Goal: Task Accomplishment & Management: Complete application form

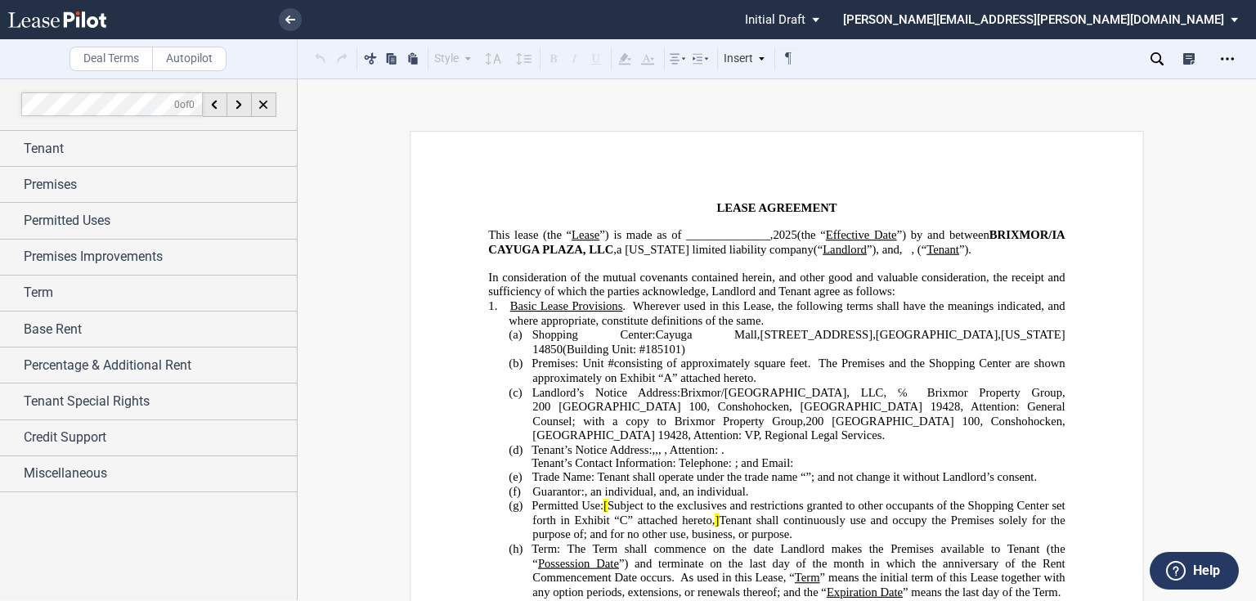
drag, startPoint x: 755, startPoint y: 232, endPoint x: 821, endPoint y: 221, distance: 66.4
click at [758, 232] on span "”) is made as of ______________," at bounding box center [685, 235] width 173 height 14
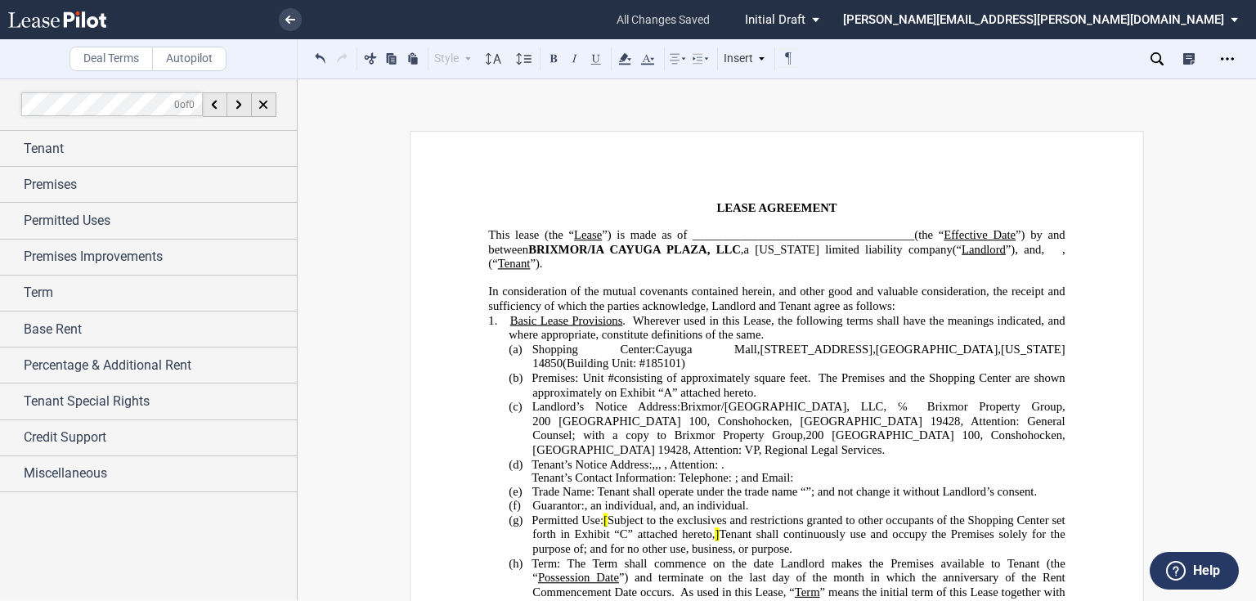
click at [821, 407] on span "Brixmor/IA Cayuga Plaza, LLC" at bounding box center [781, 406] width 203 height 14
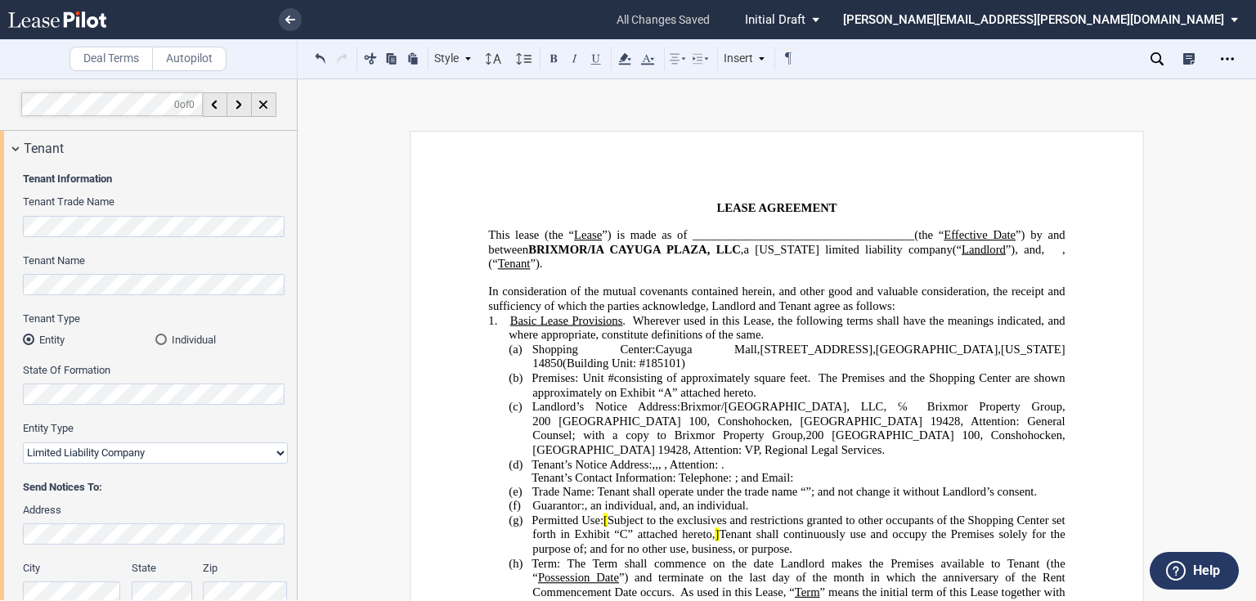
click at [84, 177] on b "Tenant Information" at bounding box center [67, 178] width 89 height 12
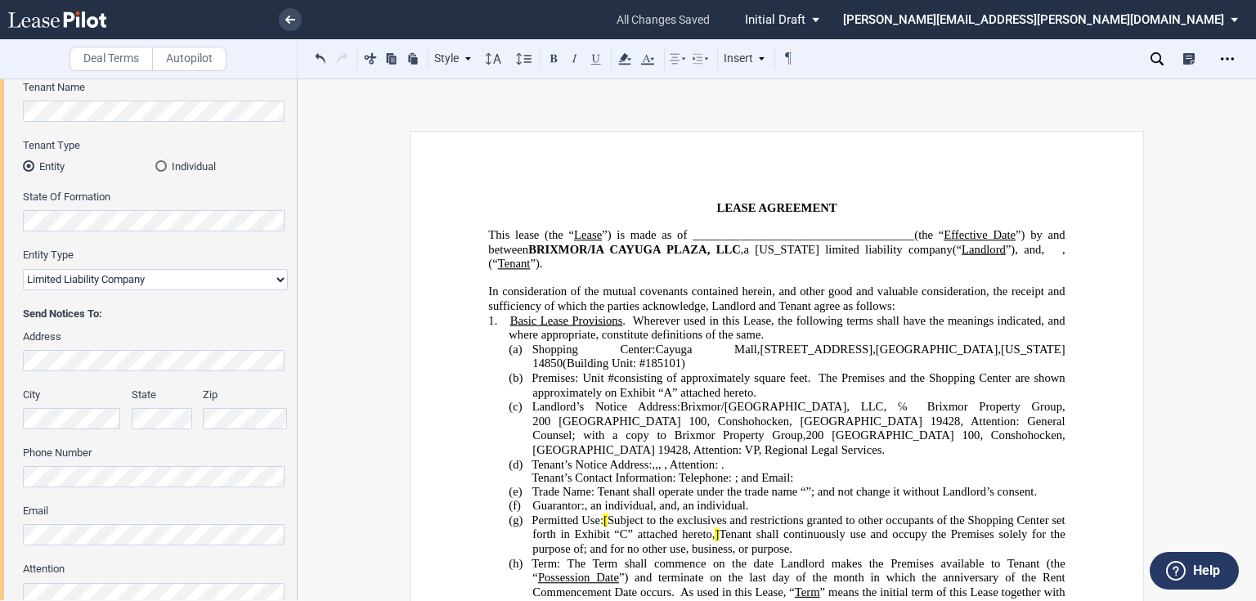
scroll to position [196, 0]
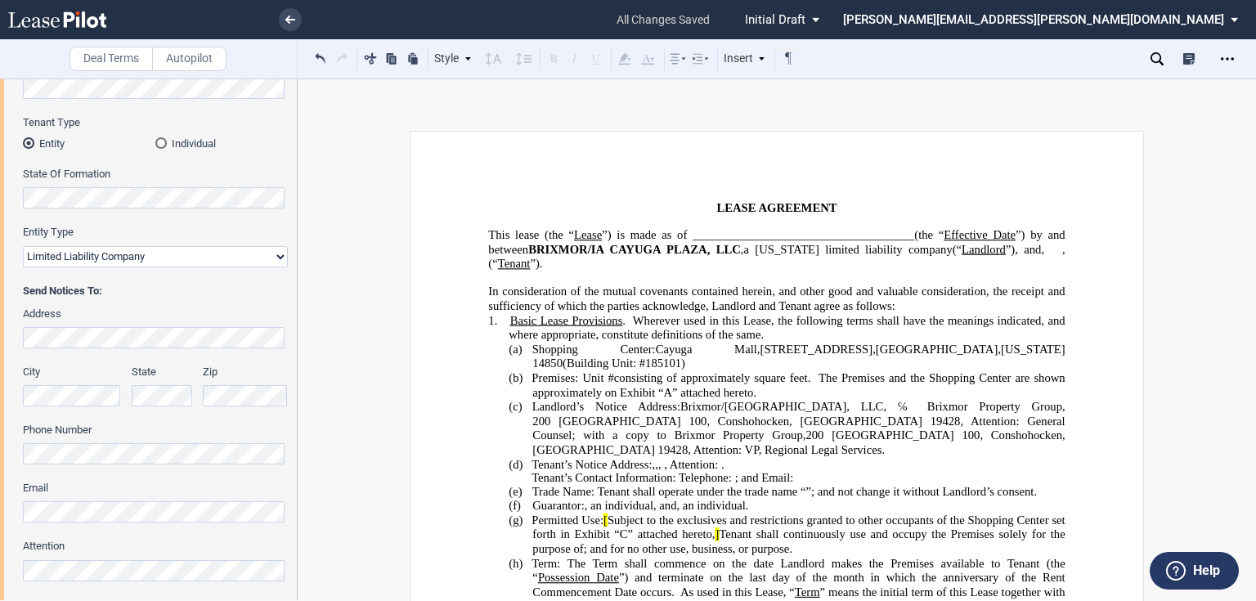
click at [0, 504] on html ".bocls-1{fill:#26354a;fill-rule:evenodd} Loading... × all changes saved Pending…" at bounding box center [628, 300] width 1256 height 601
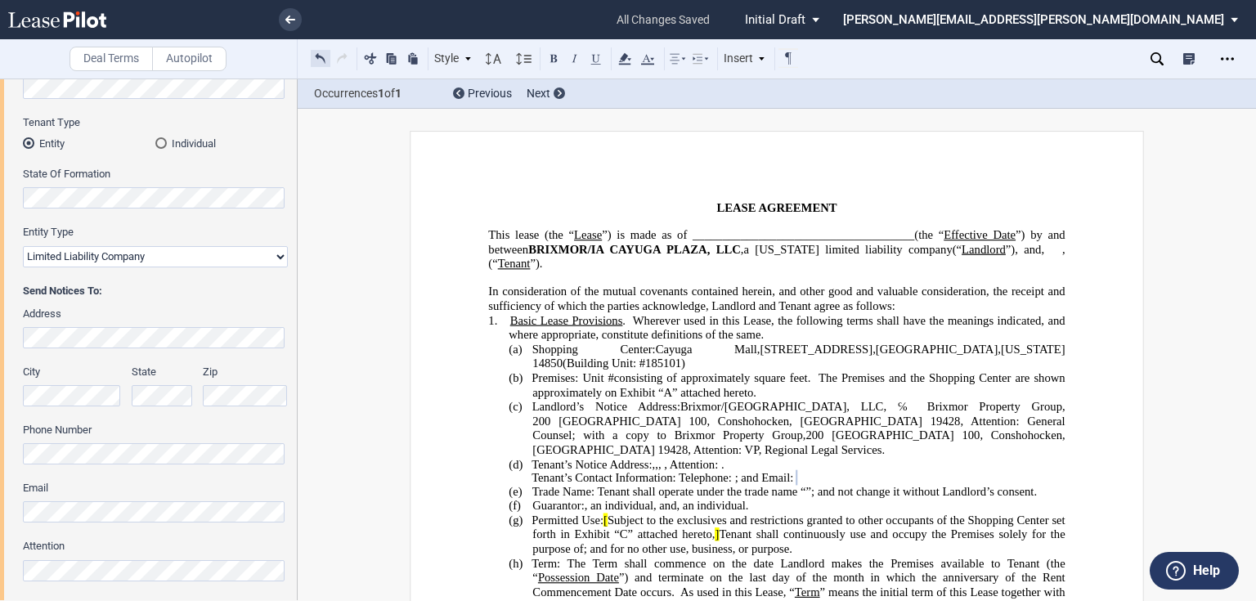
click at [320, 59] on button at bounding box center [321, 58] width 20 height 20
click at [320, 59] on div "Style 1. Section (a) Subsection (1) Subsection 1 (i) Subsection 2 Normal Normal…" at bounding box center [555, 58] width 489 height 21
click at [320, 59] on button at bounding box center [321, 58] width 20 height 20
click at [337, 53] on button at bounding box center [342, 58] width 20 height 20
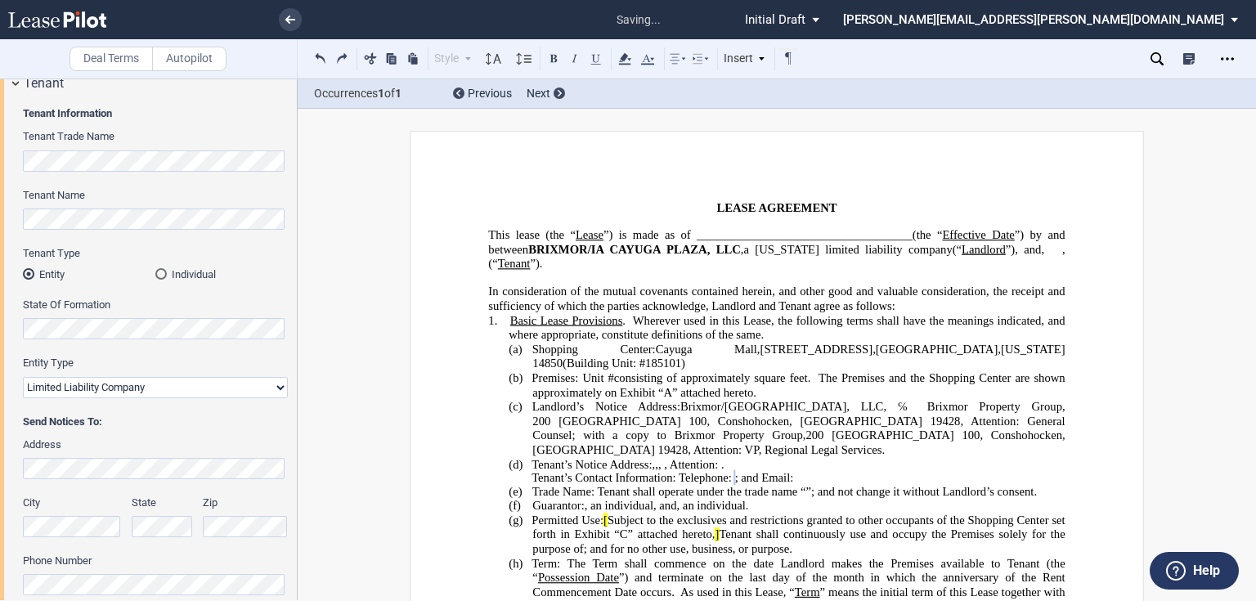
scroll to position [0, 0]
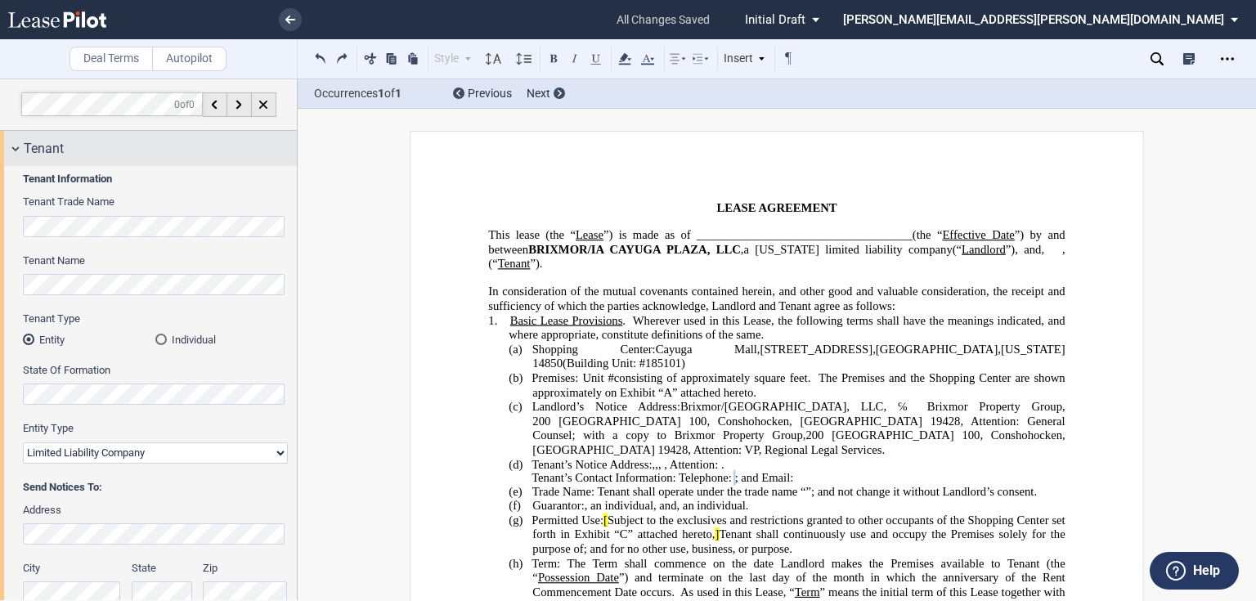
click at [46, 145] on span "Tenant" at bounding box center [44, 149] width 40 height 20
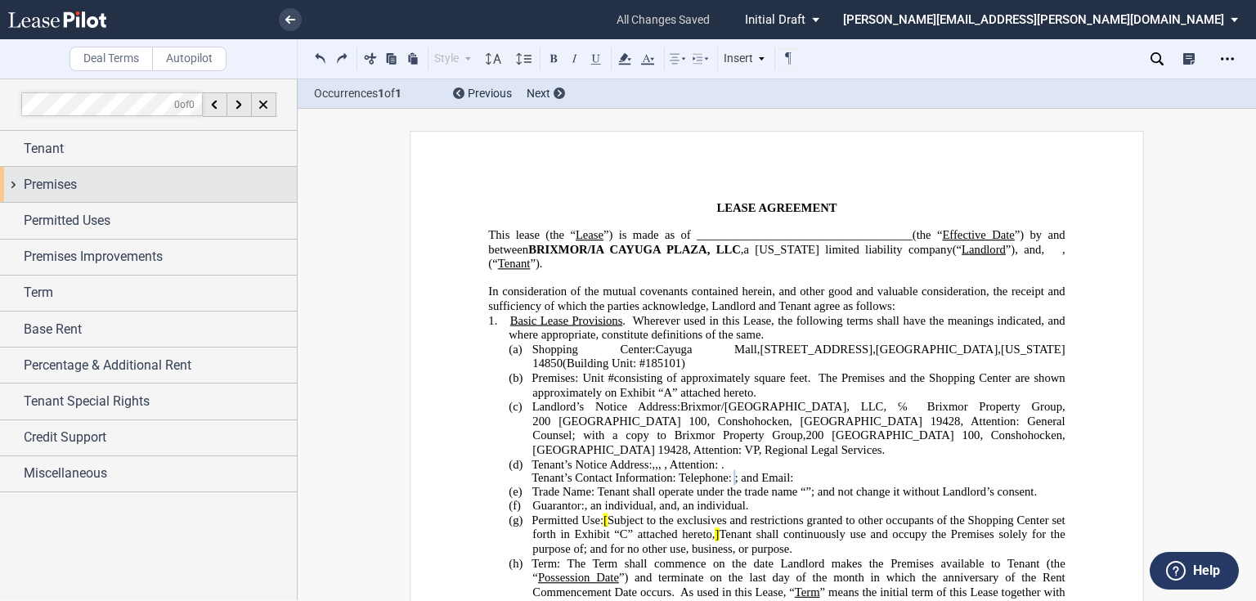
click at [36, 186] on span "Premises" at bounding box center [50, 185] width 53 height 20
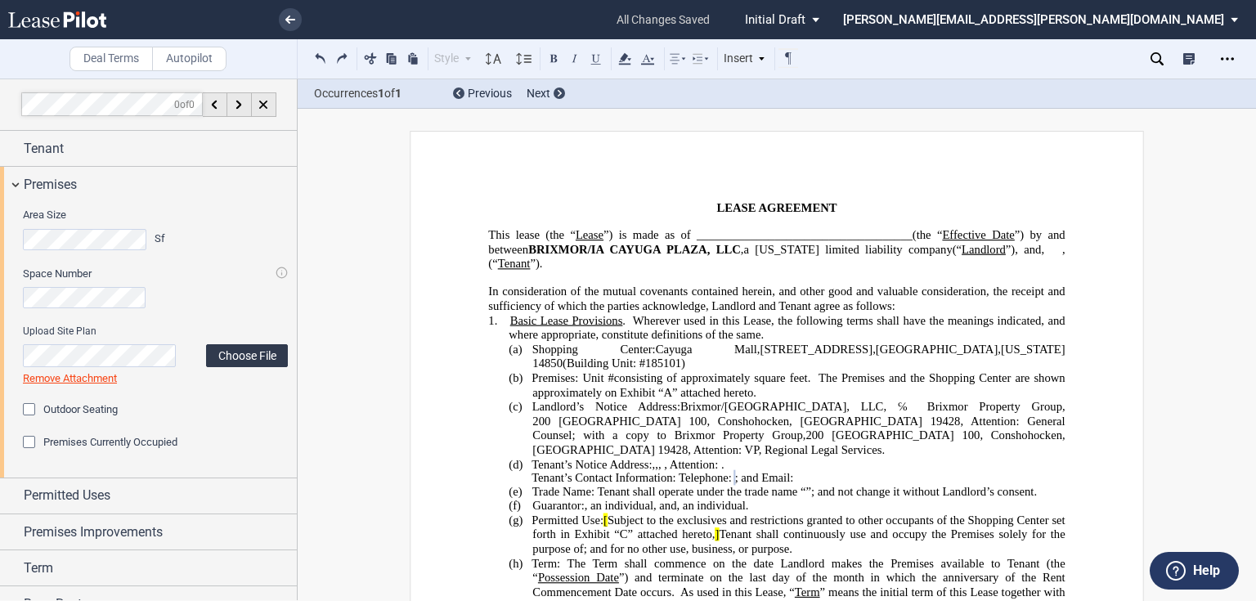
click at [221, 352] on label "Choose File" at bounding box center [247, 355] width 82 height 23
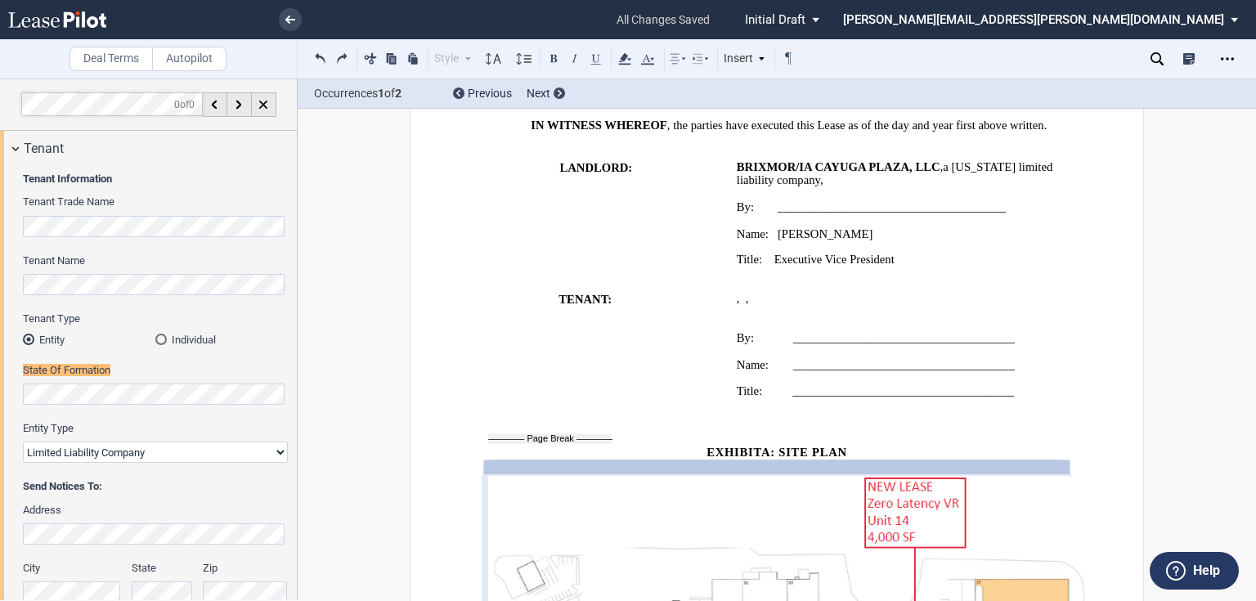
scroll to position [29, 0]
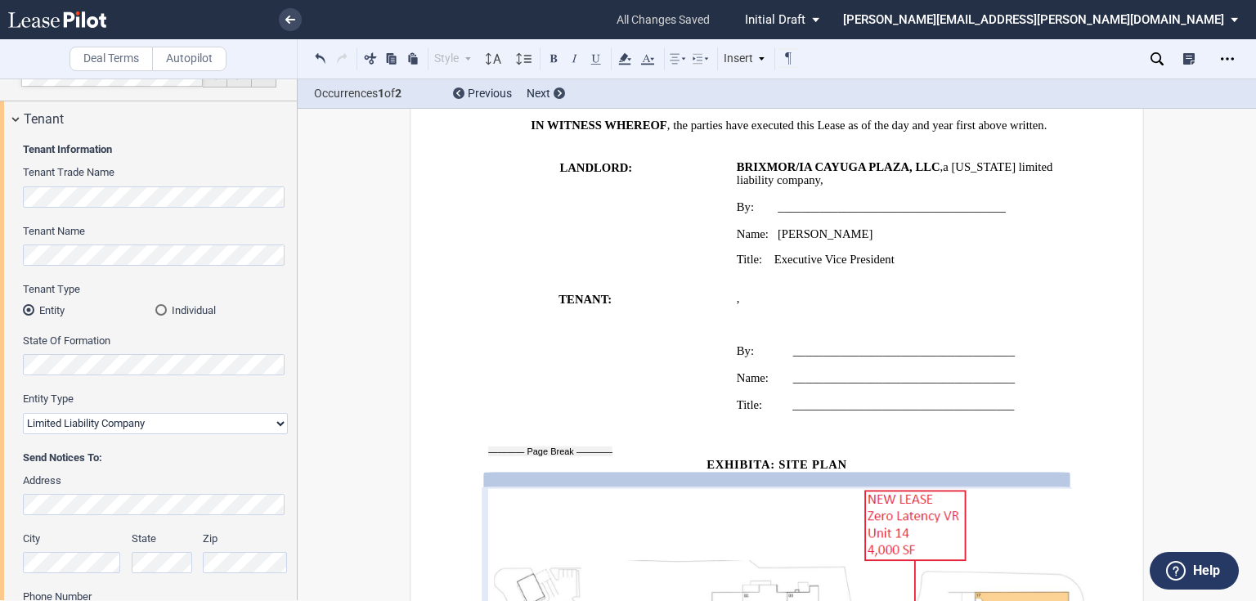
click at [943, 161] on span "a" at bounding box center [946, 167] width 6 height 14
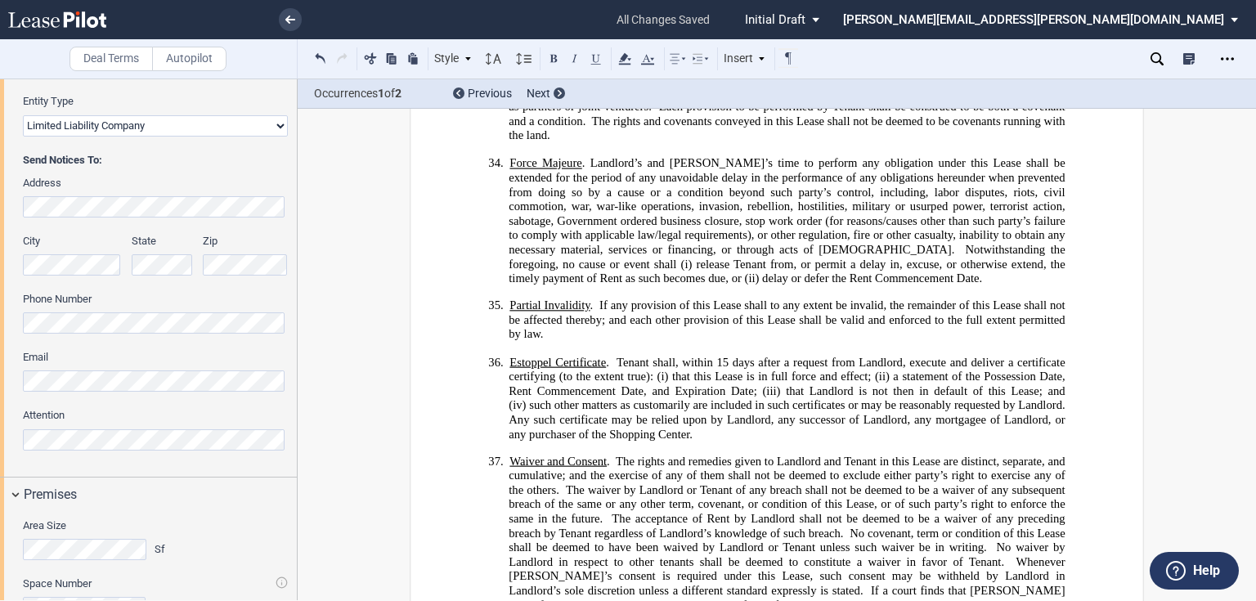
scroll to position [0, 0]
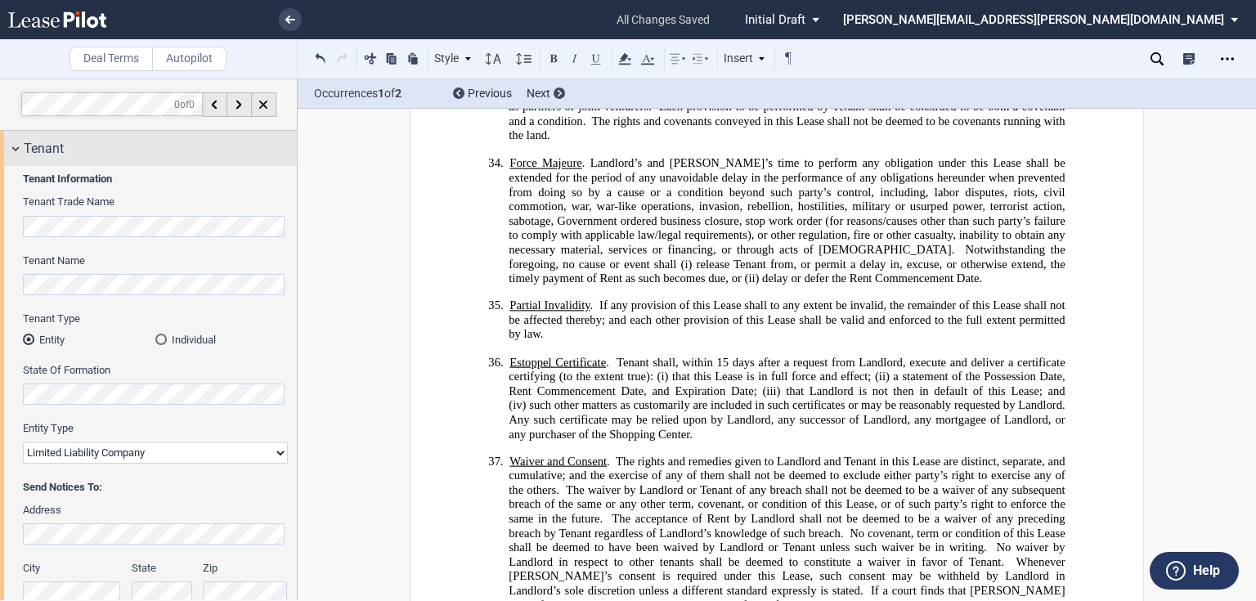
click at [39, 147] on span "Tenant" at bounding box center [44, 149] width 40 height 20
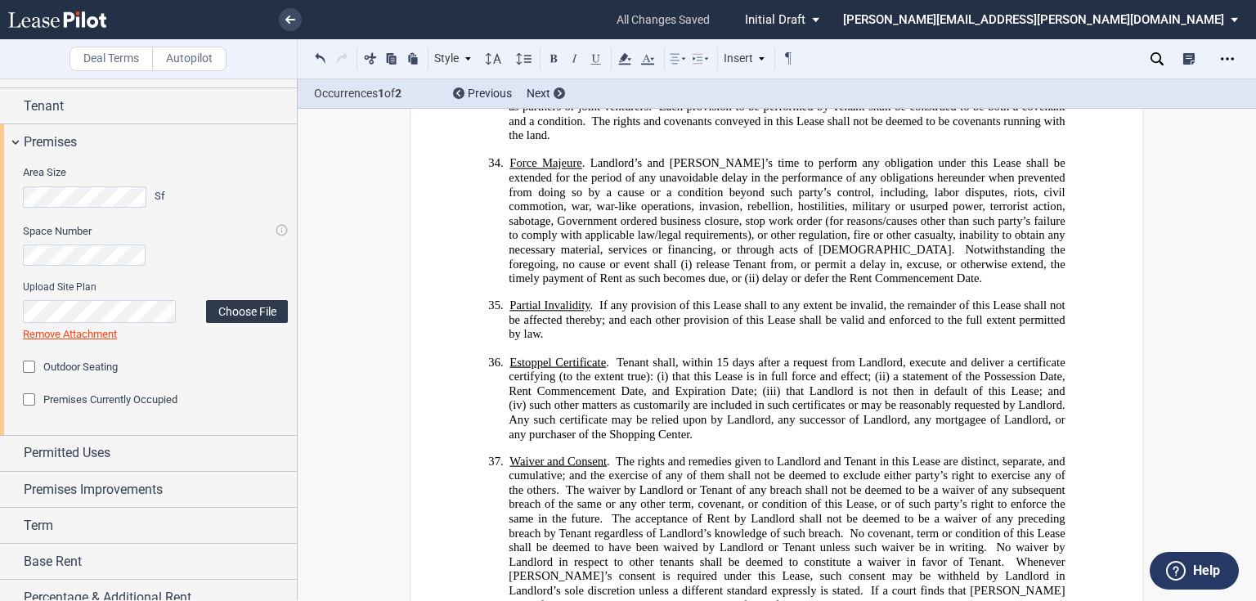
scroll to position [65, 0]
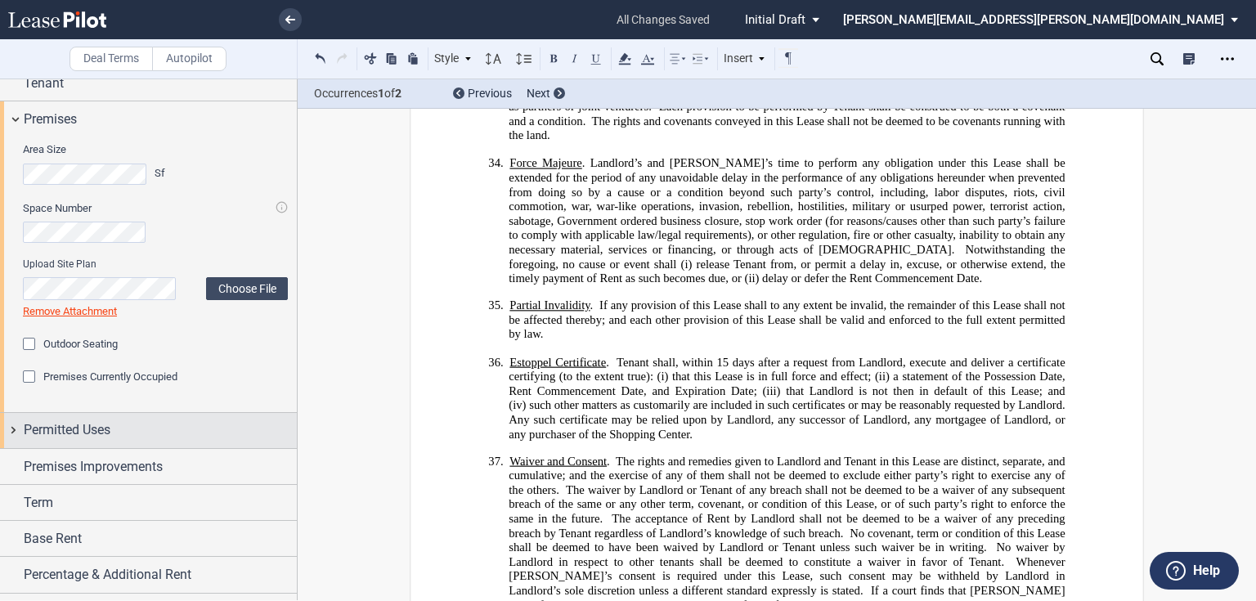
click at [198, 435] on div "Permitted Uses" at bounding box center [160, 430] width 273 height 20
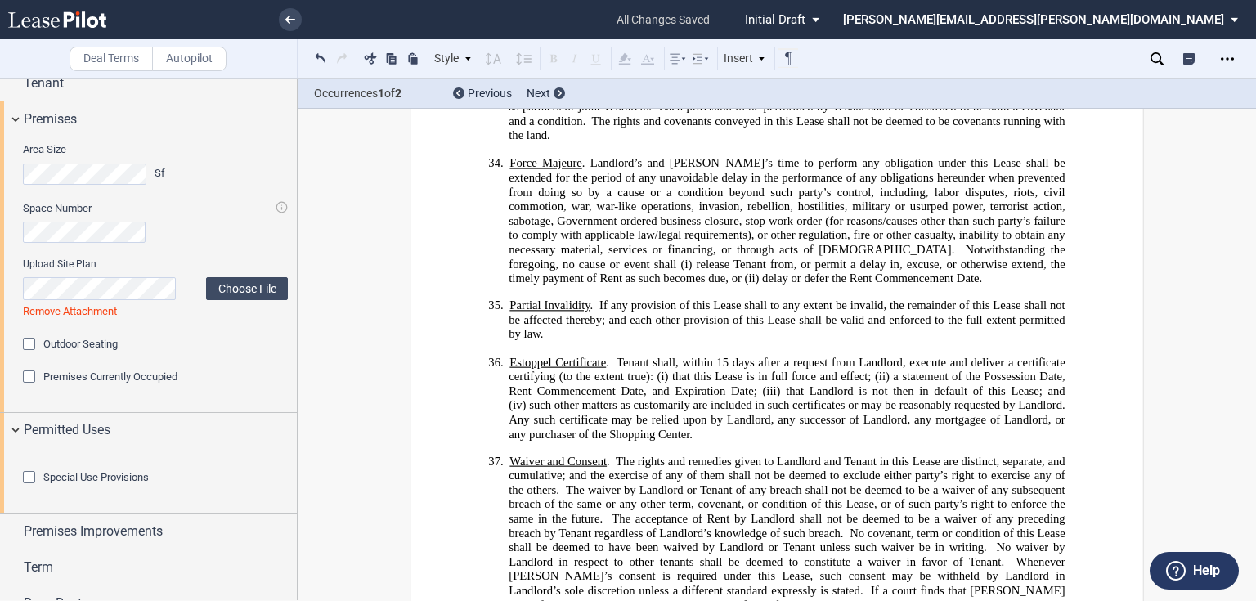
click at [0, 458] on html ".bocls-1{fill:#26354a;fill-rule:evenodd} Loading... × all changes saved Pending…" at bounding box center [628, 300] width 1256 height 601
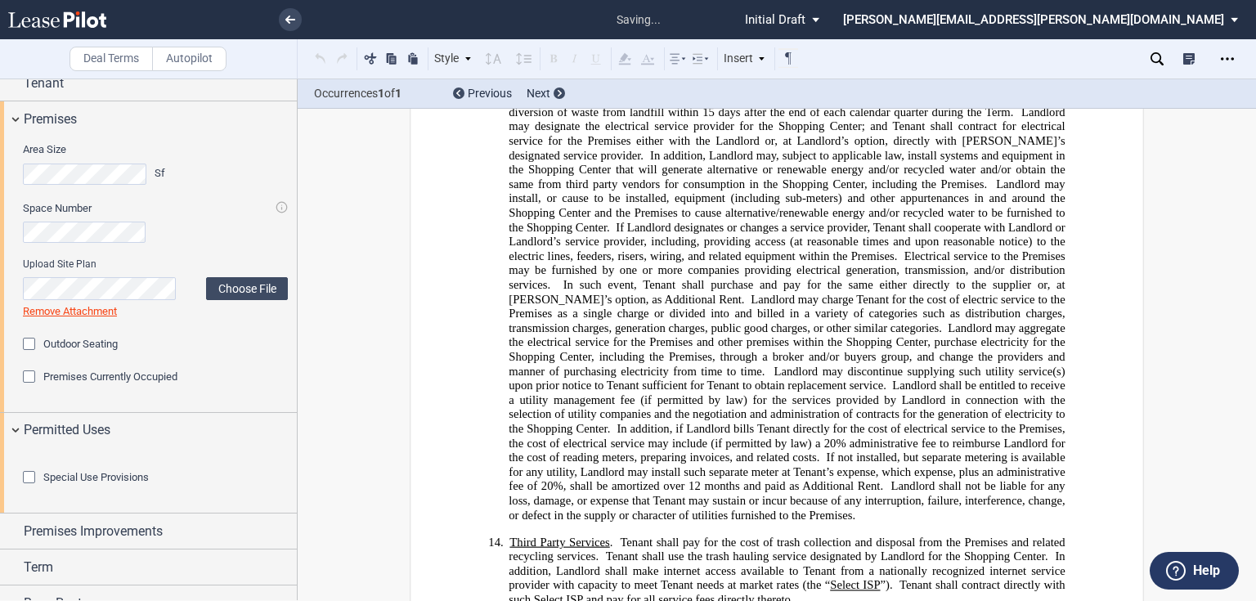
scroll to position [314, 0]
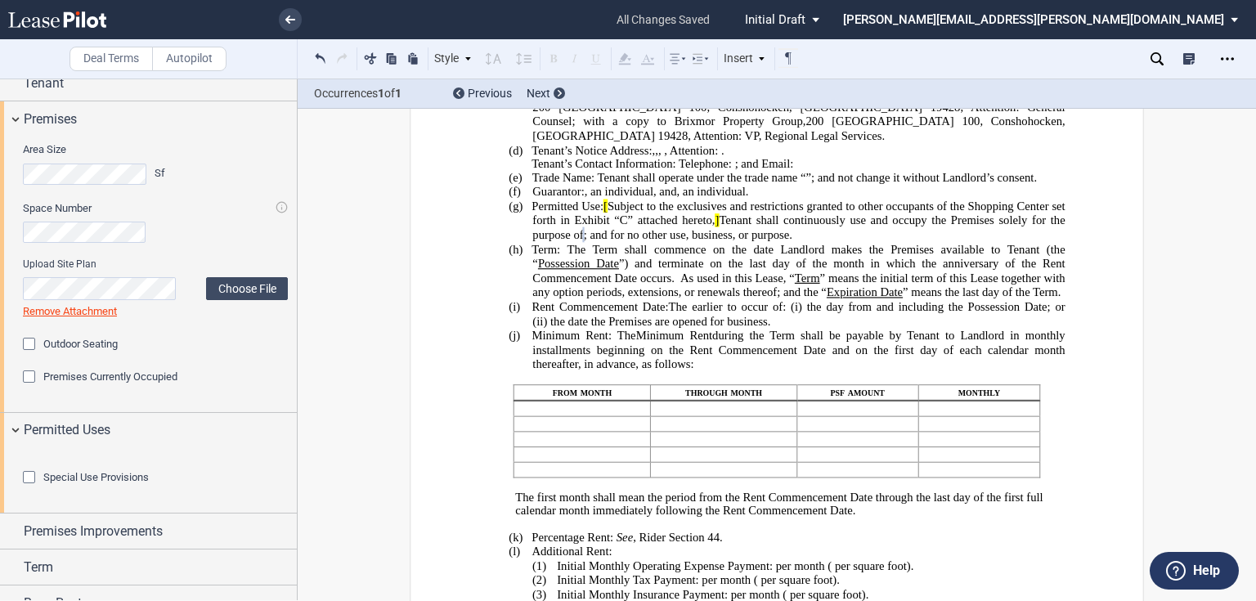
click at [0, 477] on html ".bocls-1{fill:#26354a;fill-rule:evenodd} Loading... × all changes saved Pending…" at bounding box center [628, 300] width 1256 height 601
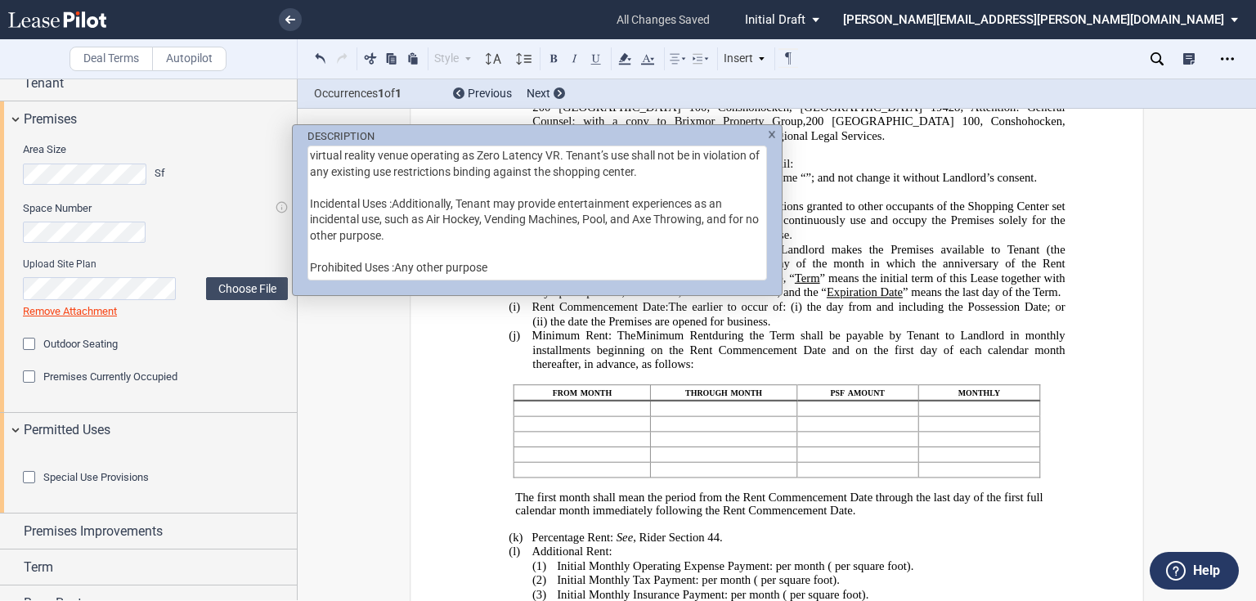
scroll to position [186, 0]
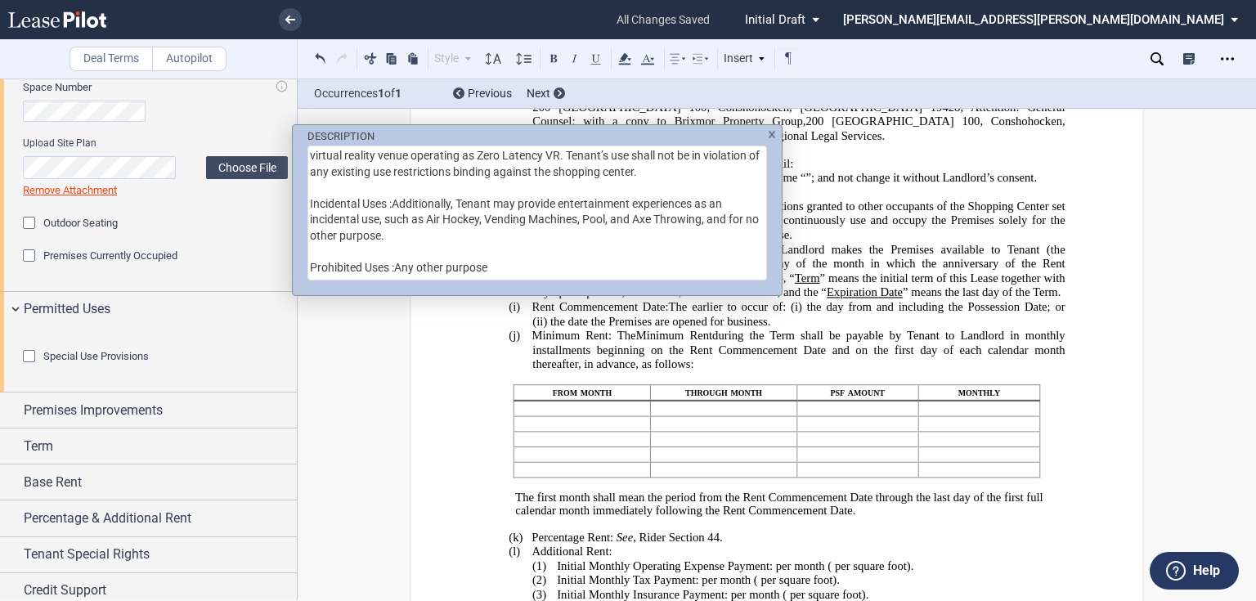
click at [583, 157] on textarea "virtual reality venue operating as Zero Latency VR. Tenant’s use shall not be i…" at bounding box center [536, 213] width 459 height 135
click at [464, 155] on textarea "virtual reality venue operating as Zero Latency VR. Tenant’s use shall not be i…" at bounding box center [536, 213] width 459 height 135
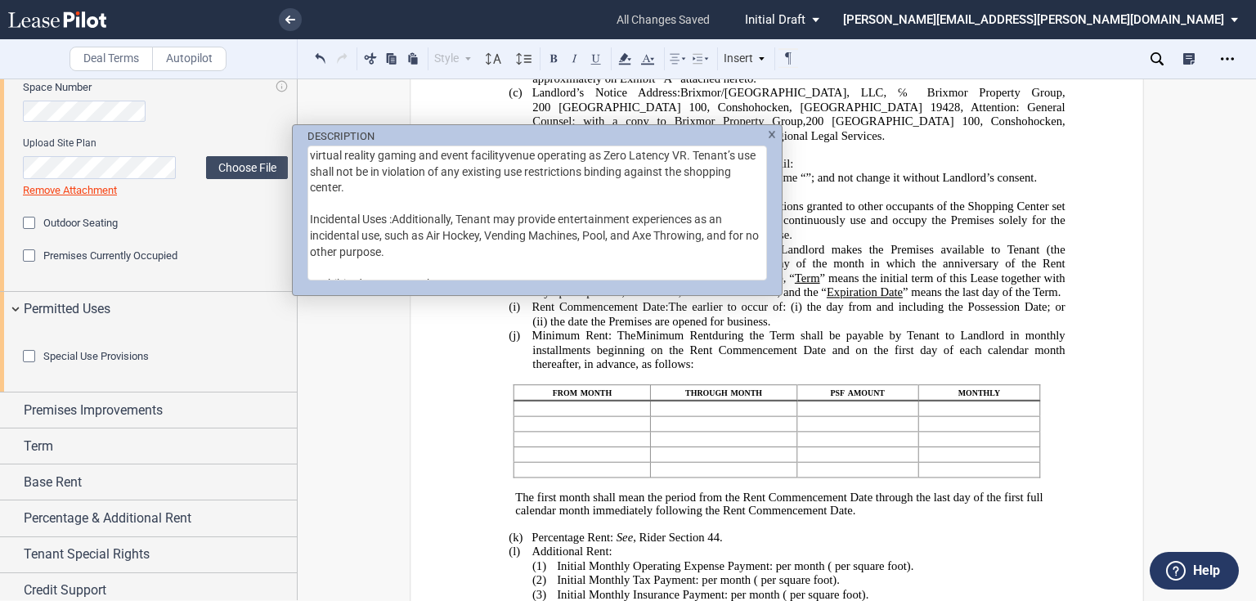
click at [506, 156] on textarea "virtual reality gaming and event facilityvenue operating as Zero Latency VR. Te…" at bounding box center [536, 213] width 459 height 135
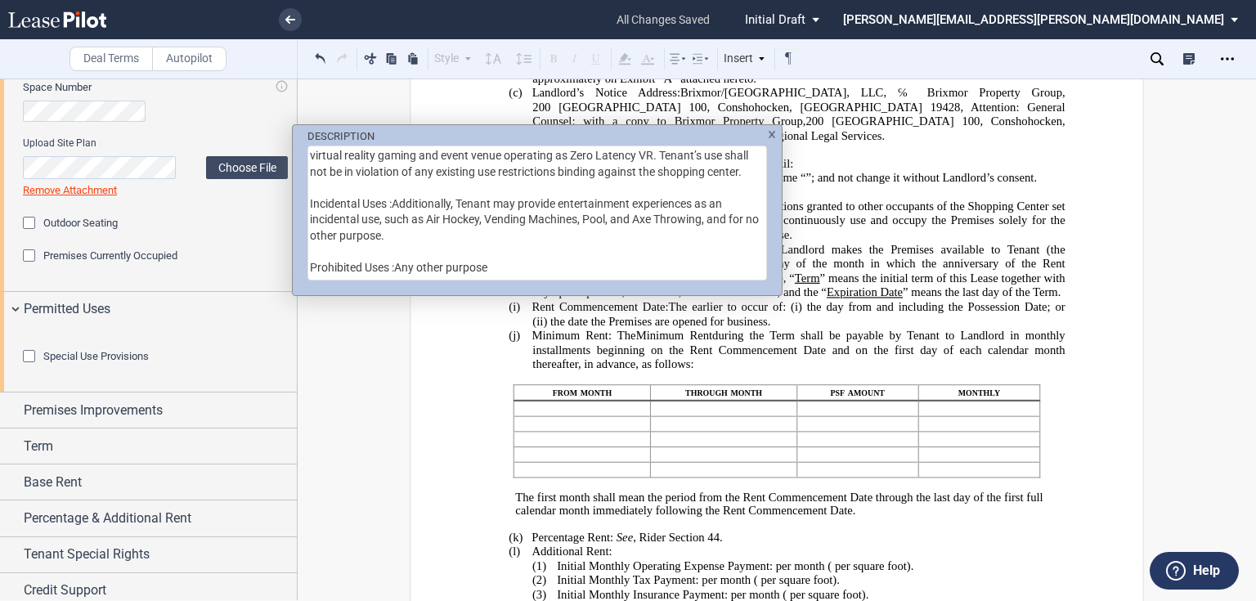
drag, startPoint x: 459, startPoint y: 204, endPoint x: 480, endPoint y: 232, distance: 35.6
click at [480, 232] on textarea "virtual reality gaming and event venue operating as Zero Latency VR. Tenant’s u…" at bounding box center [536, 213] width 459 height 135
drag, startPoint x: 502, startPoint y: 155, endPoint x: 445, endPoint y: 213, distance: 81.5
click at [445, 213] on textarea "virtual reality gaming and event venue operating as Zero Latency VR. Tenant’s u…" at bounding box center [536, 213] width 459 height 135
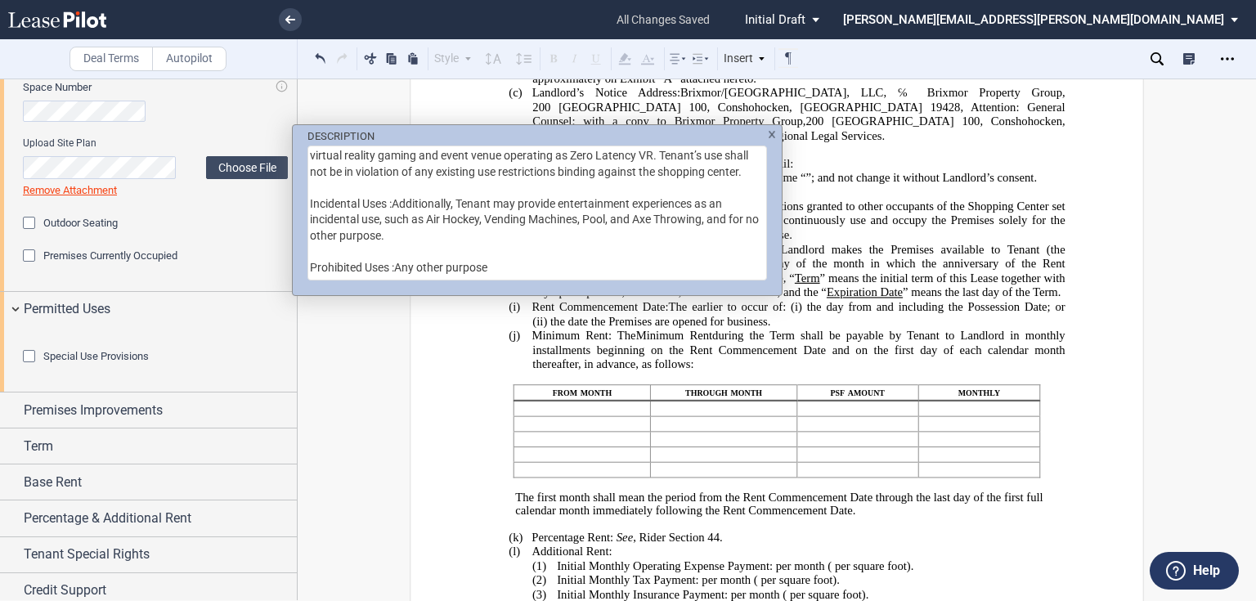
click at [522, 219] on textarea "virtual reality gaming and event venue operating as Zero Latency VR. Tenant’s u…" at bounding box center [536, 213] width 459 height 135
drag, startPoint x: 458, startPoint y: 194, endPoint x: 474, endPoint y: 231, distance: 41.0
click at [474, 231] on textarea "virtual reality gaming and event venue operating as Zero Latency VR. Tenant’s u…" at bounding box center [536, 213] width 459 height 135
click at [547, 221] on textarea "virtual reality gaming and event venue operating as Zero Latency VR. Tenant’s u…" at bounding box center [536, 213] width 459 height 135
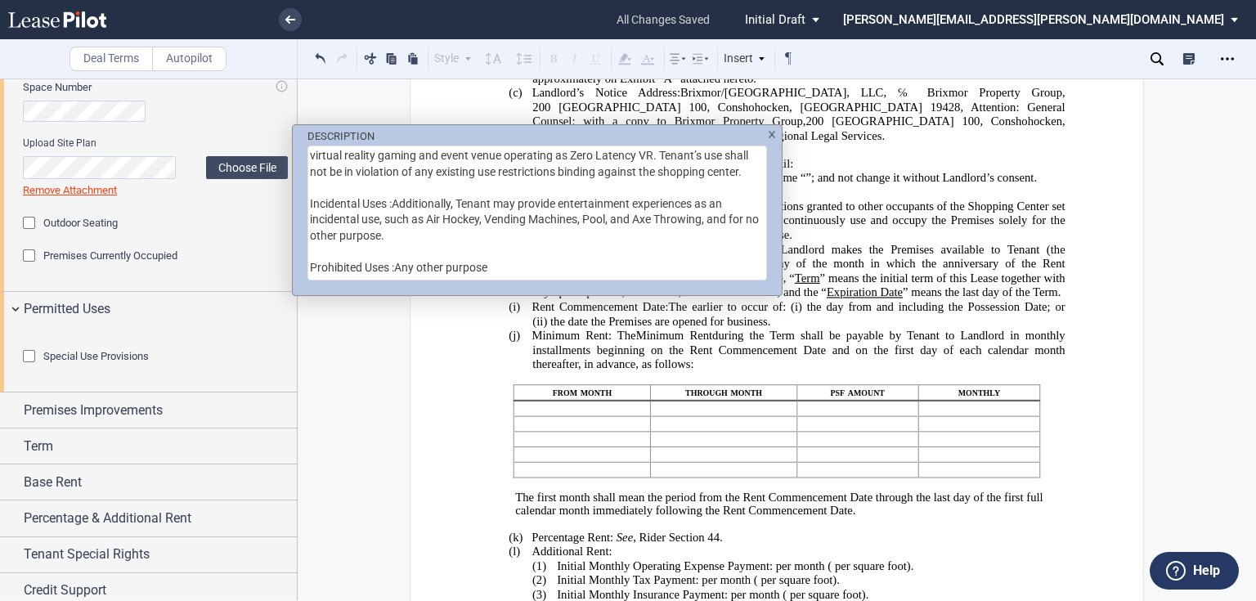
drag, startPoint x: 502, startPoint y: 160, endPoint x: 531, endPoint y: 271, distance: 115.0
click at [531, 271] on textarea "virtual reality gaming and event venue operating as Zero Latency VR. Tenant’s u…" at bounding box center [536, 213] width 459 height 135
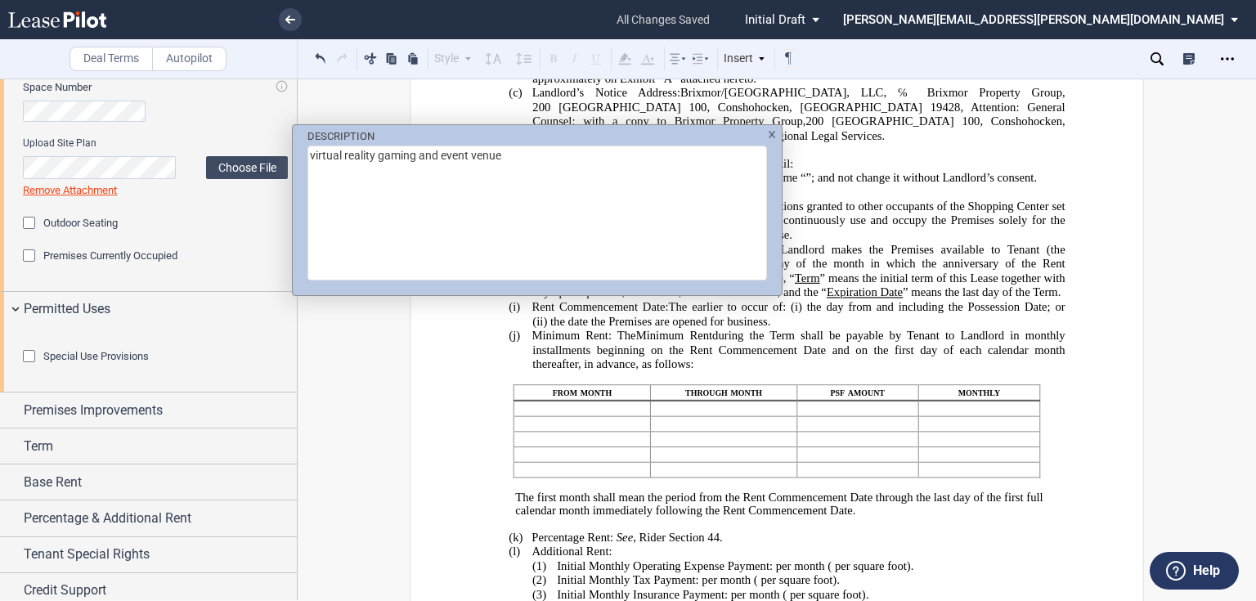
scroll to position [0, 0]
type textarea "virtual reality gaming and event venue"
click at [948, 236] on div "DESCRIPTION virtual reality gaming and event venue" at bounding box center [628, 300] width 1256 height 601
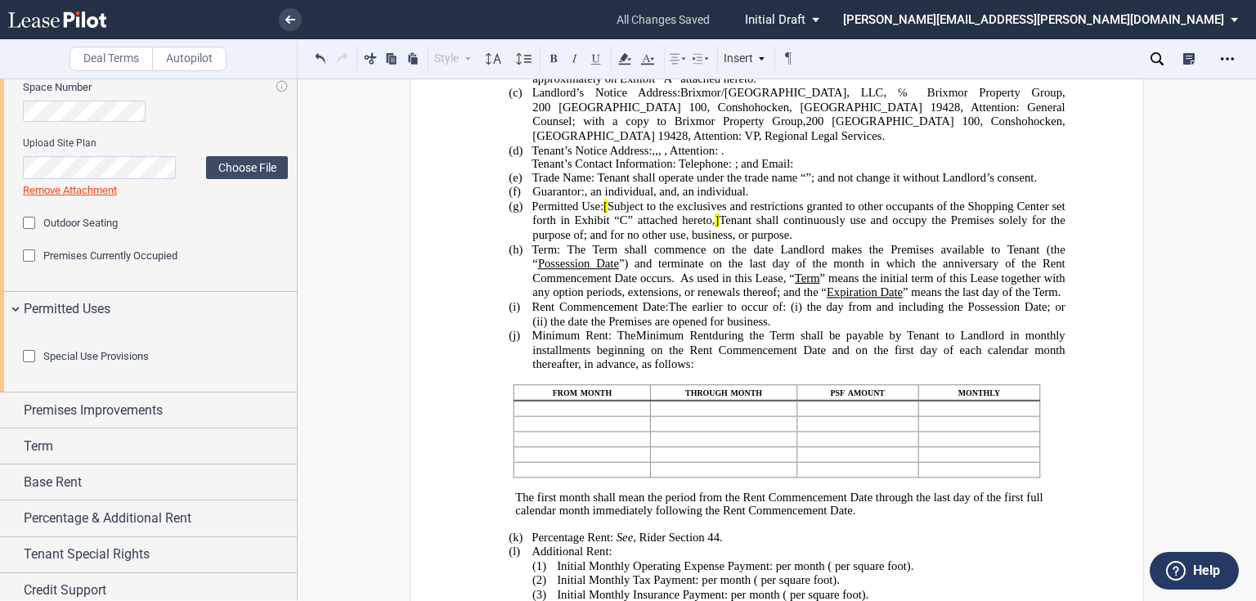
click at [609, 219] on span "Subject to the exclusives and restrictions granted to other occupants of the Sh…" at bounding box center [799, 213] width 535 height 28
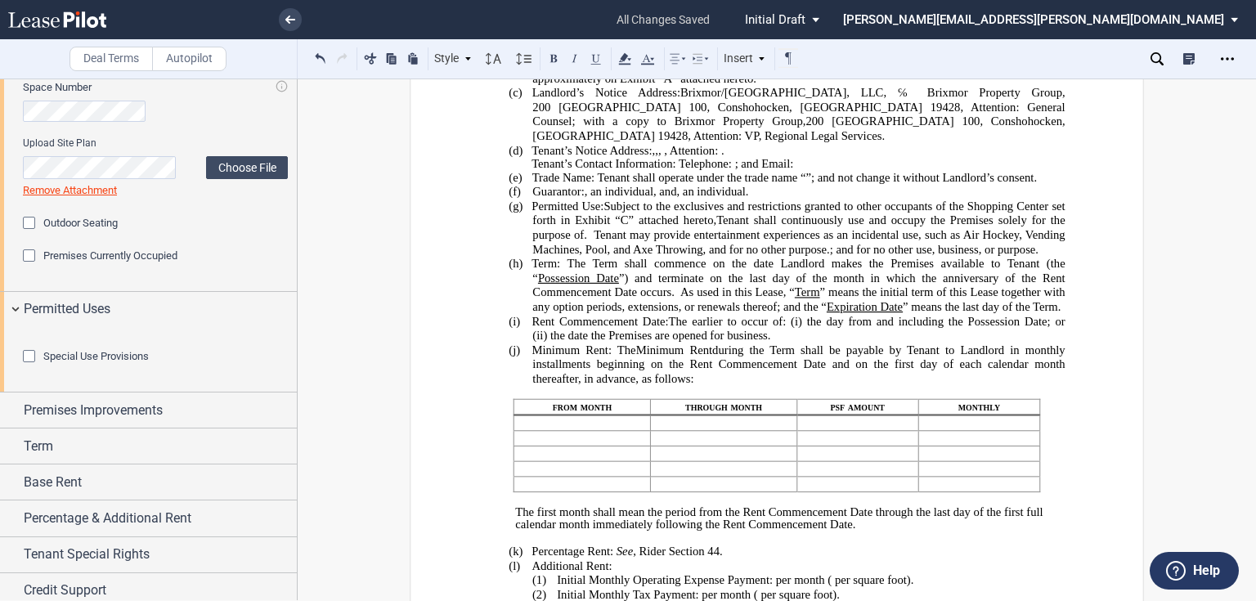
click at [798, 242] on span "Tenant may provide entertainment experiences as an incidental use, such as Air …" at bounding box center [799, 242] width 535 height 28
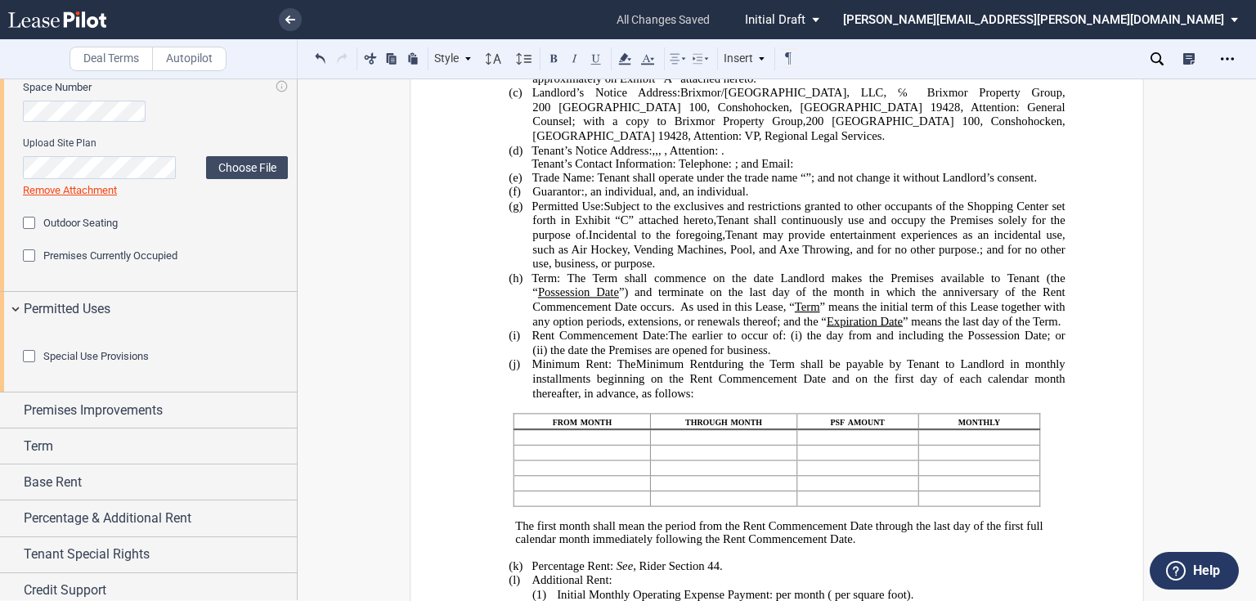
click at [737, 152] on p "(d) Tenant’s Notice Address: ﻿ ﻿ , ﻿ ﻿ , ﻿ ﻿ , ﻿ ﻿ ﻿ ﻿ , Attention: ﻿ ﻿ ." at bounding box center [798, 150] width 532 height 15
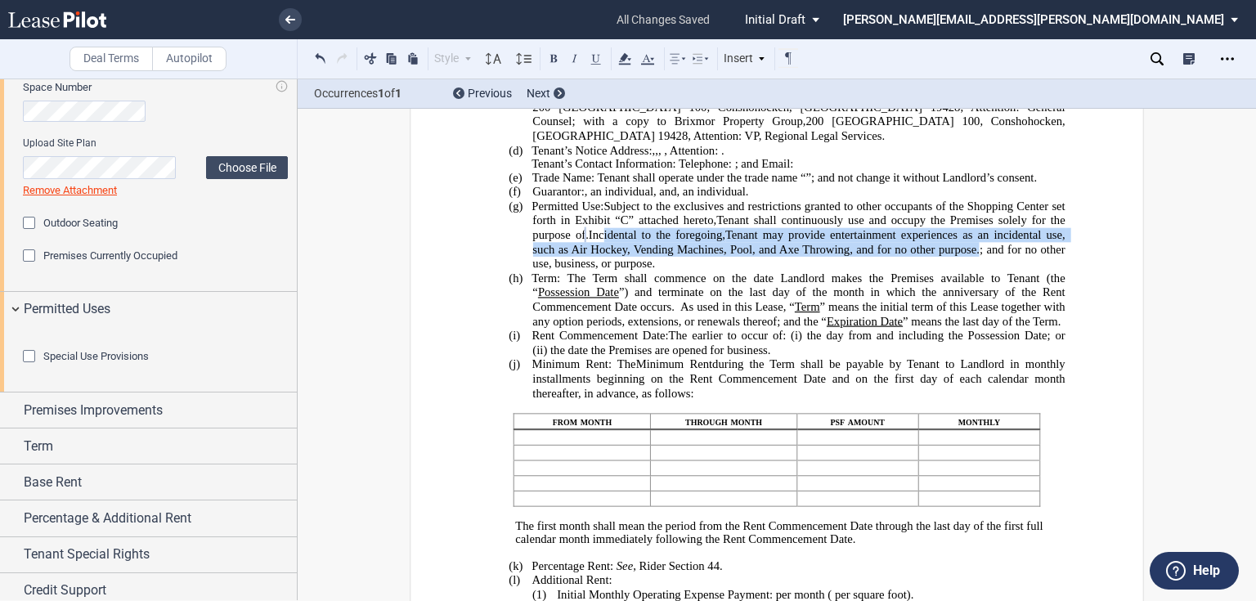
drag, startPoint x: 809, startPoint y: 247, endPoint x: 702, endPoint y: 279, distance: 111.7
click at [702, 271] on span "Permitted Use: Subject to the exclusives and restrictions granted to other occu…" at bounding box center [799, 234] width 536 height 71
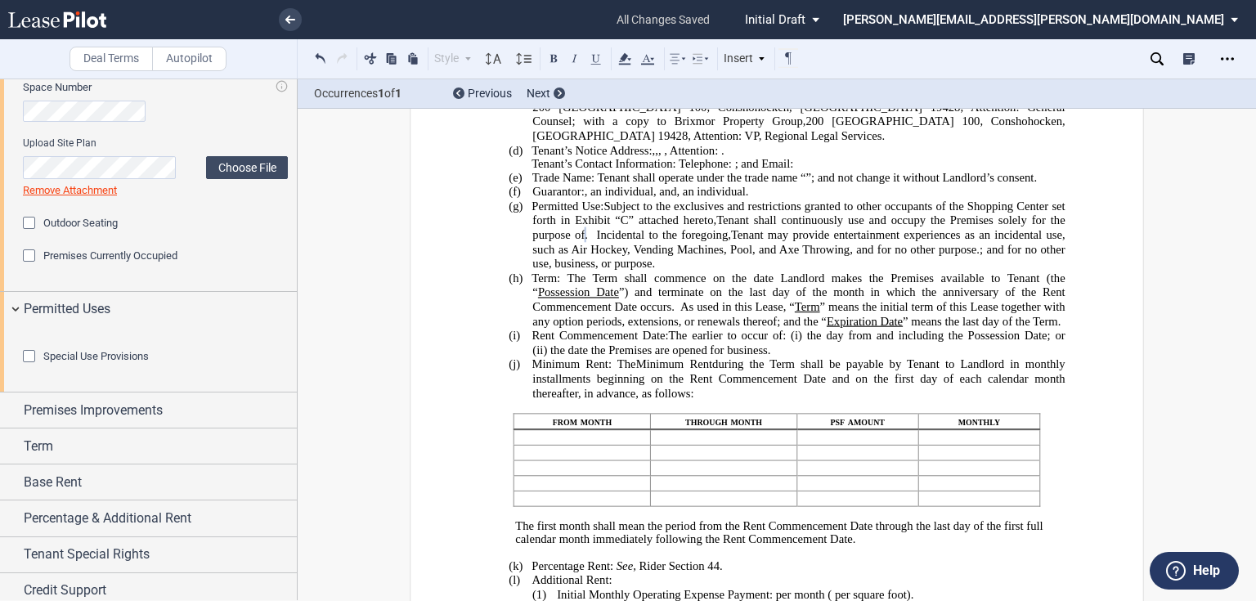
click at [724, 242] on span "﻿ Incidental to the foregoing," at bounding box center [659, 235] width 143 height 14
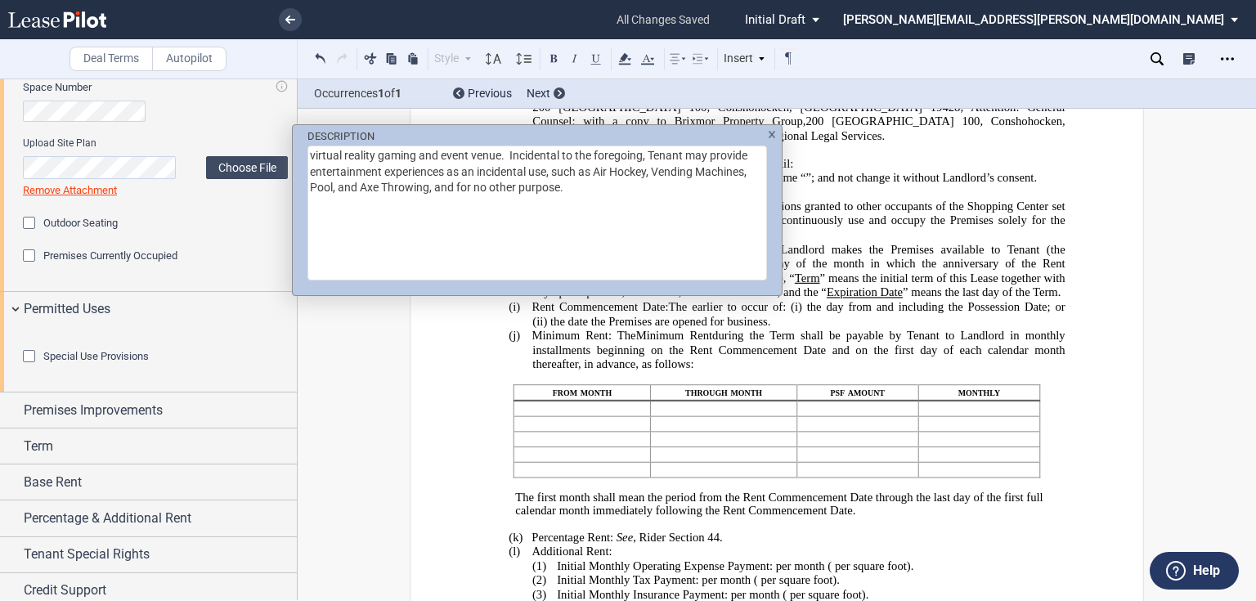
click at [423, 157] on textarea "virtual reality gaming and event venue. Incidental to the foregoing, Tenant may…" at bounding box center [536, 213] width 459 height 135
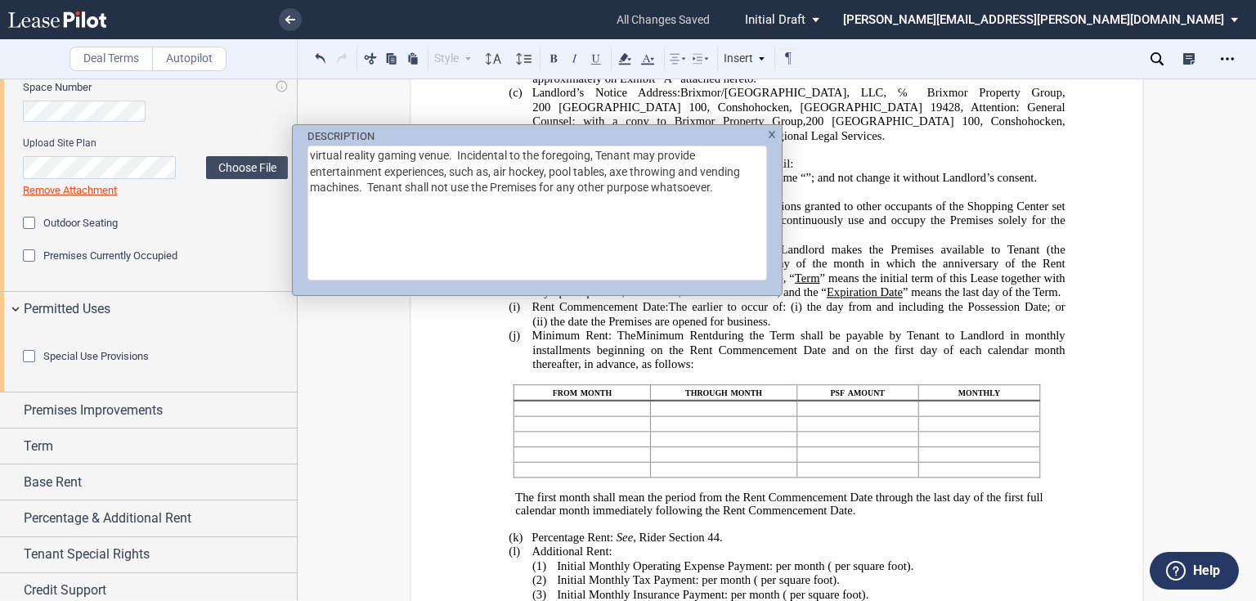
click at [569, 214] on textarea "virtual reality gaming venue. Incidental to the foregoing, Tenant may provide e…" at bounding box center [536, 213] width 459 height 135
type textarea "virtual reality gaming venue. Incidental to the foregoing, Tenant may provide e…"
click at [946, 226] on div "DESCRIPTION virtual reality gaming venue. Incidental to the foregoing, Tenant m…" at bounding box center [628, 300] width 1256 height 601
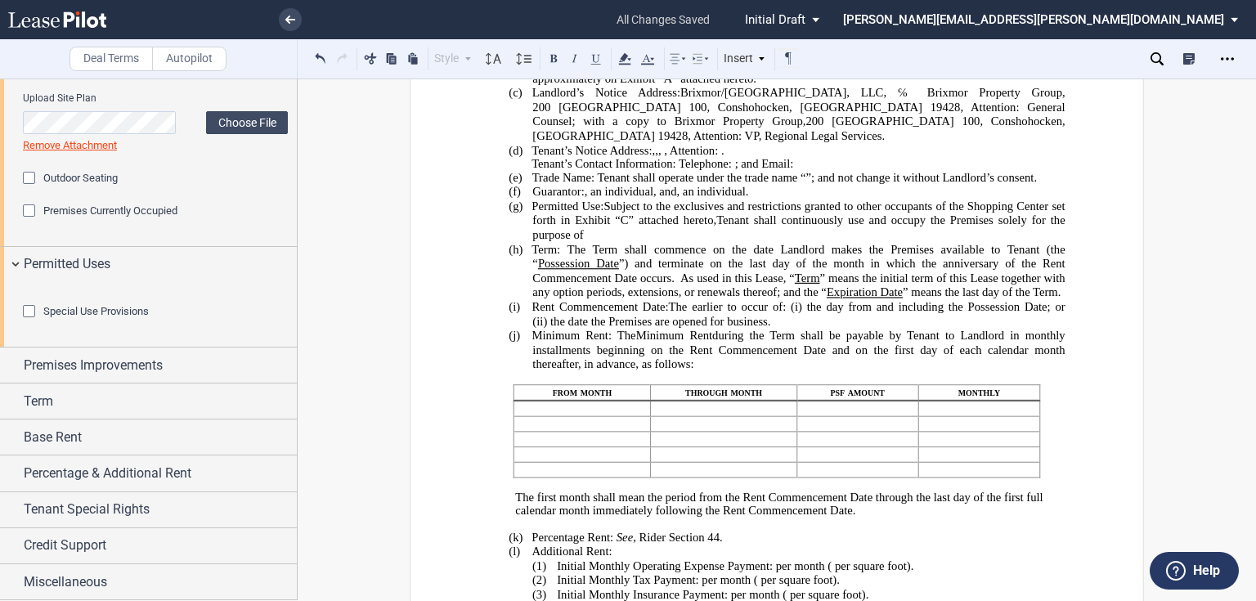
scroll to position [320, 0]
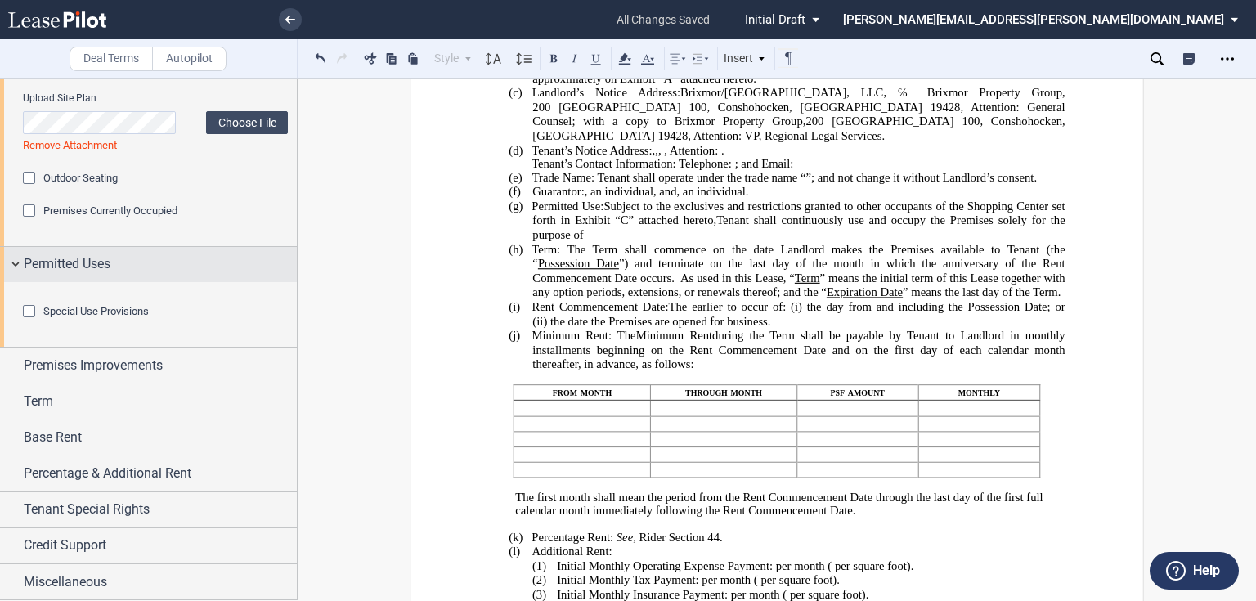
click at [52, 254] on span "Permitted Uses" at bounding box center [67, 264] width 87 height 20
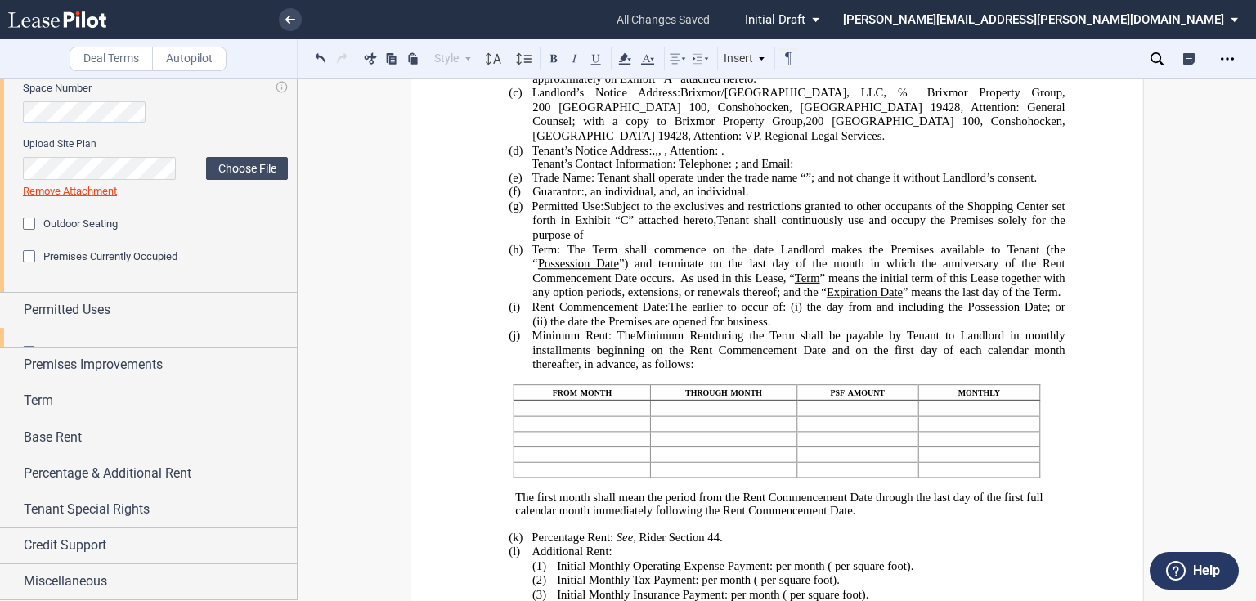
scroll to position [165, 0]
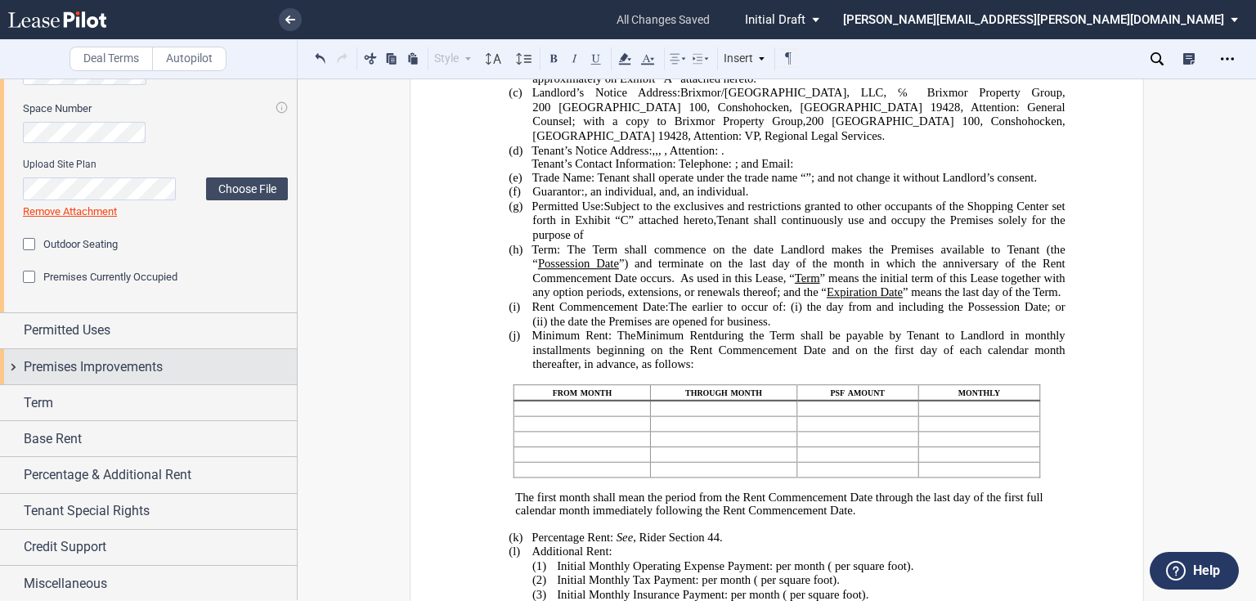
click at [94, 361] on span "Premises Improvements" at bounding box center [93, 367] width 139 height 20
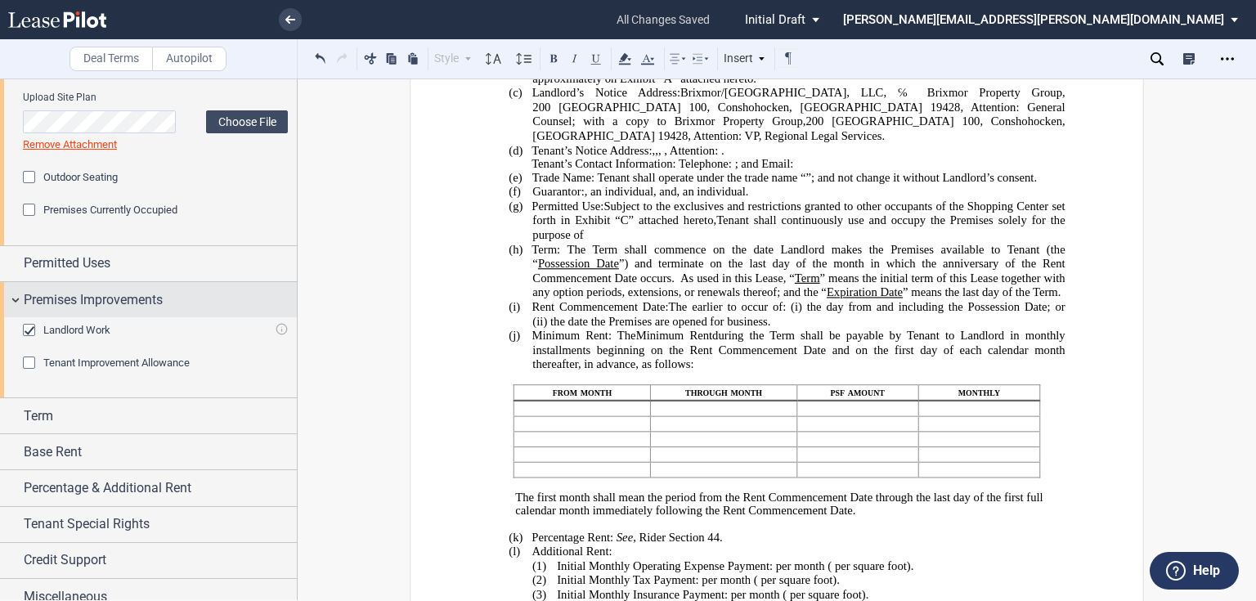
scroll to position [245, 0]
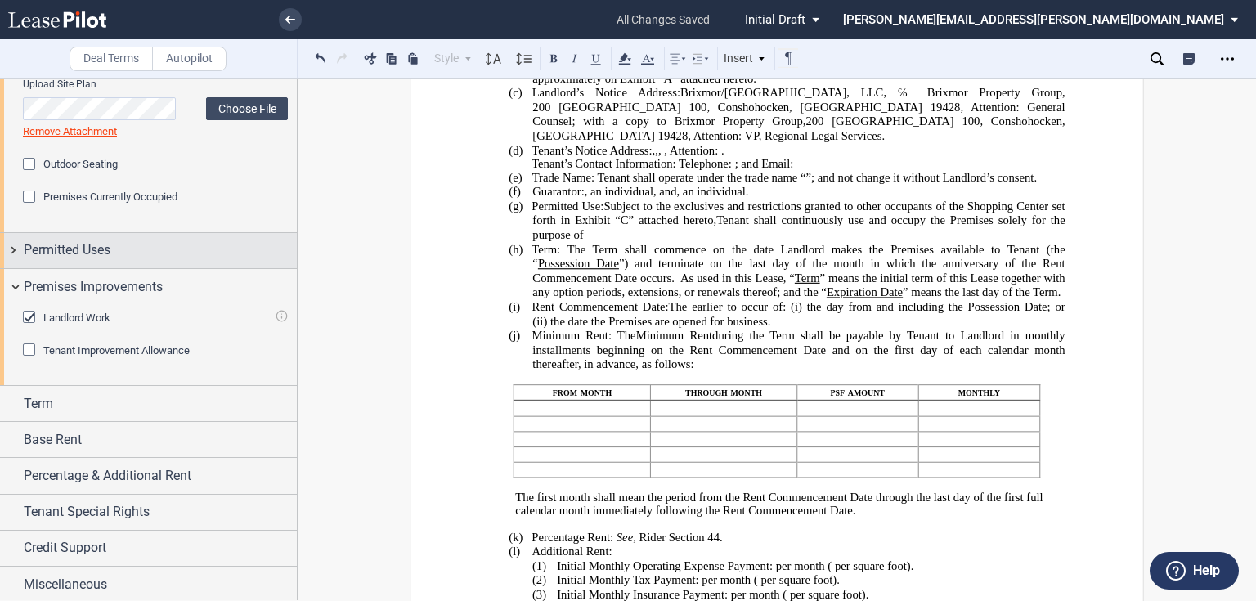
click at [159, 245] on div "Permitted Uses" at bounding box center [160, 250] width 273 height 20
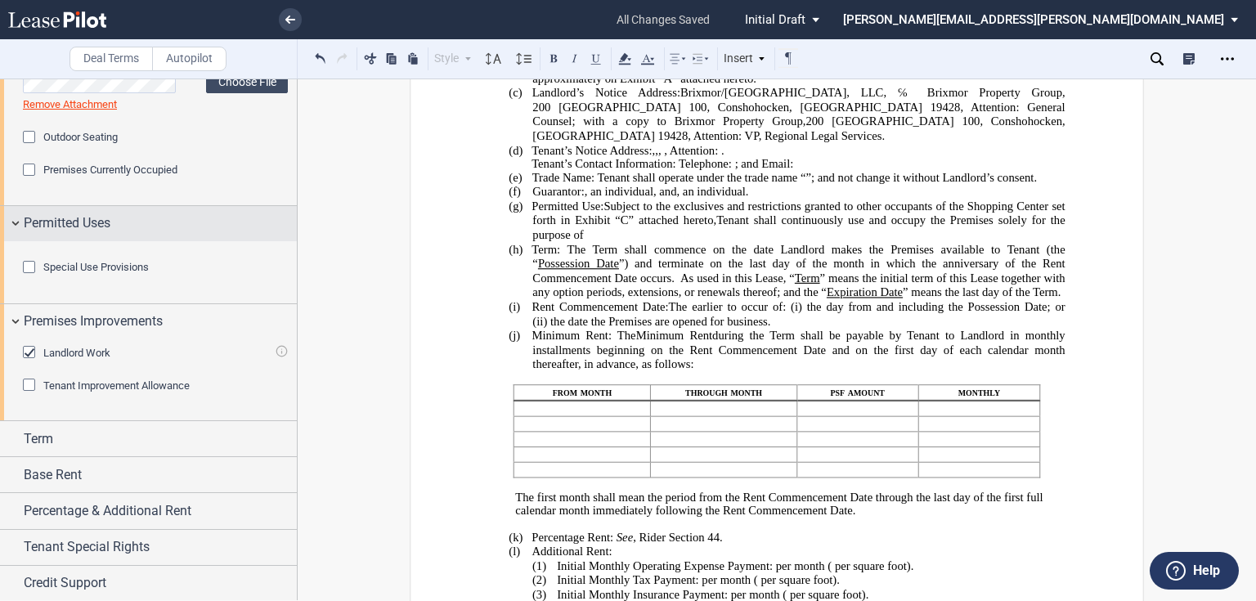
scroll to position [320, 0]
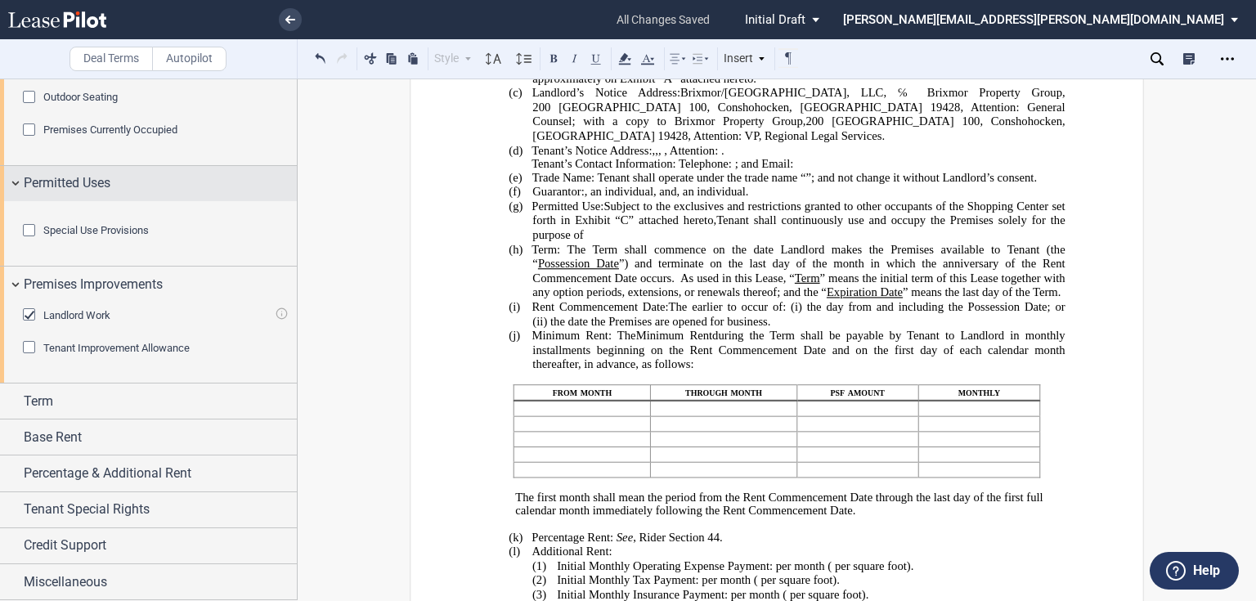
click at [108, 181] on span "Permitted Uses" at bounding box center [67, 183] width 87 height 20
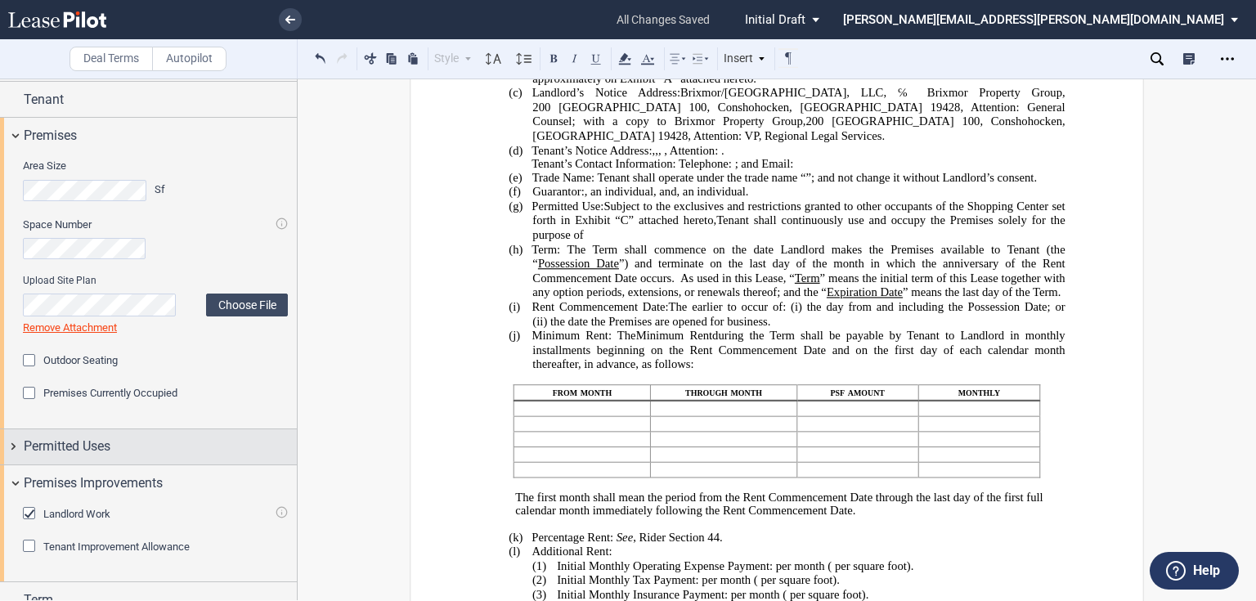
scroll to position [0, 0]
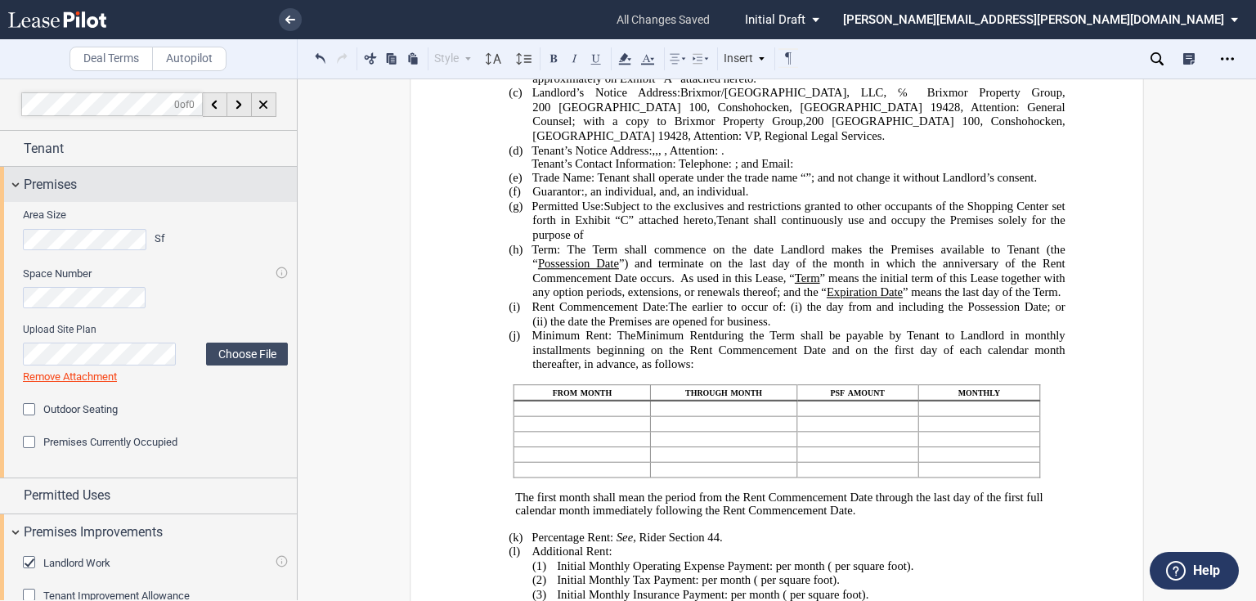
click at [101, 190] on div "Premises" at bounding box center [160, 185] width 273 height 20
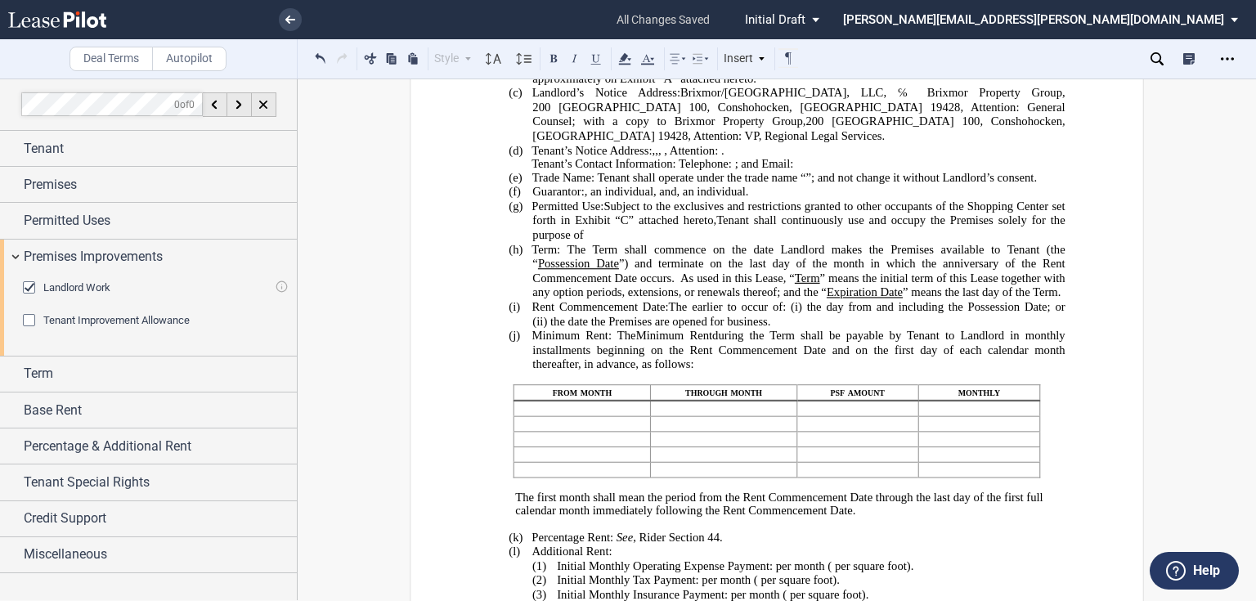
click at [33, 287] on div "Landlord Work" at bounding box center [31, 289] width 16 height 16
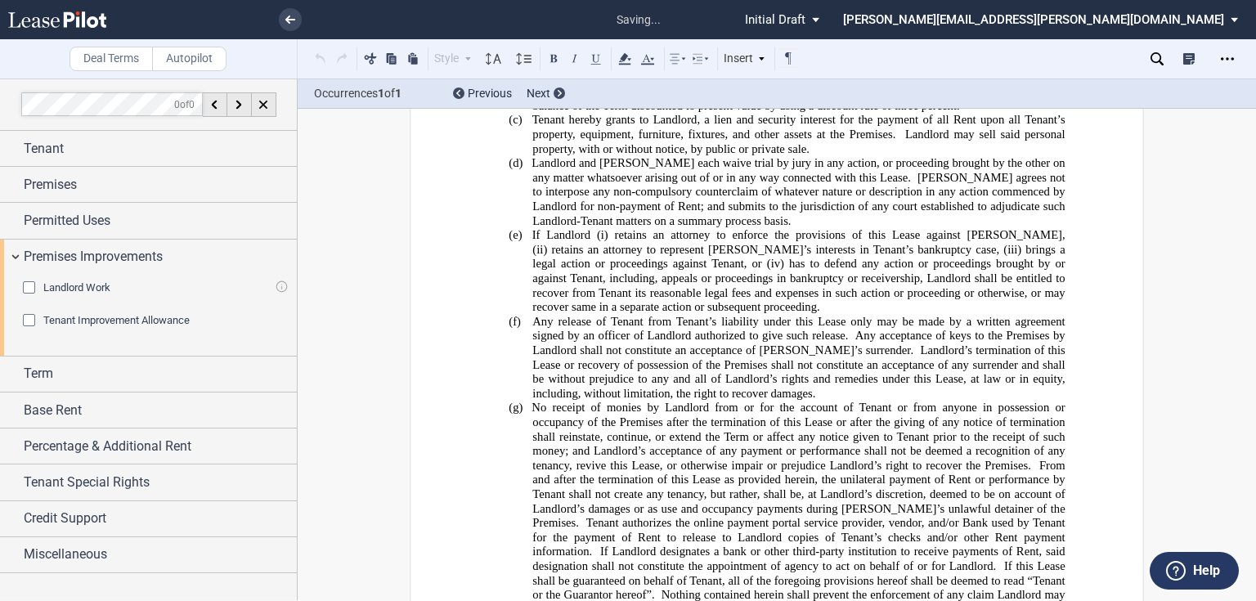
scroll to position [10648, 0]
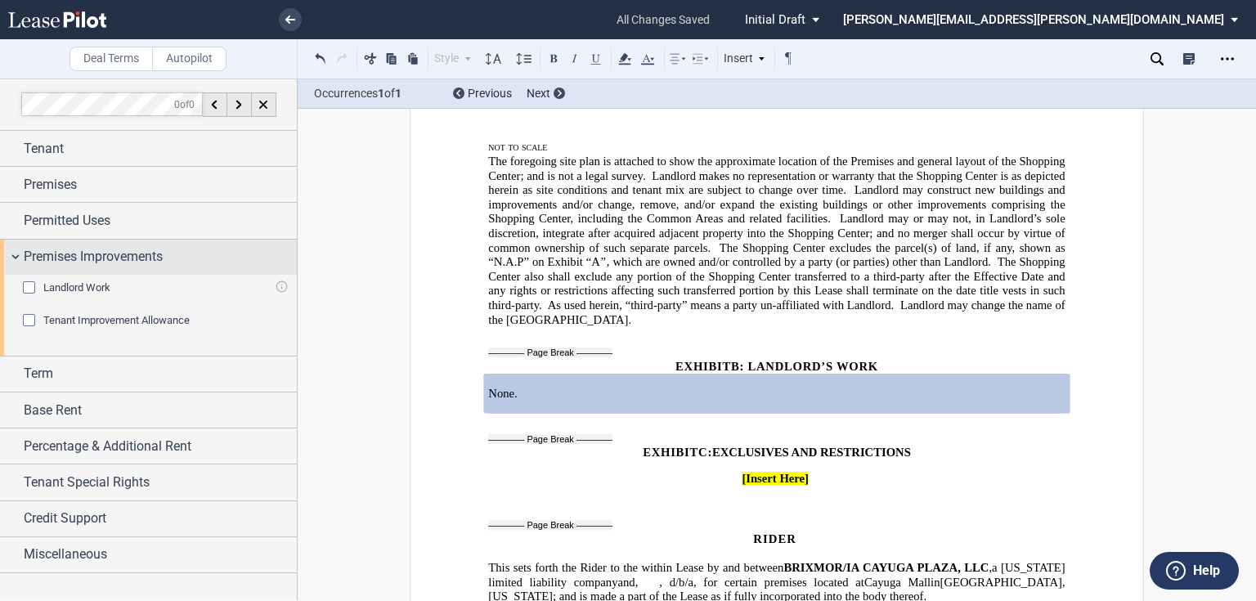
click at [78, 255] on span "Premises Improvements" at bounding box center [93, 257] width 139 height 20
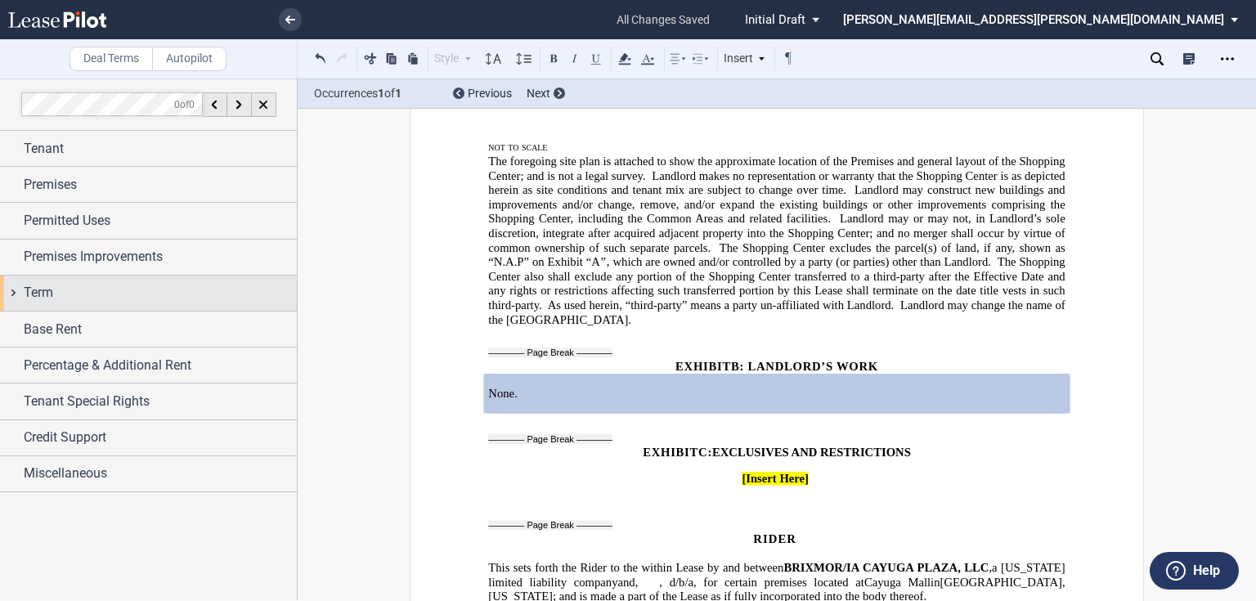
click at [62, 291] on div "Term" at bounding box center [160, 293] width 273 height 20
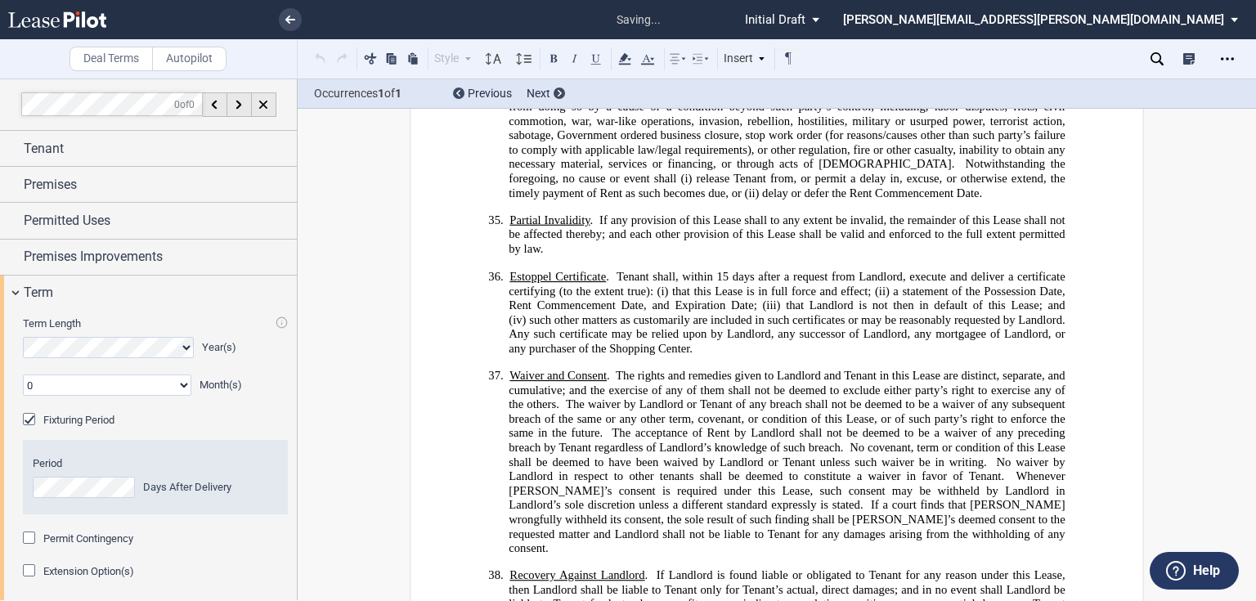
scroll to position [375, 0]
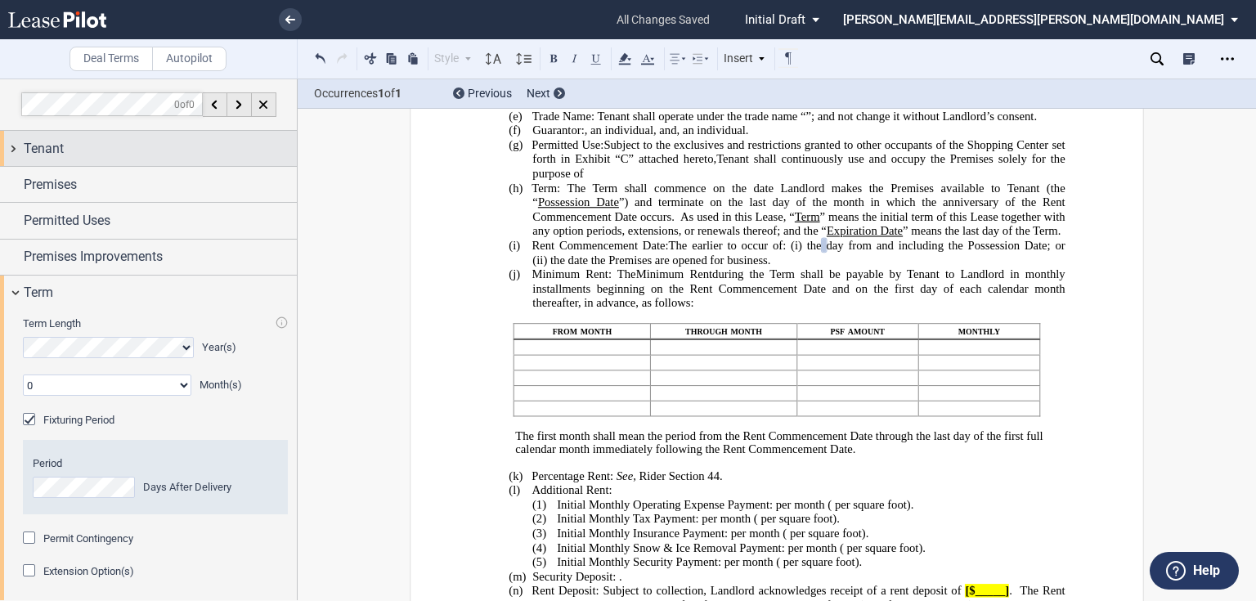
click at [136, 154] on div "Tenant" at bounding box center [160, 149] width 273 height 20
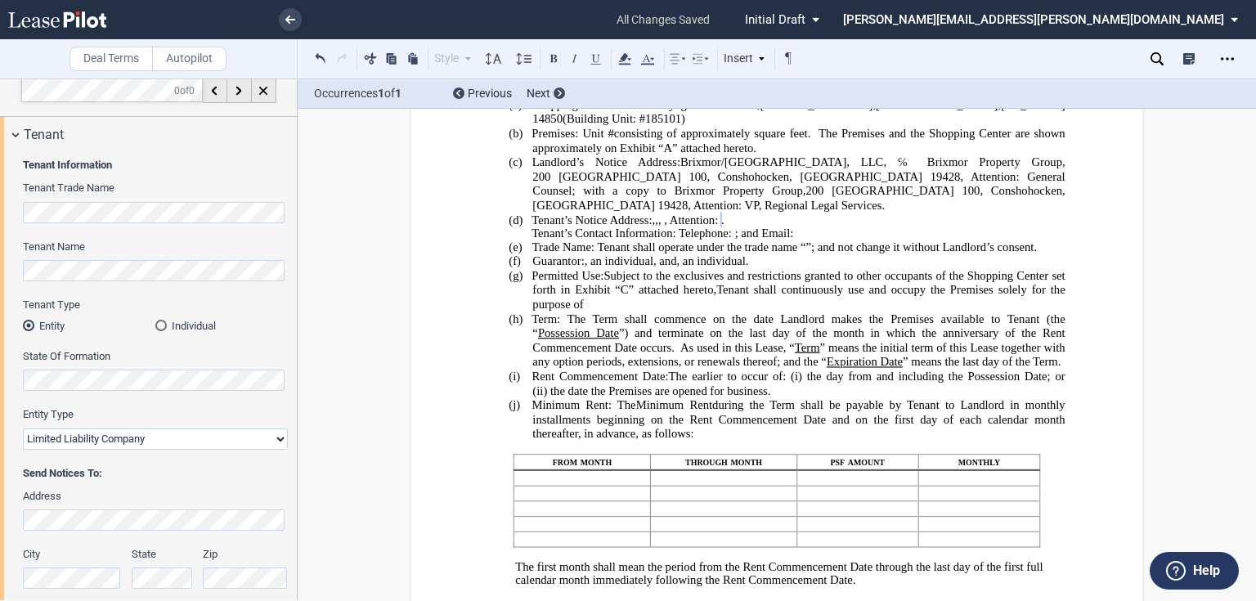
scroll to position [0, 0]
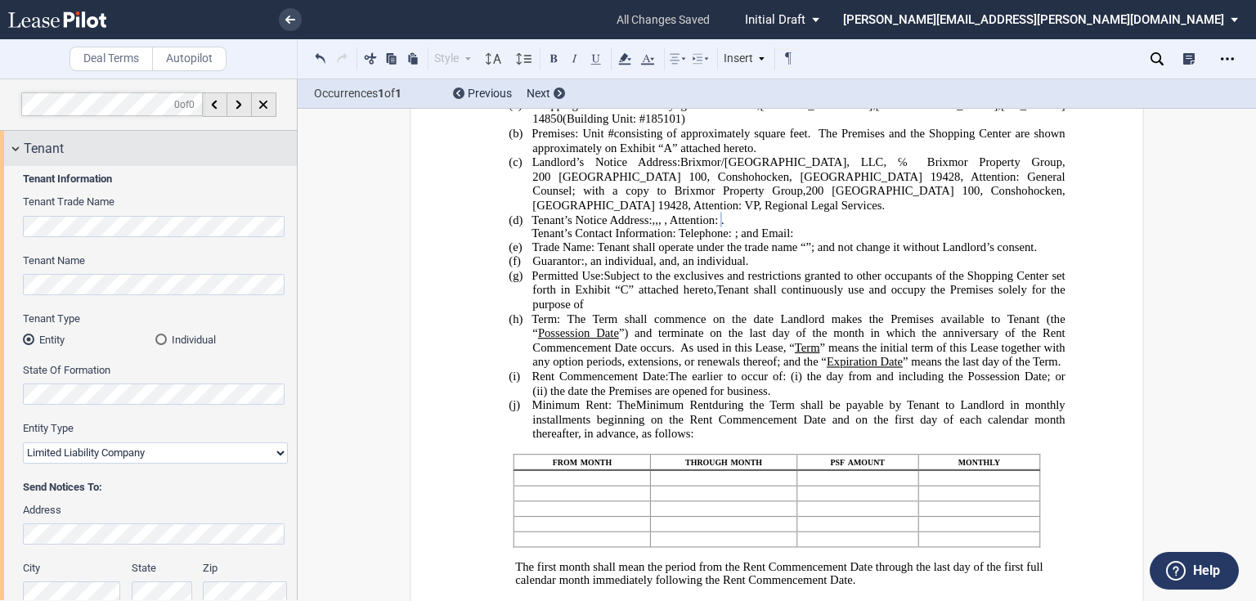
click at [41, 158] on div "Tenant" at bounding box center [148, 148] width 297 height 35
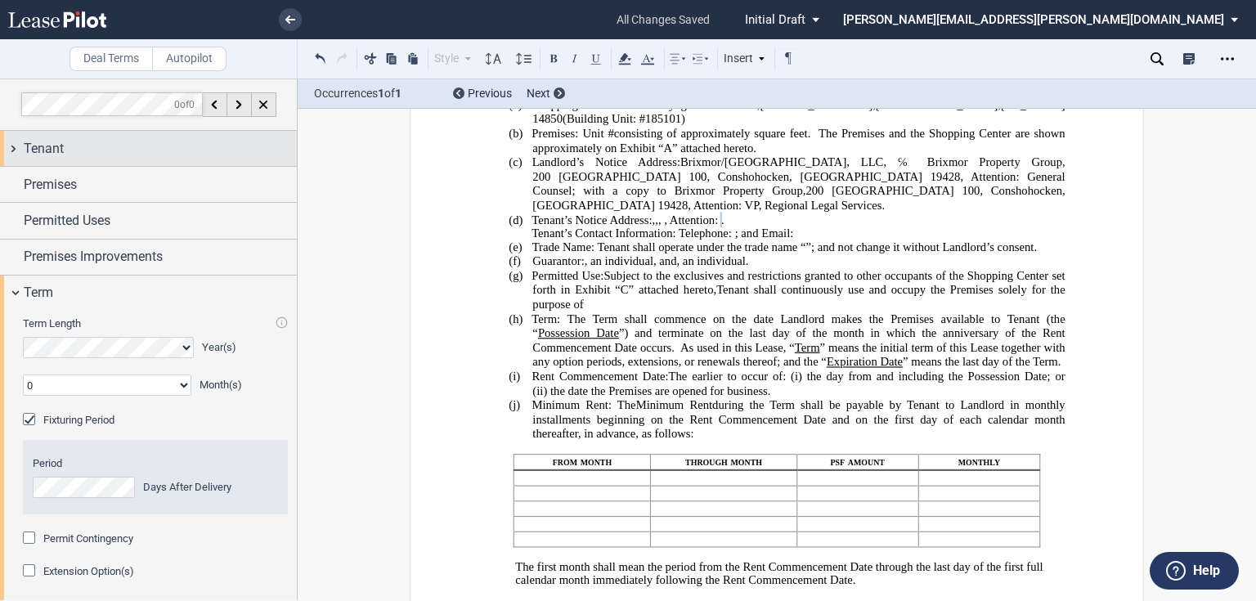
click at [76, 150] on div "Tenant" at bounding box center [160, 149] width 273 height 20
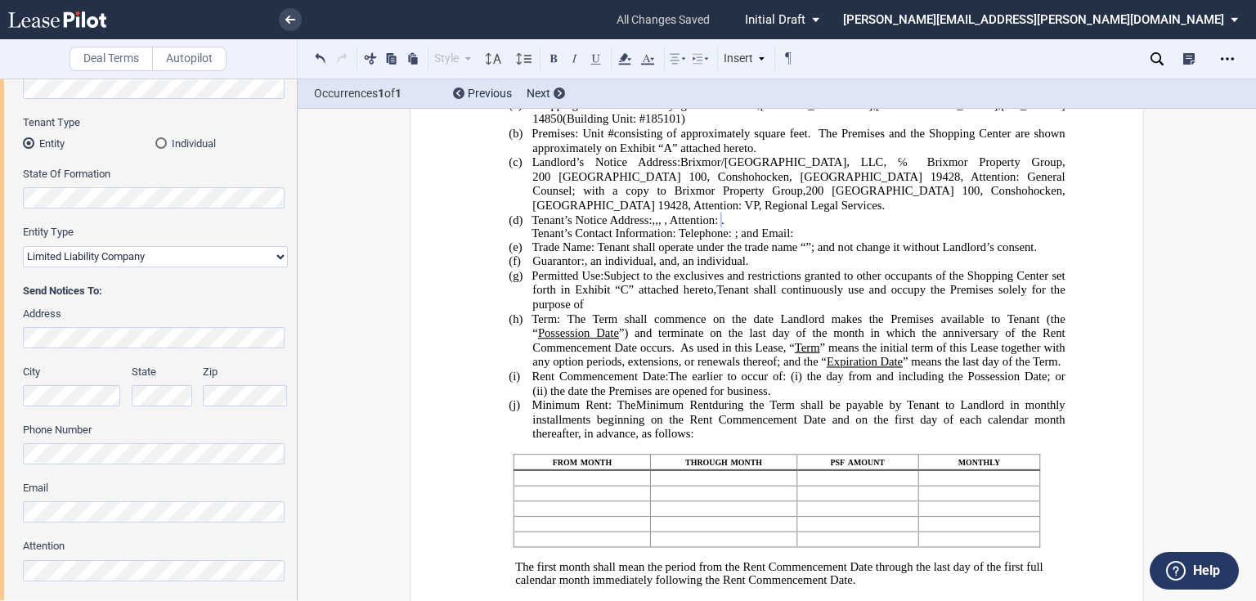
scroll to position [262, 0]
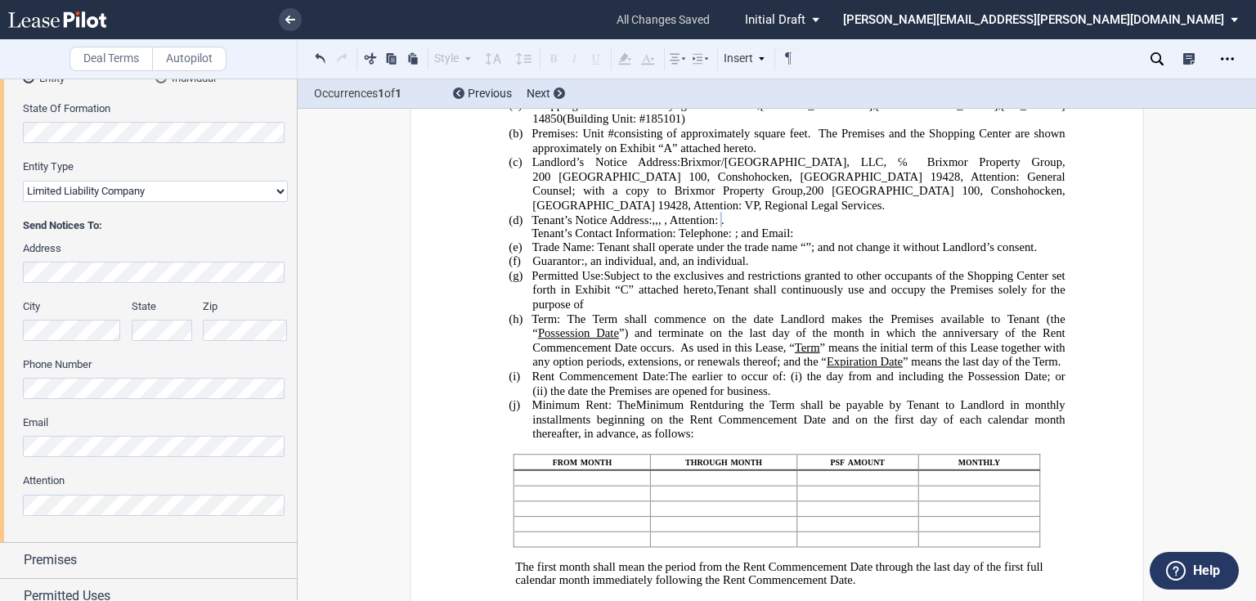
click at [0, 385] on html ".bocls-1{fill:#26354a;fill-rule:evenodd} Loading... × all changes saved Pending…" at bounding box center [628, 300] width 1256 height 601
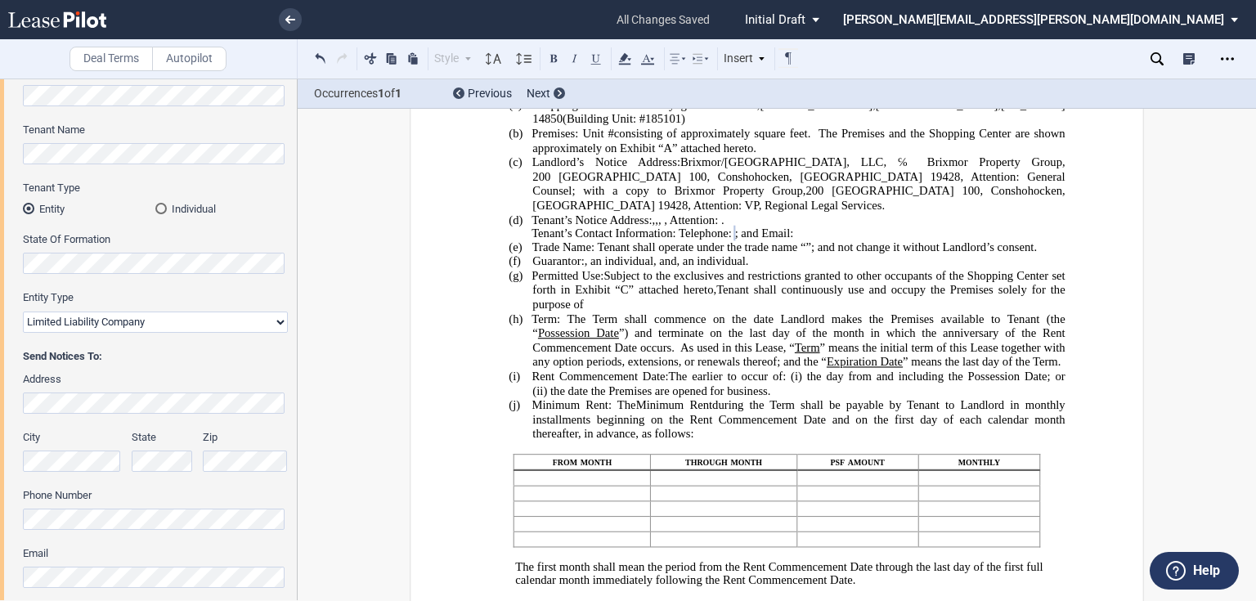
scroll to position [0, 0]
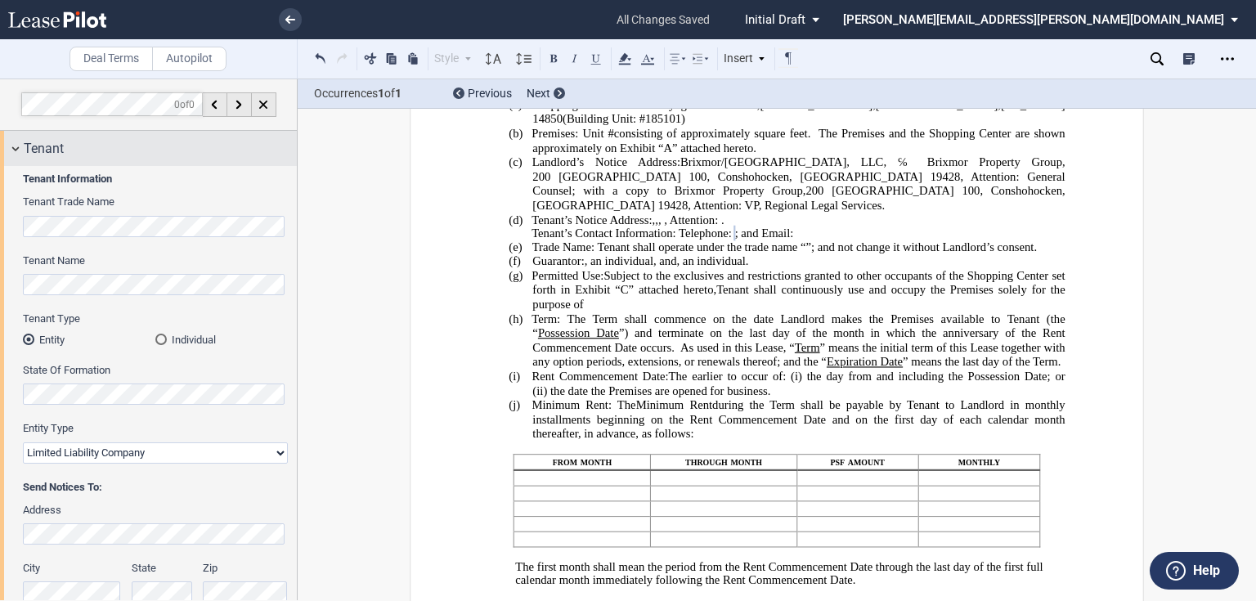
click at [73, 150] on div "Tenant" at bounding box center [160, 149] width 273 height 20
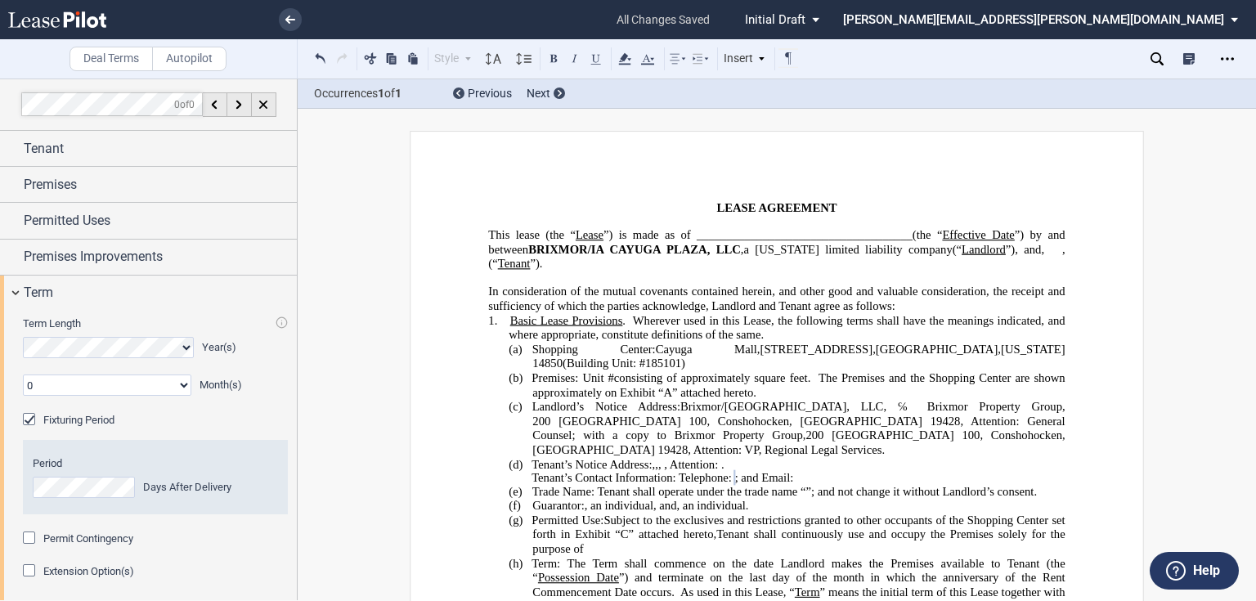
click at [667, 350] on span "Cayuga Mall" at bounding box center [706, 349] width 101 height 14
click at [678, 347] on span "Cayuga Mall" at bounding box center [706, 349] width 101 height 14
click at [679, 347] on span "Cayuga Mall" at bounding box center [706, 349] width 101 height 14
click at [810, 363] on p "(a) Shopping Center: Cayuga Shopping Center , 2309 North Triphammer Road , Itha…" at bounding box center [798, 356] width 532 height 29
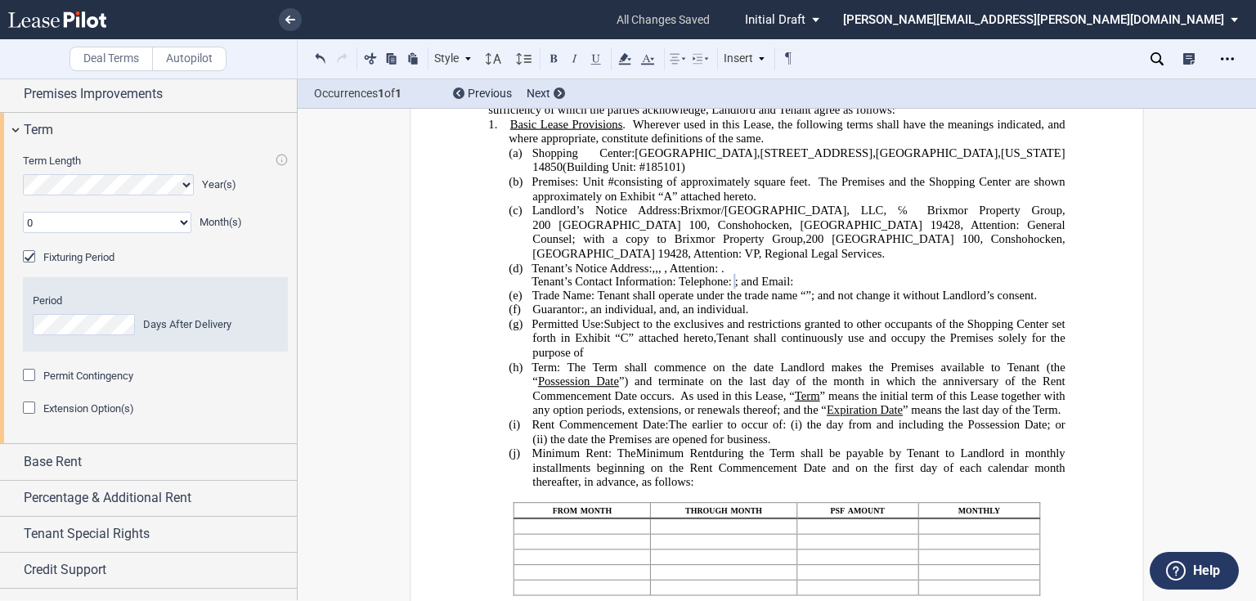
scroll to position [186, 0]
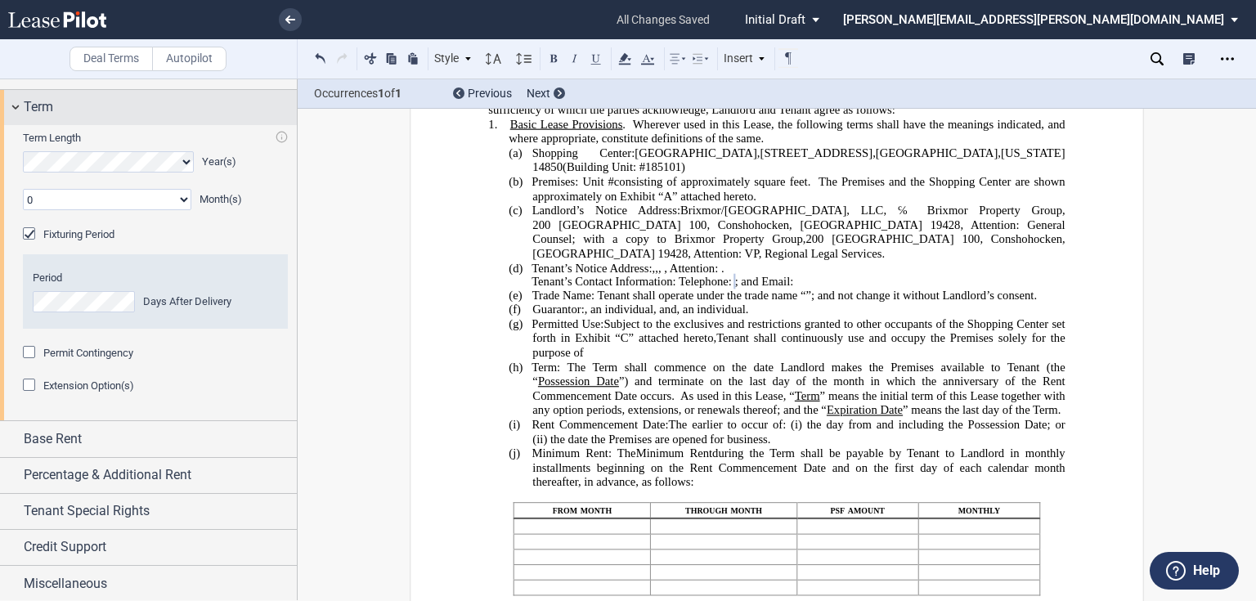
click at [58, 105] on div "Term" at bounding box center [160, 107] width 273 height 20
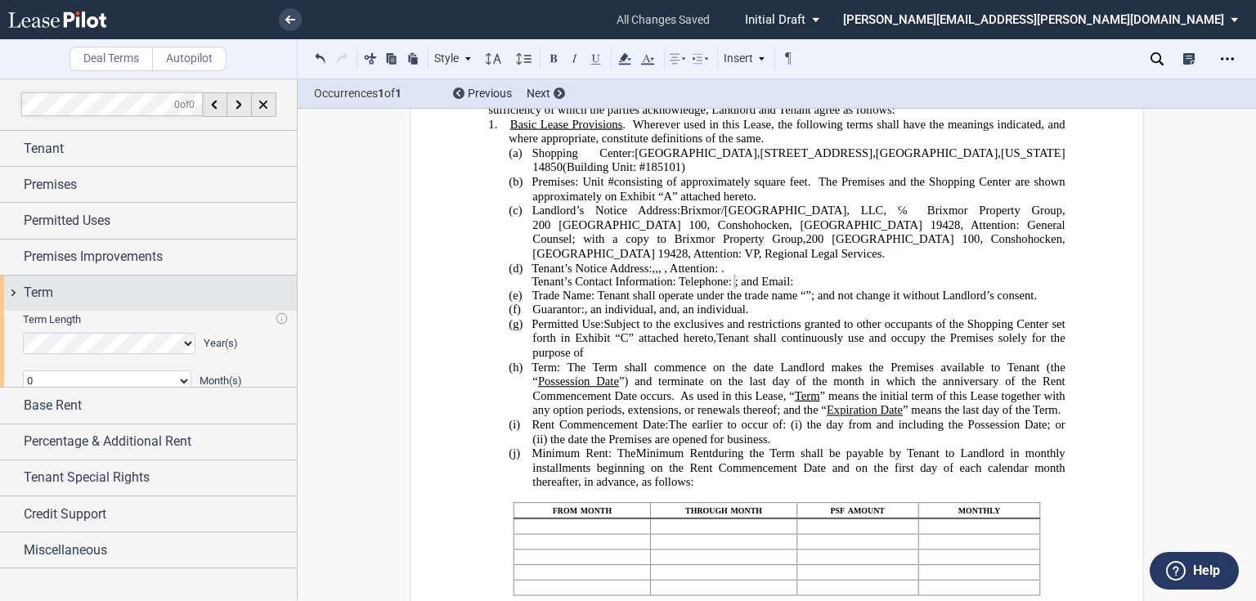
scroll to position [0, 0]
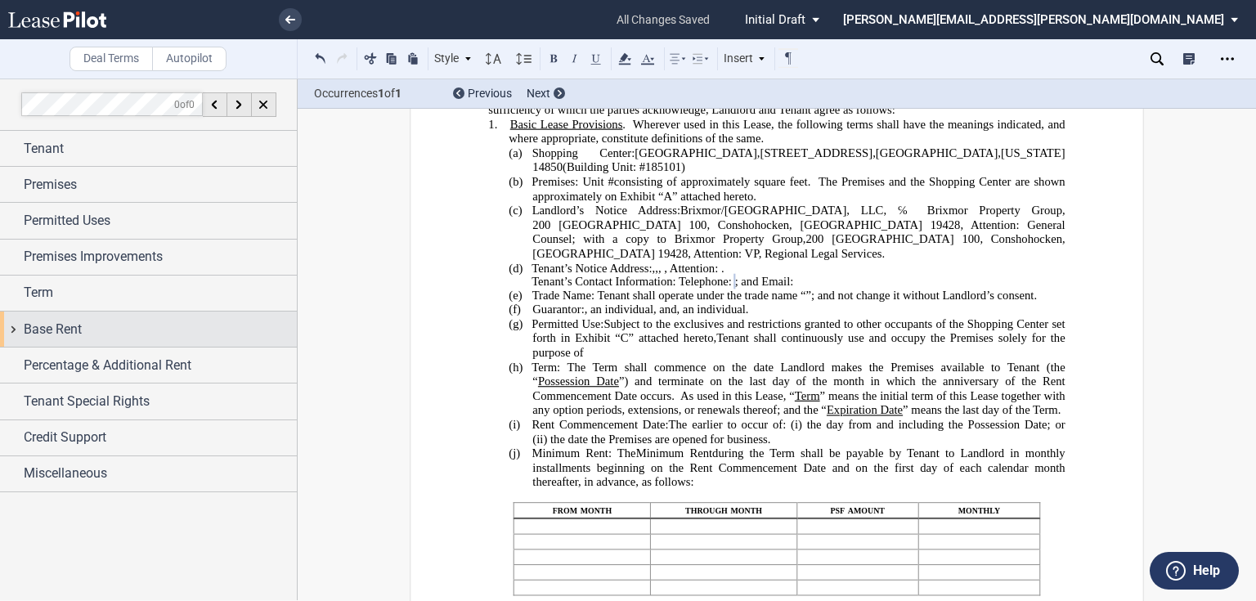
click at [85, 328] on div "Base Rent" at bounding box center [160, 330] width 273 height 20
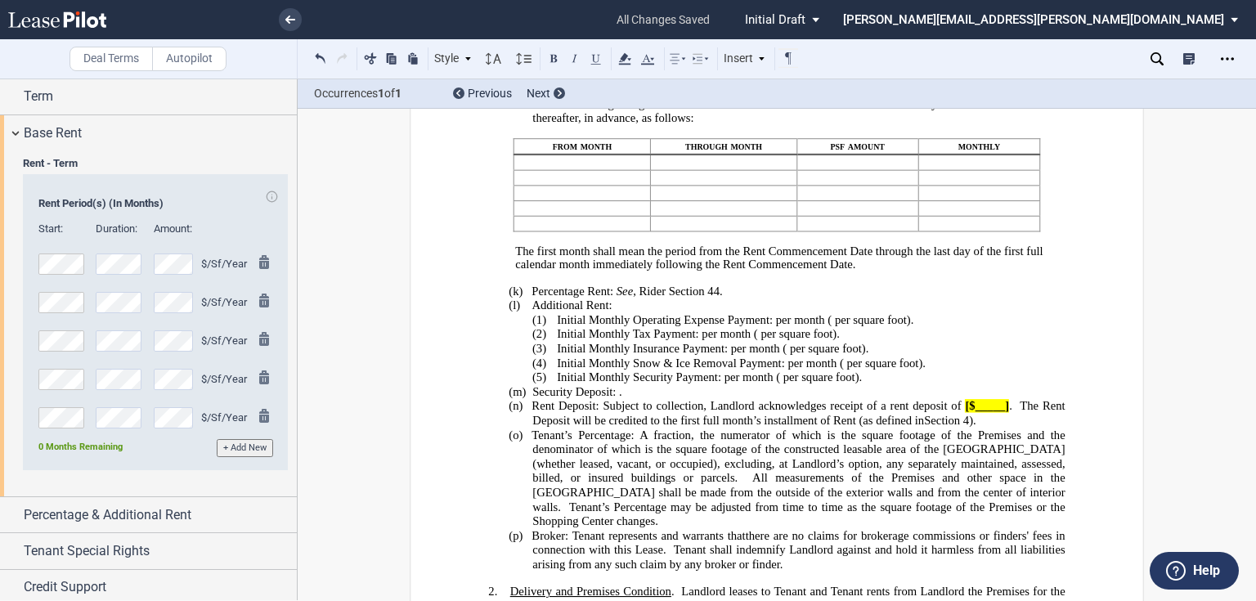
scroll to position [589, 0]
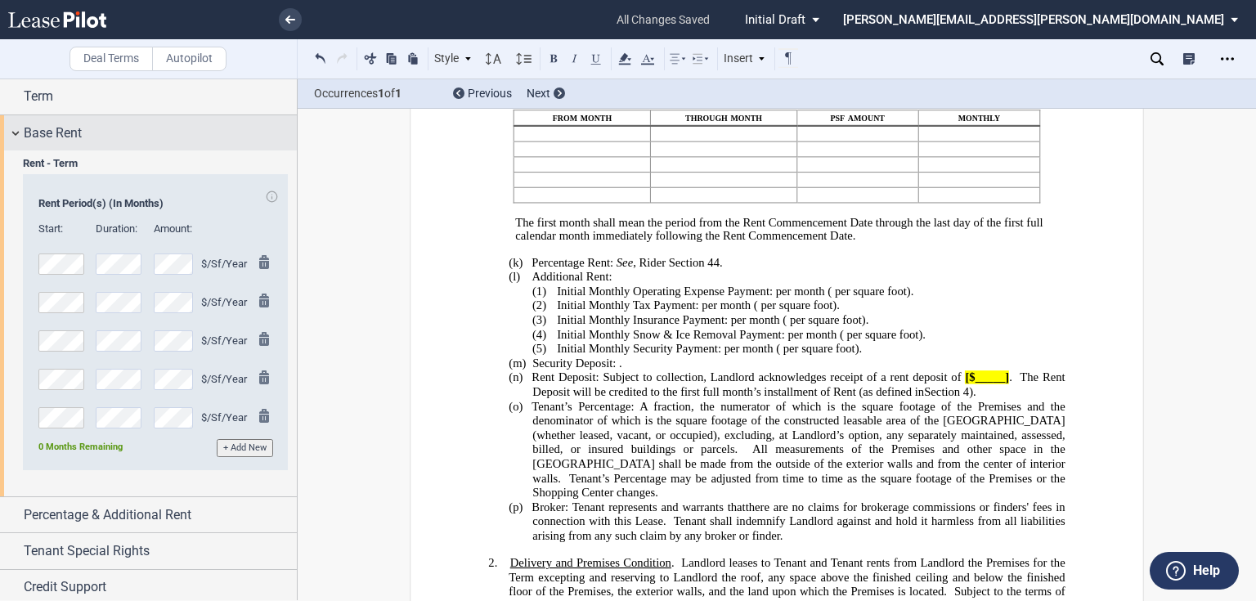
click at [80, 129] on span "Base Rent" at bounding box center [53, 133] width 58 height 20
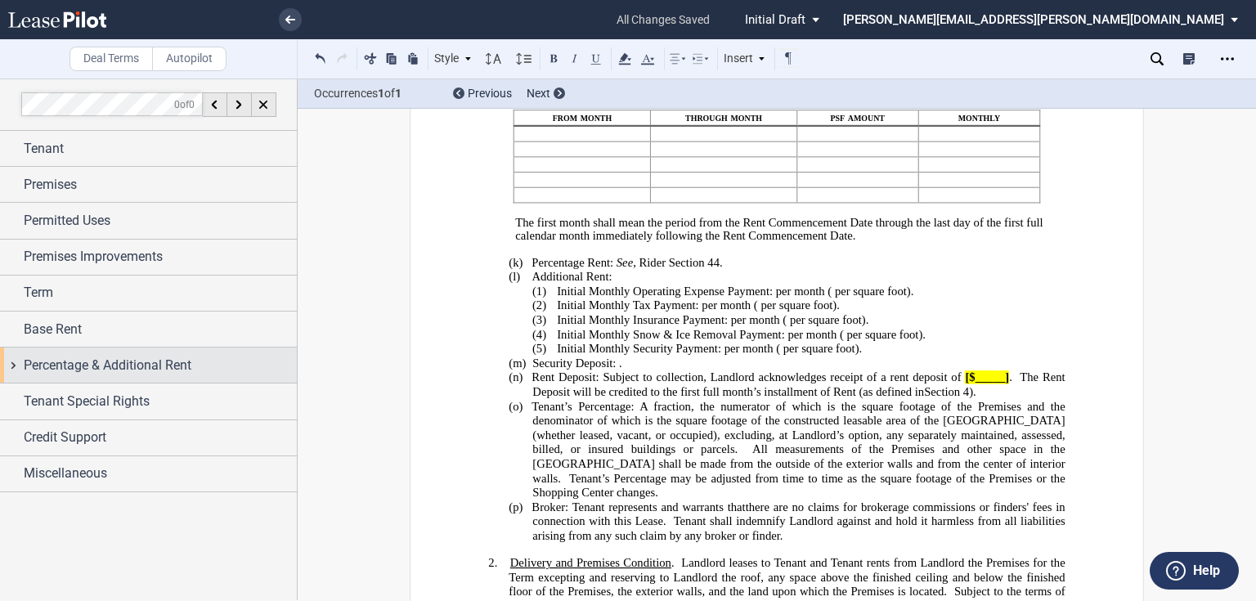
click at [63, 366] on span "Percentage & Additional Rent" at bounding box center [108, 366] width 168 height 20
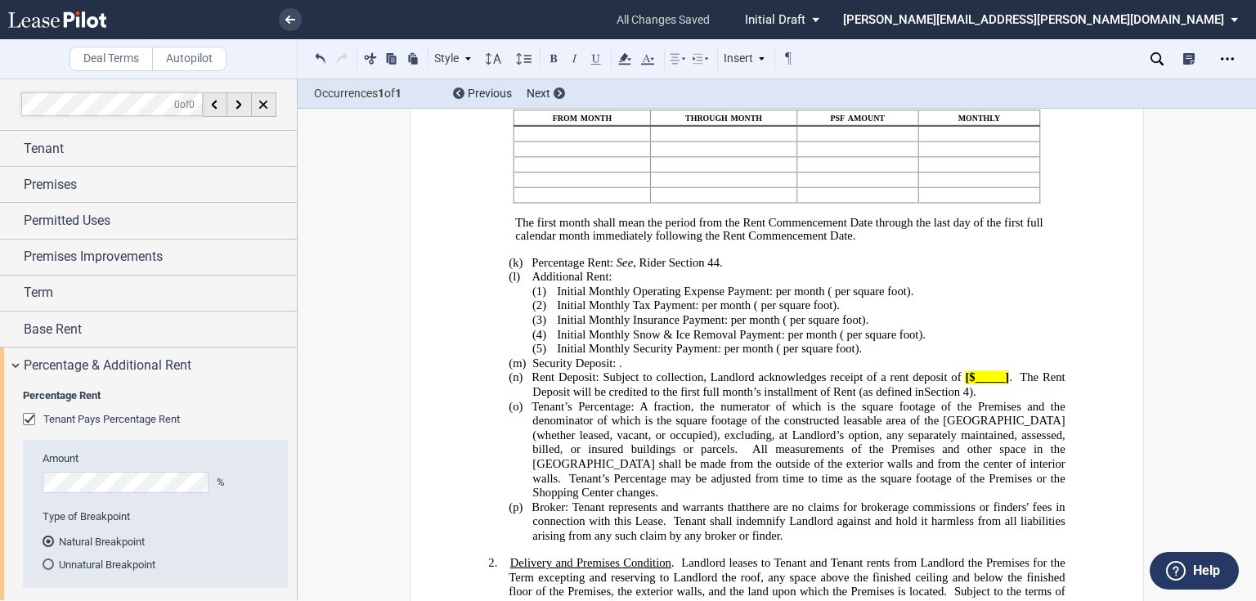
click at [56, 418] on span "Tenant Pays Percentage Rent" at bounding box center [111, 419] width 137 height 12
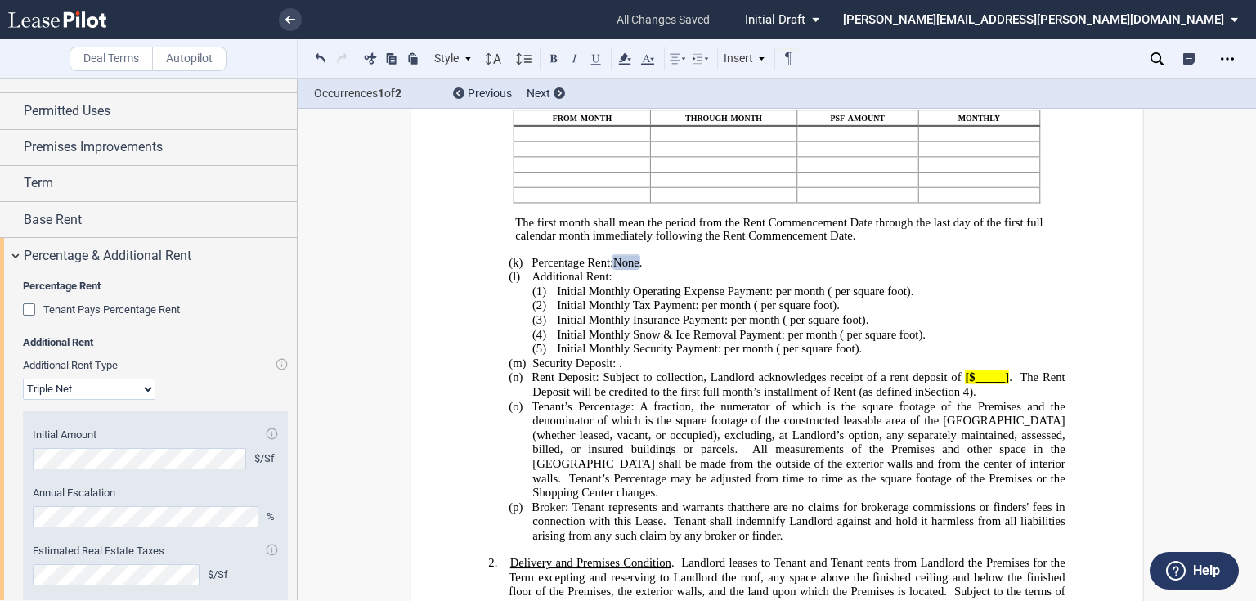
scroll to position [131, 0]
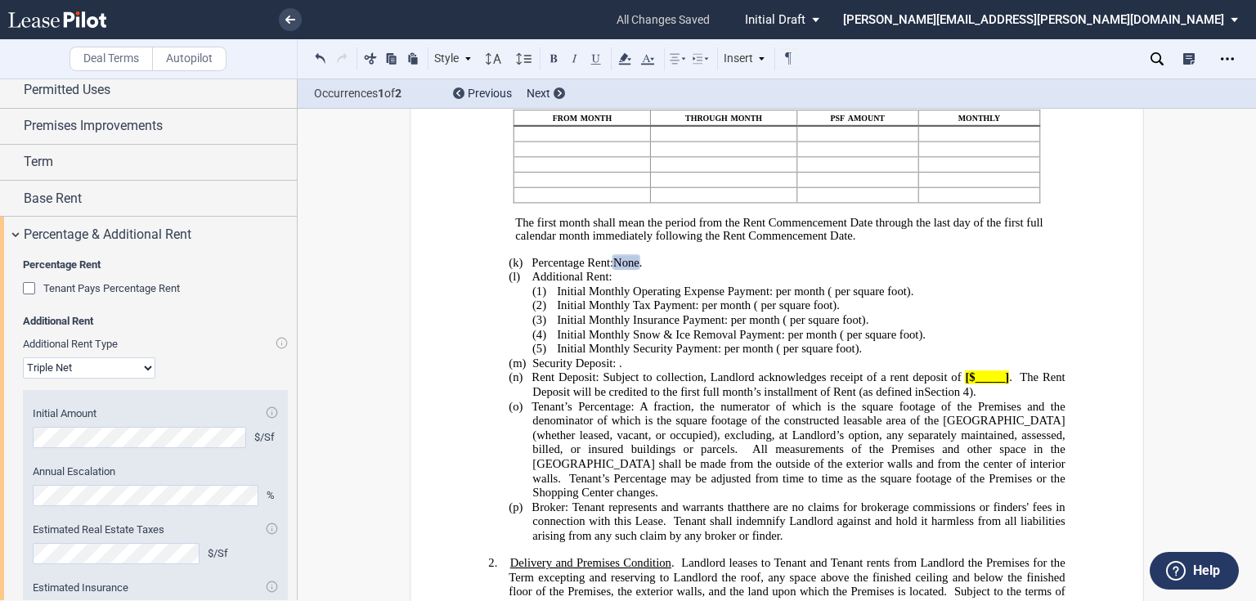
click at [92, 366] on select "Modified Gross Gross Triple Net" at bounding box center [89, 367] width 132 height 21
click at [681, 341] on span "Initial Monthly Snow & Ice Removal Payment:" at bounding box center [671, 334] width 228 height 14
click at [46, 237] on span "Percentage & Additional Rent" at bounding box center [108, 235] width 168 height 20
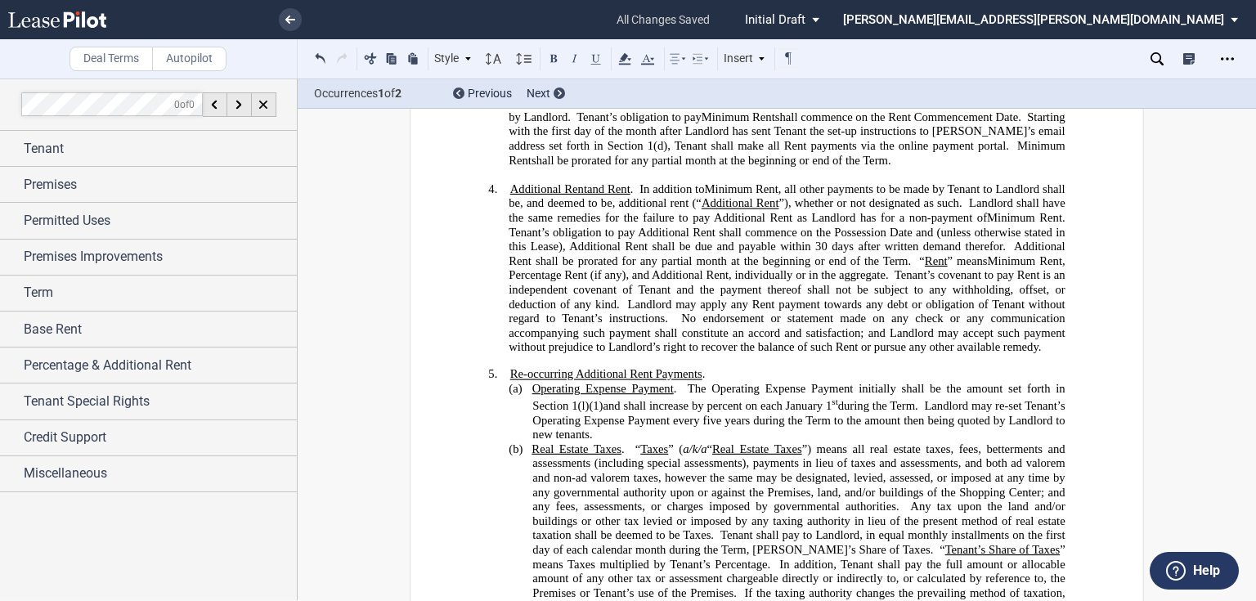
scroll to position [1243, 0]
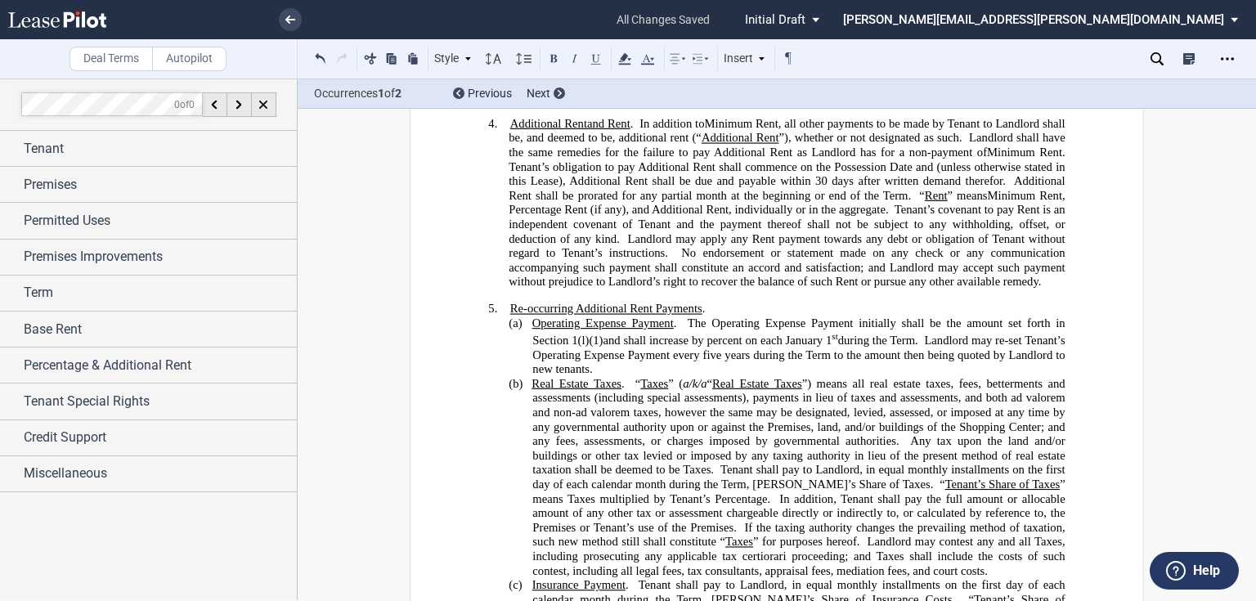
click at [683, 365] on span "Operating Expense Payment . The Operating Expense Payment initially shall be th…" at bounding box center [800, 345] width 536 height 59
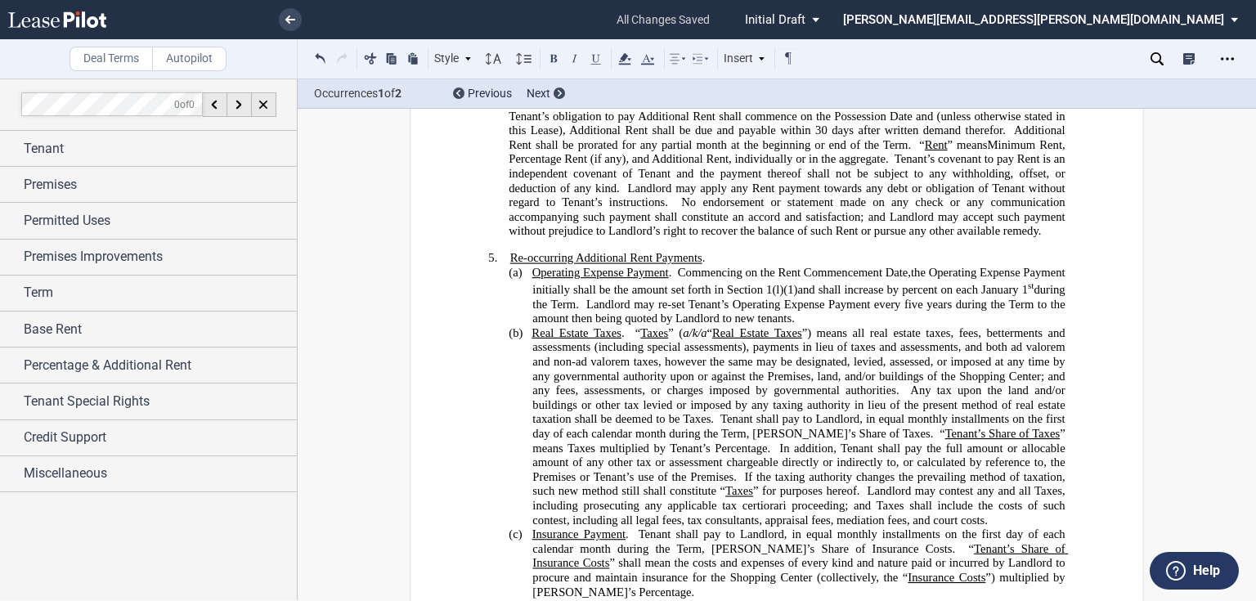
click at [725, 507] on span "Real Estate Taxes . “ Taxes ” ( a/k/a “ Real Estate Taxes ”) means all real est…" at bounding box center [799, 425] width 536 height 200
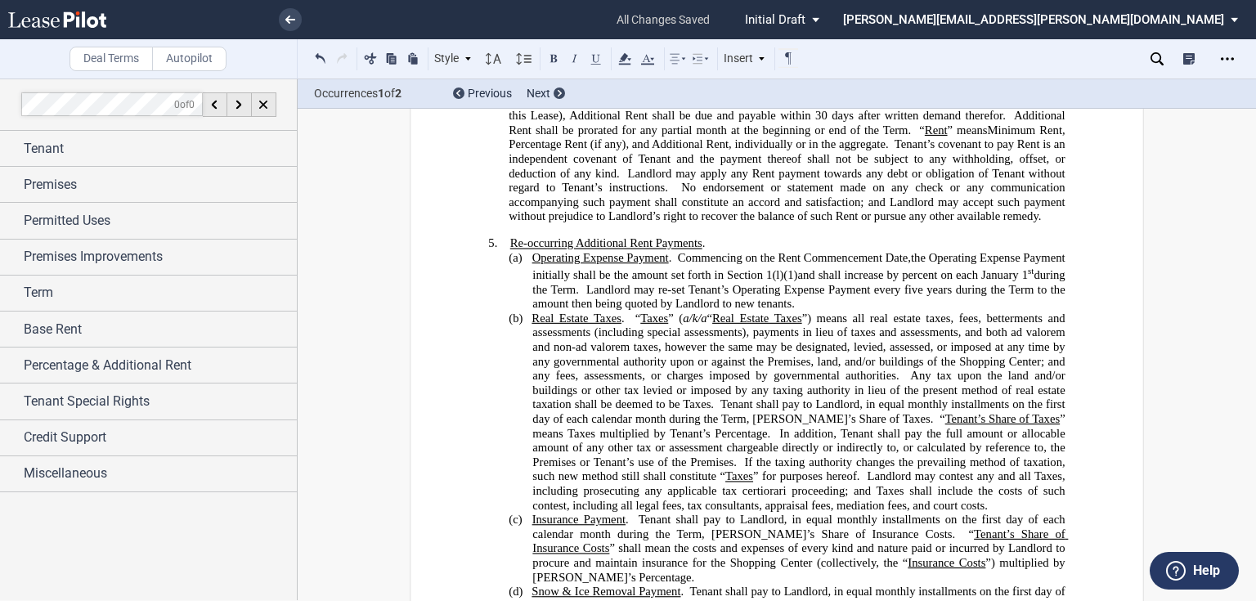
click at [719, 425] on span "Tenant shall pay to Landlord, in equal monthly installments on the first day of…" at bounding box center [799, 411] width 535 height 28
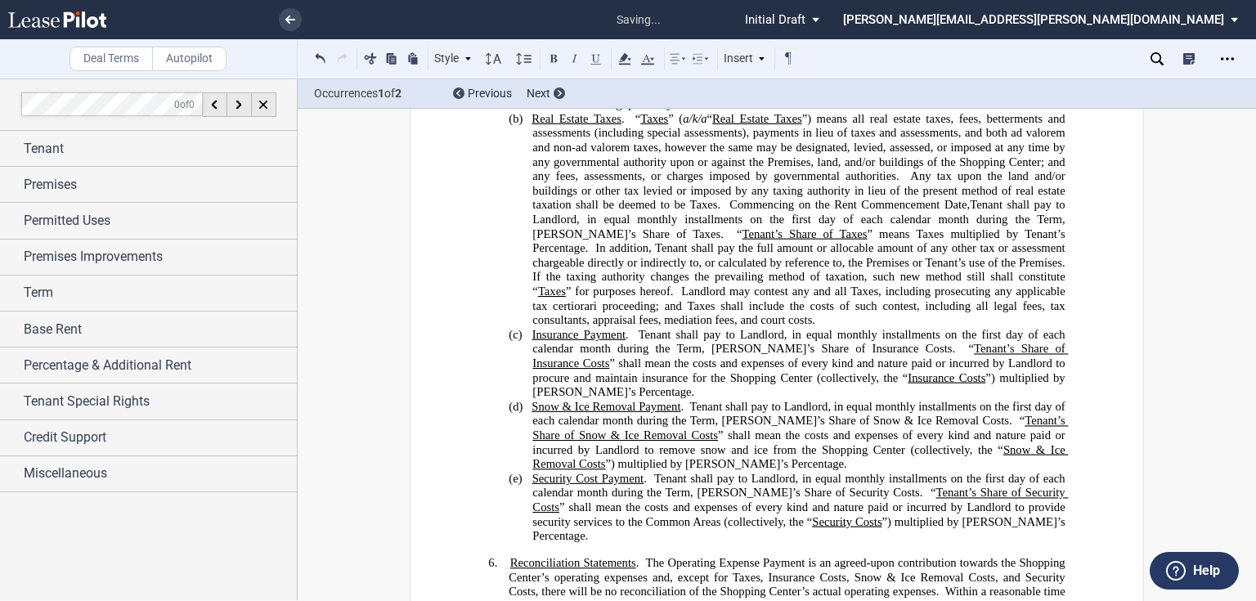
scroll to position [1570, 0]
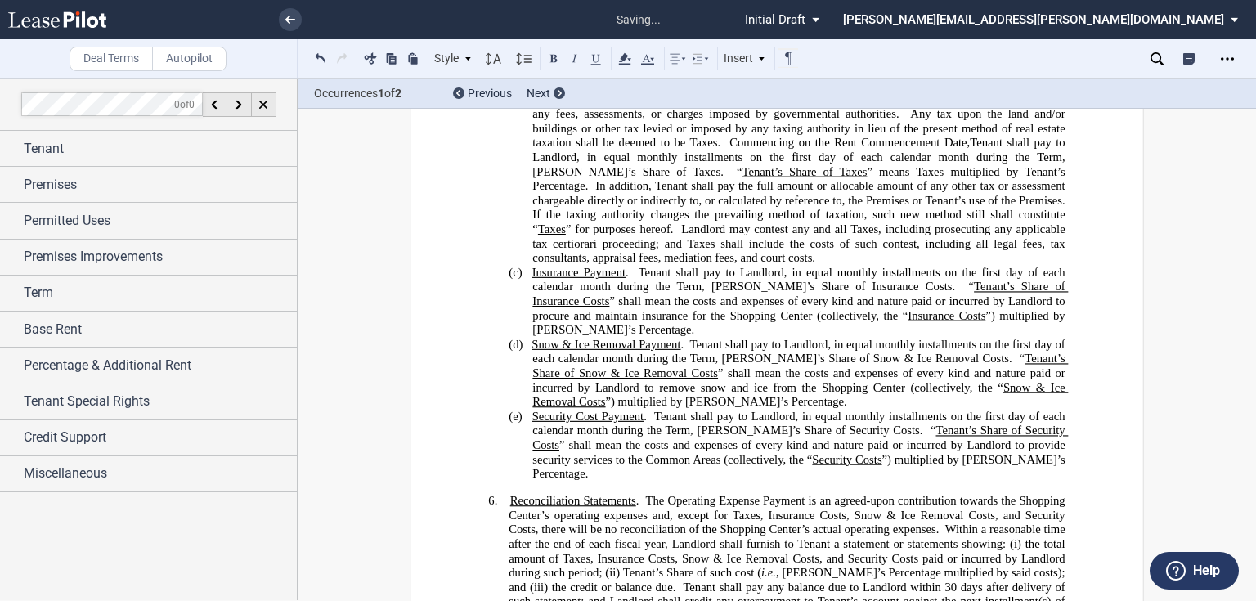
click at [636, 293] on span "Tenant shall pay to Landlord, in equal monthly installments on the first day of…" at bounding box center [799, 279] width 535 height 28
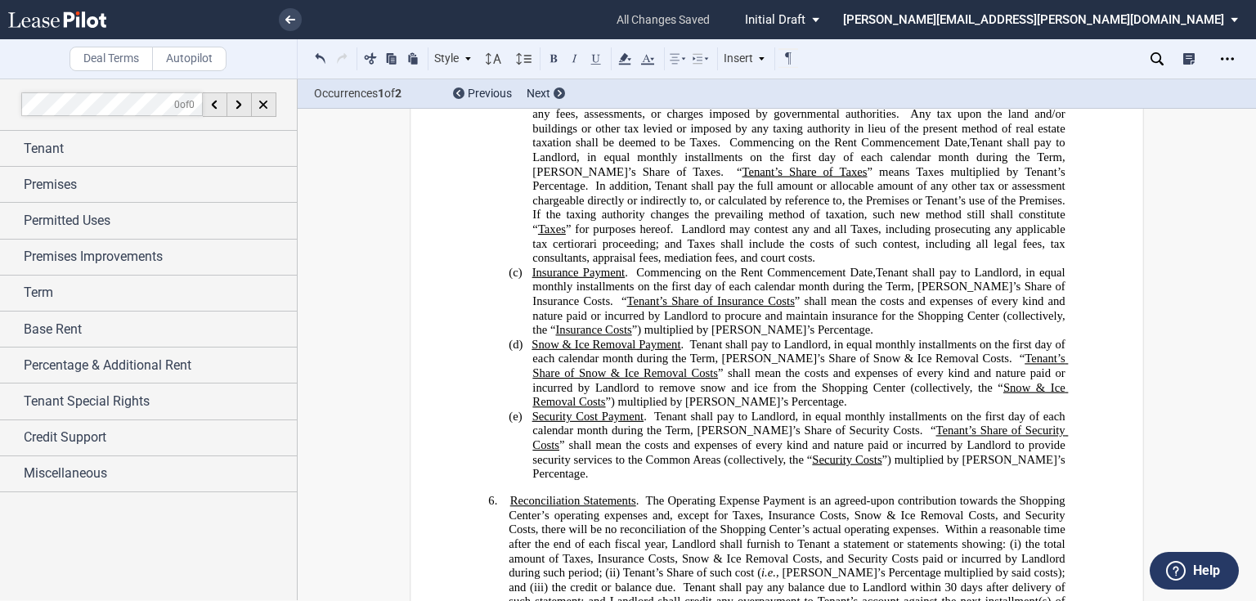
drag, startPoint x: 687, startPoint y: 383, endPoint x: 700, endPoint y: 379, distance: 13.5
click at [687, 365] on span "Tenant shall pay to Landlord, in equal monthly installments on the first day of…" at bounding box center [799, 351] width 535 height 28
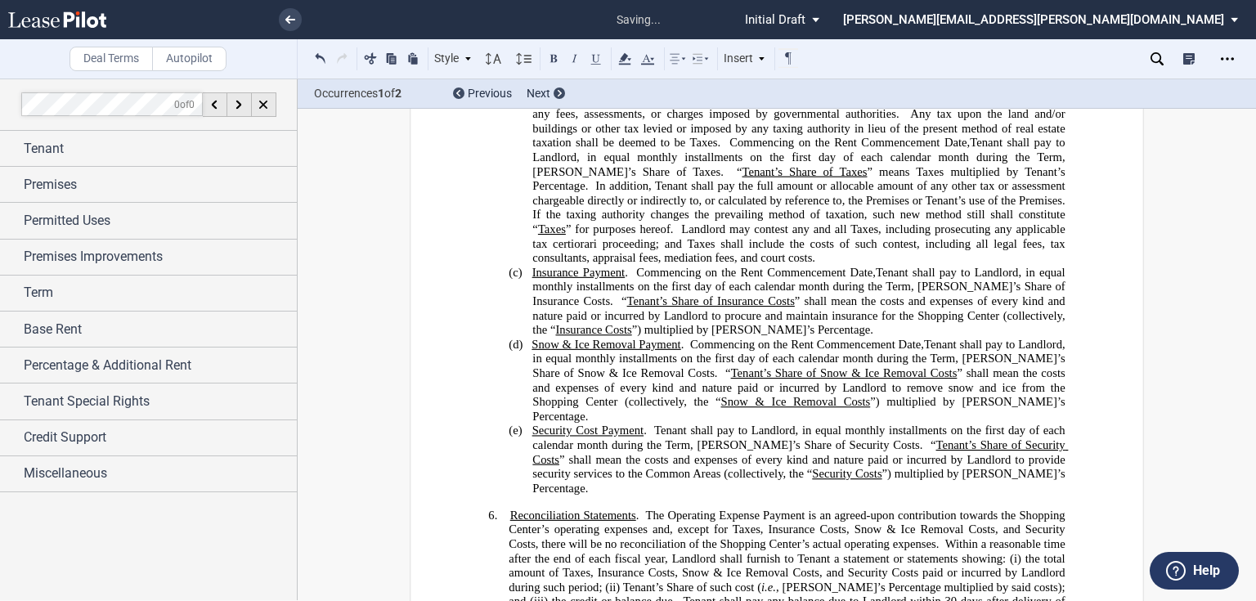
click at [651, 451] on span "Tenant shall pay to Landlord, in equal monthly installments on the first day of…" at bounding box center [799, 437] width 535 height 28
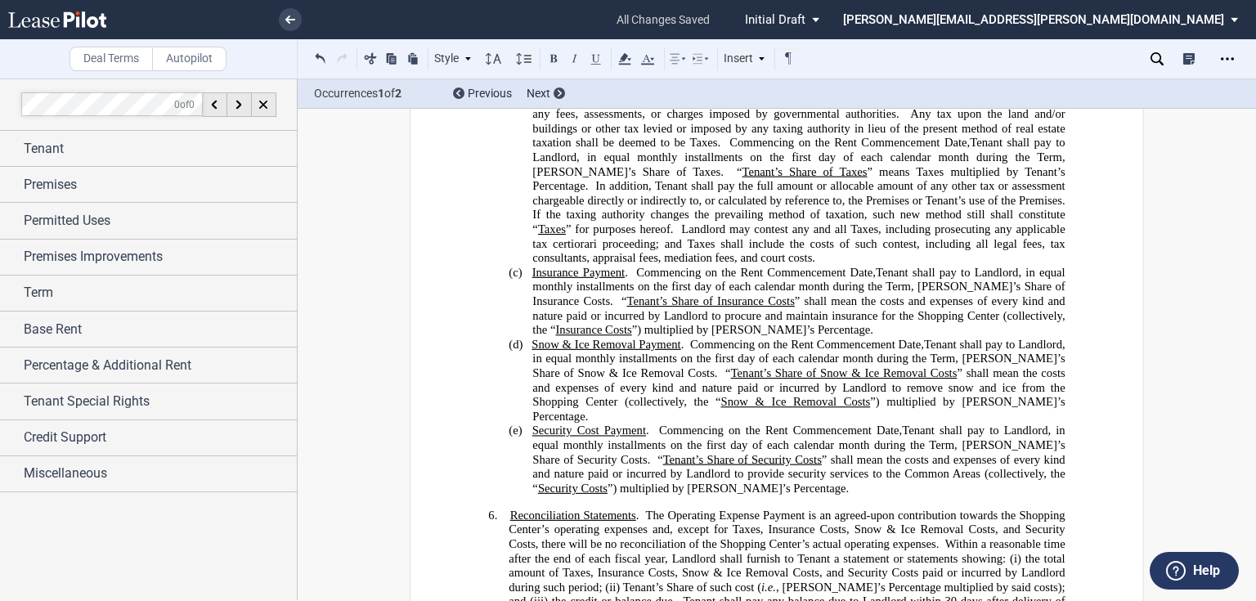
click at [638, 307] on span "Tenant’s Share of Insurance Costs" at bounding box center [711, 300] width 168 height 14
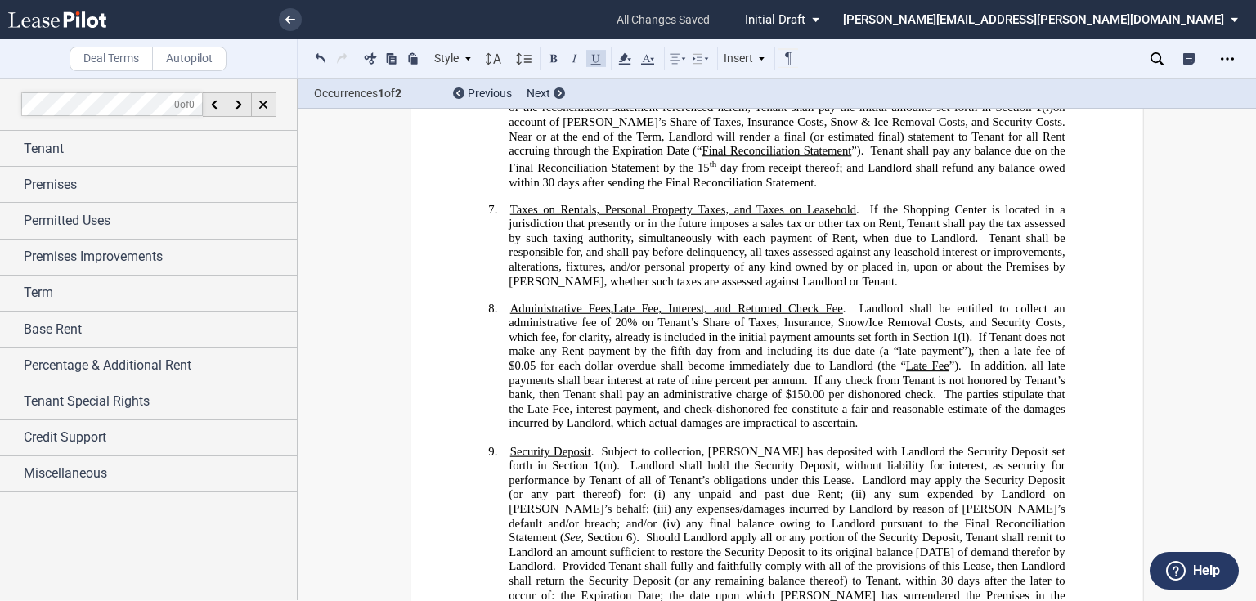
scroll to position [2158, 0]
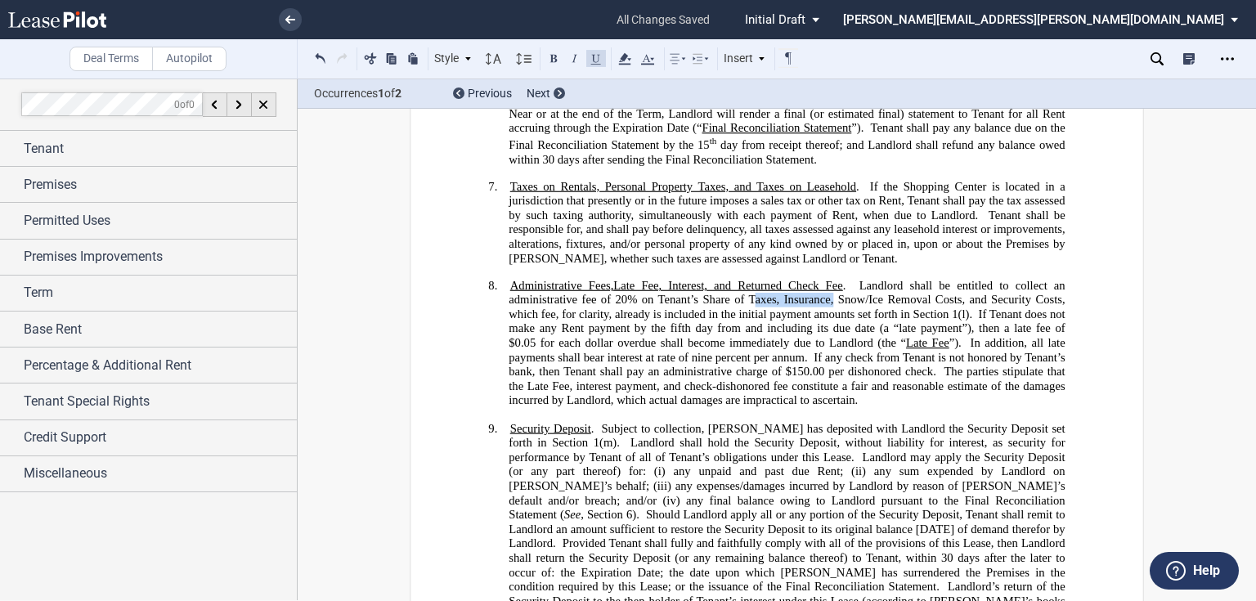
drag, startPoint x: 749, startPoint y: 325, endPoint x: 831, endPoint y: 324, distance: 81.8
click at [831, 321] on span "Landlord shall be entitled to collect an administrative fee of 20% on Tenant’s …" at bounding box center [787, 300] width 559 height 43
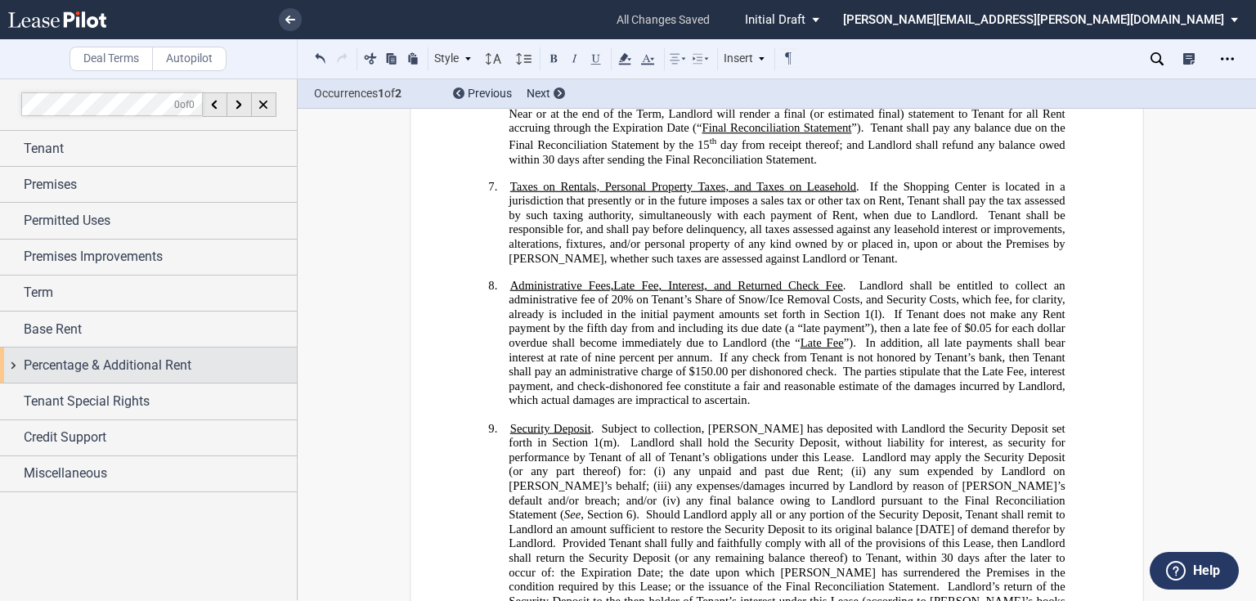
click at [60, 368] on span "Percentage & Additional Rent" at bounding box center [108, 366] width 168 height 20
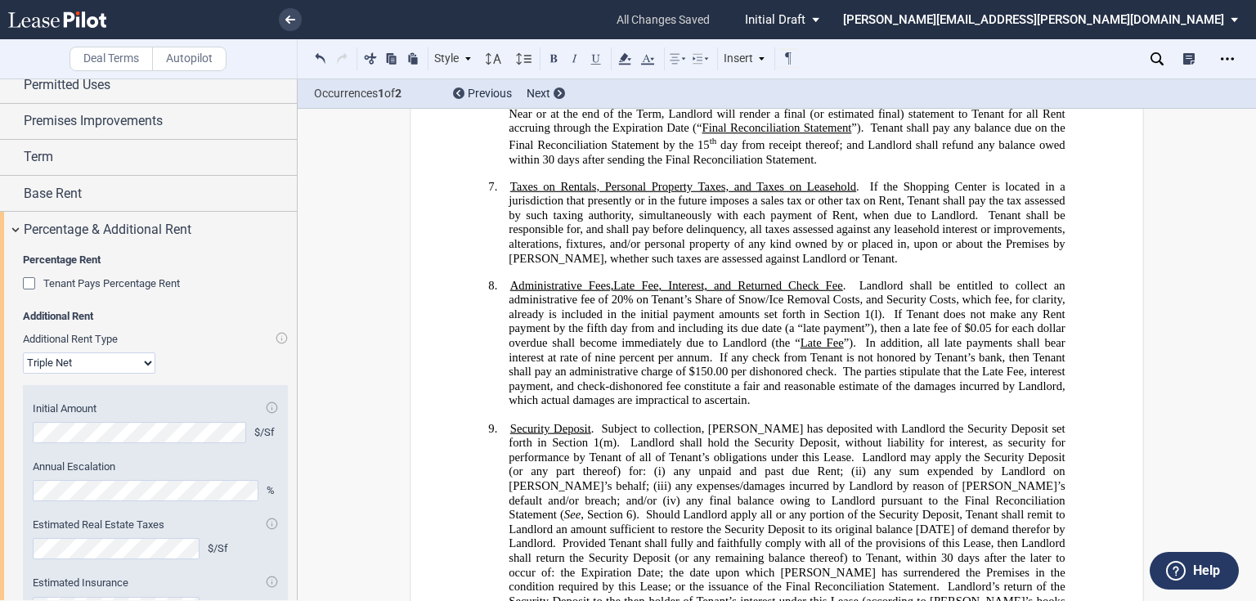
scroll to position [65, 0]
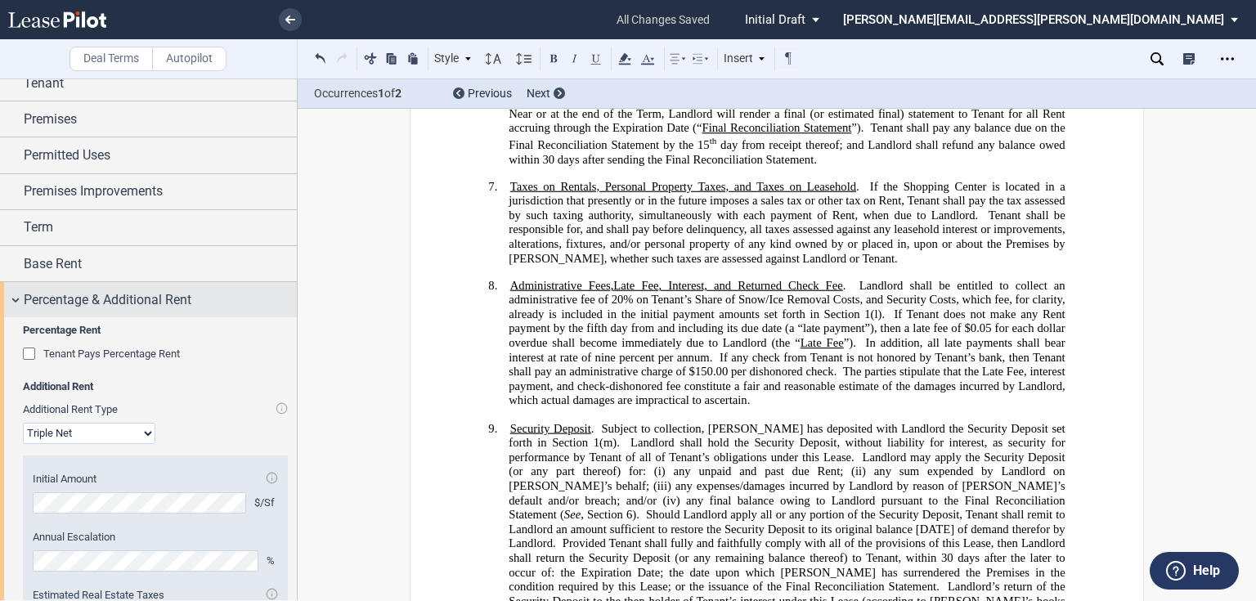
click at [43, 294] on span "Percentage & Additional Rent" at bounding box center [108, 300] width 168 height 20
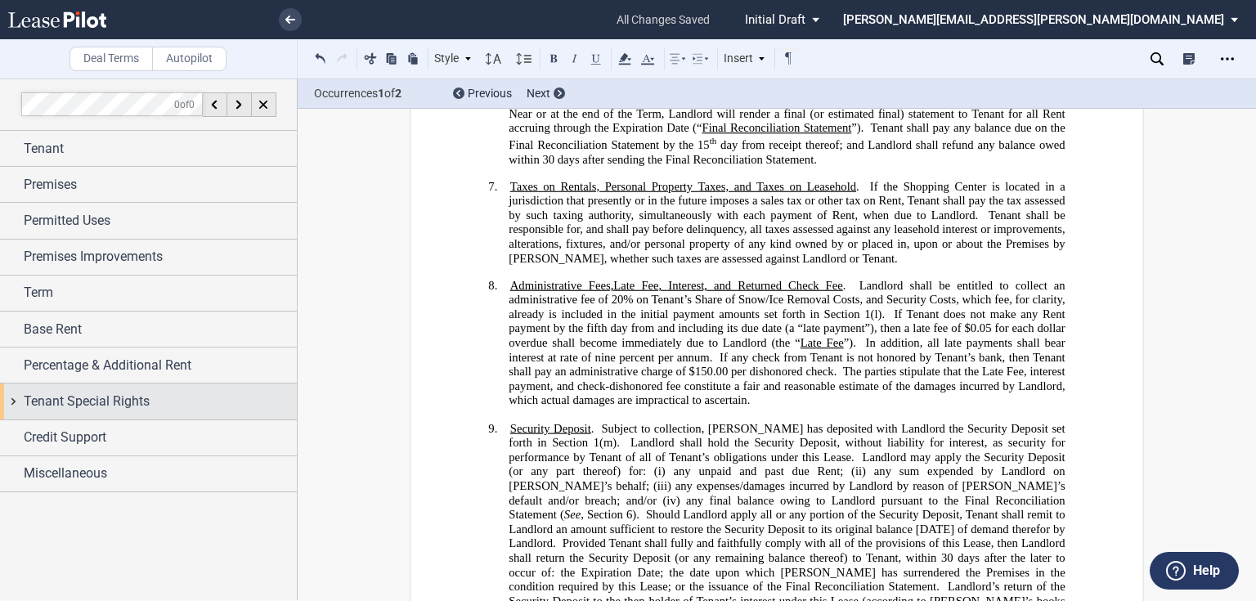
click at [74, 405] on span "Tenant Special Rights" at bounding box center [87, 402] width 126 height 20
click at [84, 404] on span "Tenant Special Rights" at bounding box center [87, 402] width 126 height 20
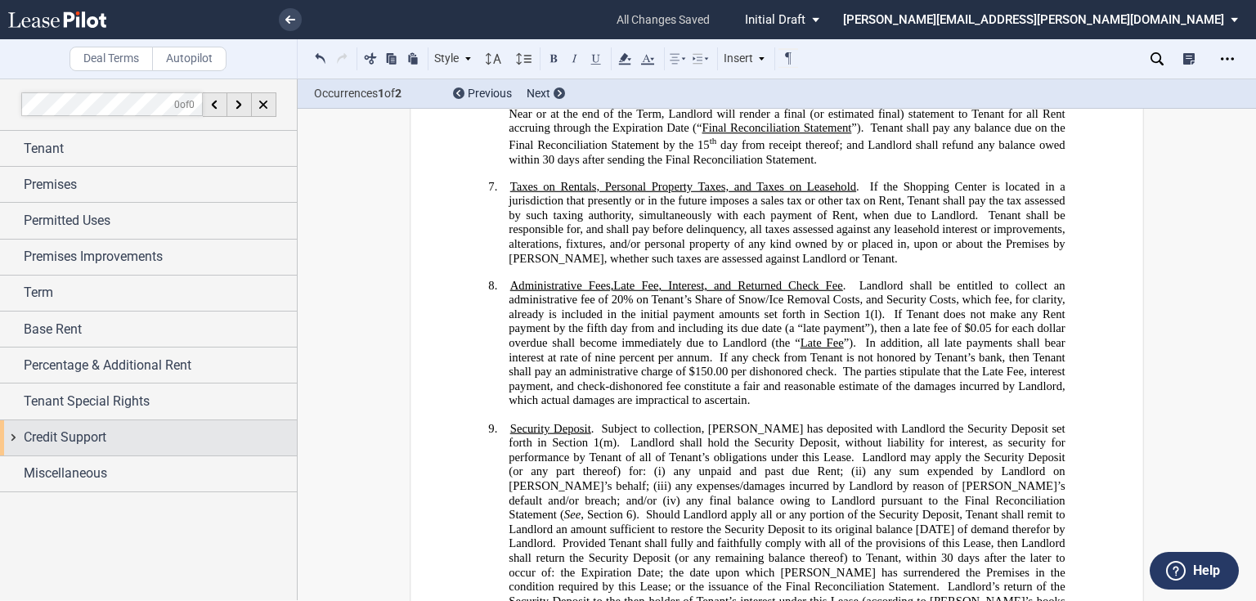
click at [80, 434] on span "Credit Support" at bounding box center [65, 438] width 83 height 20
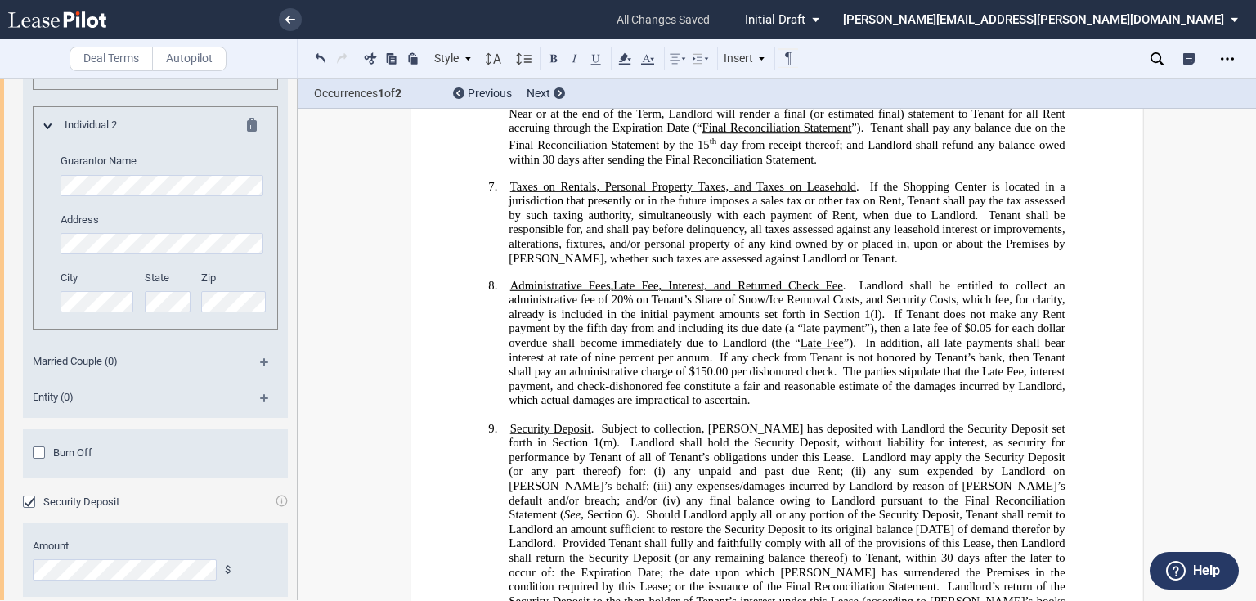
scroll to position [719, 0]
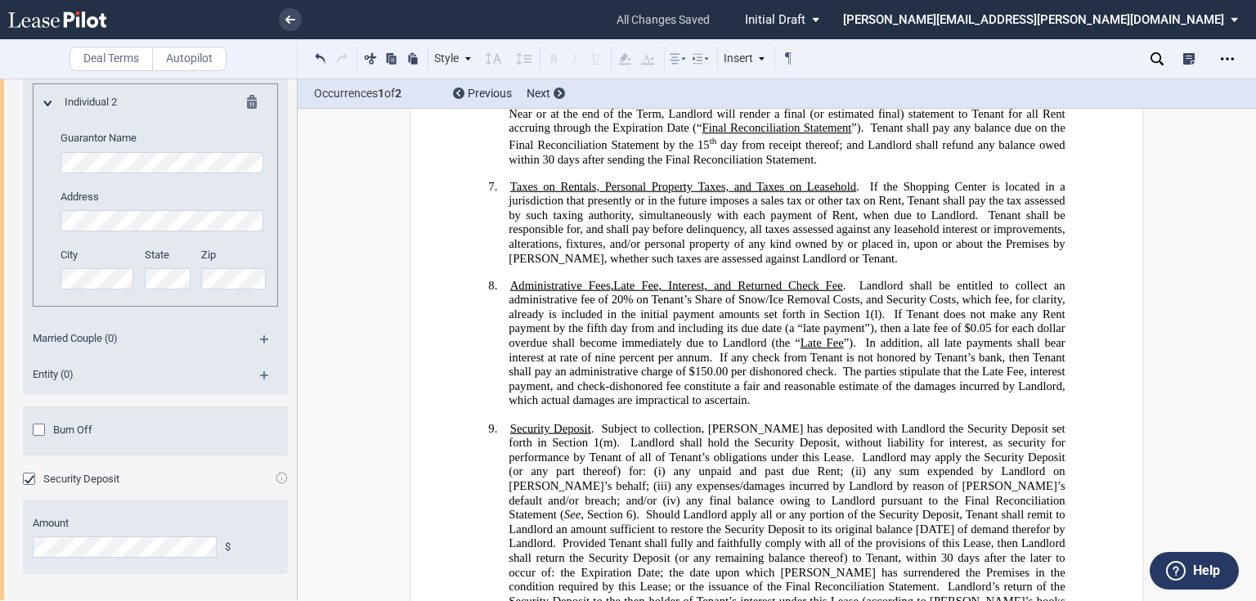
click at [23, 536] on div "Amount $" at bounding box center [155, 537] width 265 height 74
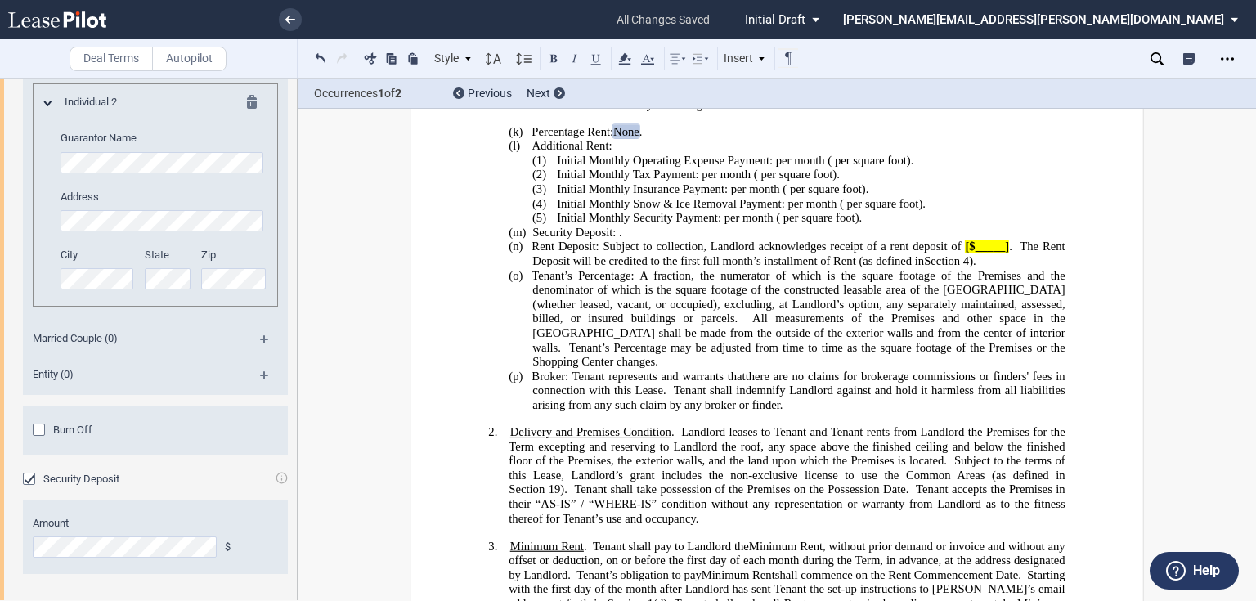
drag, startPoint x: 965, startPoint y: 302, endPoint x: 1069, endPoint y: 271, distance: 109.2
click at [966, 253] on span "[$_____]" at bounding box center [987, 247] width 44 height 14
click at [970, 253] on span "4756.67" at bounding box center [989, 247] width 39 height 14
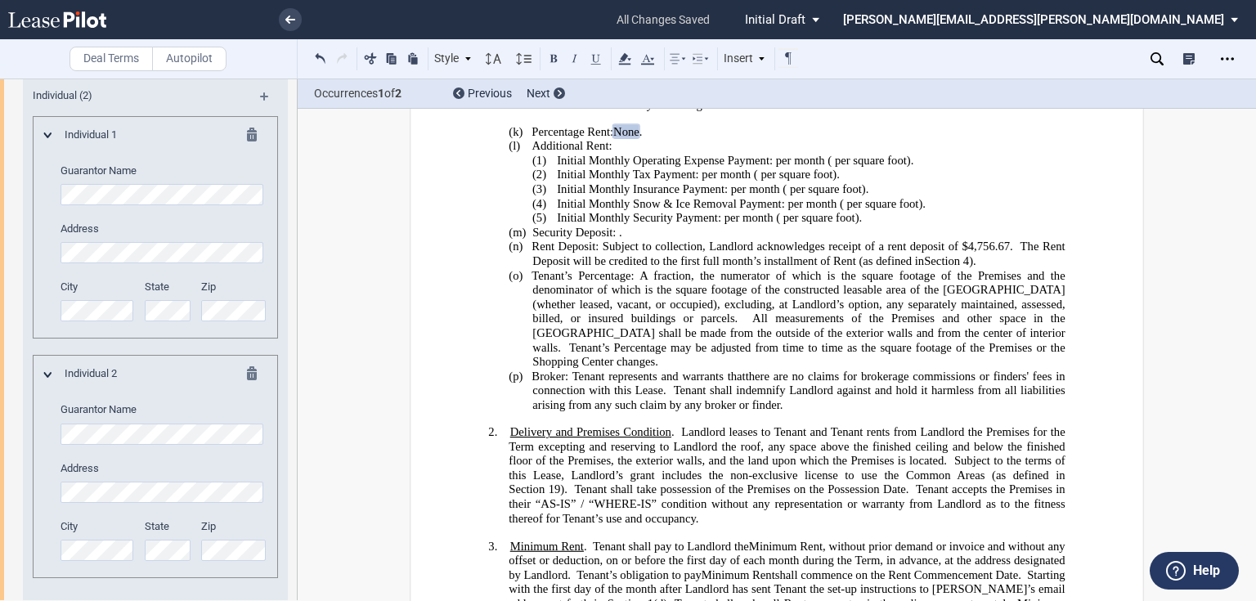
scroll to position [327, 0]
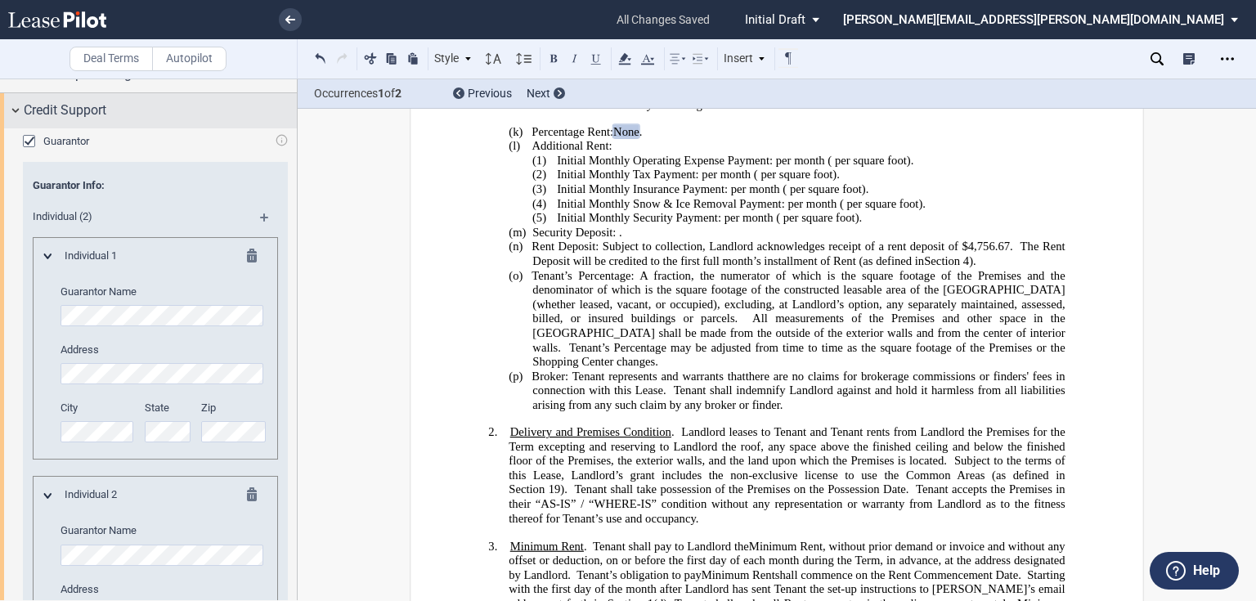
click at [58, 108] on span "Credit Support" at bounding box center [65, 111] width 83 height 20
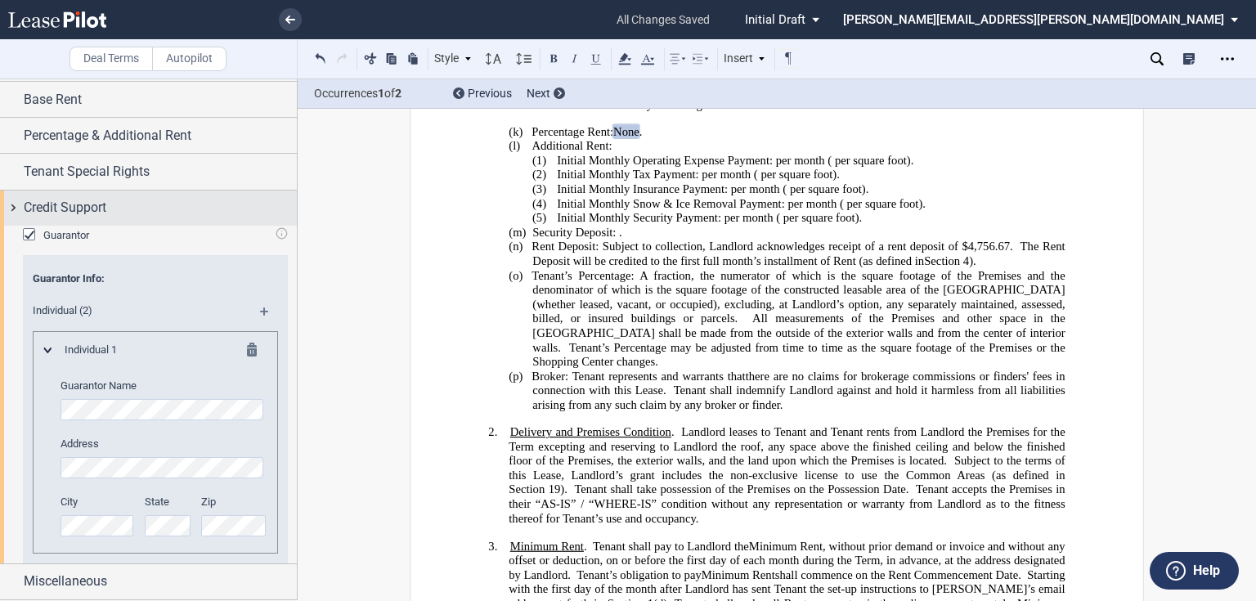
scroll to position [0, 0]
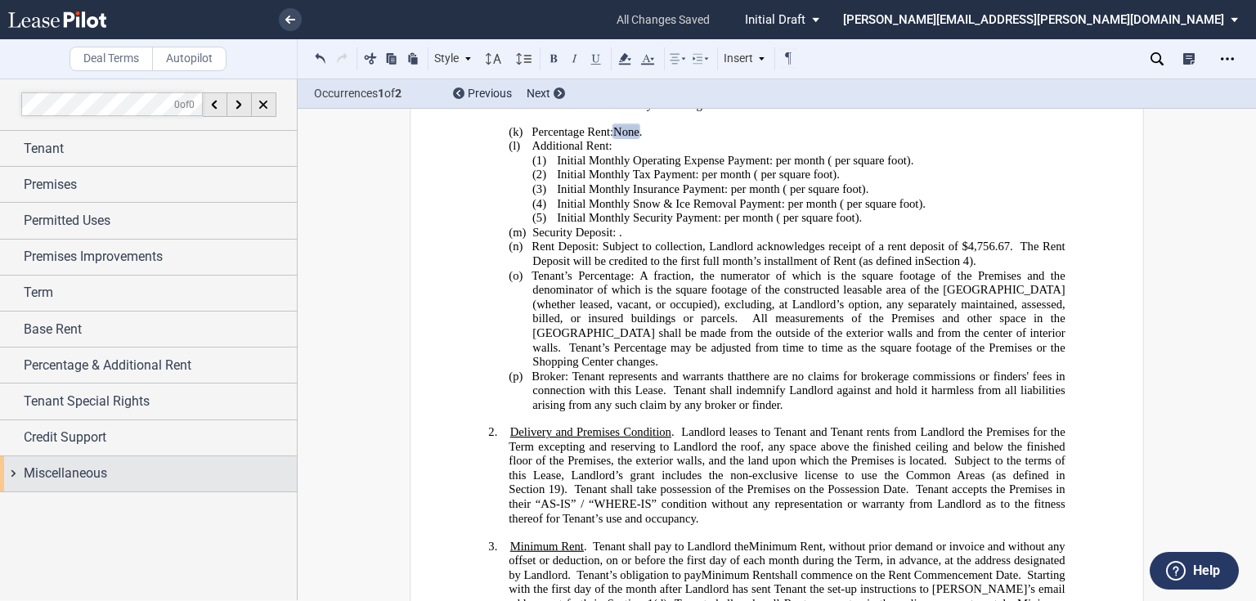
click at [69, 468] on span "Miscellaneous" at bounding box center [65, 474] width 83 height 20
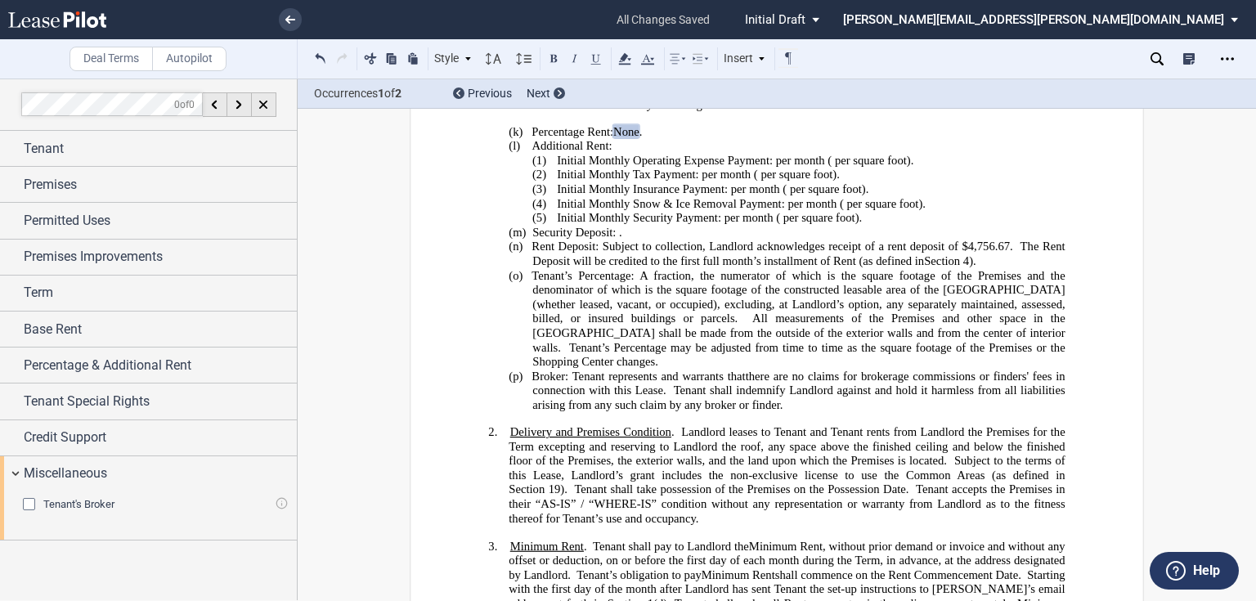
click at [65, 500] on span "Tenant's Broker" at bounding box center [78, 504] width 71 height 12
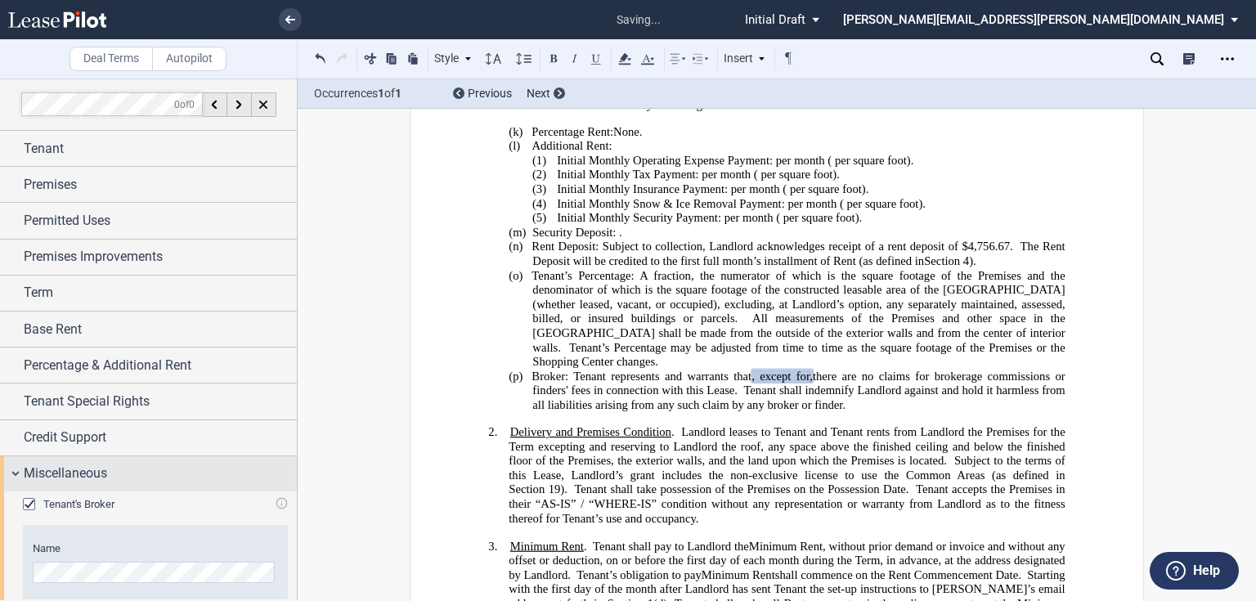
click at [62, 469] on span "Miscellaneous" at bounding box center [65, 474] width 83 height 20
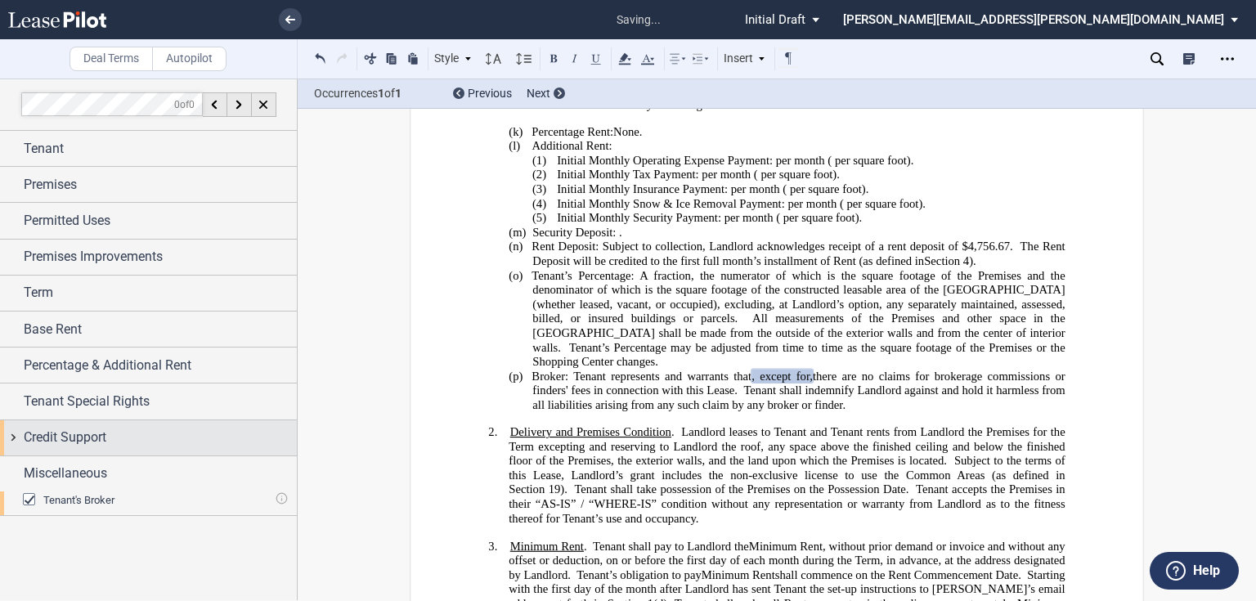
click at [49, 438] on span "Credit Support" at bounding box center [65, 438] width 83 height 20
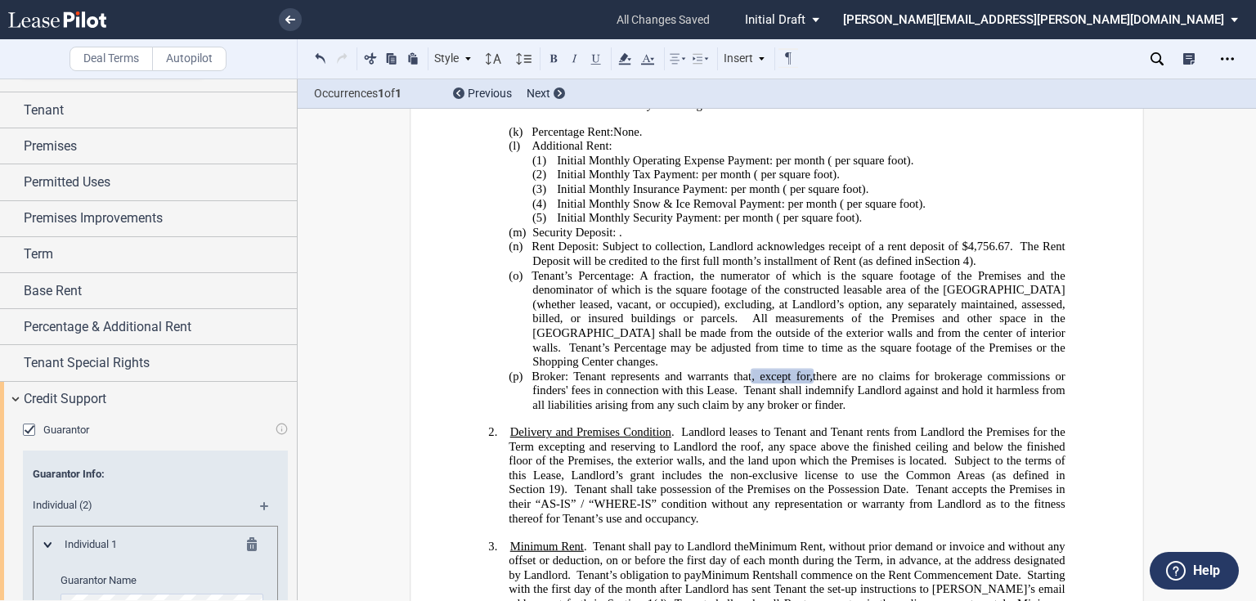
scroll to position [34, 0]
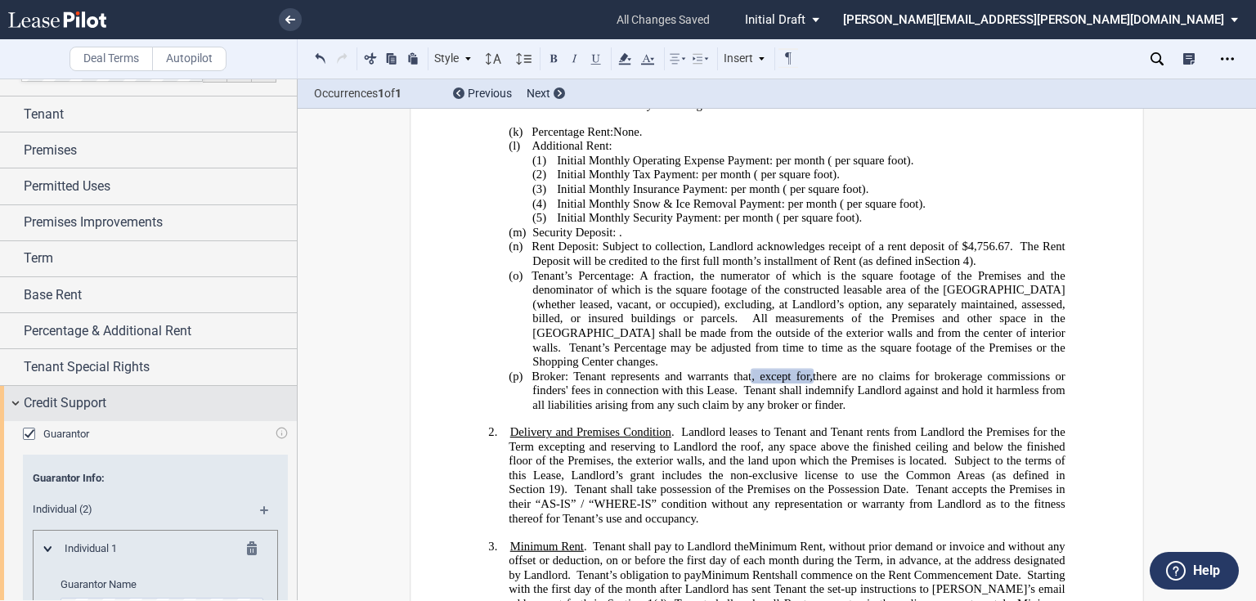
click at [72, 415] on div "Credit Support" at bounding box center [148, 403] width 297 height 35
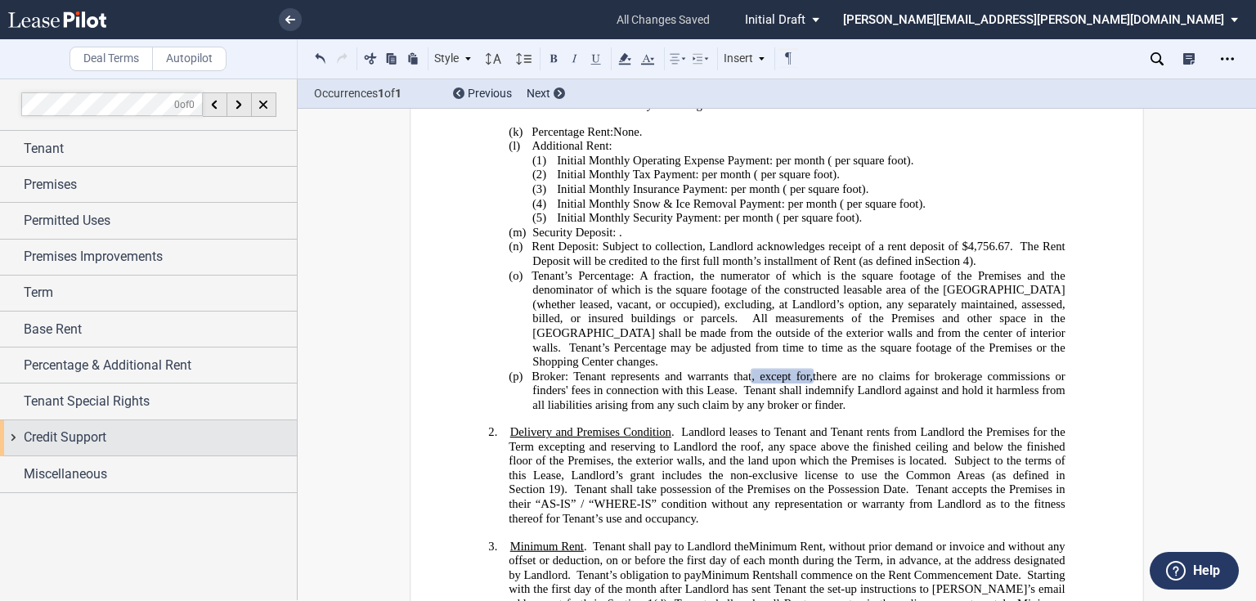
scroll to position [0, 0]
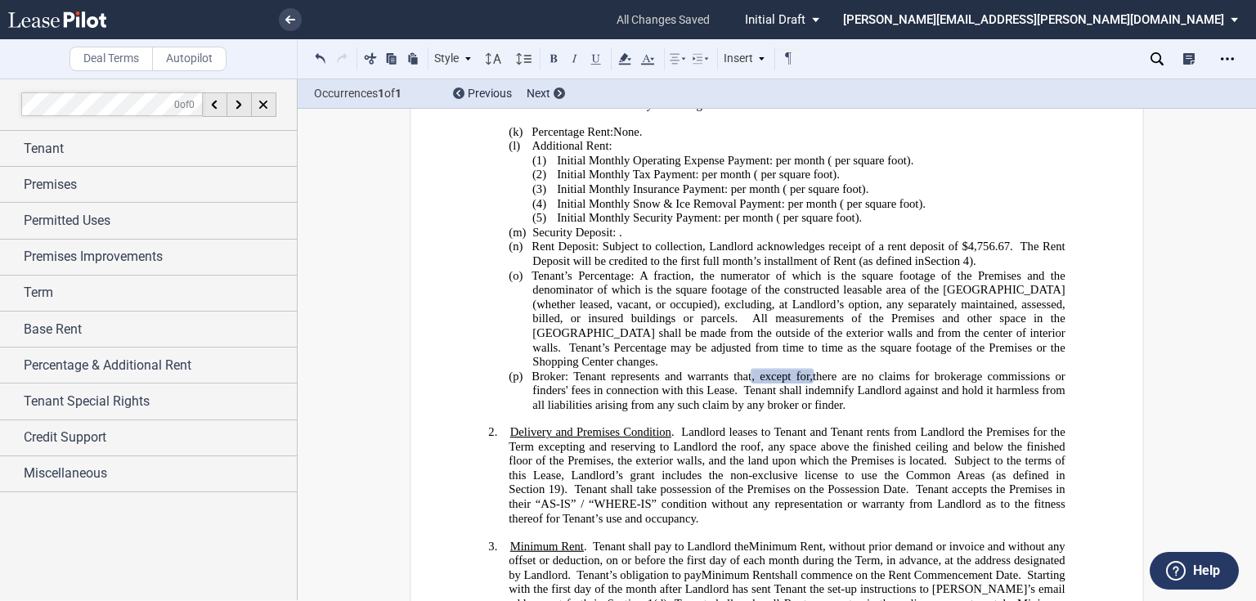
click at [834, 411] on span "Tenant shall indemnify Landlord against and hold it harmless from all liabiliti…" at bounding box center [799, 397] width 535 height 28
click at [775, 354] on span "All measurements of the Premises and other space in the Shopping Center shall b…" at bounding box center [799, 332] width 535 height 43
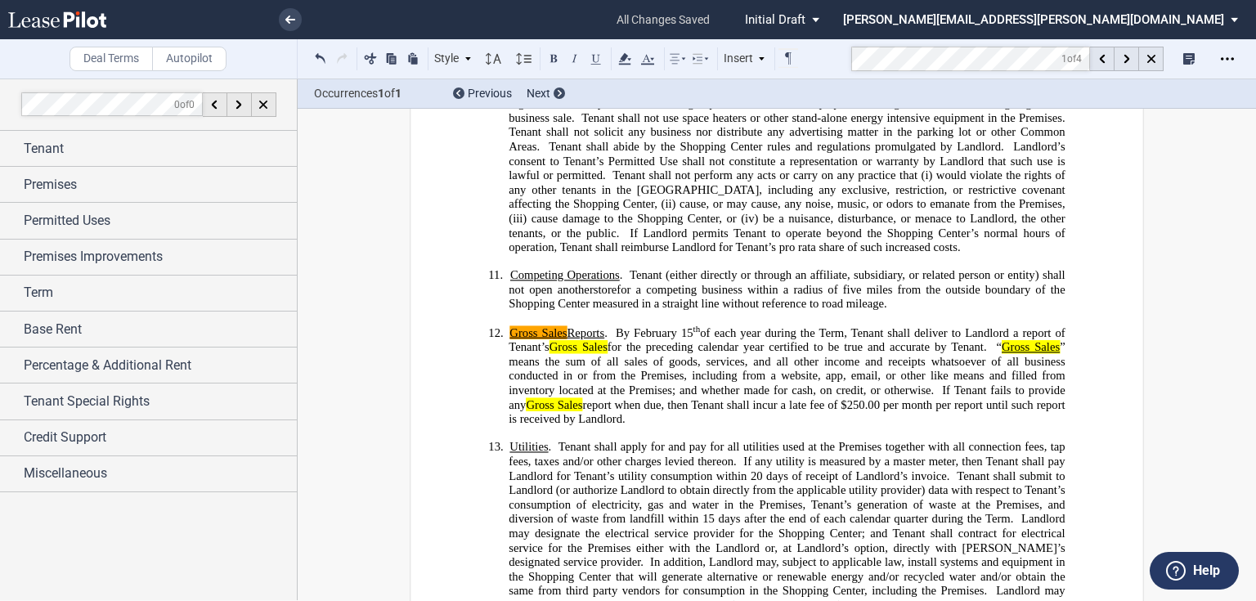
scroll to position [2953, 0]
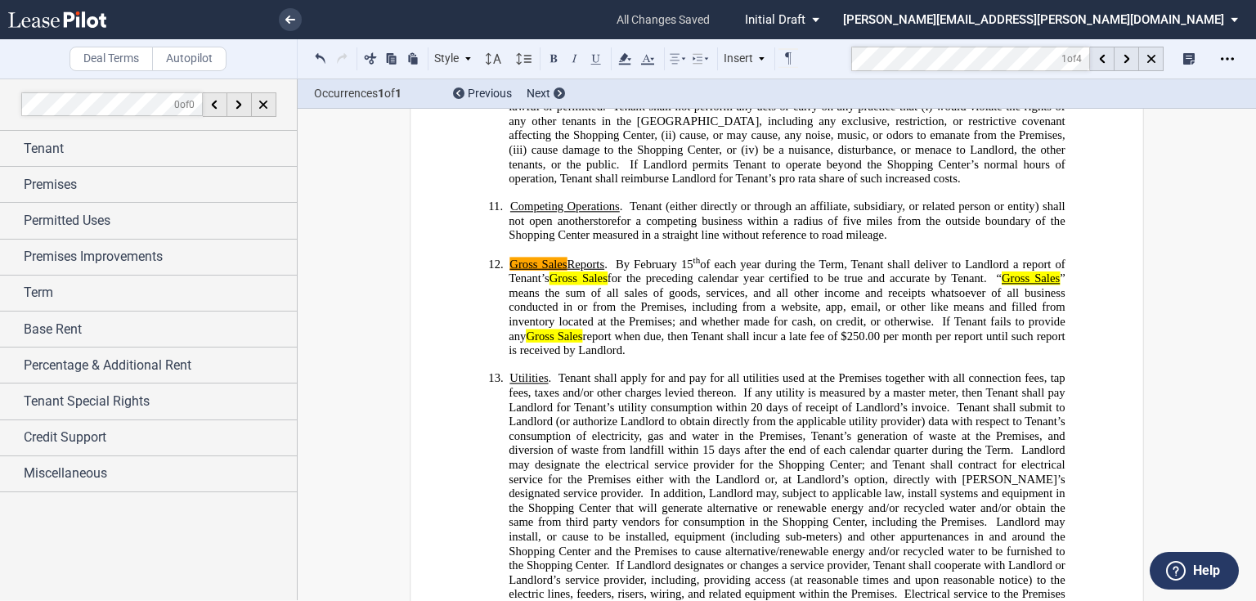
click at [755, 343] on span "If Tenant fails to provide any Gross Sales report when due, then Tenant shall i…" at bounding box center [787, 329] width 559 height 28
click at [755, 49] on md-toolbar "Deal Terms Autopilot Style 1. Section (a) Subsection (1) Subsection 1 (i) Subse…" at bounding box center [628, 59] width 1256 height 40
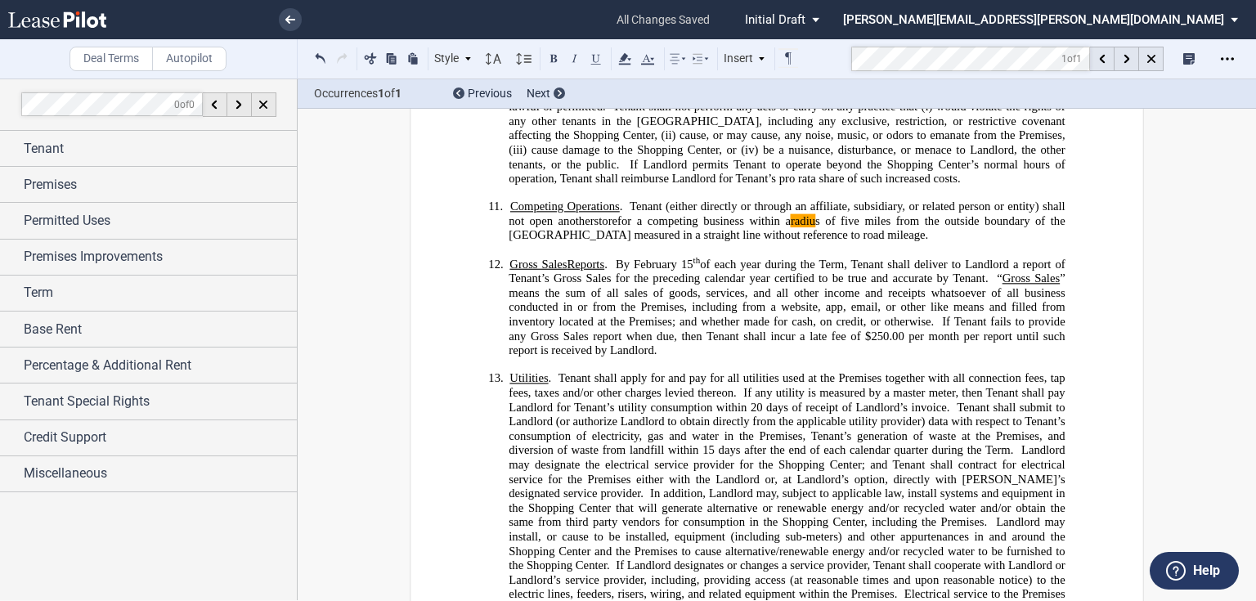
click at [847, 241] on span "for a competing business within a radiu s of five miles from the outside bounda…" at bounding box center [787, 227] width 559 height 28
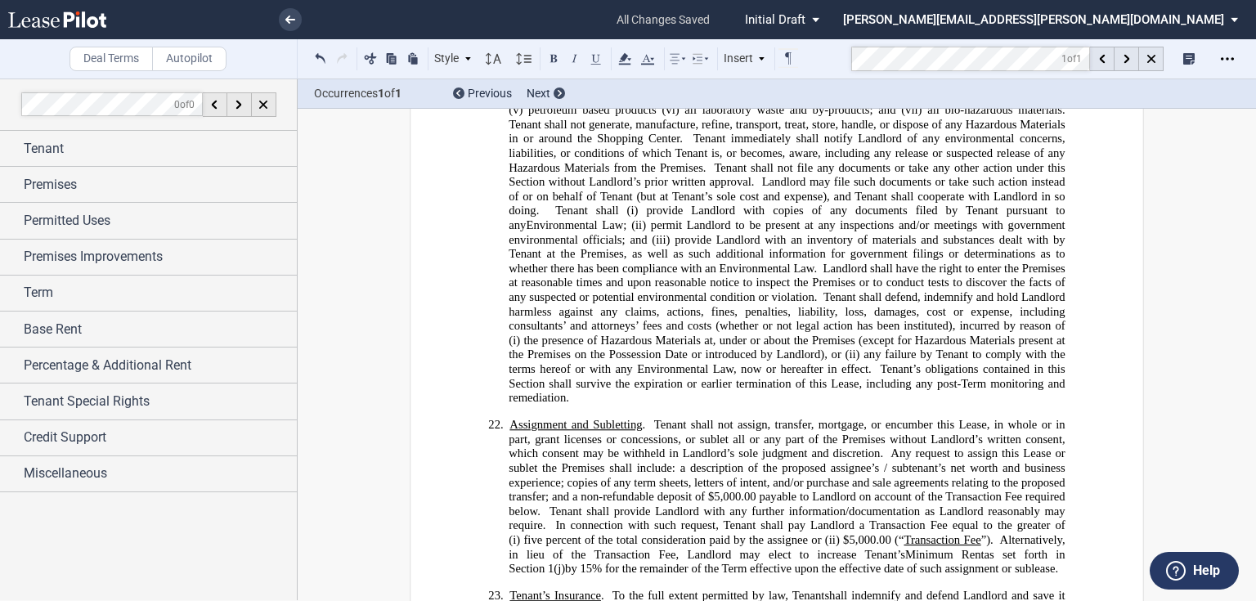
scroll to position [5438, 0]
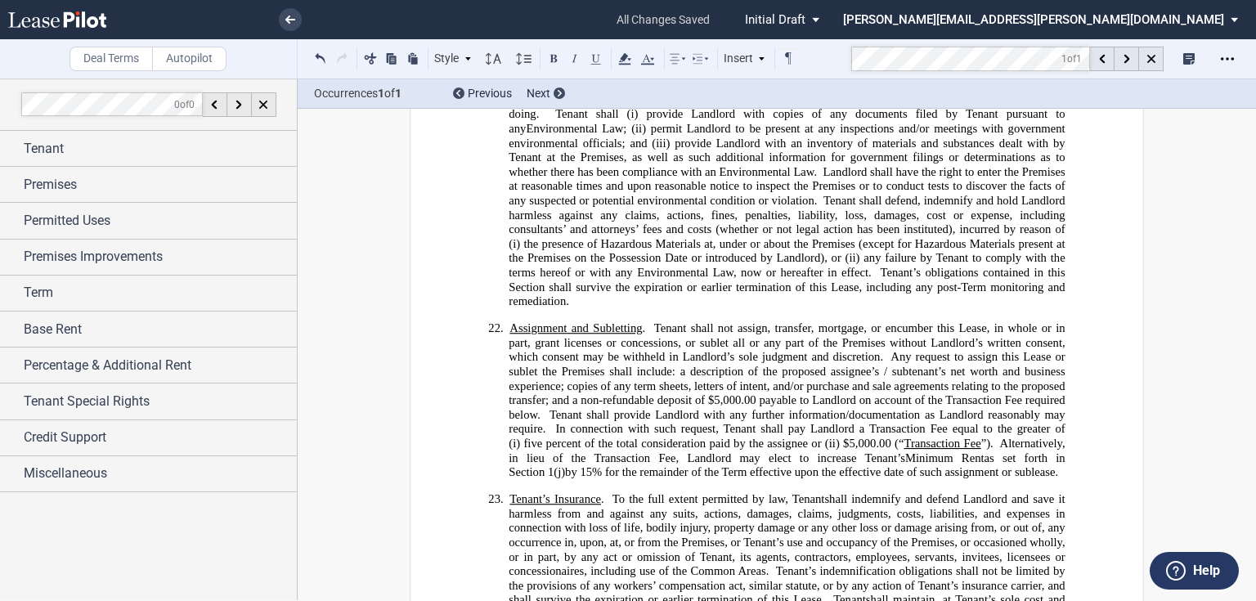
click at [571, 236] on span "the presence of Hazardous Materials at, under or about the Premises (except for…" at bounding box center [787, 250] width 559 height 28
click at [1128, 58] on icon at bounding box center [1126, 59] width 6 height 9
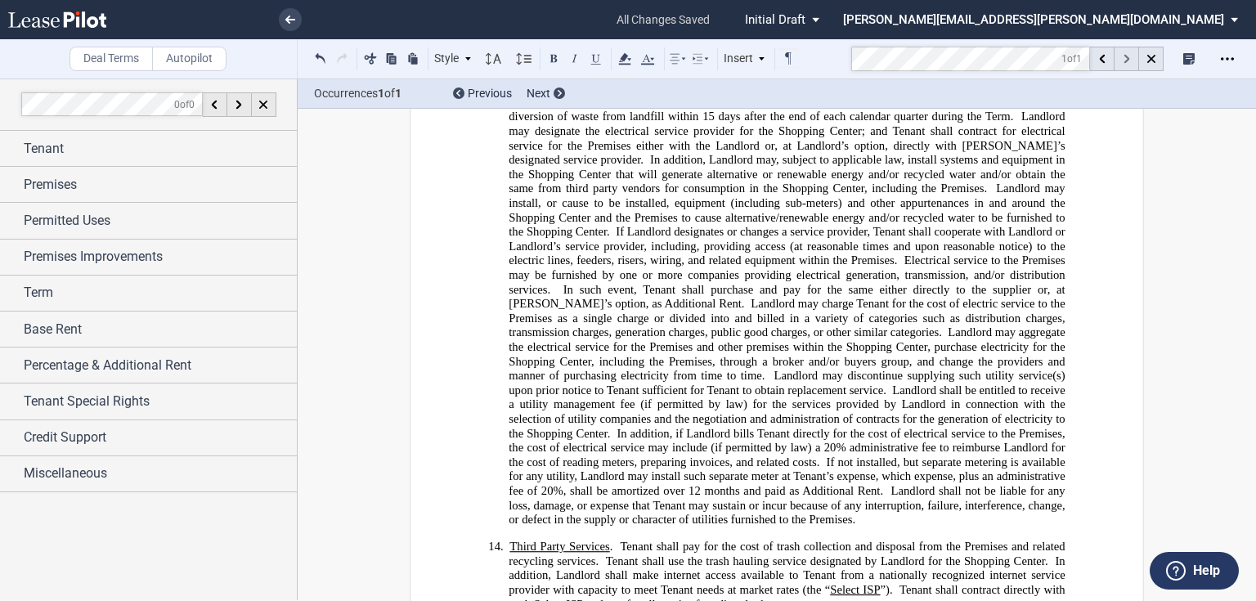
scroll to position [2910, 0]
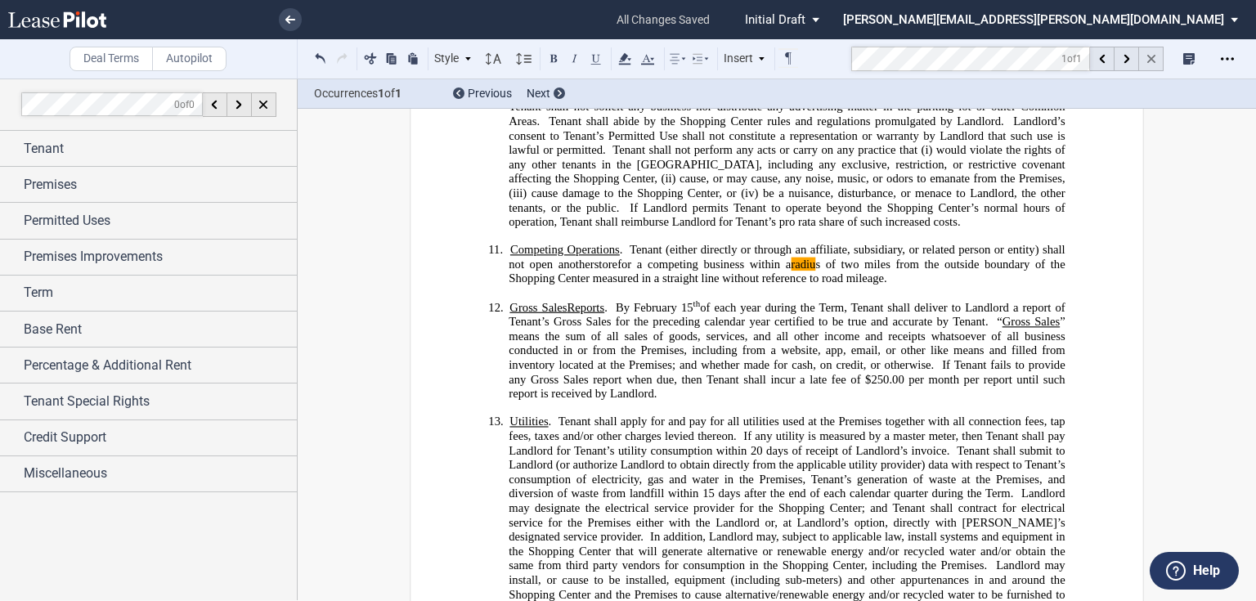
click at [1150, 63] on div at bounding box center [1151, 59] width 25 height 25
click at [1154, 59] on icon at bounding box center [1156, 58] width 13 height 13
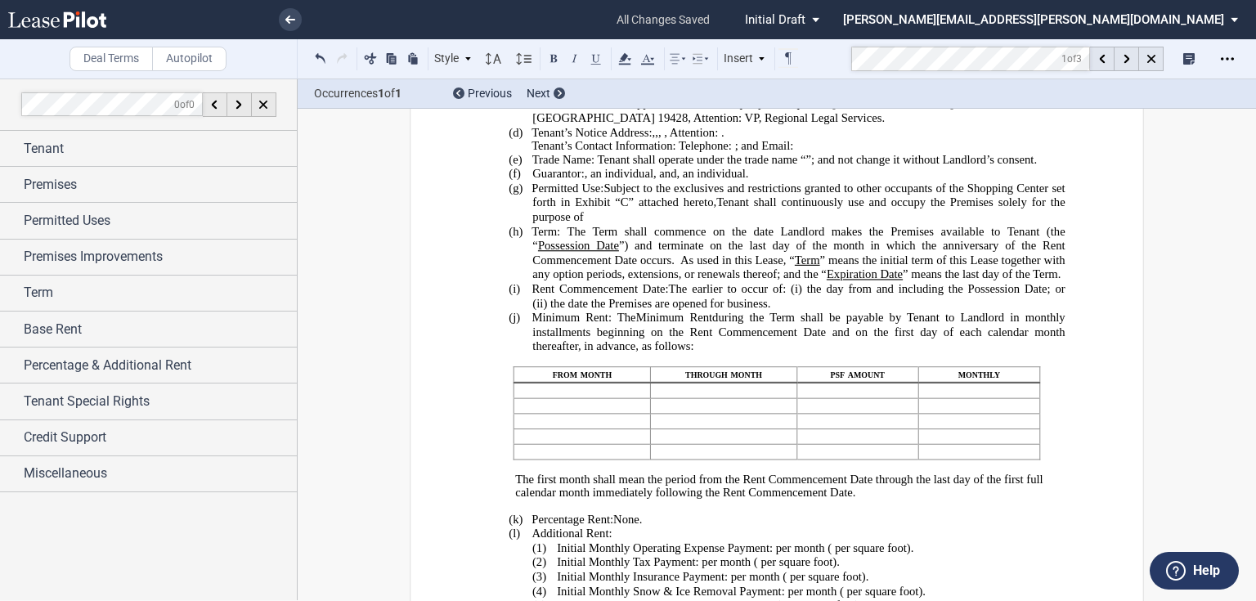
scroll to position [189, 0]
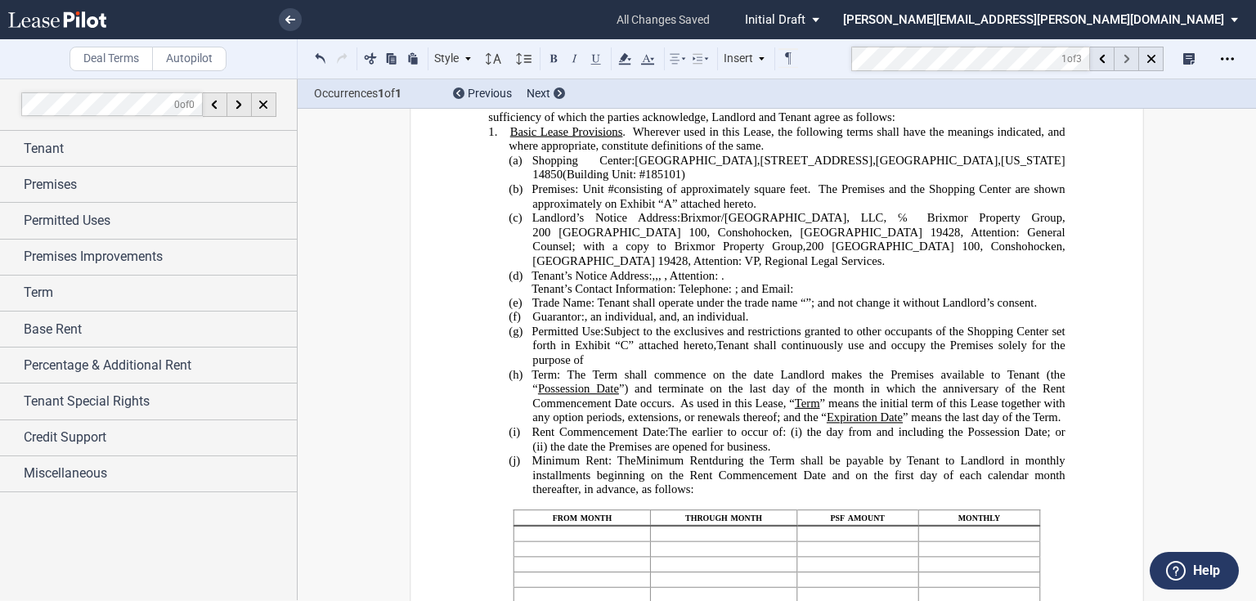
click at [1125, 56] on icon at bounding box center [1126, 59] width 6 height 9
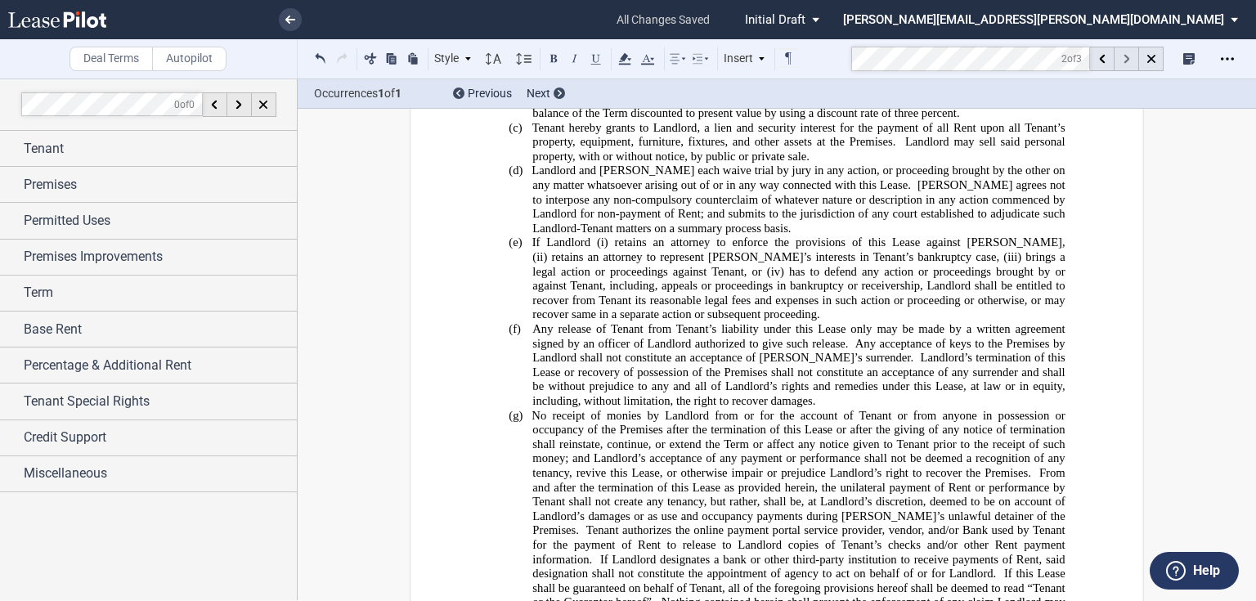
scroll to position [10791, 0]
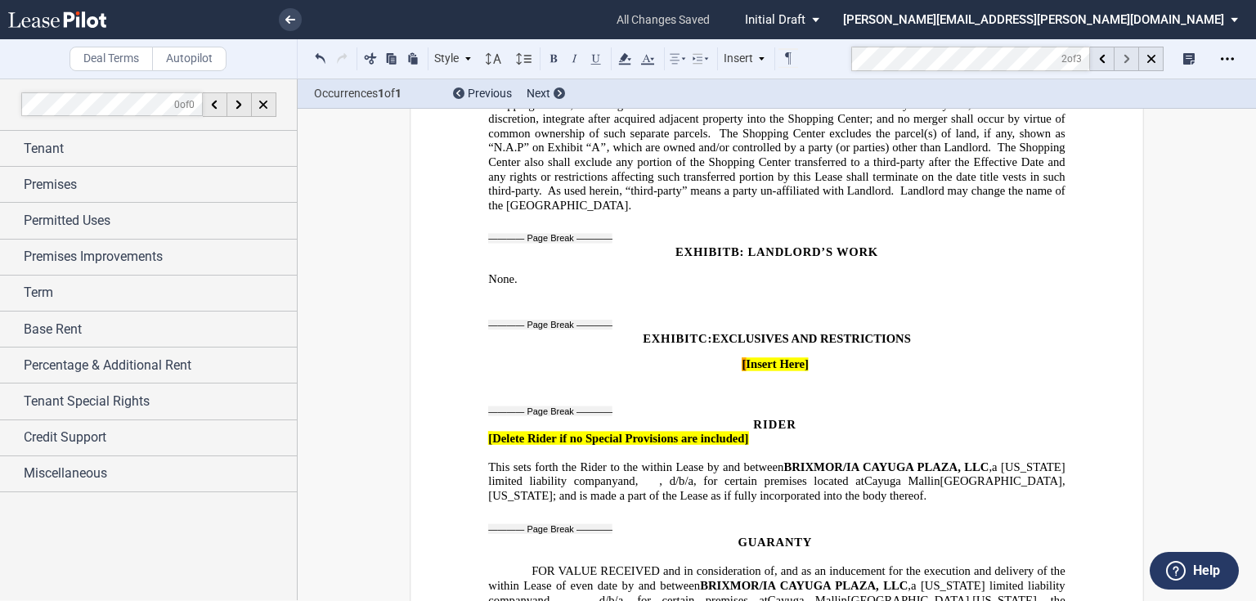
click at [1127, 58] on use at bounding box center [1126, 59] width 6 height 9
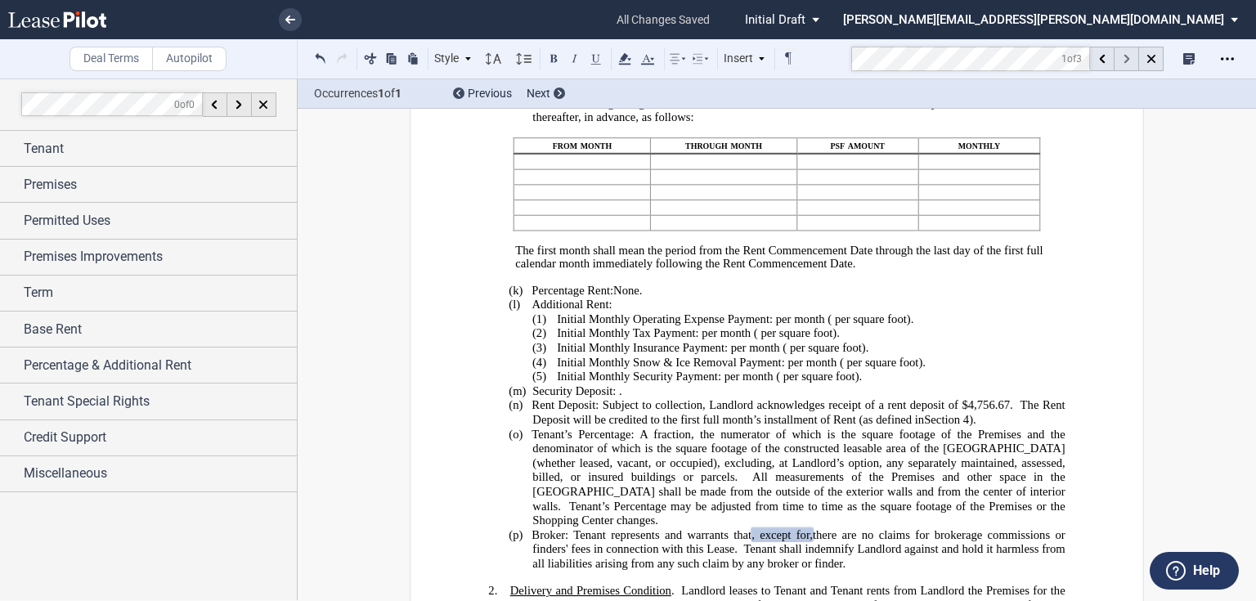
scroll to position [189, 0]
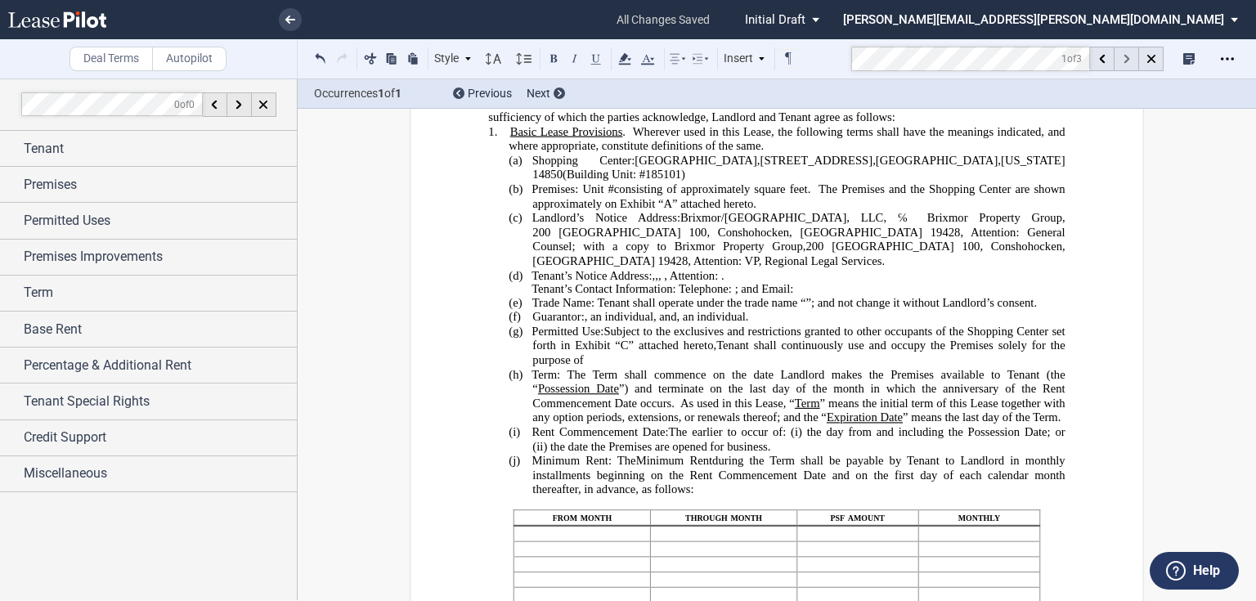
click at [1127, 58] on use at bounding box center [1126, 59] width 6 height 9
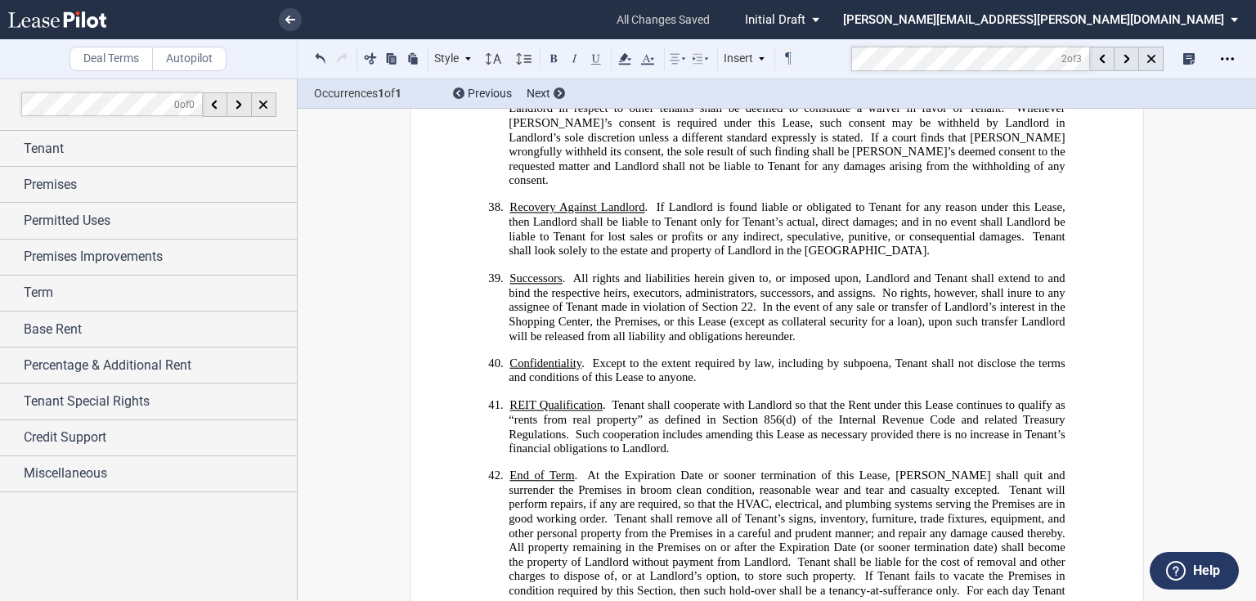
scroll to position [8698, 0]
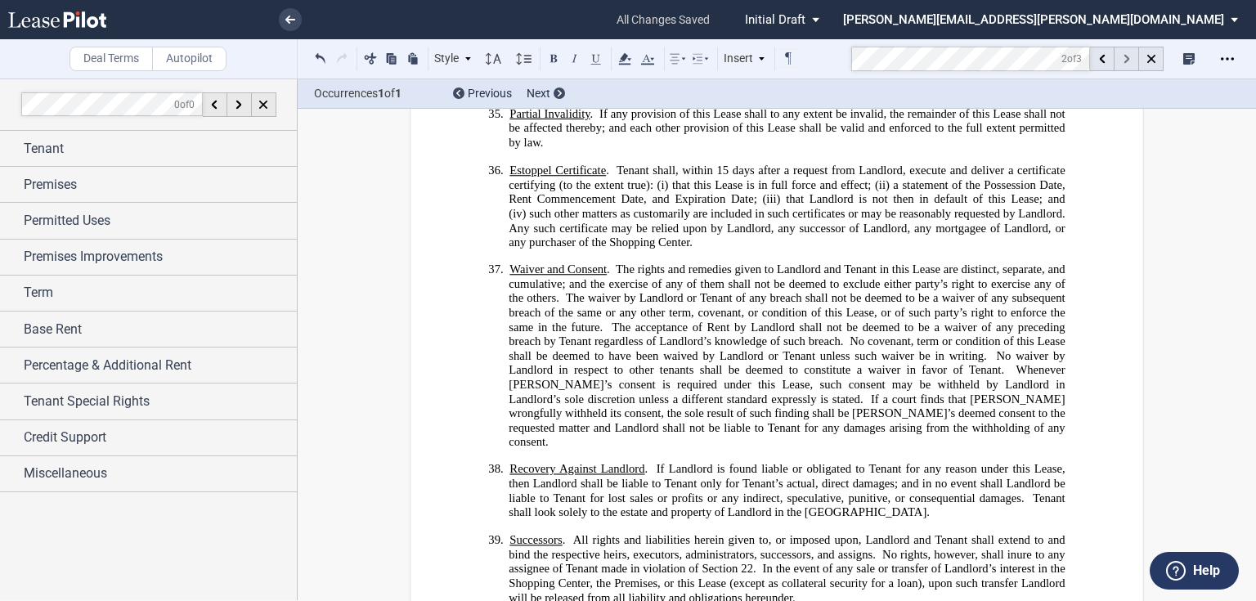
click at [1127, 59] on use at bounding box center [1126, 59] width 6 height 9
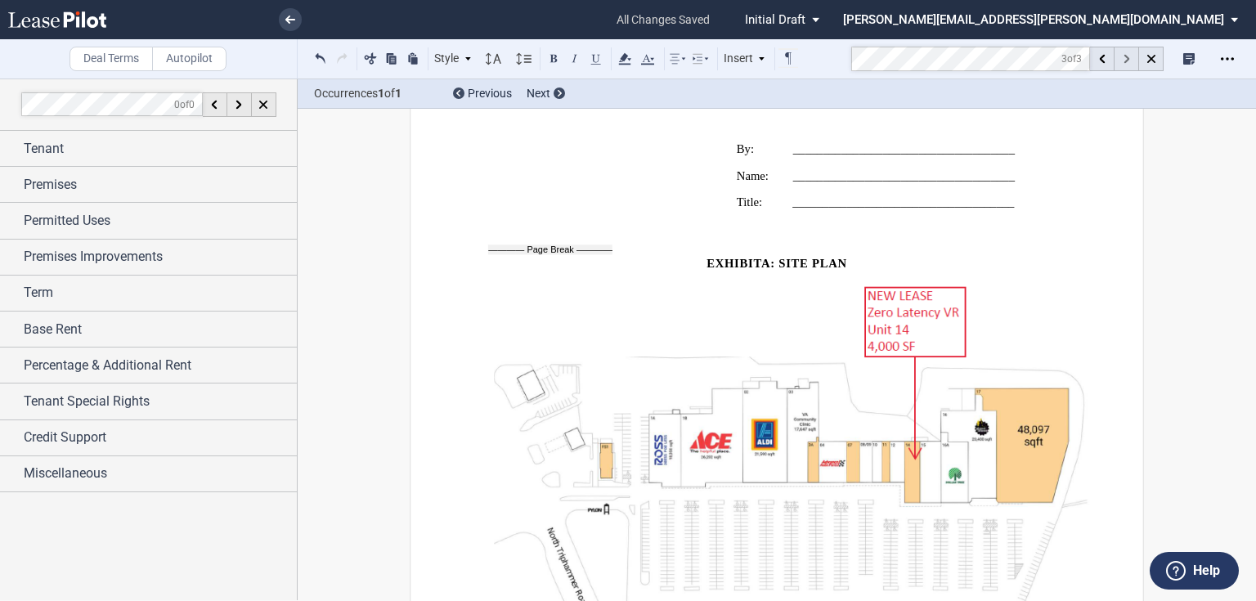
scroll to position [10866, 0]
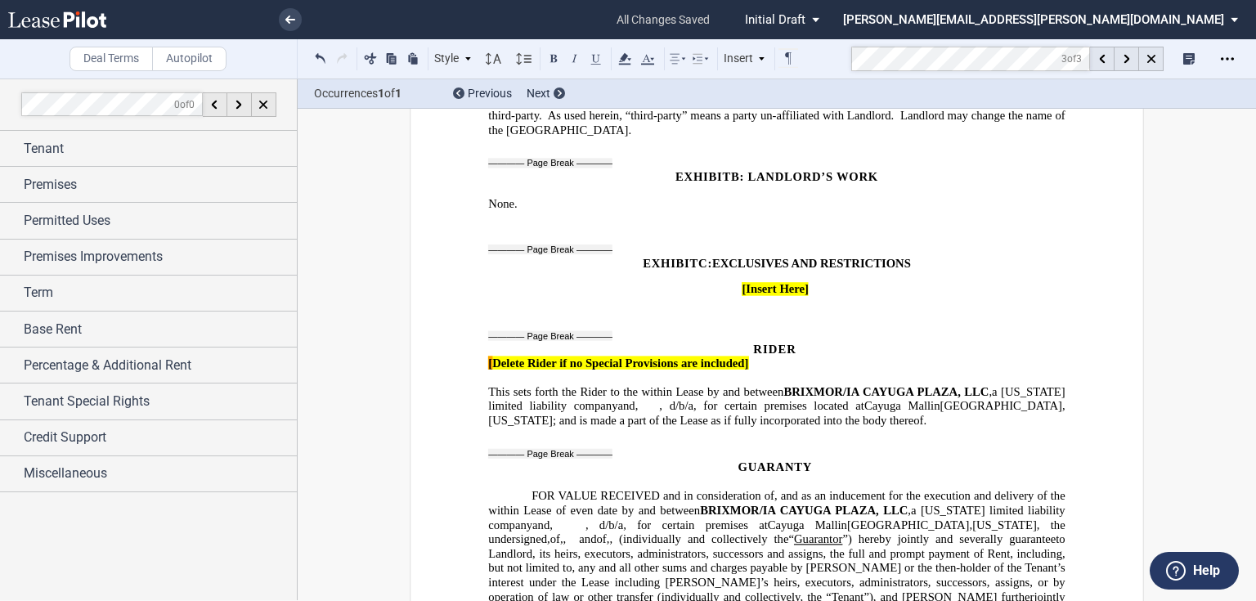
drag, startPoint x: 749, startPoint y: 212, endPoint x: 818, endPoint y: 200, distance: 69.6
click at [749, 282] on span "[ Insert Here]" at bounding box center [774, 289] width 67 height 14
drag, startPoint x: 474, startPoint y: 218, endPoint x: 917, endPoint y: 213, distance: 443.1
click at [625, 56] on use at bounding box center [624, 58] width 12 height 11
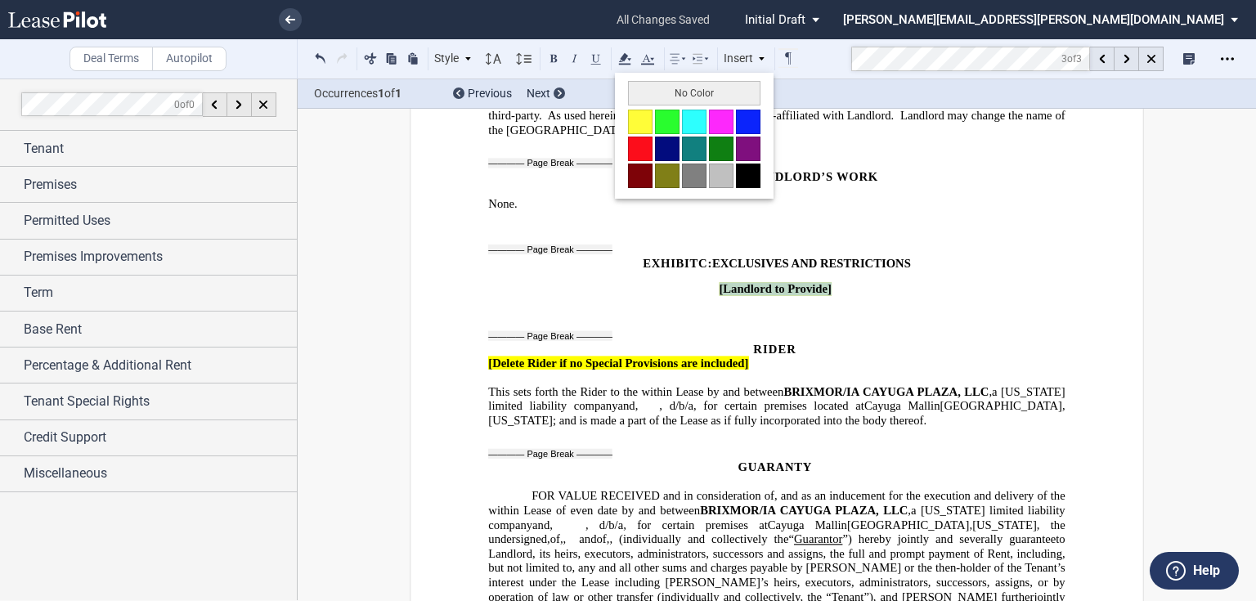
drag, startPoint x: 646, startPoint y: 92, endPoint x: 617, endPoint y: 258, distance: 168.4
click at [647, 92] on button "No Color" at bounding box center [694, 93] width 132 height 25
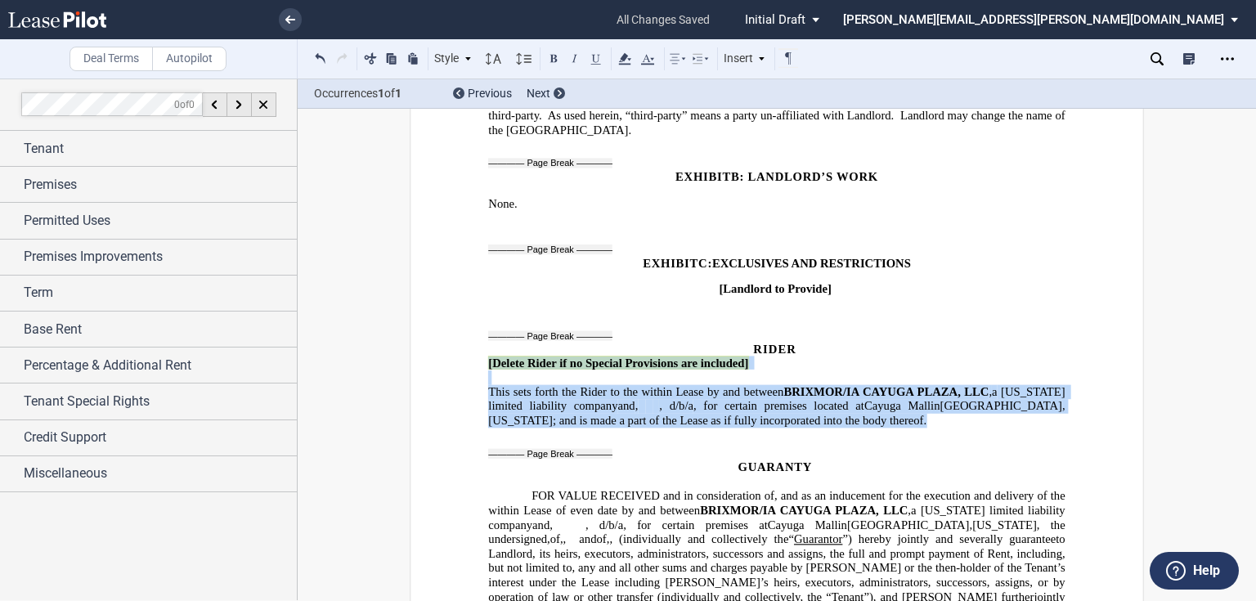
drag, startPoint x: 456, startPoint y: 289, endPoint x: 759, endPoint y: 362, distance: 311.3
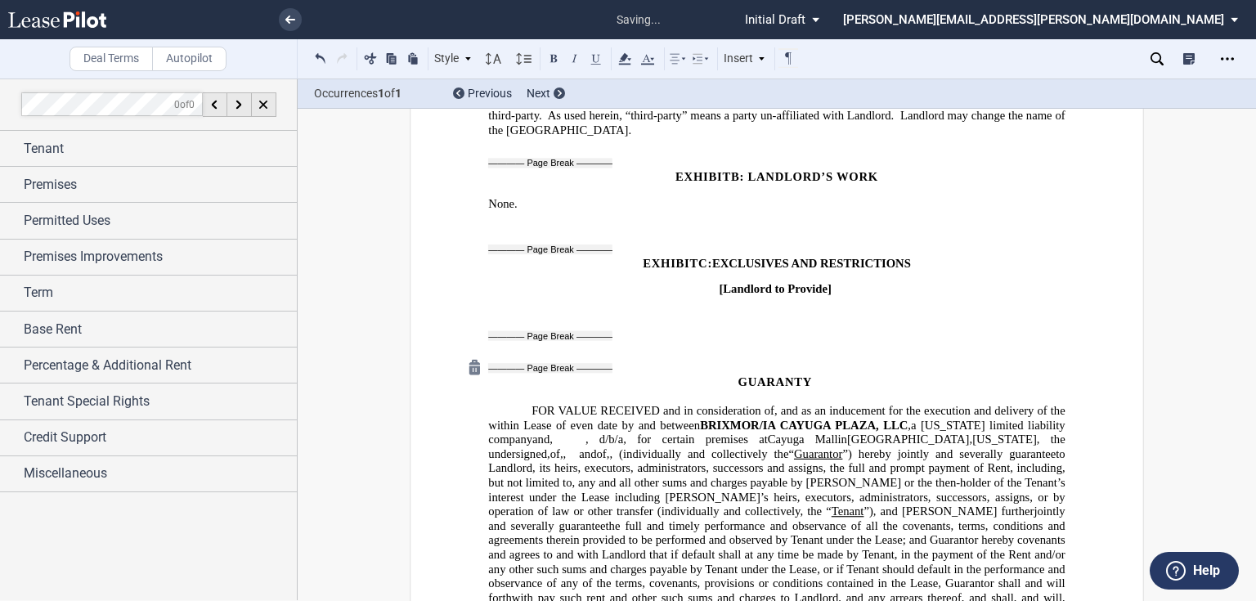
click at [500, 364] on page-break at bounding box center [550, 369] width 124 height 10
click at [468, 353] on div at bounding box center [474, 366] width 27 height 27
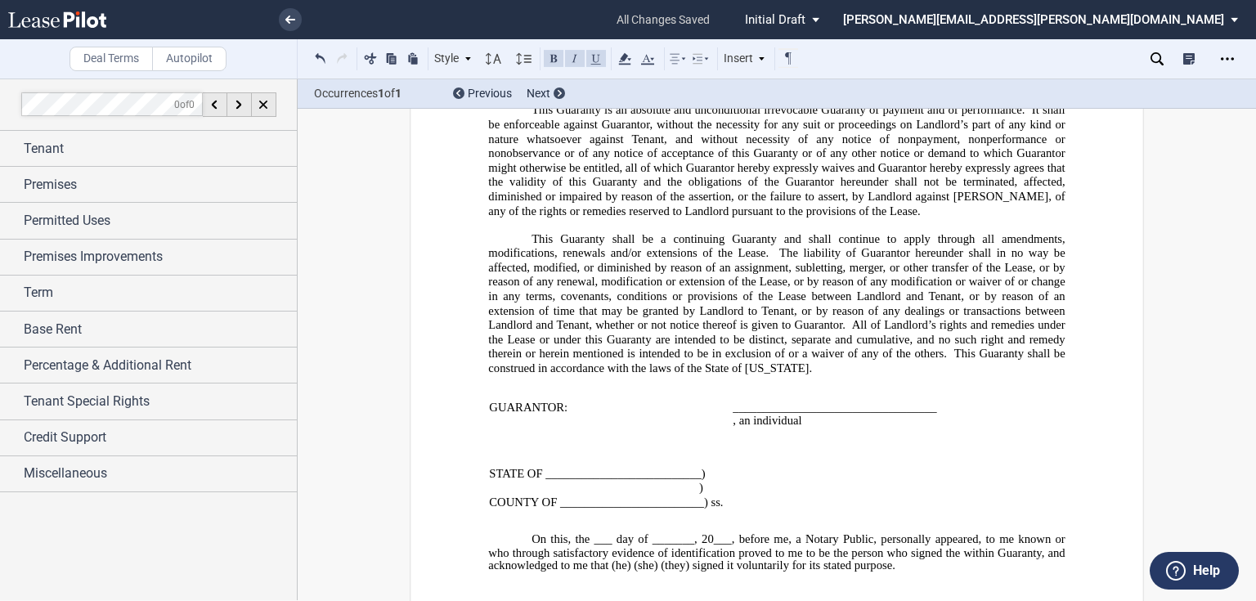
scroll to position [11520, 0]
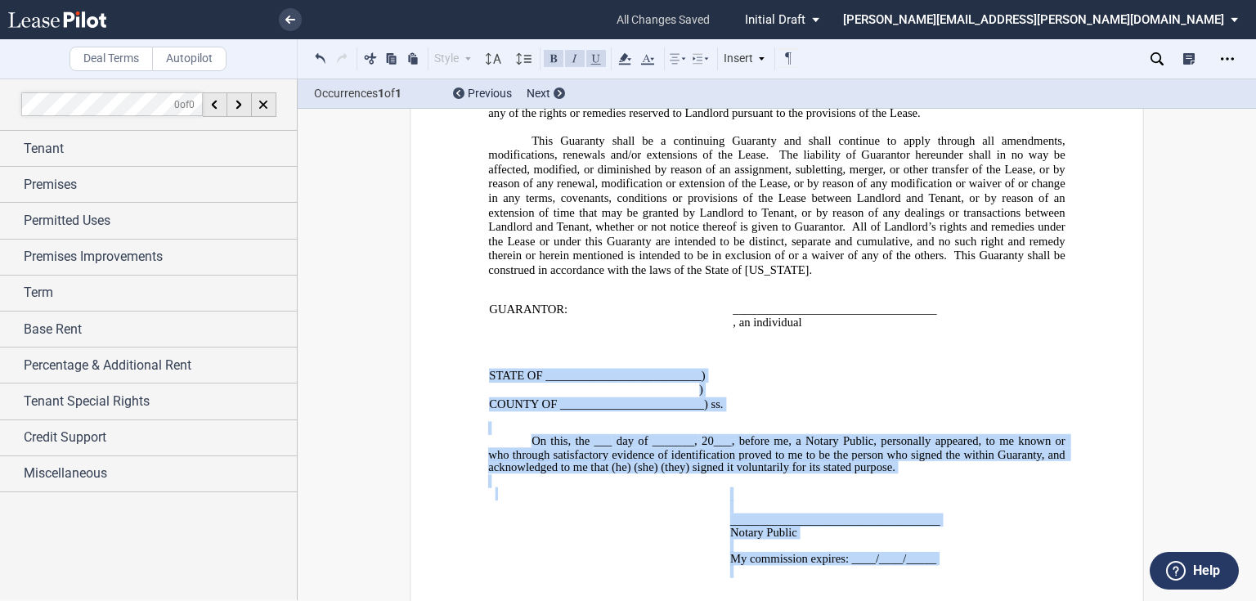
drag, startPoint x: 484, startPoint y: 316, endPoint x: 941, endPoint y: 523, distance: 501.6
click at [941, 523] on div "GUARANTY ﻿ FOR VALUE RECEIVED and in consideration of, and as an inducement for…" at bounding box center [776, 284] width 576 height 1191
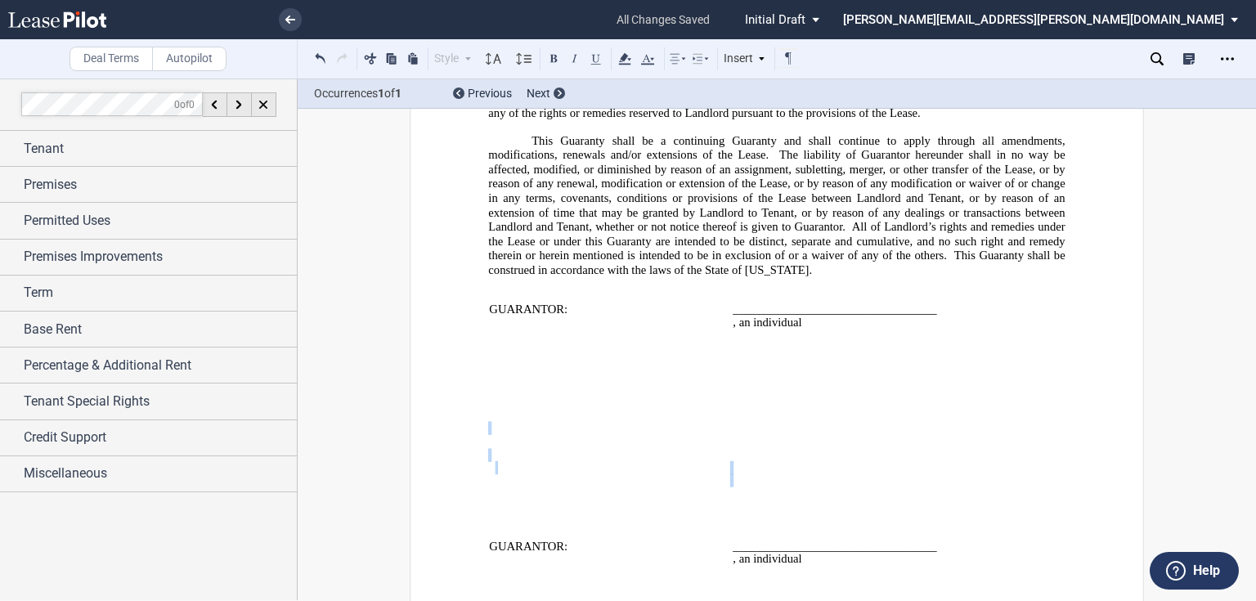
drag, startPoint x: 710, startPoint y: 412, endPoint x: 895, endPoint y: 437, distance: 186.5
click at [322, 60] on button at bounding box center [321, 58] width 20 height 20
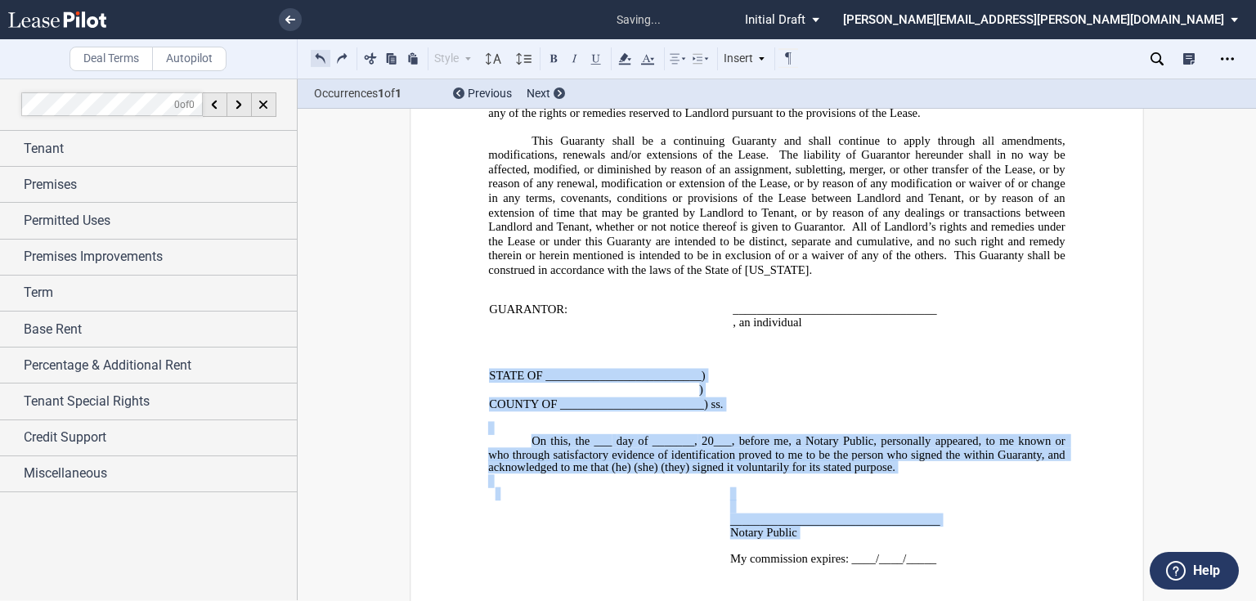
scroll to position [11614, 0]
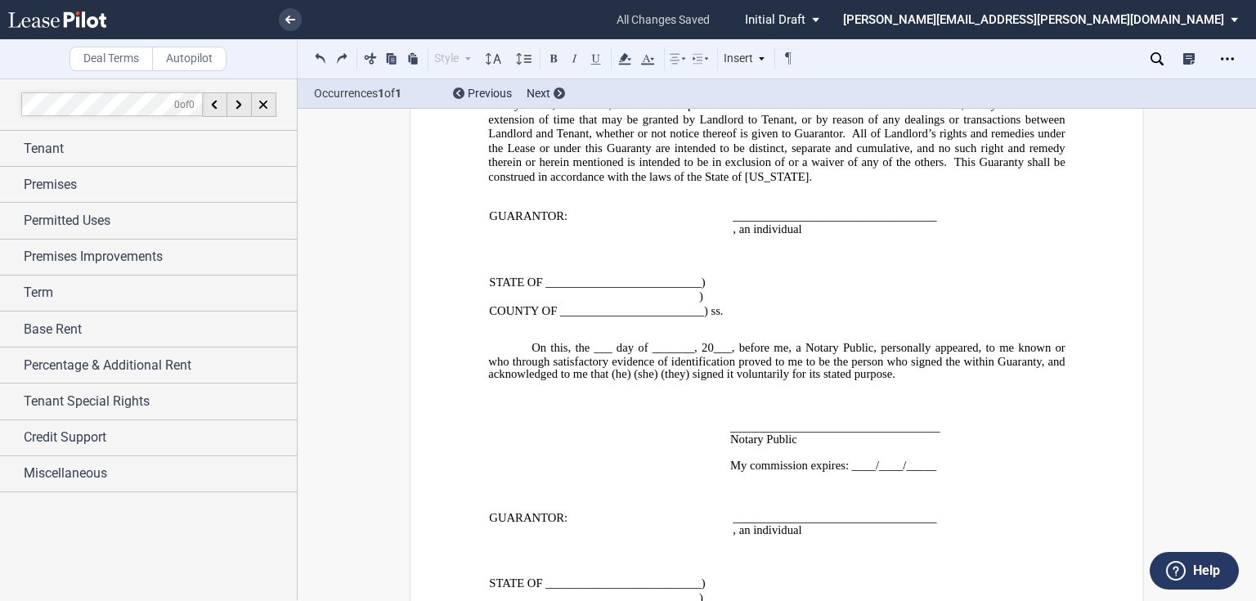
click at [701, 341] on span "20___, before me, a Notary Public, personally appeared" at bounding box center [839, 348] width 276 height 14
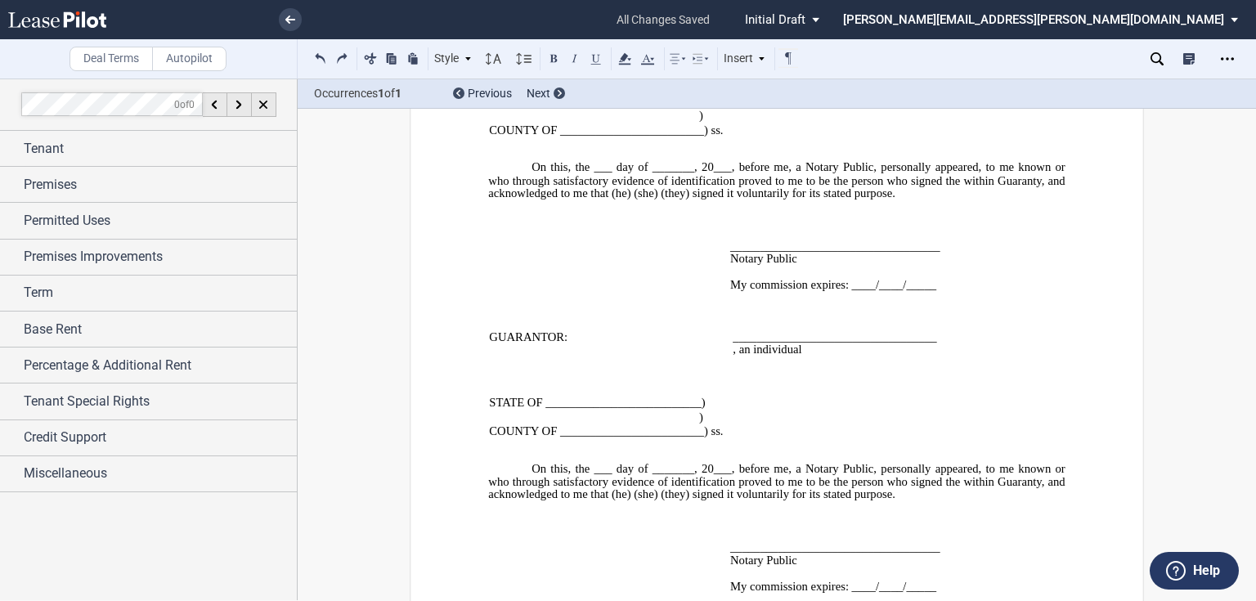
scroll to position [11796, 0]
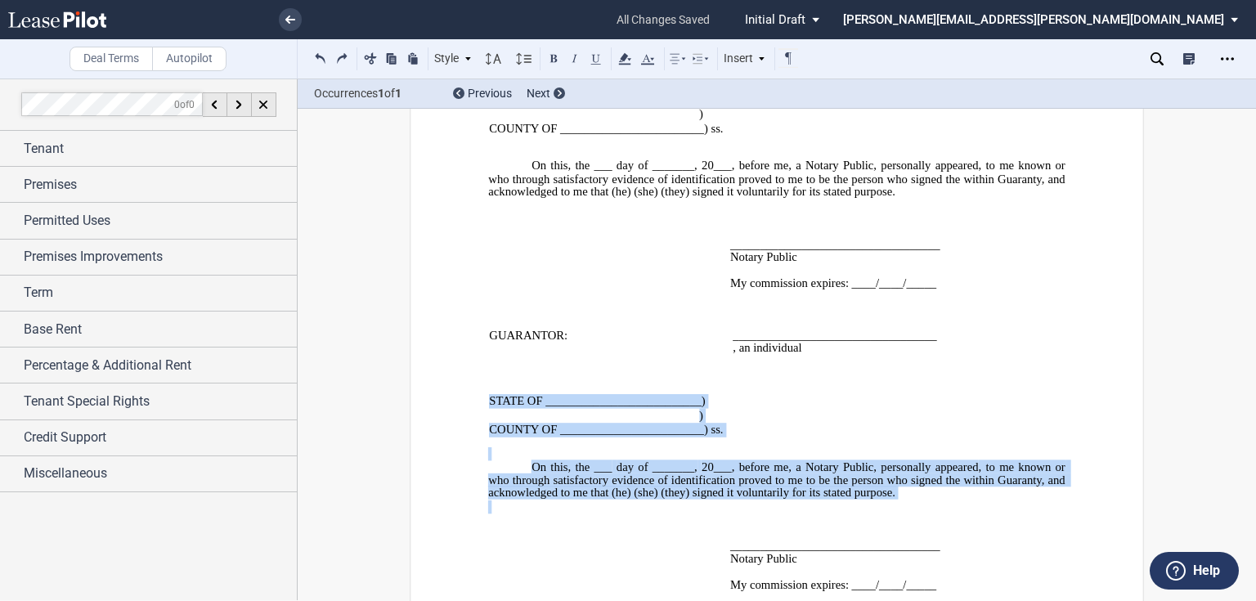
drag, startPoint x: 662, startPoint y: 356, endPoint x: 1066, endPoint y: 543, distance: 444.8
click at [1225, 58] on icon "Open Lease options menu" at bounding box center [1227, 58] width 13 height 13
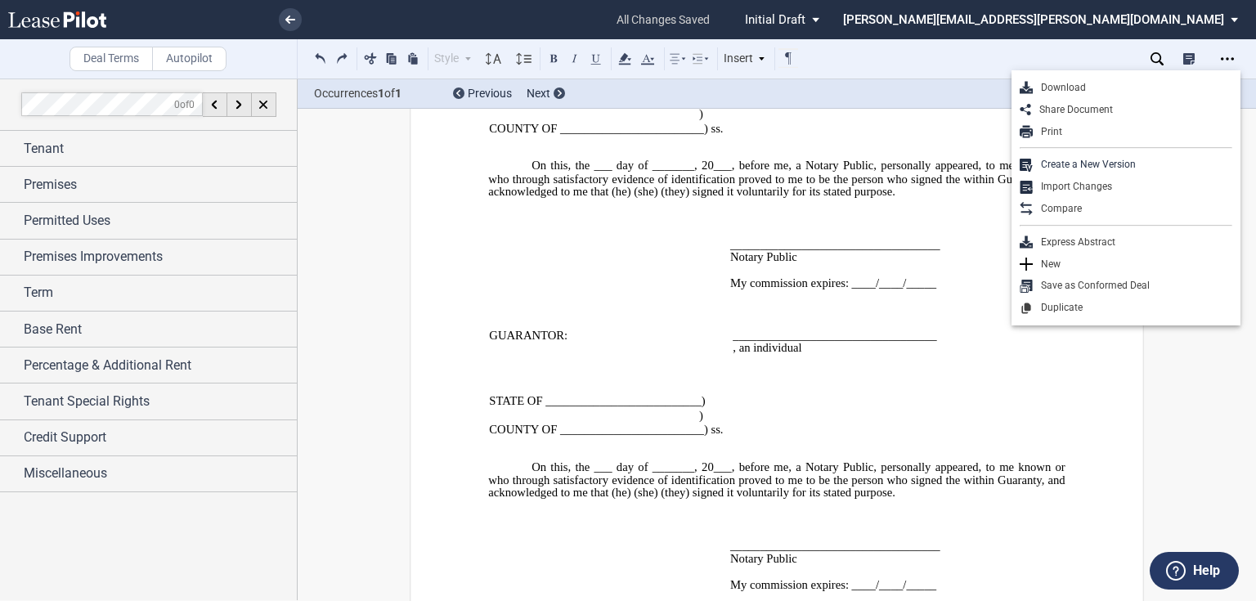
click at [785, 237] on span "___________________________________" at bounding box center [835, 244] width 210 height 14
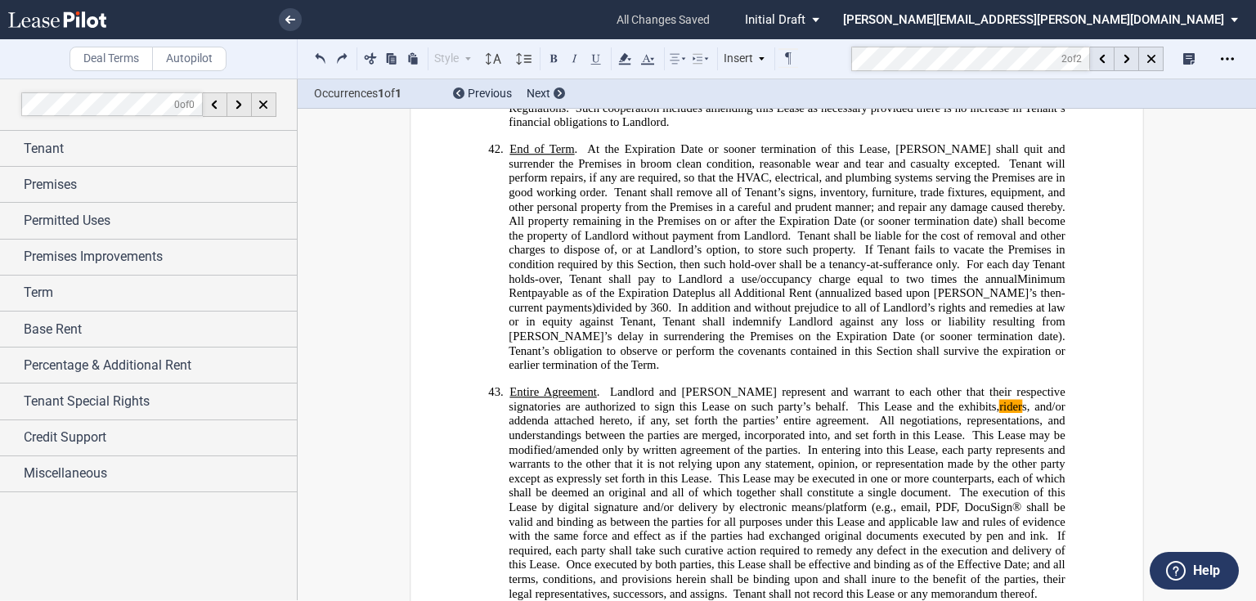
scroll to position [9326, 0]
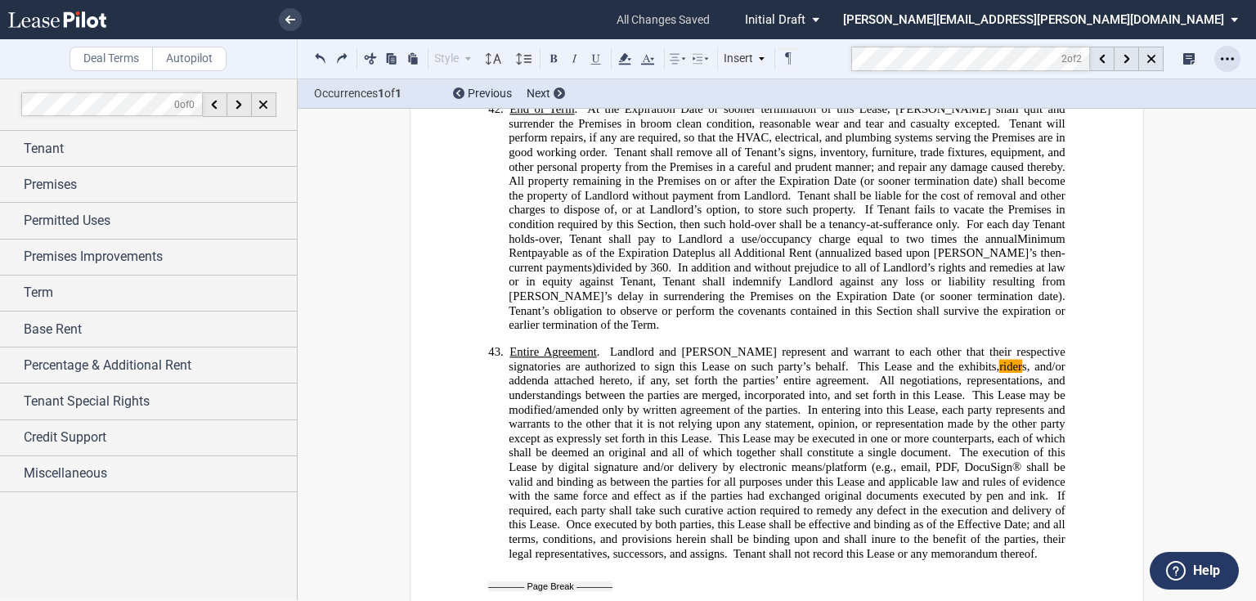
click at [1231, 64] on icon "Open Lease options menu" at bounding box center [1227, 58] width 13 height 13
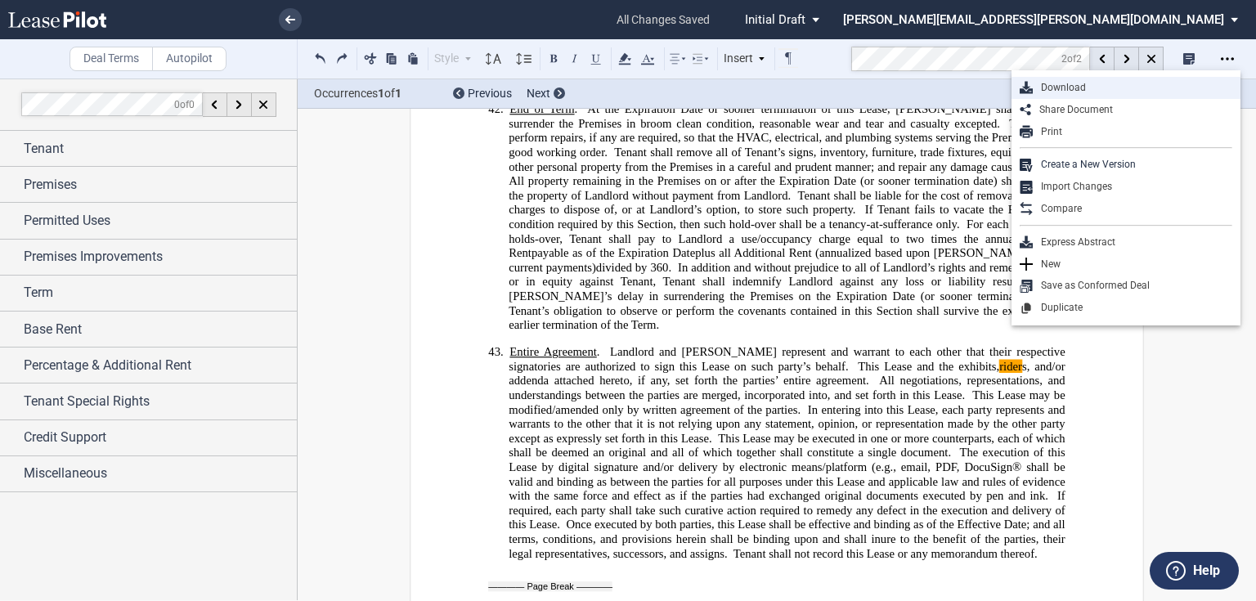
click at [1080, 91] on div "Download" at bounding box center [1132, 88] width 199 height 14
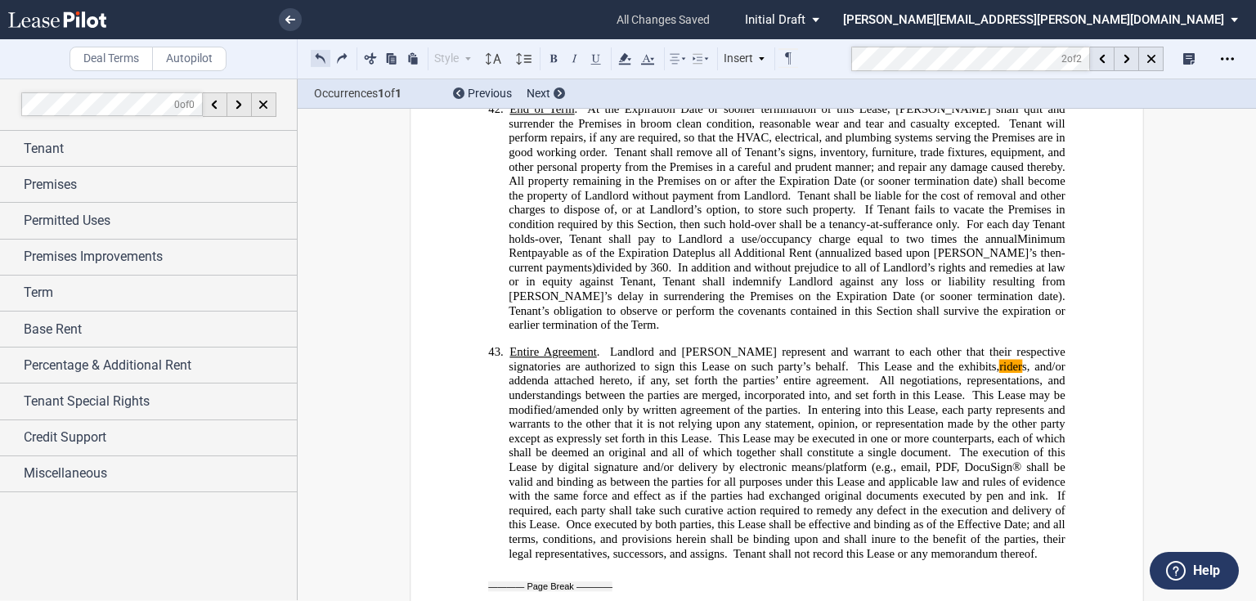
click at [317, 56] on button at bounding box center [321, 58] width 20 height 20
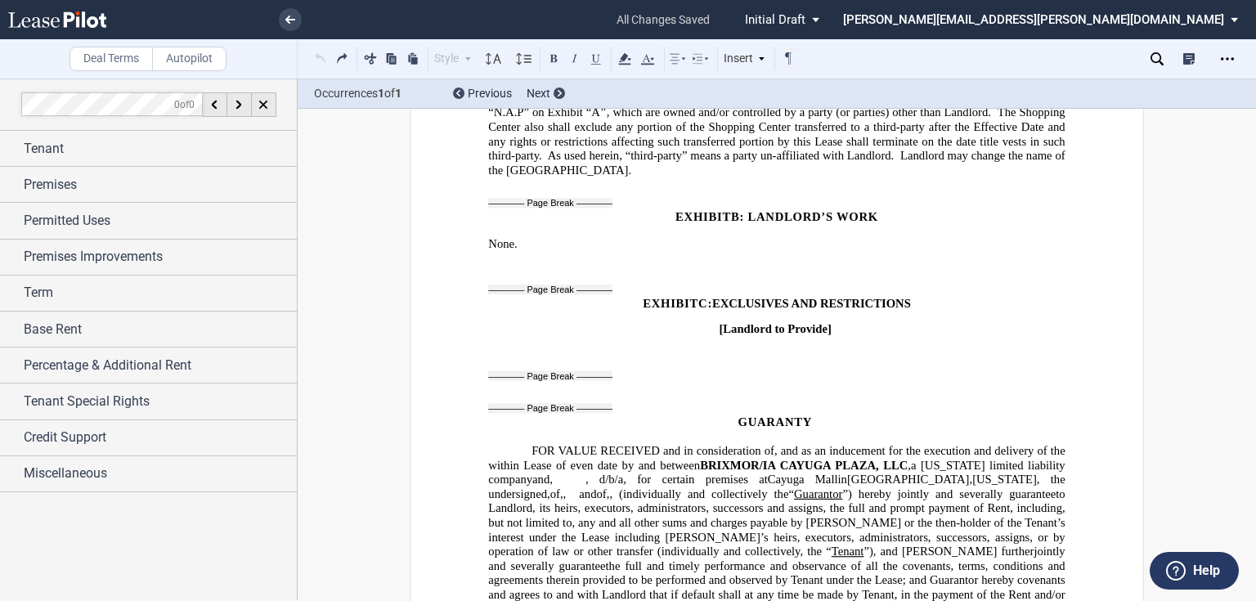
click at [317, 56] on div "Style 1. Section (a) Subsection (1) Subsection 1 (i) Subsection 2 Normal Normal…" at bounding box center [555, 58] width 489 height 21
click at [320, 61] on button at bounding box center [321, 58] width 20 height 20
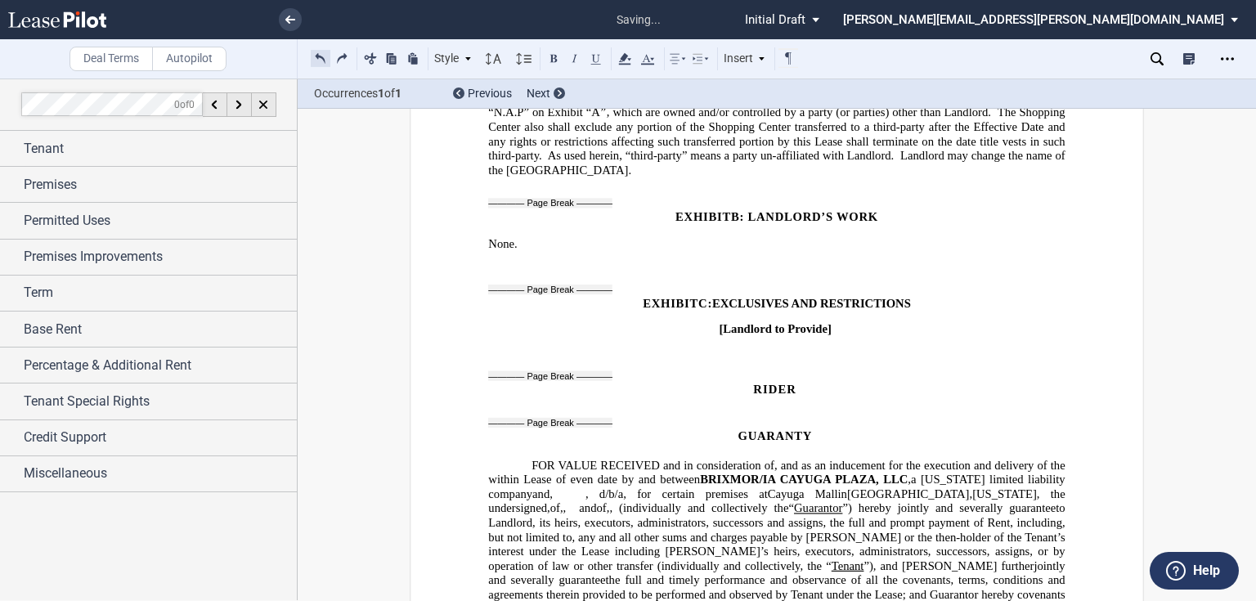
click at [320, 61] on button at bounding box center [321, 58] width 20 height 20
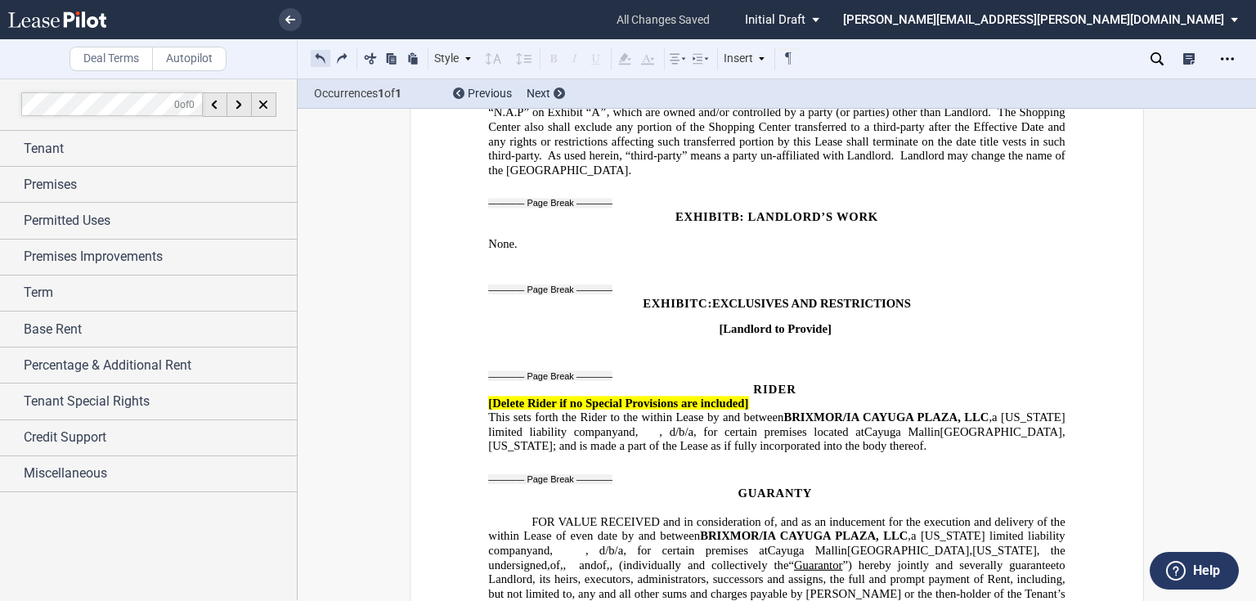
click at [316, 56] on button at bounding box center [321, 58] width 20 height 20
click at [337, 56] on button at bounding box center [342, 58] width 20 height 20
click at [676, 396] on span "[Delete Rider if no Special Provisions are included]" at bounding box center [618, 403] width 260 height 14
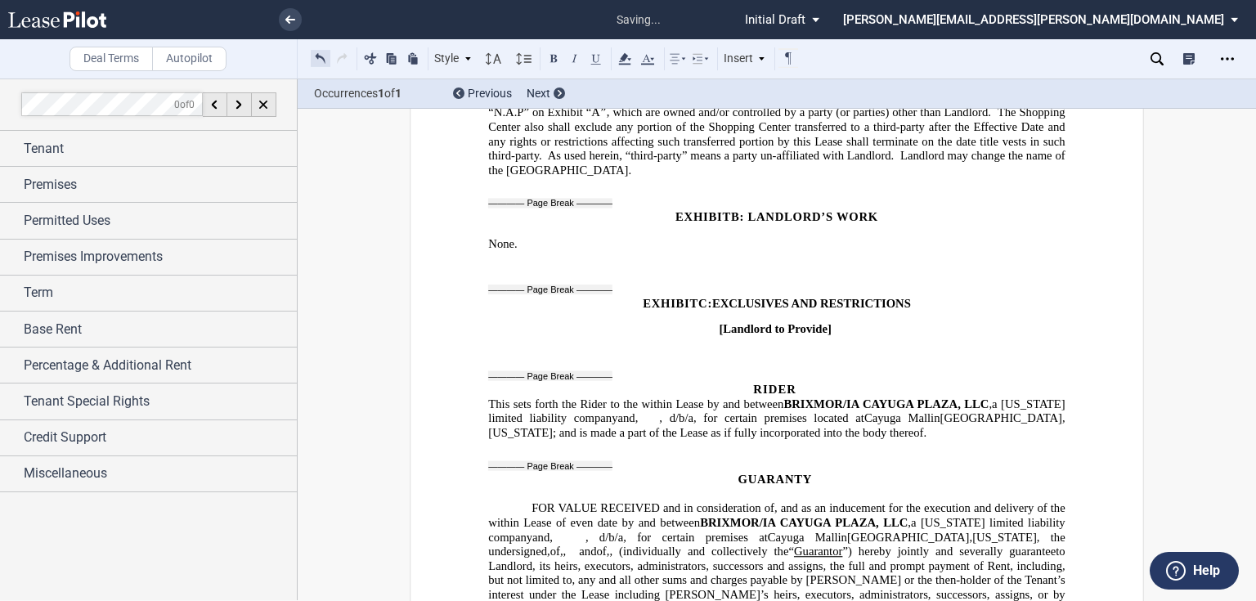
click at [314, 56] on button at bounding box center [321, 58] width 20 height 20
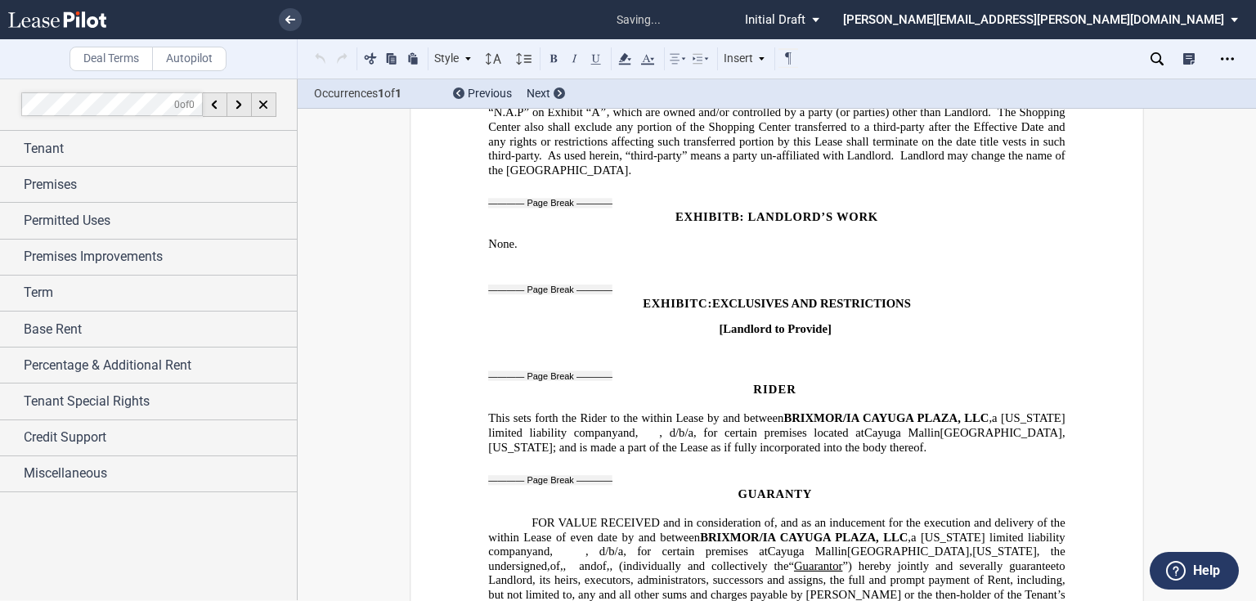
click at [314, 56] on div "Style 1. Section (a) Subsection (1) Subsection 1 (i) Subsection 2 Normal Normal…" at bounding box center [555, 58] width 489 height 21
click at [314, 56] on button at bounding box center [321, 58] width 20 height 20
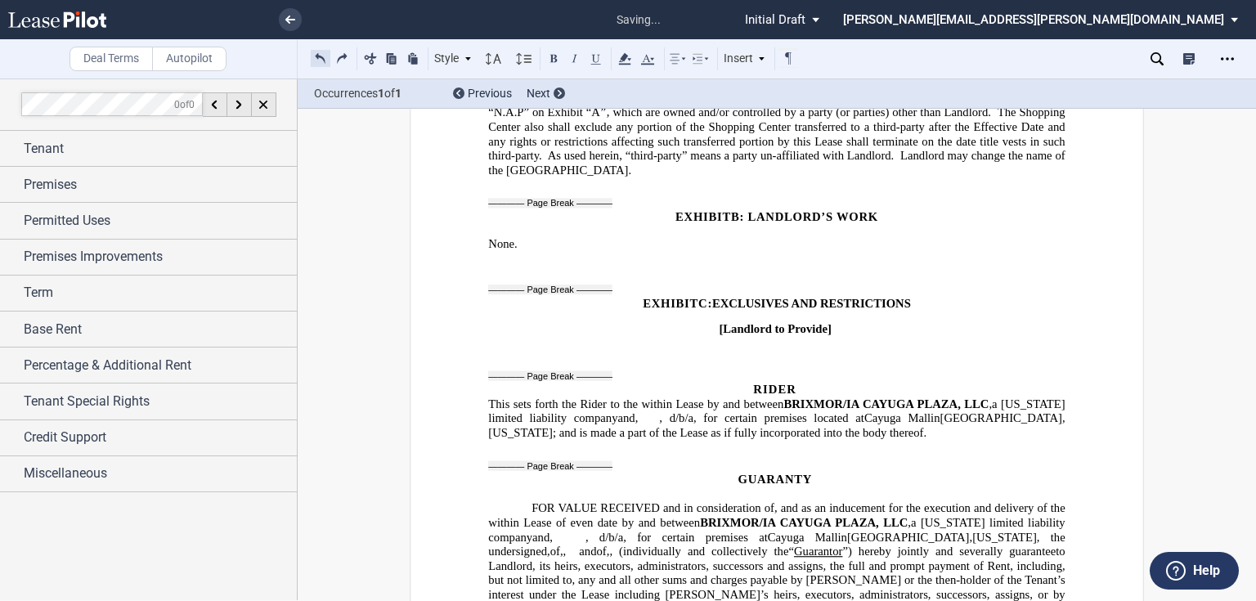
click at [314, 57] on button at bounding box center [321, 58] width 20 height 20
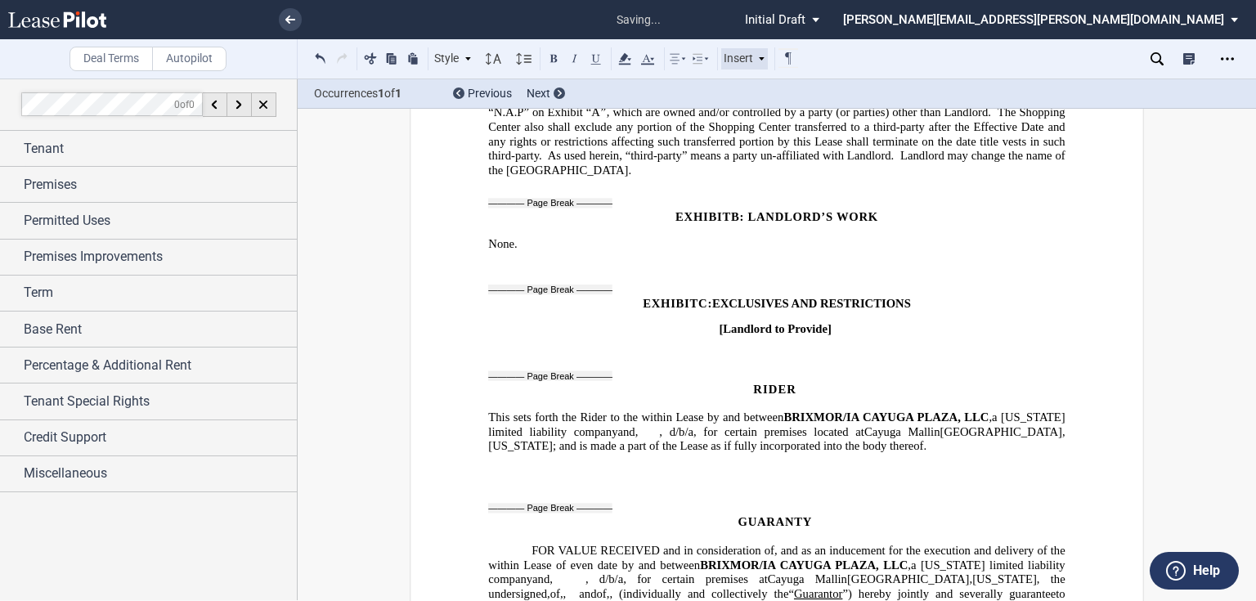
click at [744, 61] on div "Insert" at bounding box center [744, 58] width 47 height 21
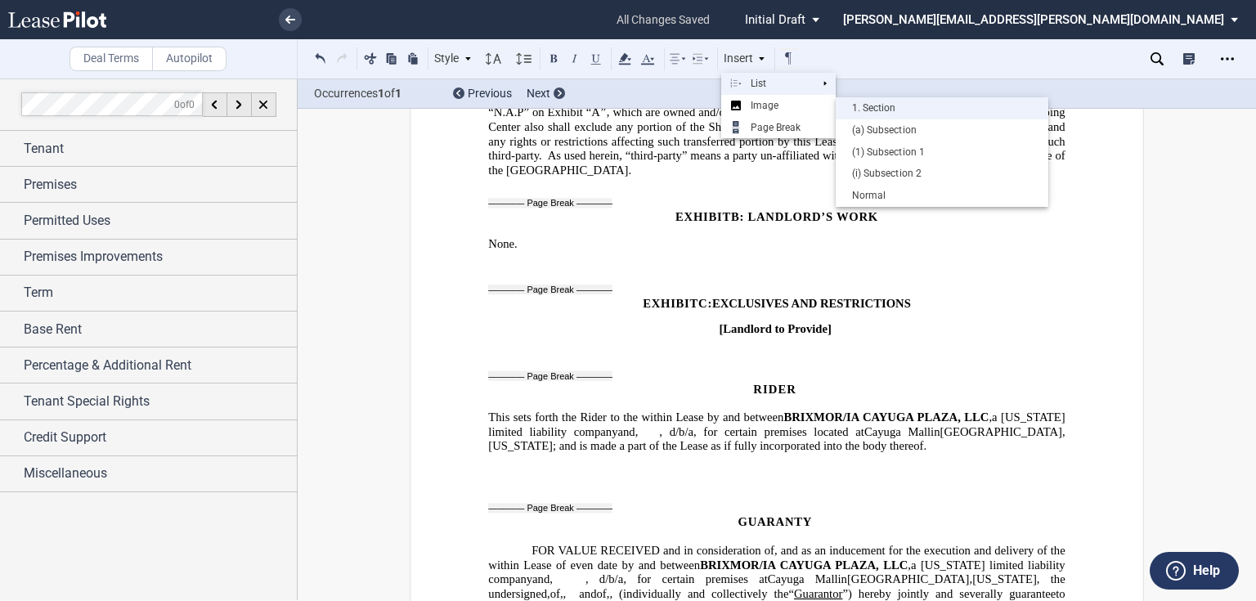
click at [890, 112] on div "1. Section" at bounding box center [942, 108] width 196 height 14
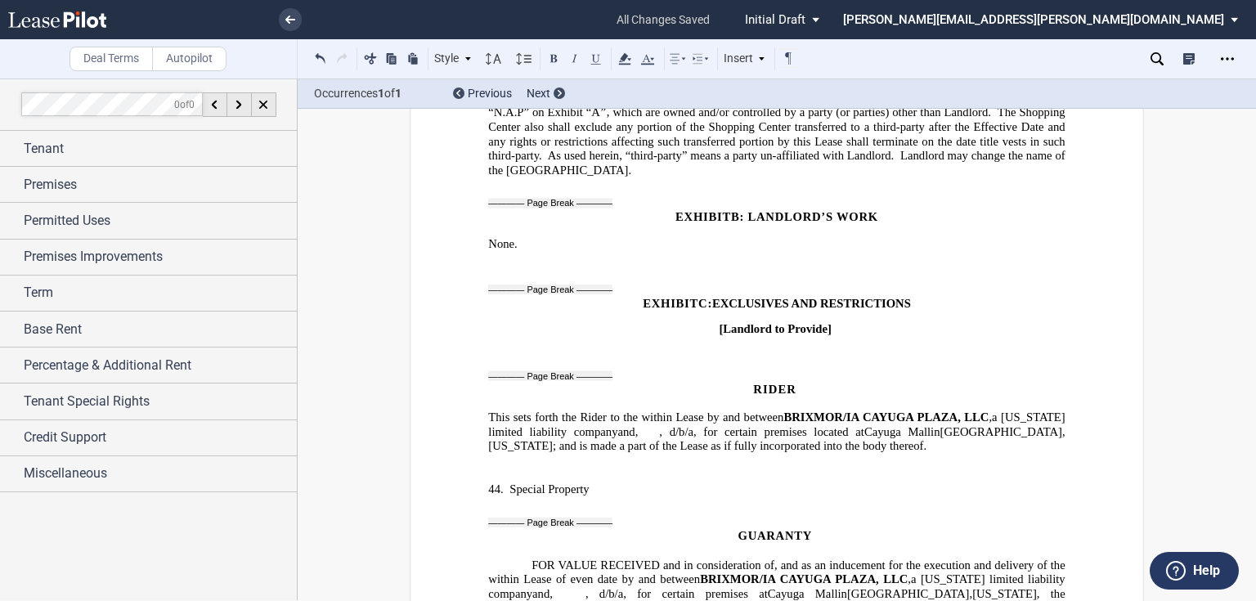
click at [618, 482] on p "44. ​Special Property" at bounding box center [786, 489] width 556 height 15
click at [700, 482] on p "44. ​ Special Property Provision ." at bounding box center [786, 489] width 556 height 15
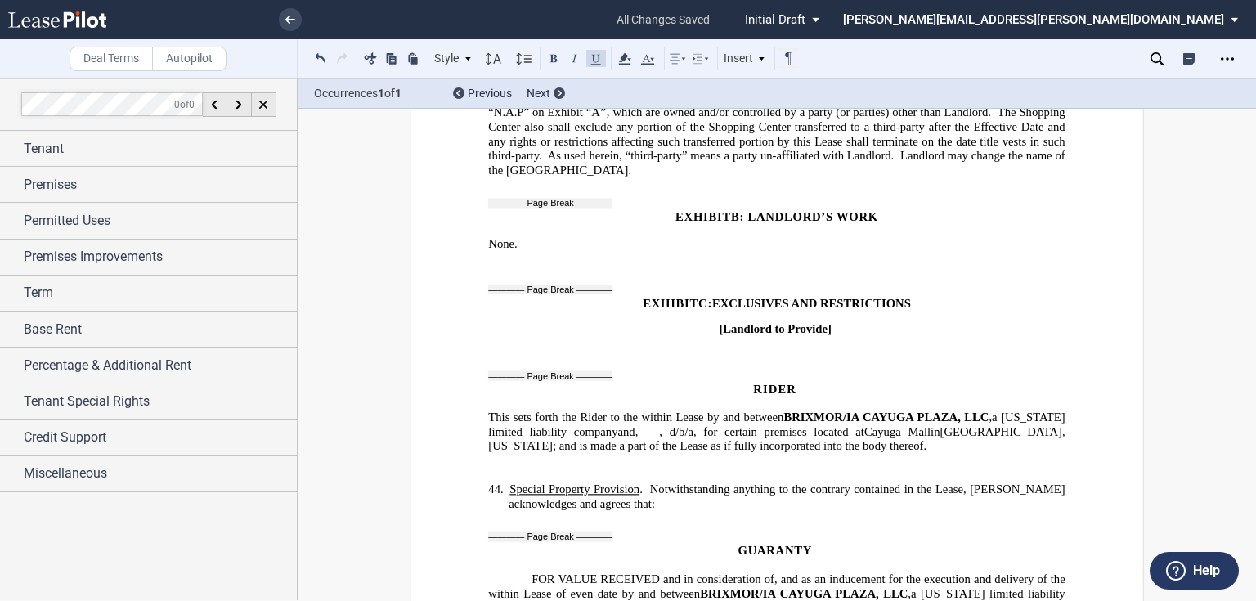
click at [725, 482] on p "44. ​ Special Property Provision . Notwithstanding anything to the contrary con…" at bounding box center [786, 496] width 556 height 29
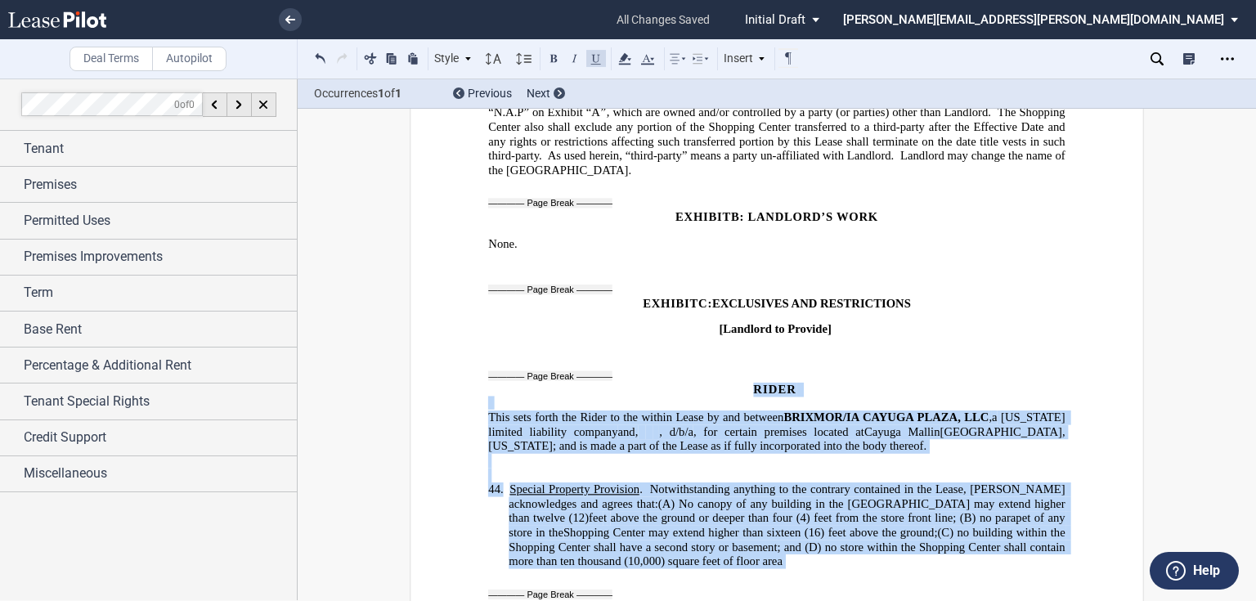
drag, startPoint x: 476, startPoint y: 298, endPoint x: 961, endPoint y: 517, distance: 532.0
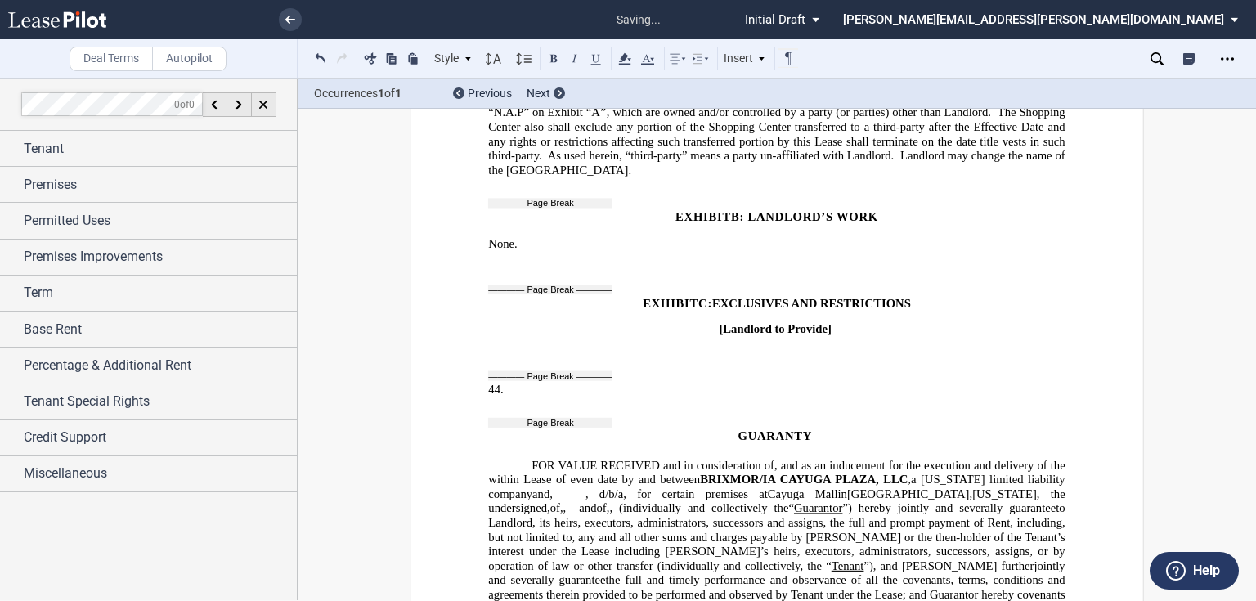
scroll to position [10713, 0]
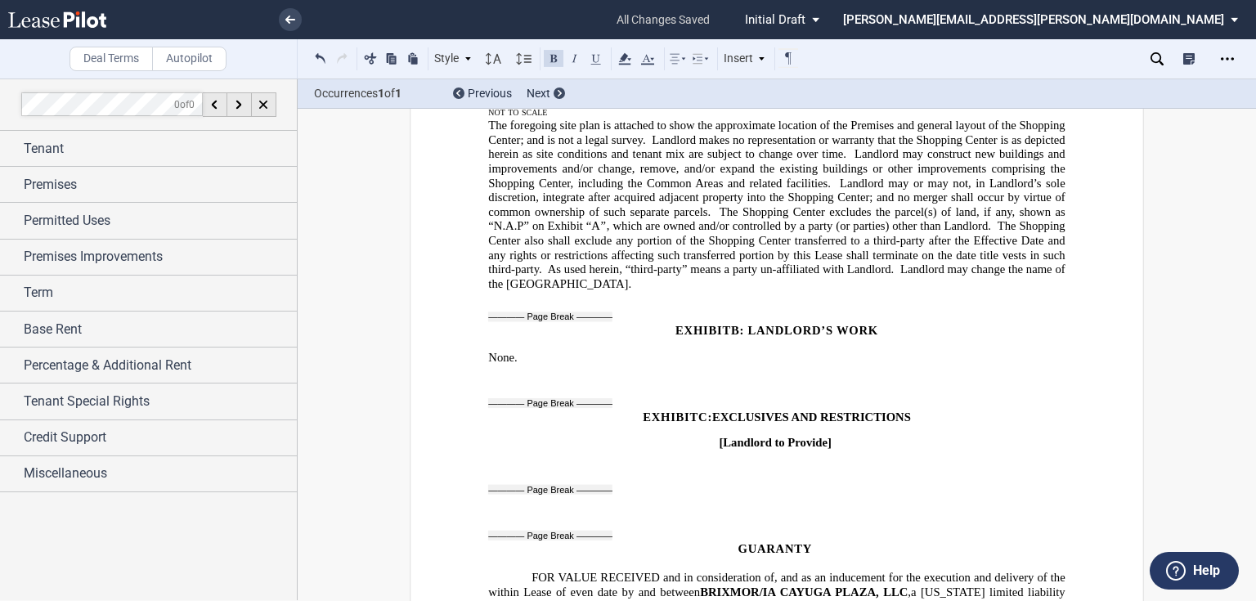
click at [473, 520] on div at bounding box center [474, 533] width 27 height 27
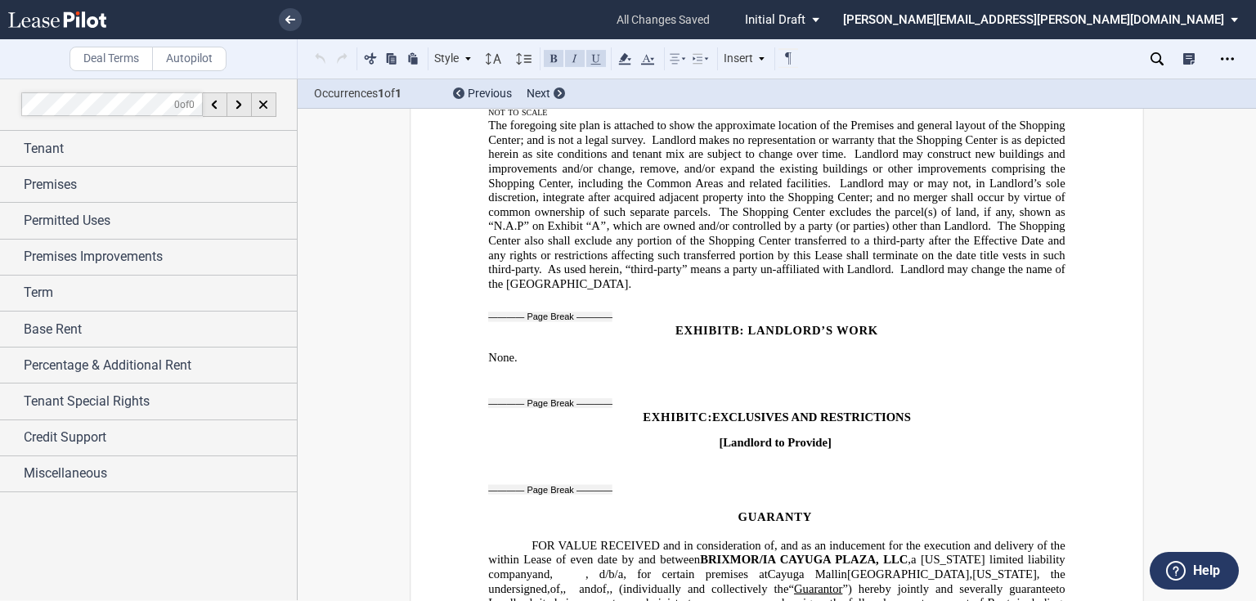
click at [732, 496] on p "​" at bounding box center [776, 502] width 576 height 13
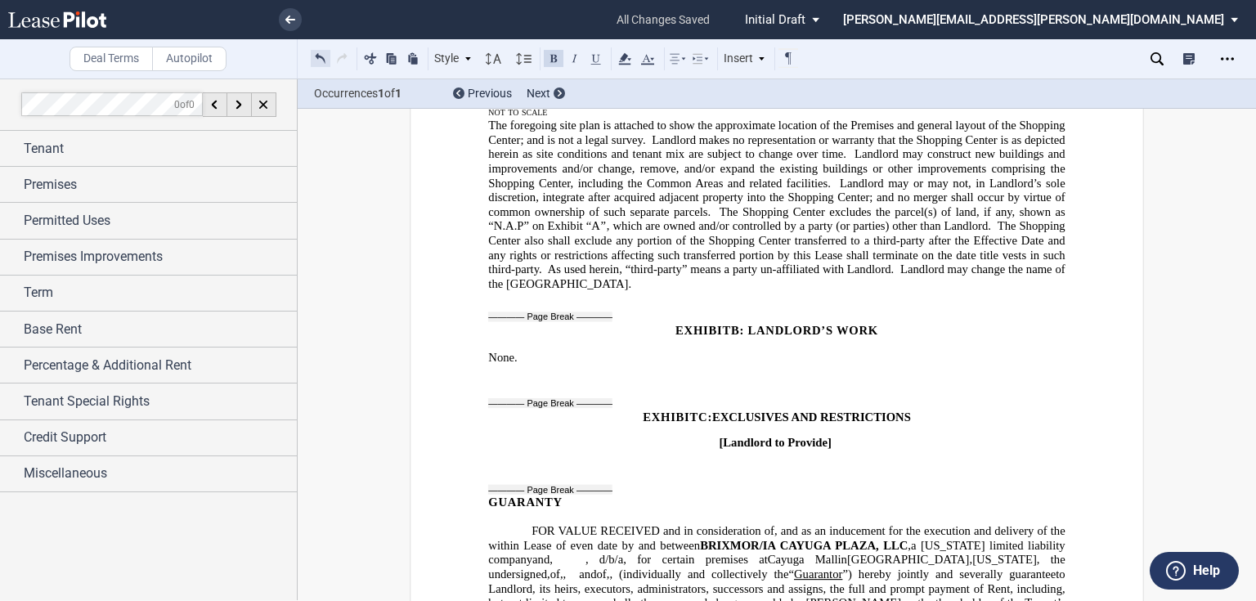
click at [314, 55] on button at bounding box center [321, 58] width 20 height 20
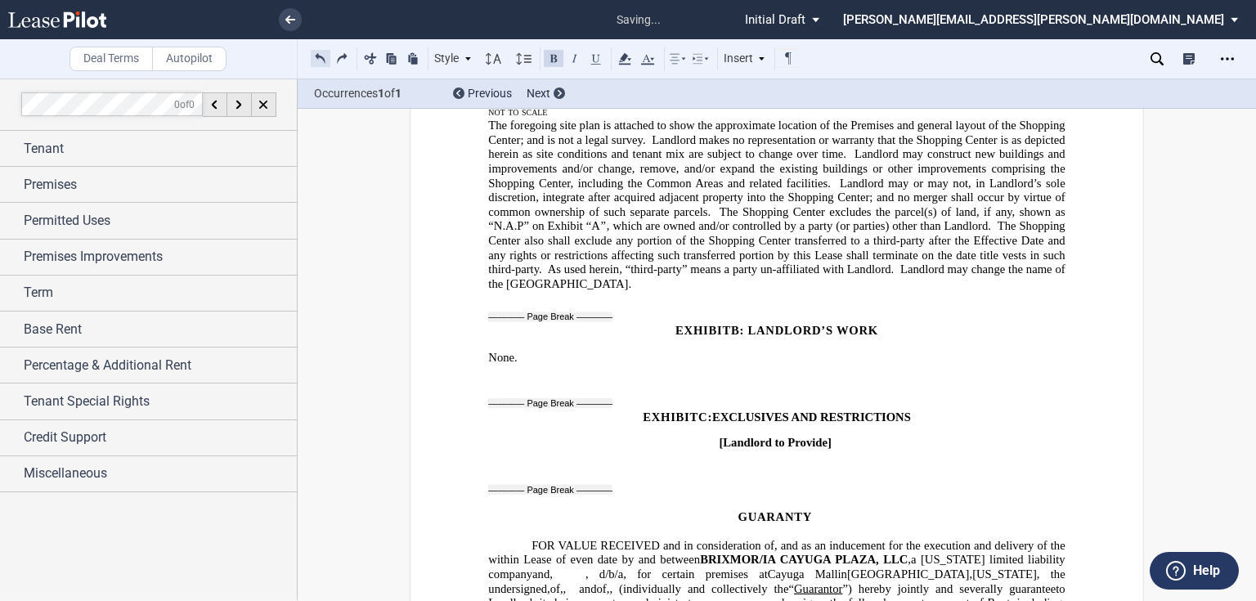
scroll to position [10687, 0]
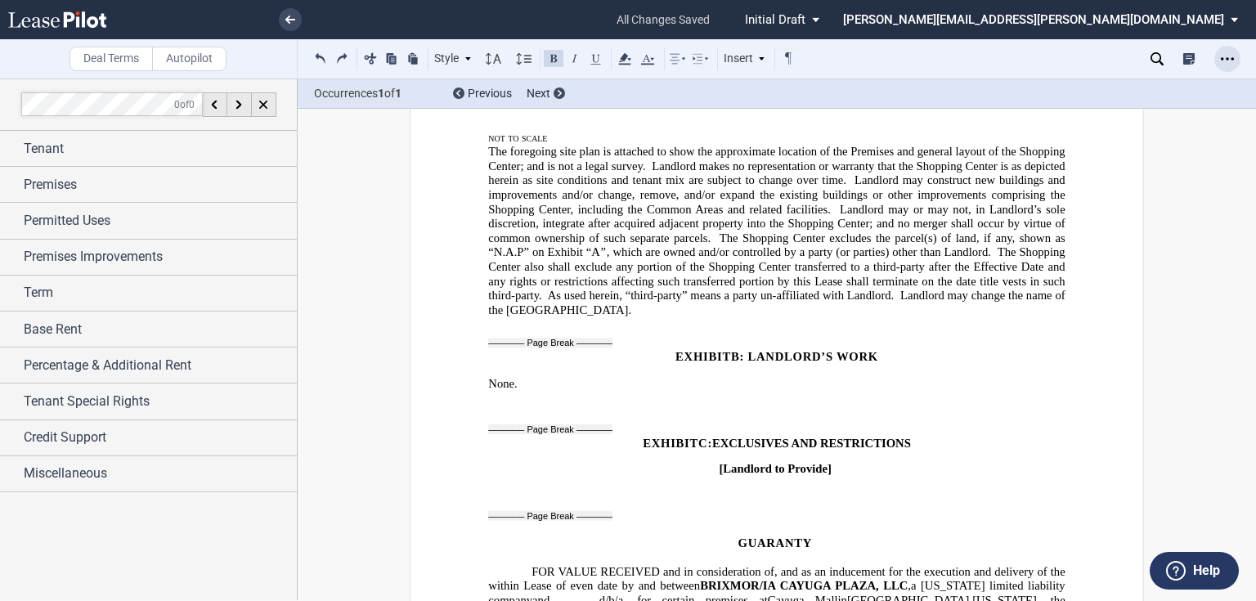
click at [1218, 61] on div "Open Lease options menu" at bounding box center [1227, 59] width 26 height 26
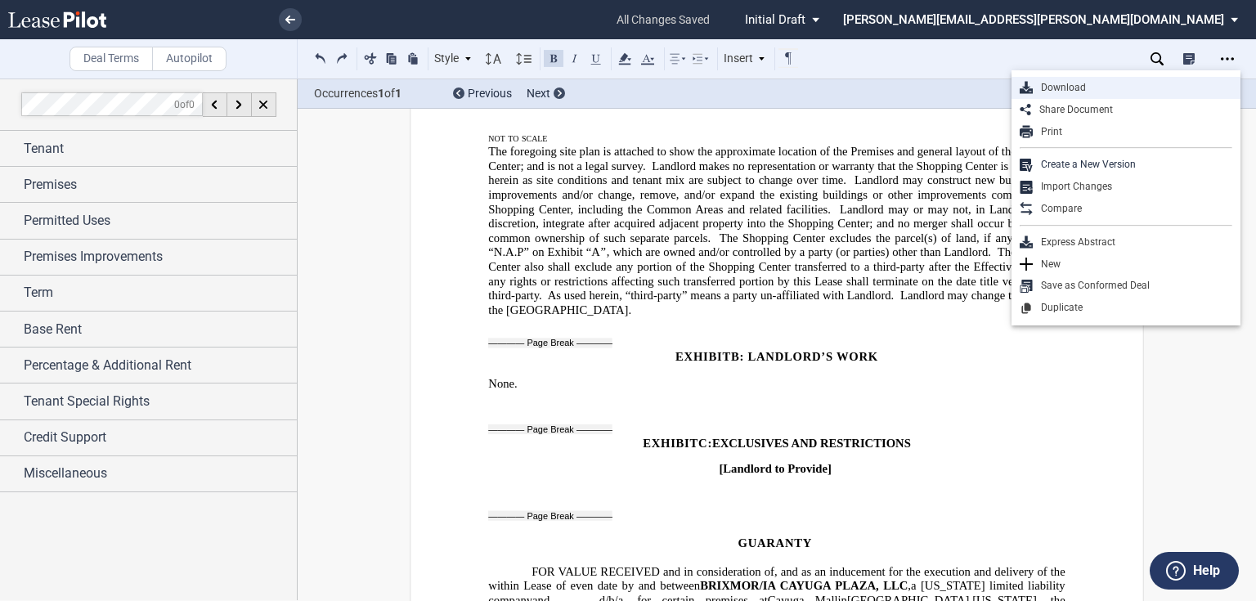
click at [1068, 87] on div "Download" at bounding box center [1132, 88] width 199 height 14
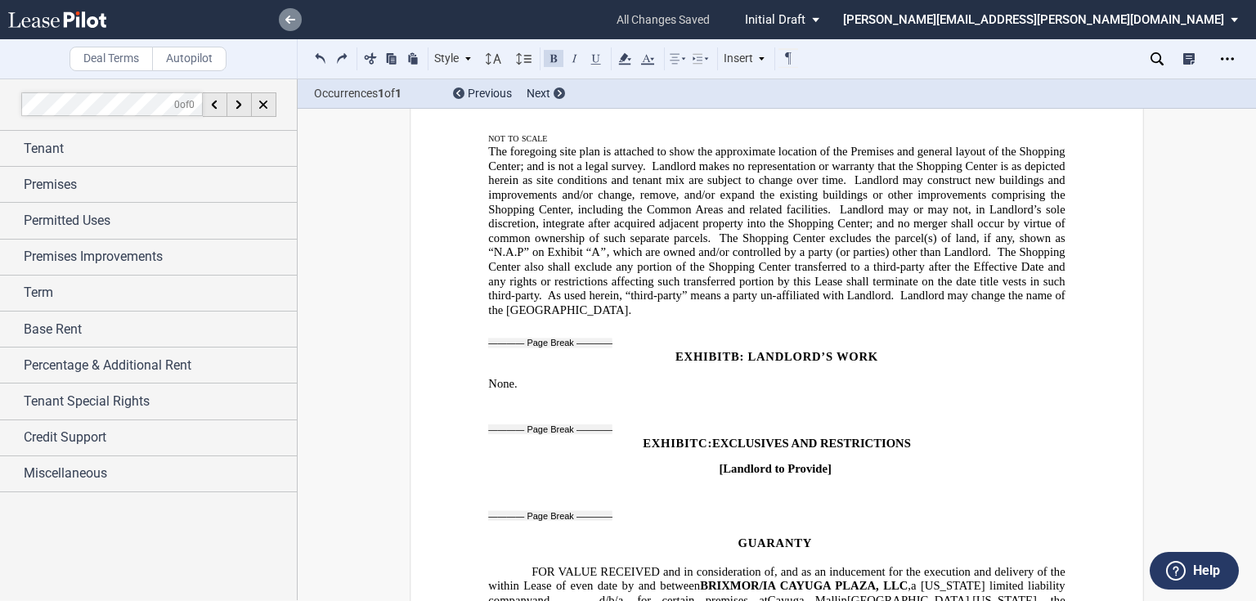
click at [286, 19] on use at bounding box center [290, 20] width 10 height 8
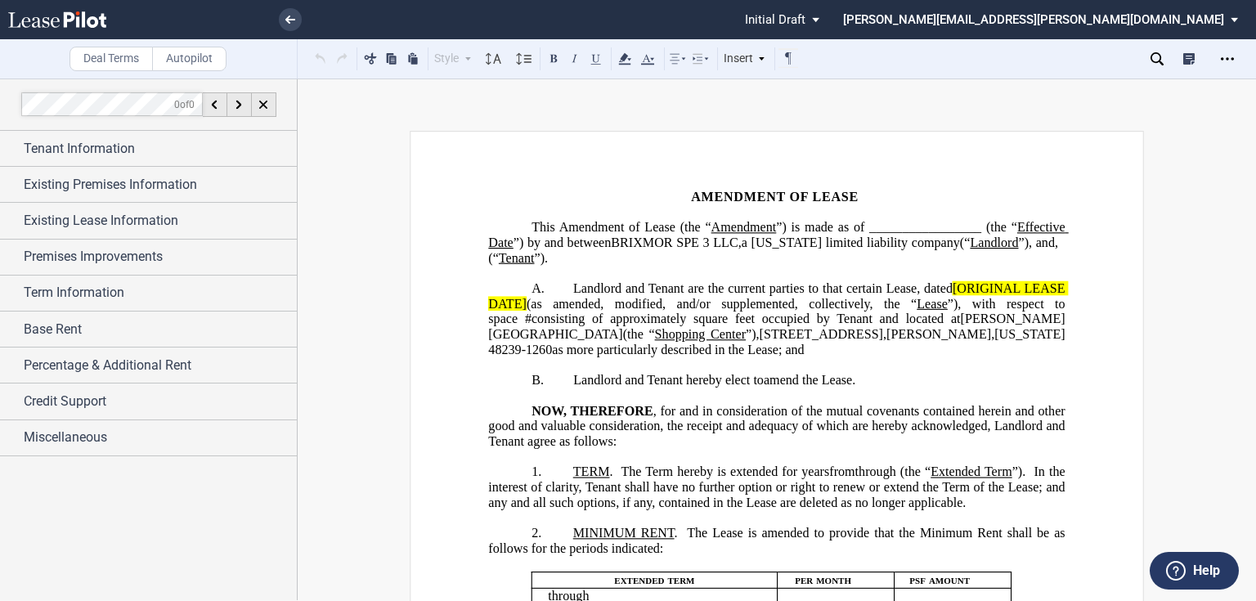
click at [967, 222] on span "”) is made as of _________________ (the “" at bounding box center [896, 227] width 241 height 15
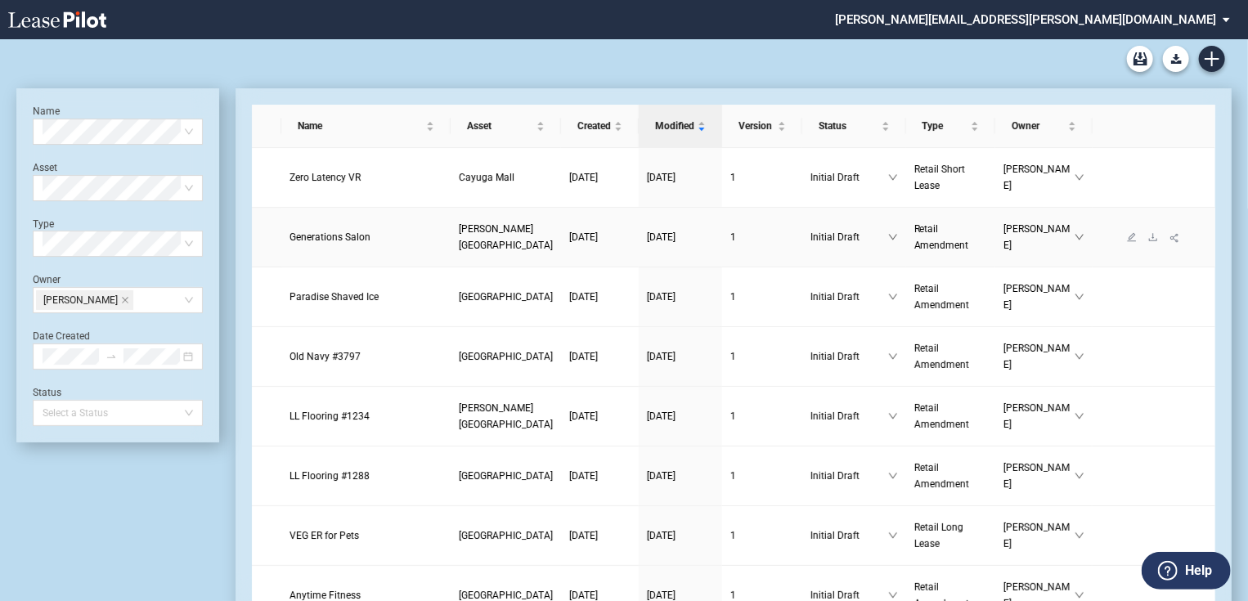
click at [324, 229] on link "Generations Salon" at bounding box center [365, 237] width 153 height 16
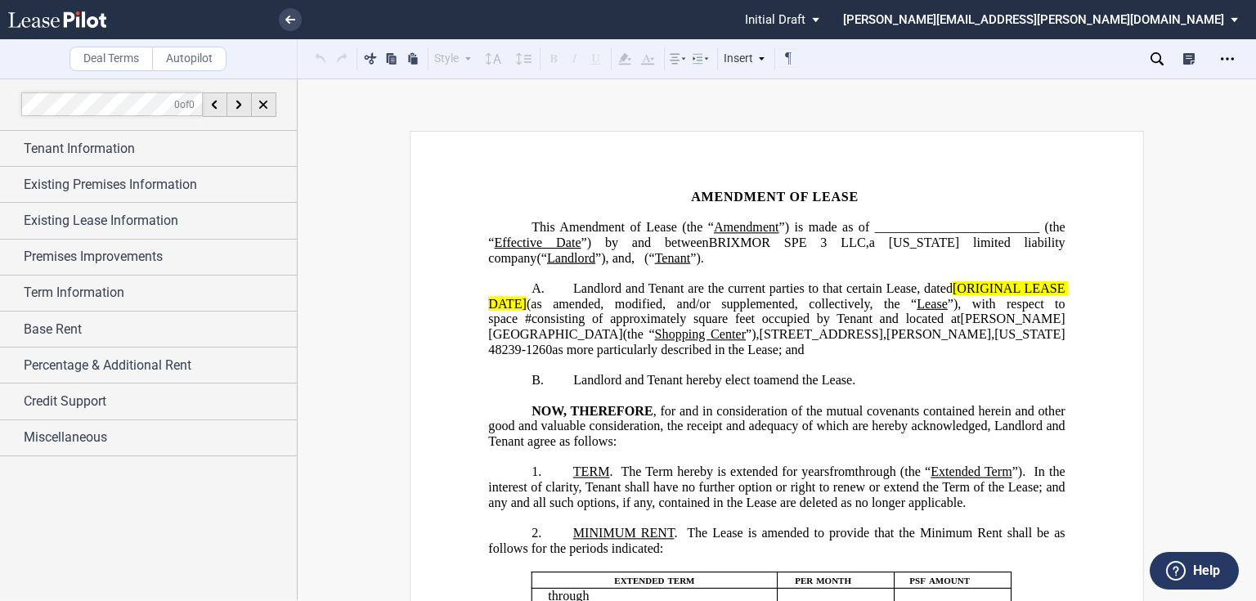
click at [729, 314] on span "square feet occupied by Tenant and located at" at bounding box center [826, 318] width 267 height 15
click at [886, 333] on span "Redford" at bounding box center [938, 334] width 105 height 15
click at [970, 285] on span "[ORIGINAL LEASE DATE]" at bounding box center [778, 295] width 580 height 29
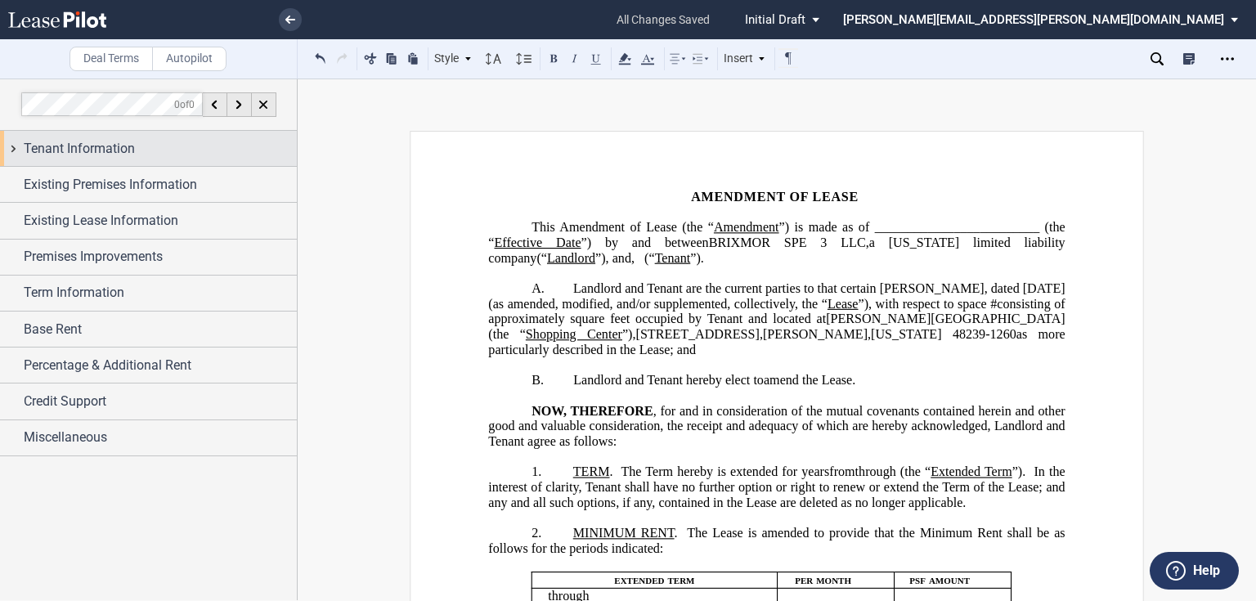
click at [118, 150] on span "Tenant Information" at bounding box center [79, 149] width 111 height 20
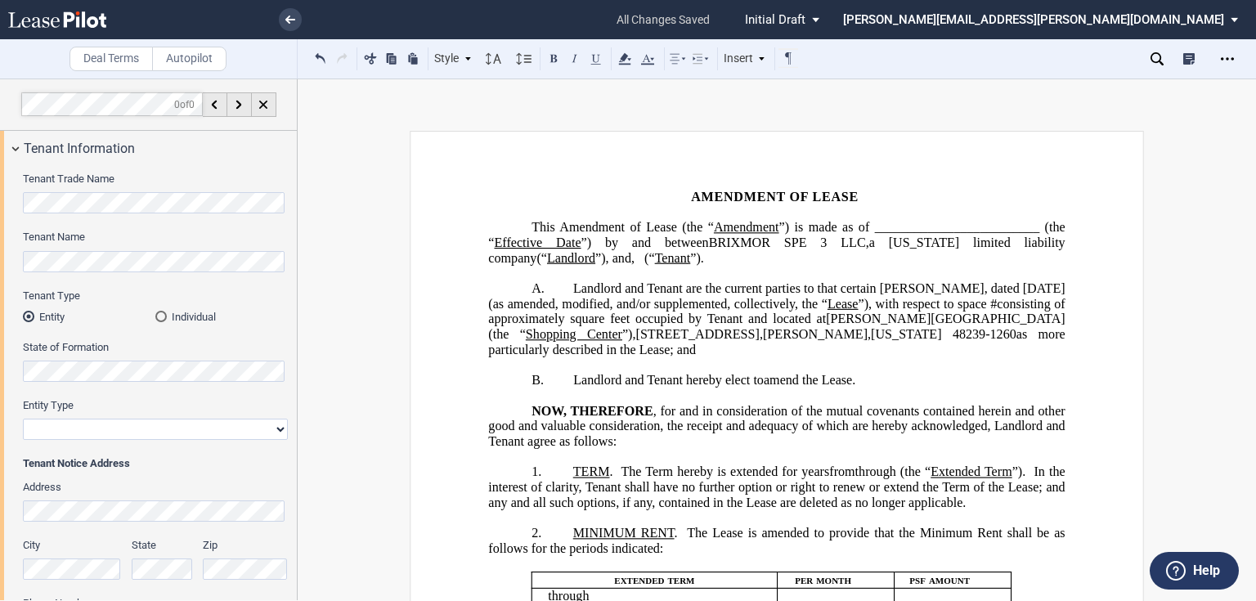
click at [161, 314] on div "Individual" at bounding box center [160, 316] width 11 height 11
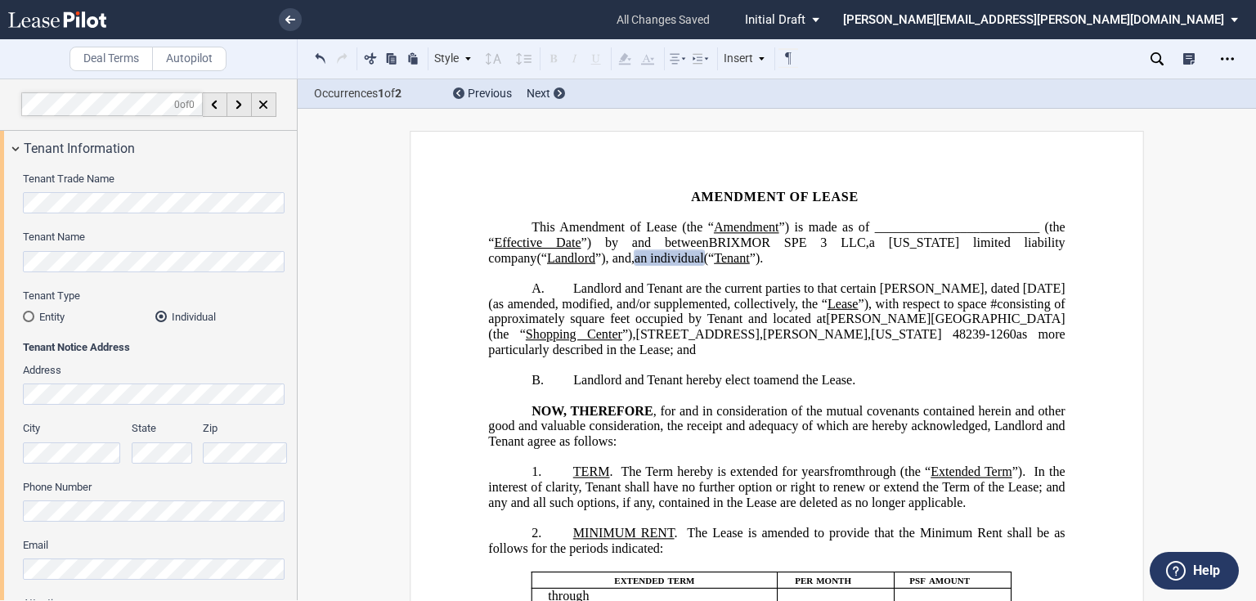
click at [98, 276] on div "Tenant Name" at bounding box center [155, 259] width 265 height 58
drag, startPoint x: 717, startPoint y: 255, endPoint x: 842, endPoint y: 240, distance: 125.9
click at [704, 255] on span "an individual" at bounding box center [668, 257] width 69 height 15
click at [761, 255] on span "Melanie Minion" at bounding box center [708, 257] width 105 height 15
drag, startPoint x: 764, startPoint y: 255, endPoint x: 847, endPoint y: 256, distance: 82.6
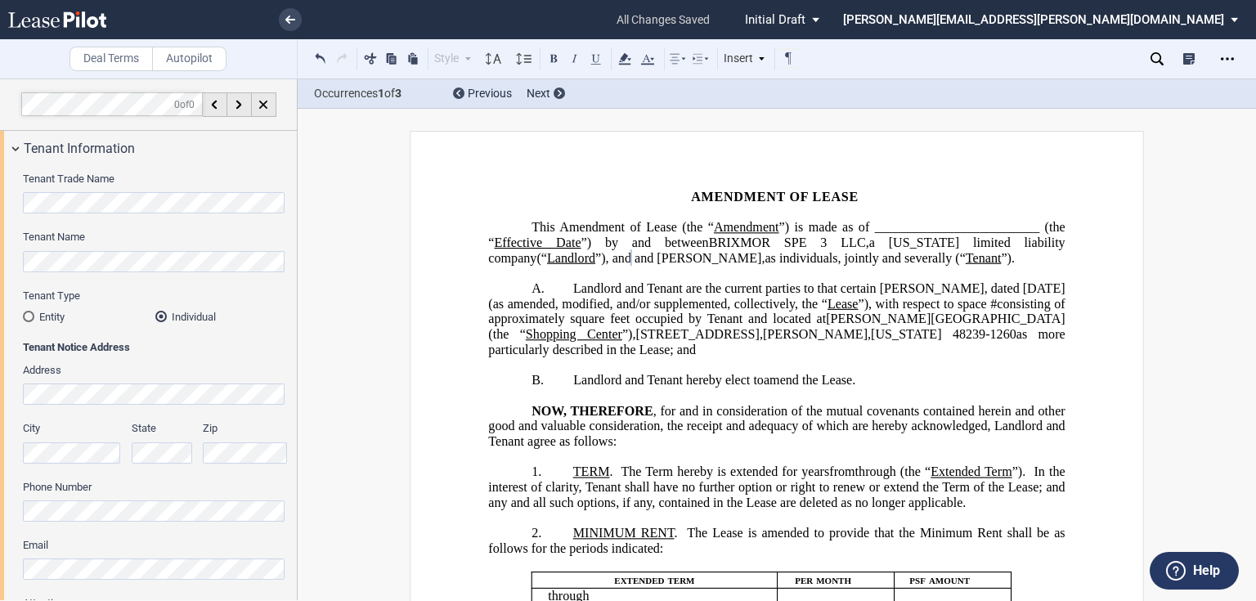
click at [761, 256] on span "Melanie Minion" at bounding box center [708, 257] width 105 height 15
click at [621, 60] on icon at bounding box center [625, 59] width 20 height 20
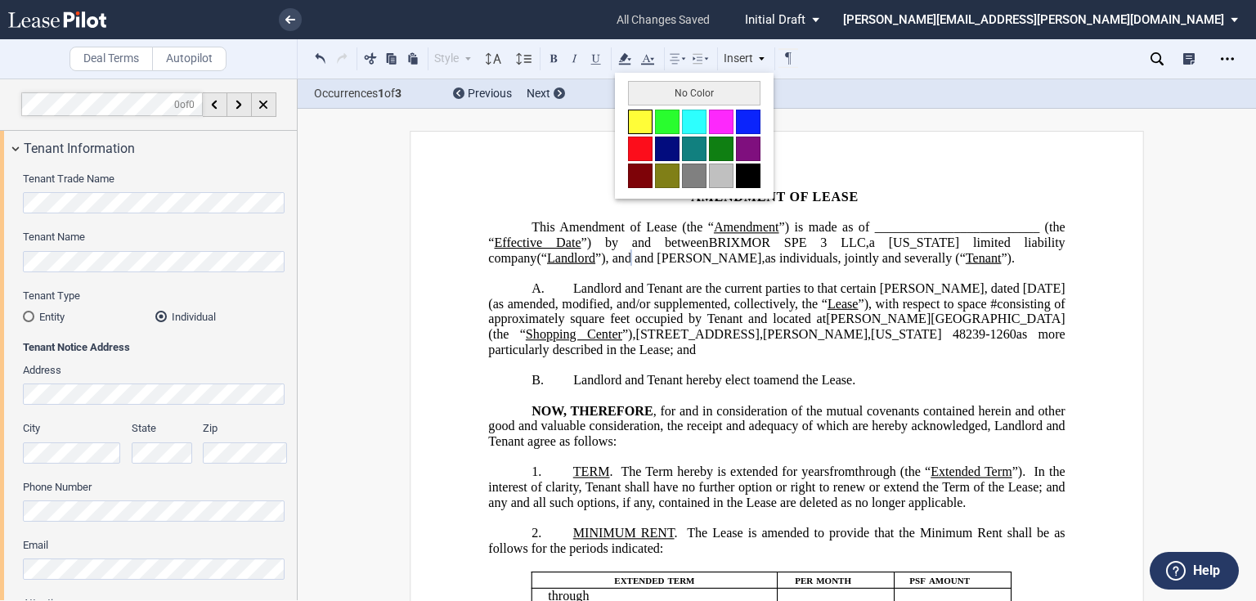
click at [644, 121] on button at bounding box center [640, 122] width 25 height 25
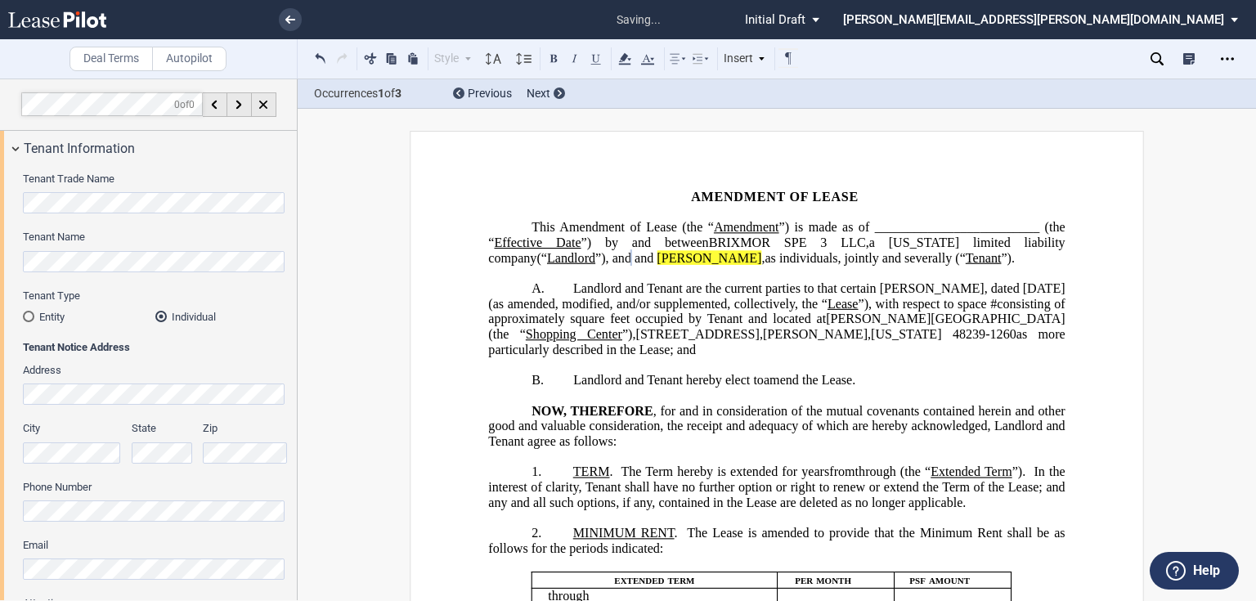
click at [778, 266] on p "This ﻿ ﻿ ﻿ ﻿ Amendment of Lease (the “ Amendment ”) is made as of _____________…" at bounding box center [776, 243] width 576 height 46
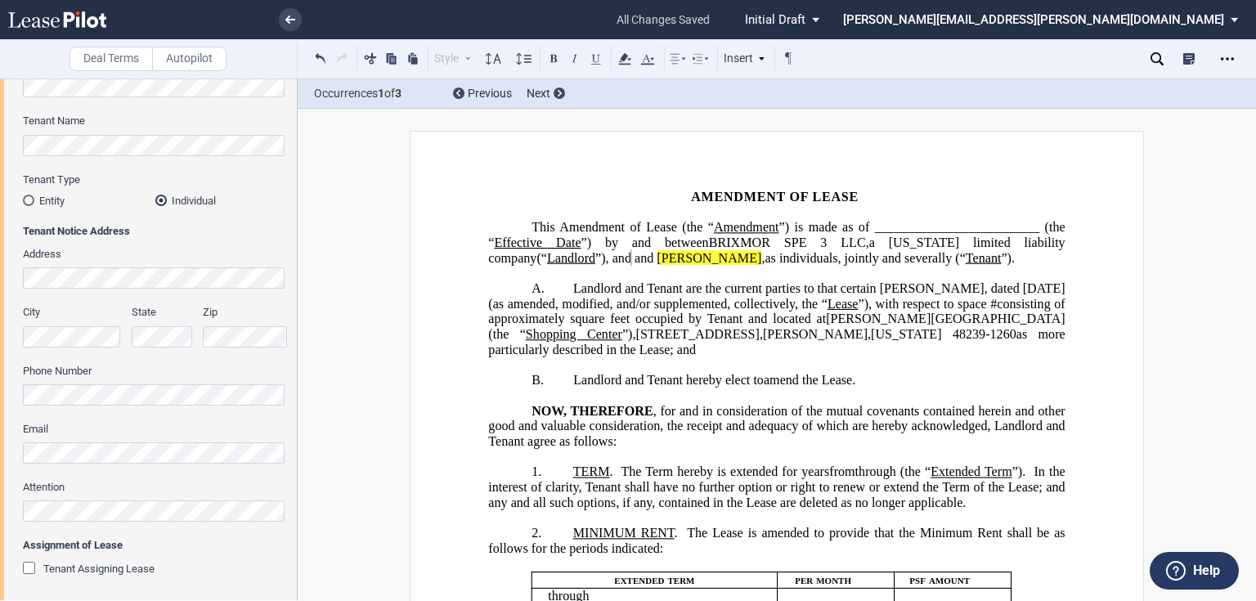
scroll to position [131, 0]
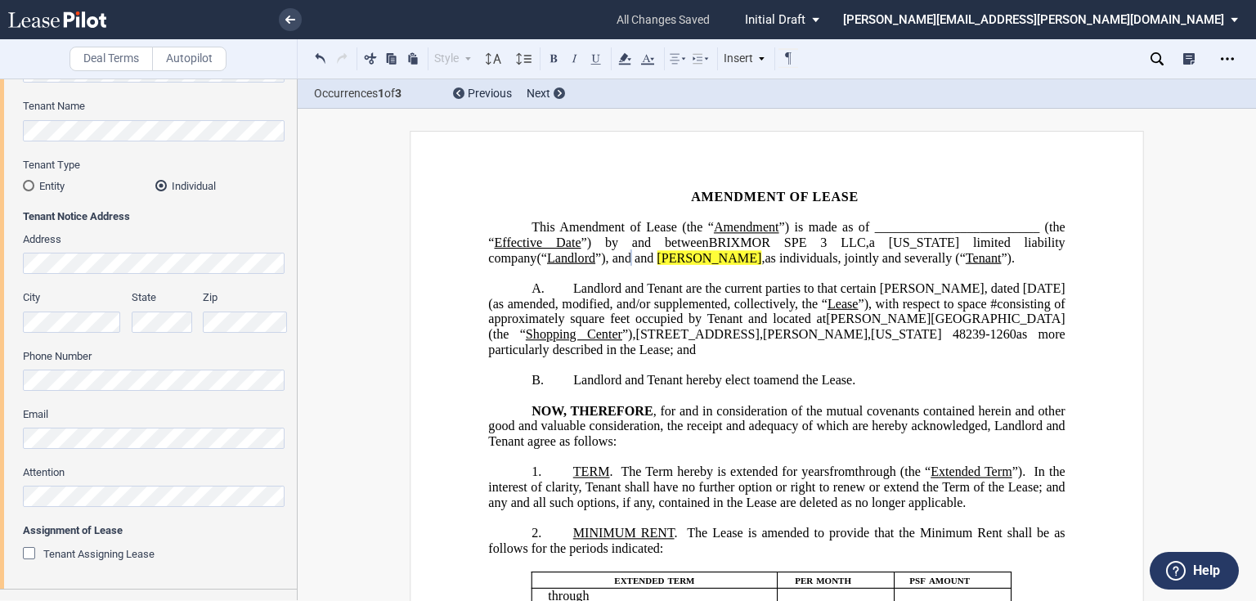
click at [636, 342] on span "9323 Telegraph Road" at bounding box center [697, 334] width 123 height 15
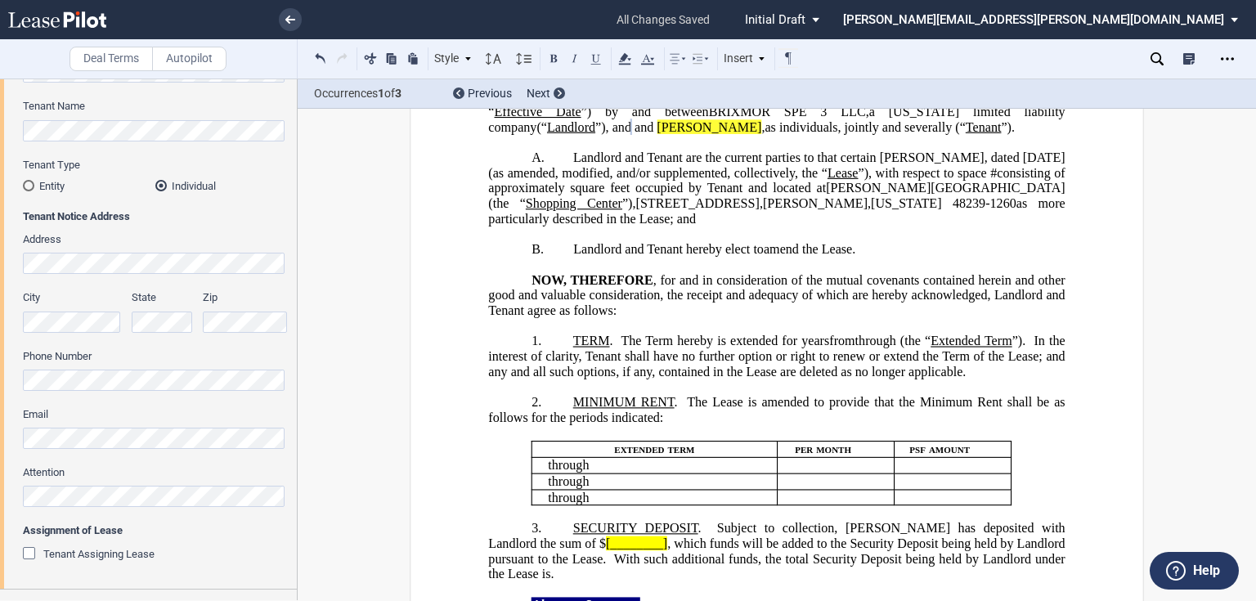
click at [656, 377] on span "In the interest of clarity, Tenant shall have no further option or right to ren…" at bounding box center [778, 356] width 580 height 45
click at [930, 348] on span "Extended Term" at bounding box center [970, 341] width 81 height 15
click at [808, 365] on span "In the interest of clarity, Tenant shall have no further option or right to ren…" at bounding box center [778, 356] width 580 height 45
click at [746, 273] on p "﻿" at bounding box center [776, 266] width 576 height 16
click at [903, 180] on span "”), with respect to space" at bounding box center [922, 172] width 128 height 15
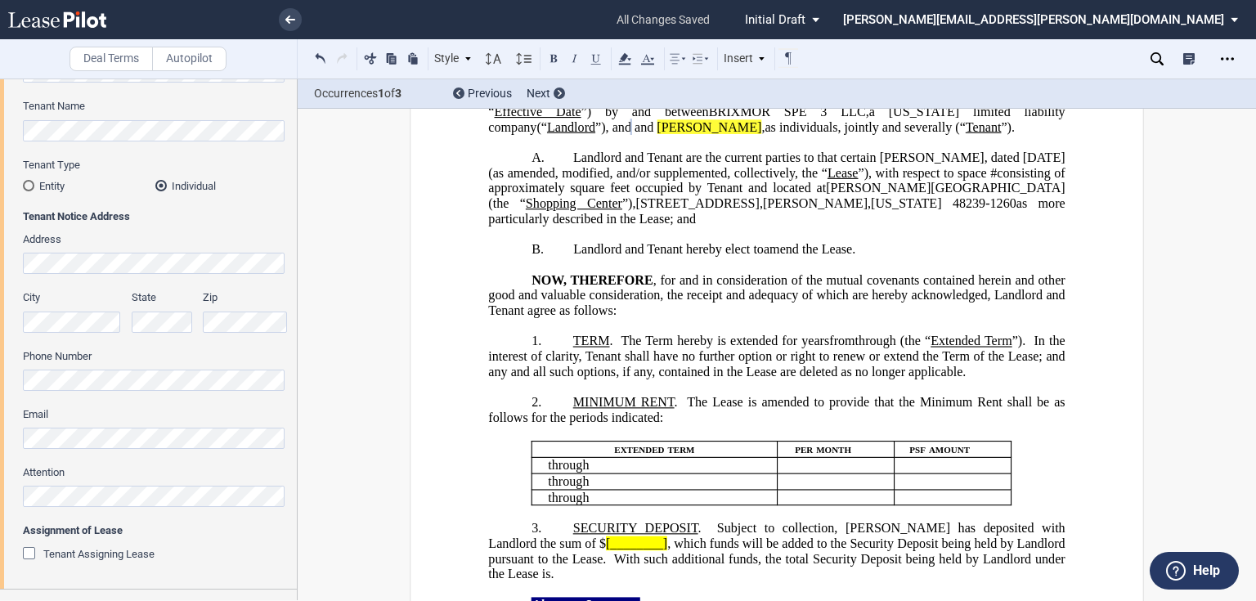
click at [894, 219] on span "as more particularly described in the Lease; and" at bounding box center [778, 210] width 580 height 29
click at [672, 227] on p "A. Landlord and Tenant are the current parties to that certain Lease, dated Sep…" at bounding box center [776, 188] width 576 height 77
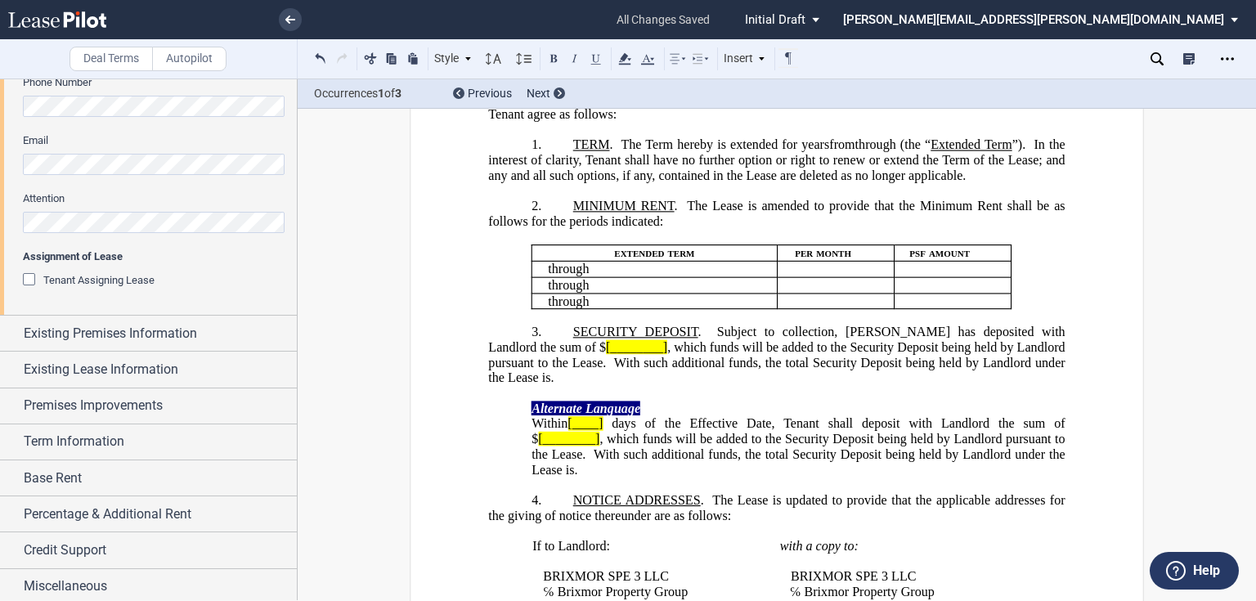
scroll to position [408, 0]
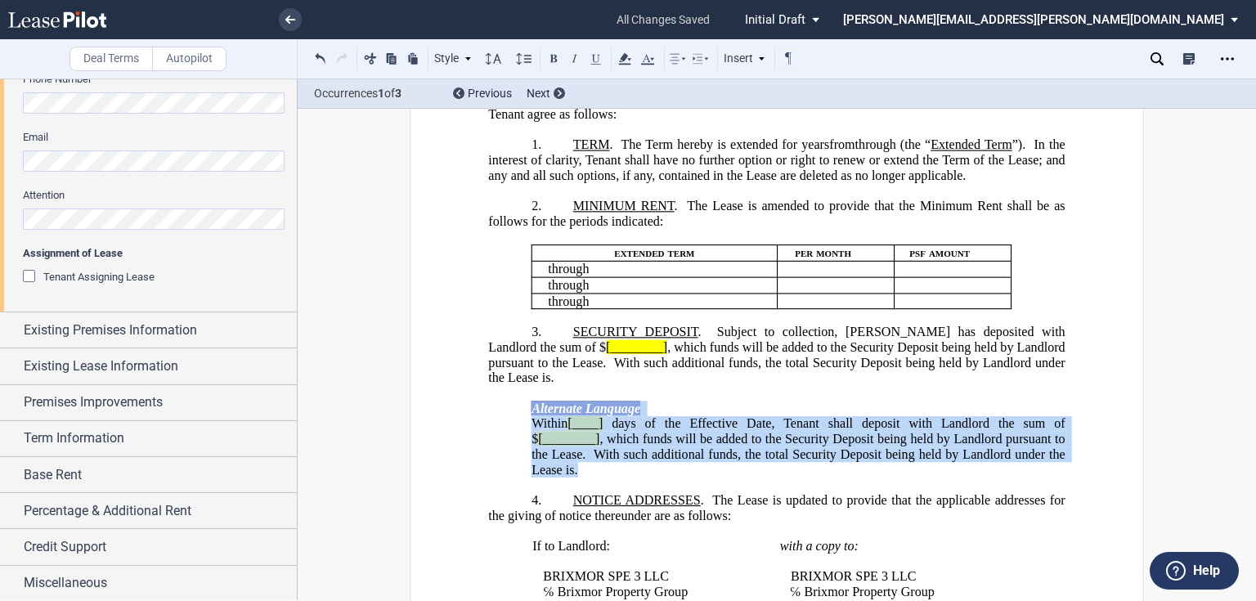
drag, startPoint x: 437, startPoint y: 479, endPoint x: 841, endPoint y: 536, distance: 408.7
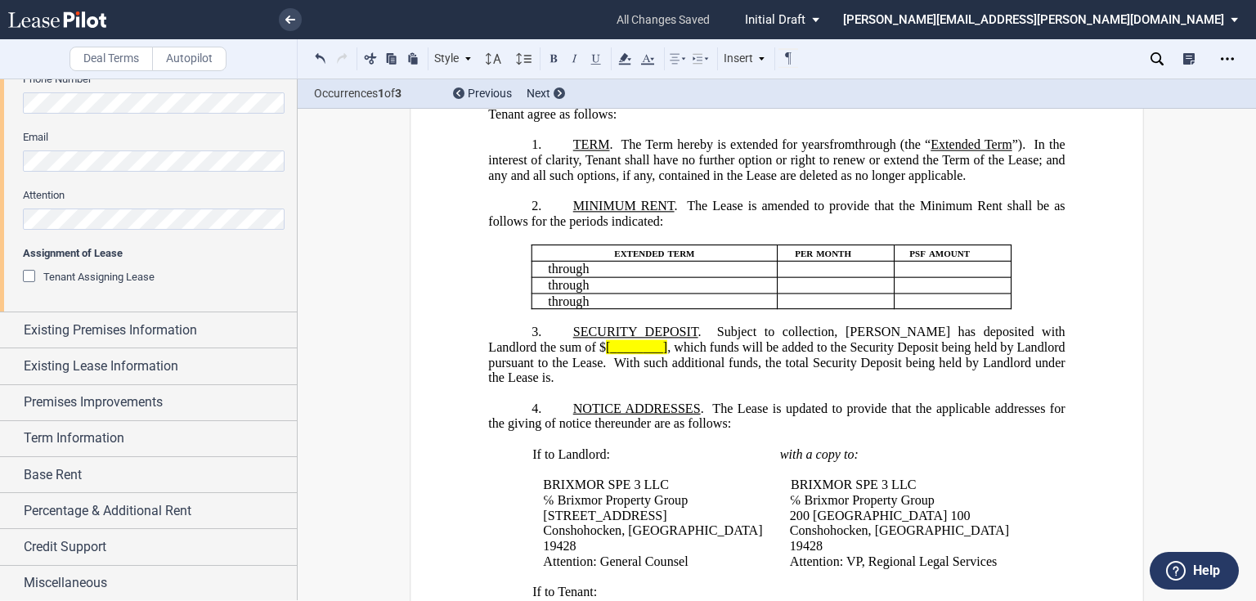
scroll to position [343, 0]
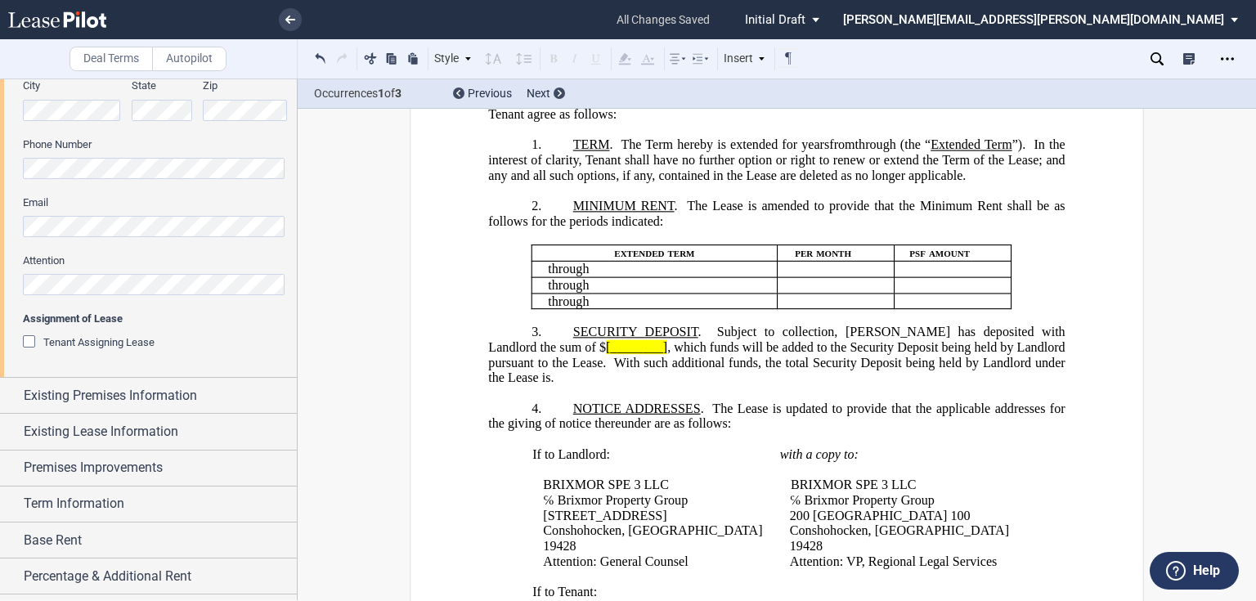
click at [0, 282] on html ".bocls-1{fill:#26354a;fill-rule:evenodd} Loading... × all changes saved Pending…" at bounding box center [628, 300] width 1256 height 601
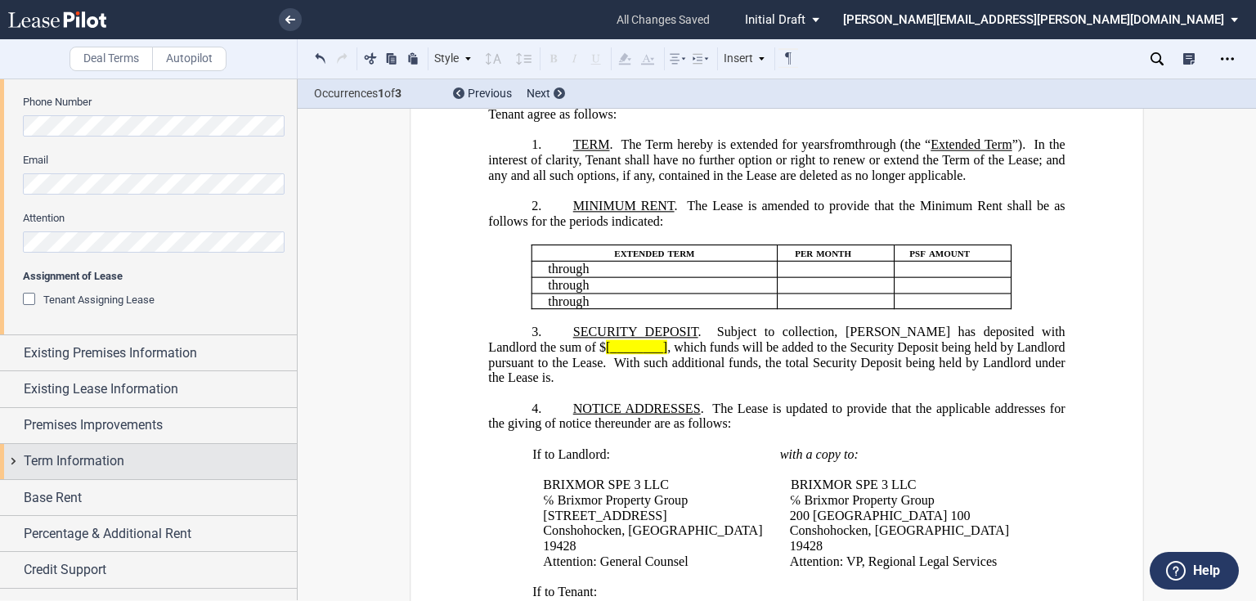
scroll to position [408, 0]
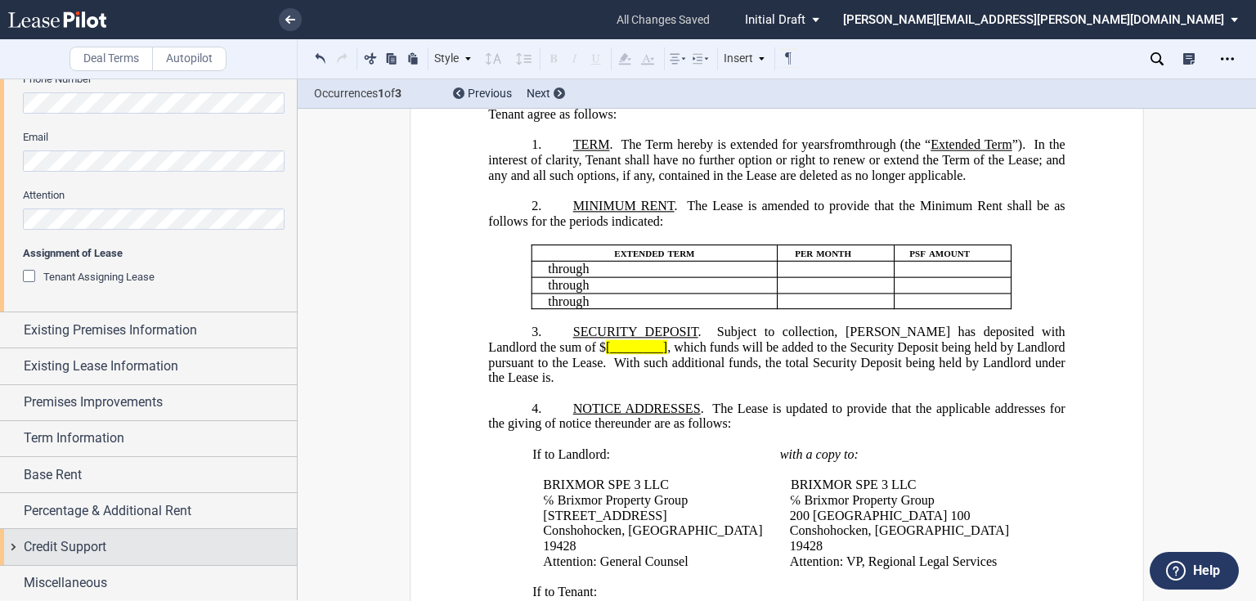
click at [111, 546] on div "Credit Support" at bounding box center [160, 547] width 273 height 20
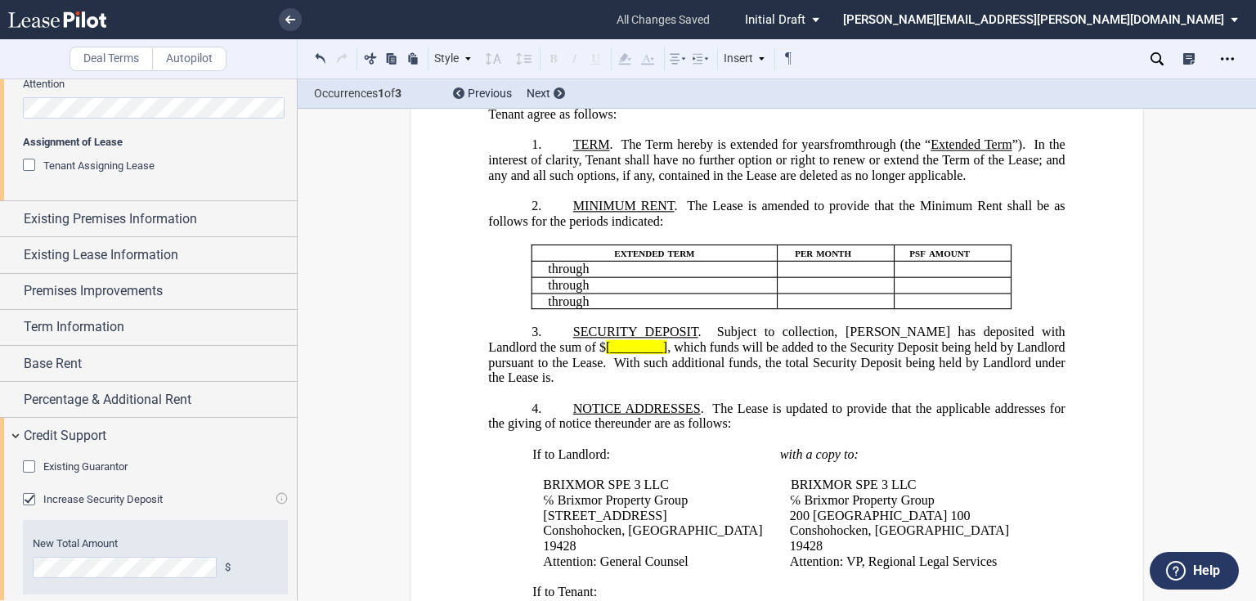
scroll to position [539, 0]
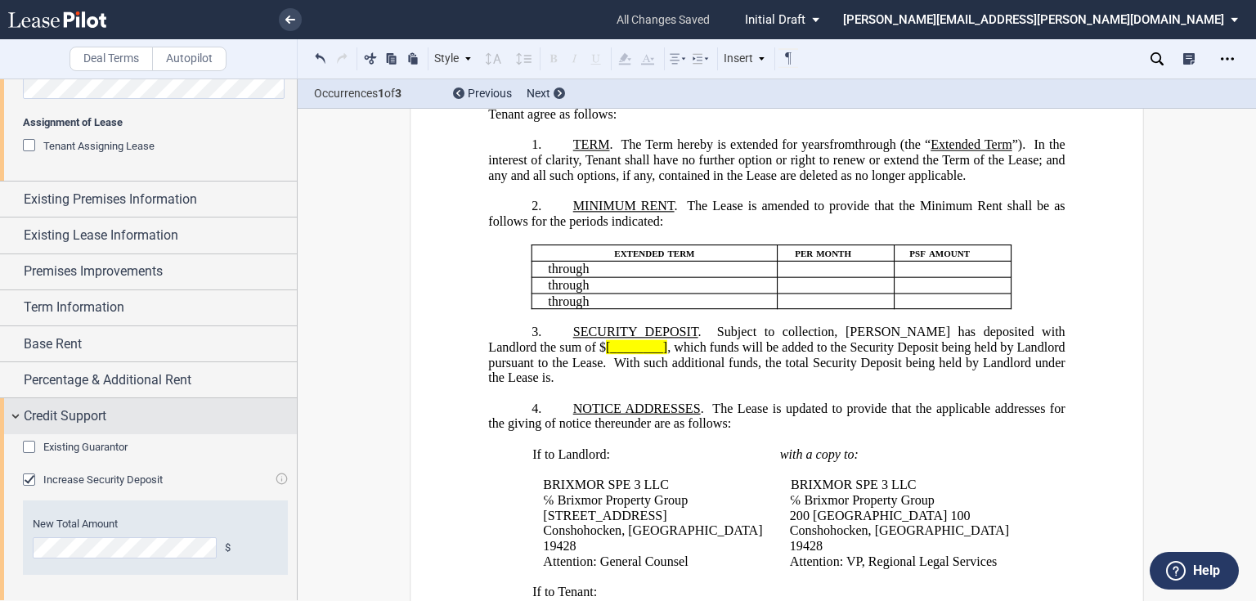
click at [84, 478] on span "Increase Security Deposit" at bounding box center [102, 479] width 119 height 12
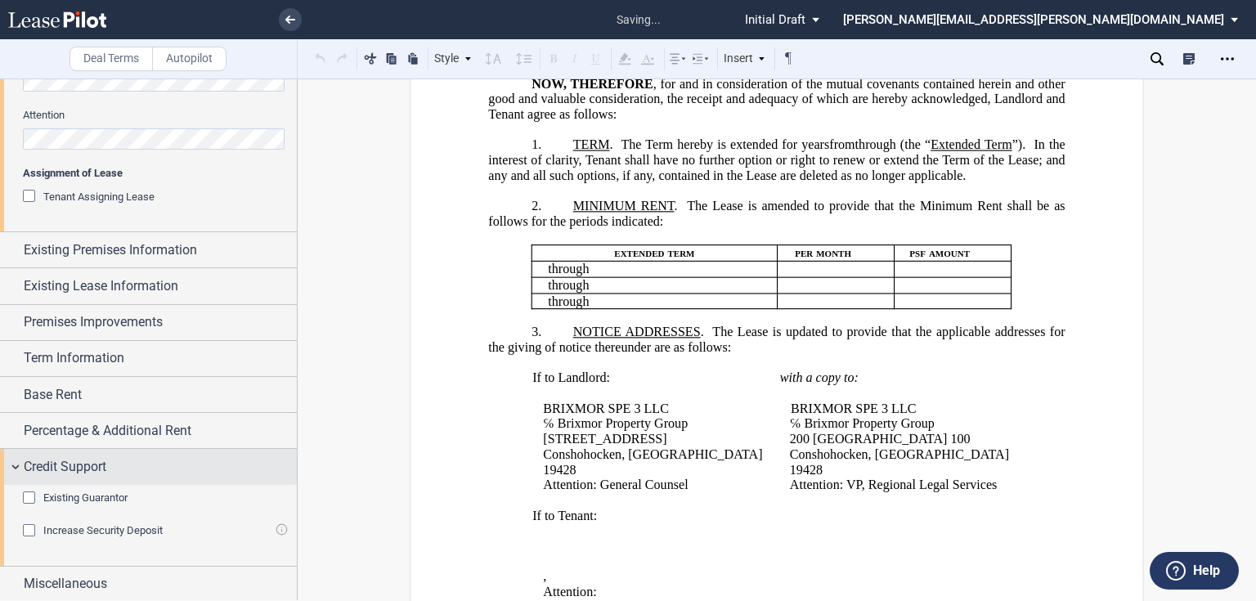
click at [49, 468] on span "Credit Support" at bounding box center [65, 467] width 83 height 20
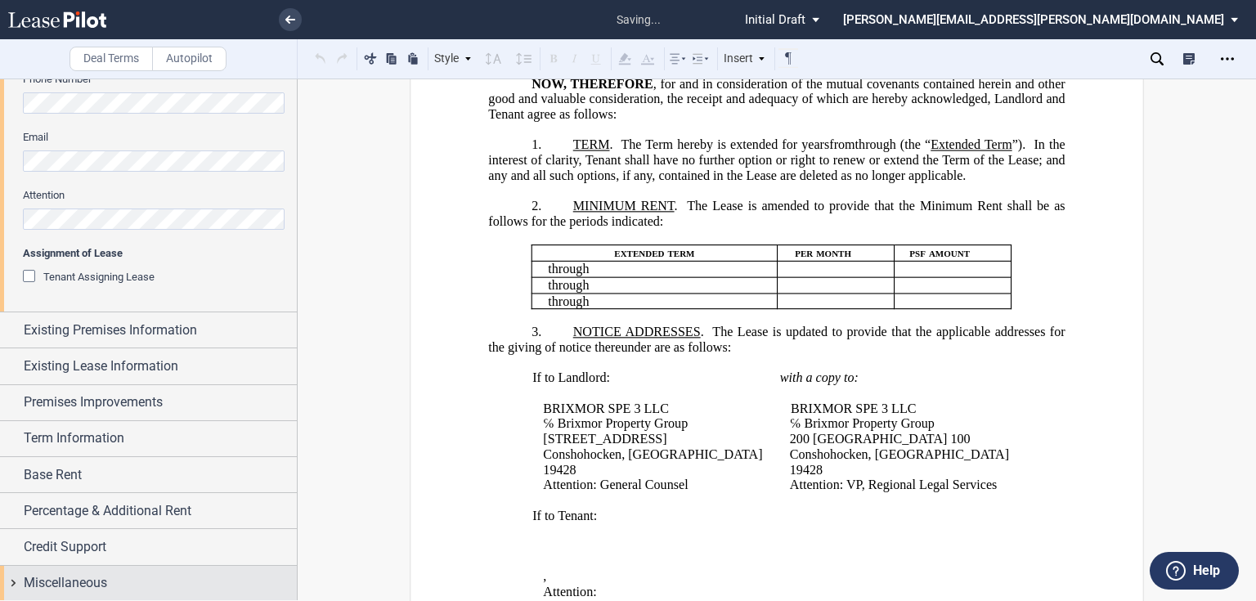
click at [69, 583] on span "Miscellaneous" at bounding box center [65, 583] width 83 height 20
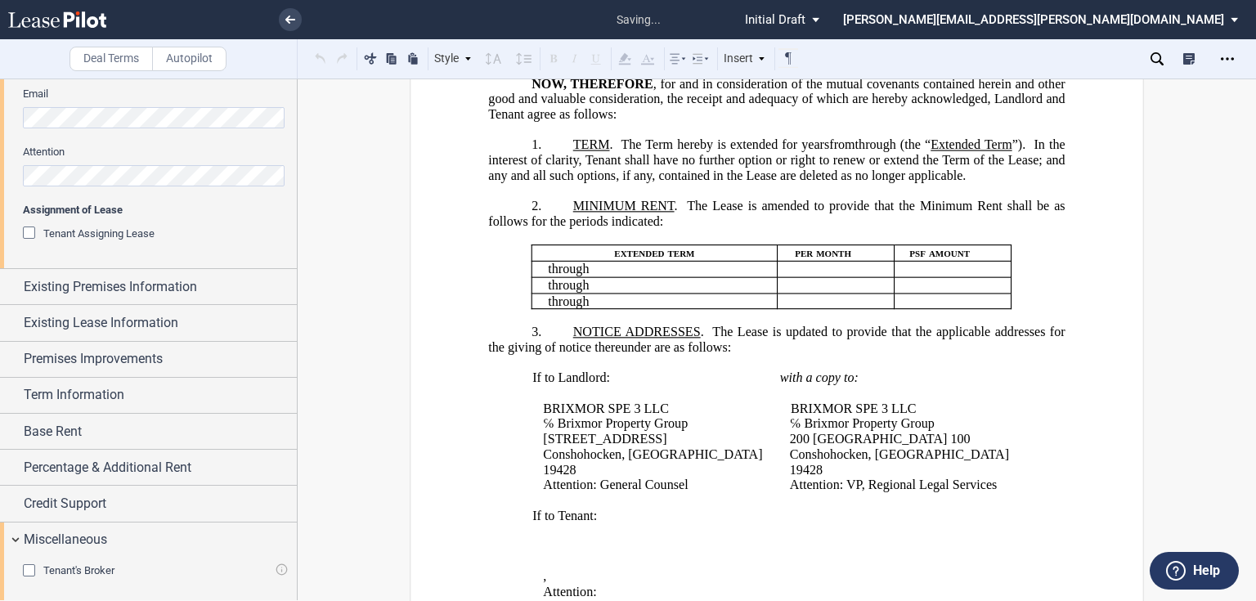
scroll to position [455, 0]
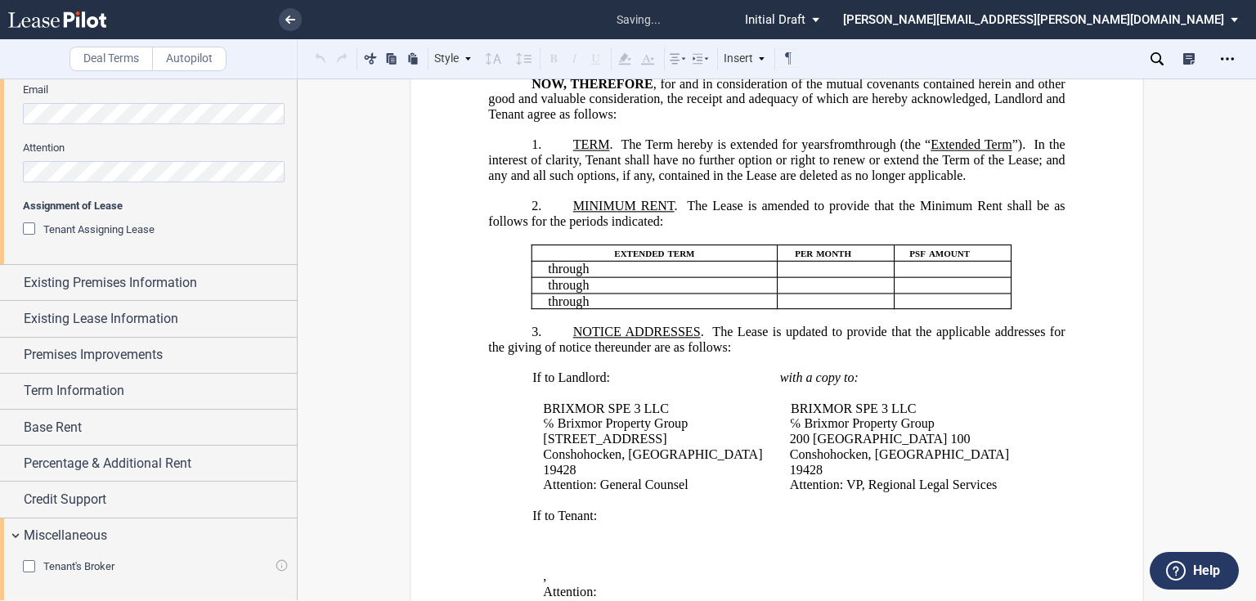
click at [69, 562] on span "Tenant's Broker" at bounding box center [78, 566] width 71 height 12
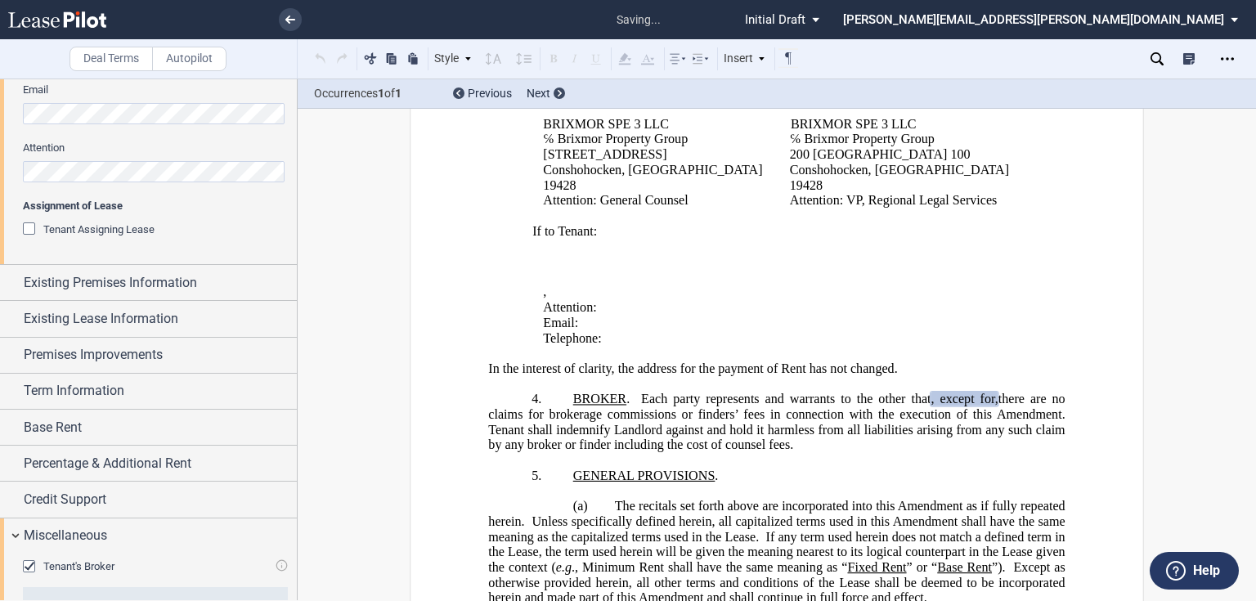
scroll to position [773, 0]
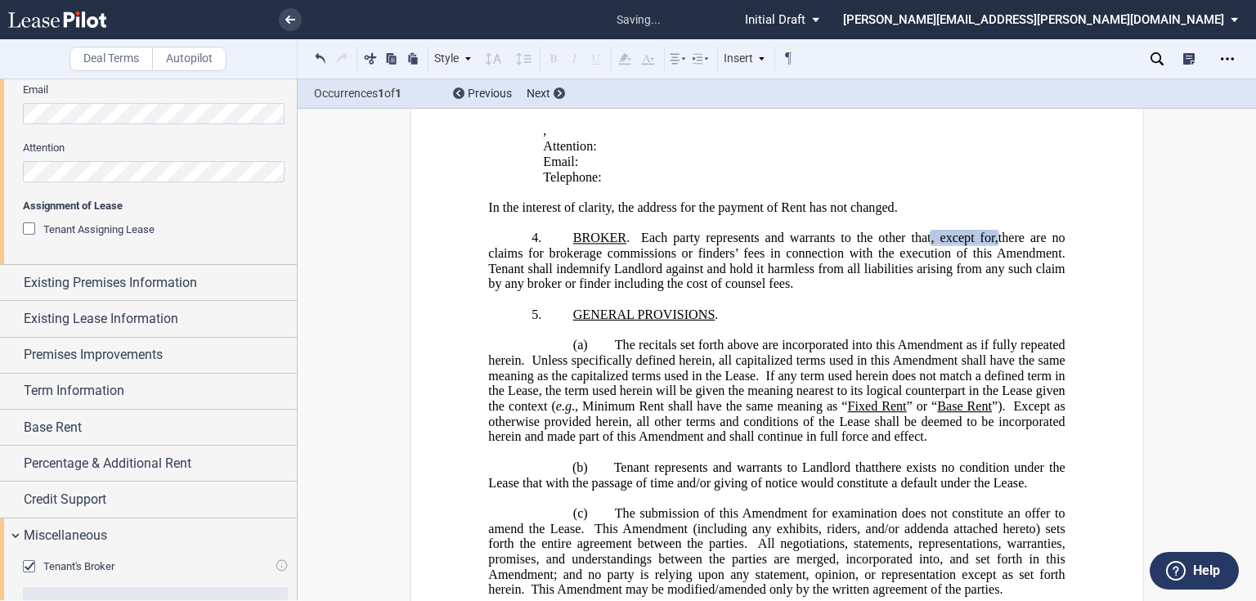
click at [69, 562] on span "Tenant's Broker" at bounding box center [78, 566] width 71 height 12
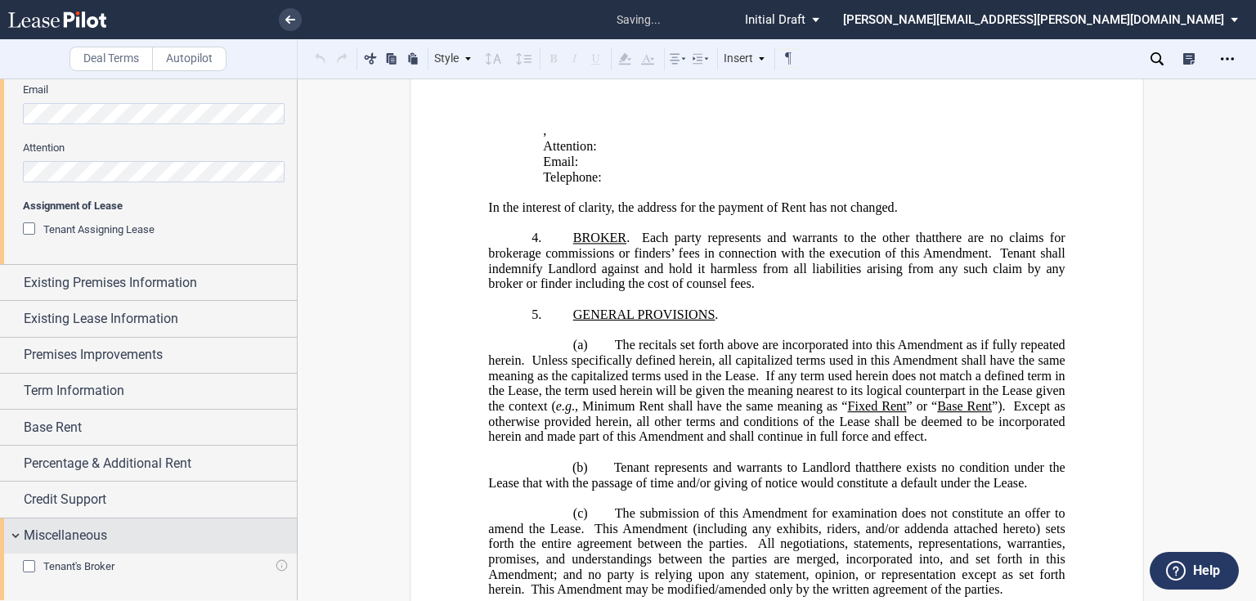
click at [43, 536] on span "Miscellaneous" at bounding box center [65, 536] width 83 height 20
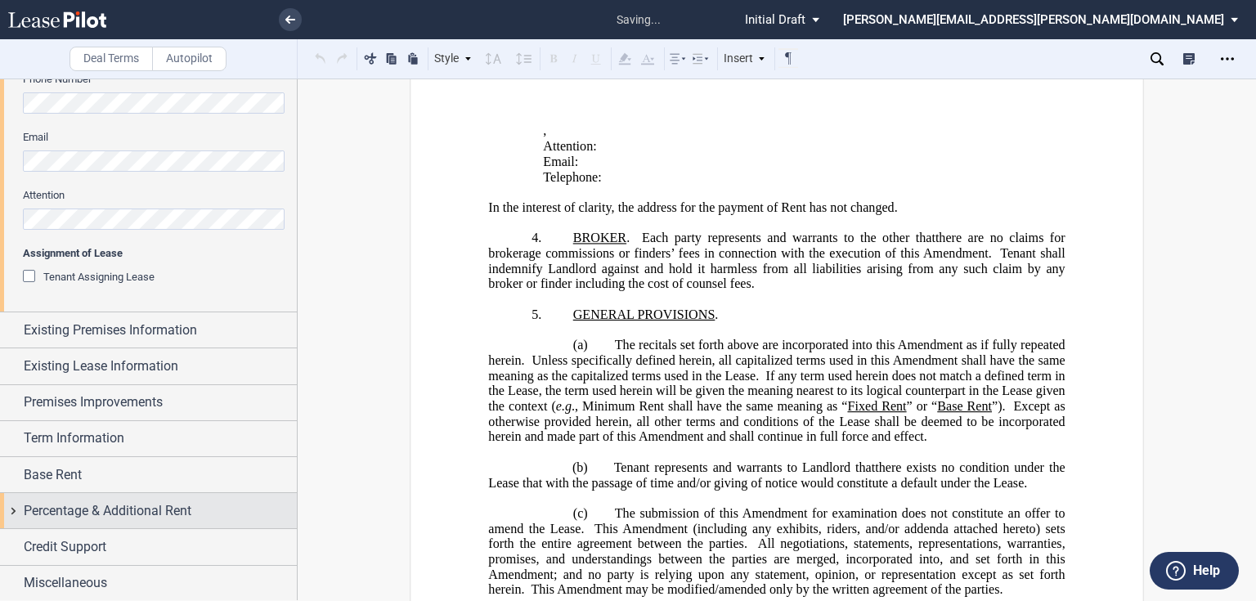
click at [49, 520] on div "Percentage & Additional Rent" at bounding box center [148, 510] width 297 height 35
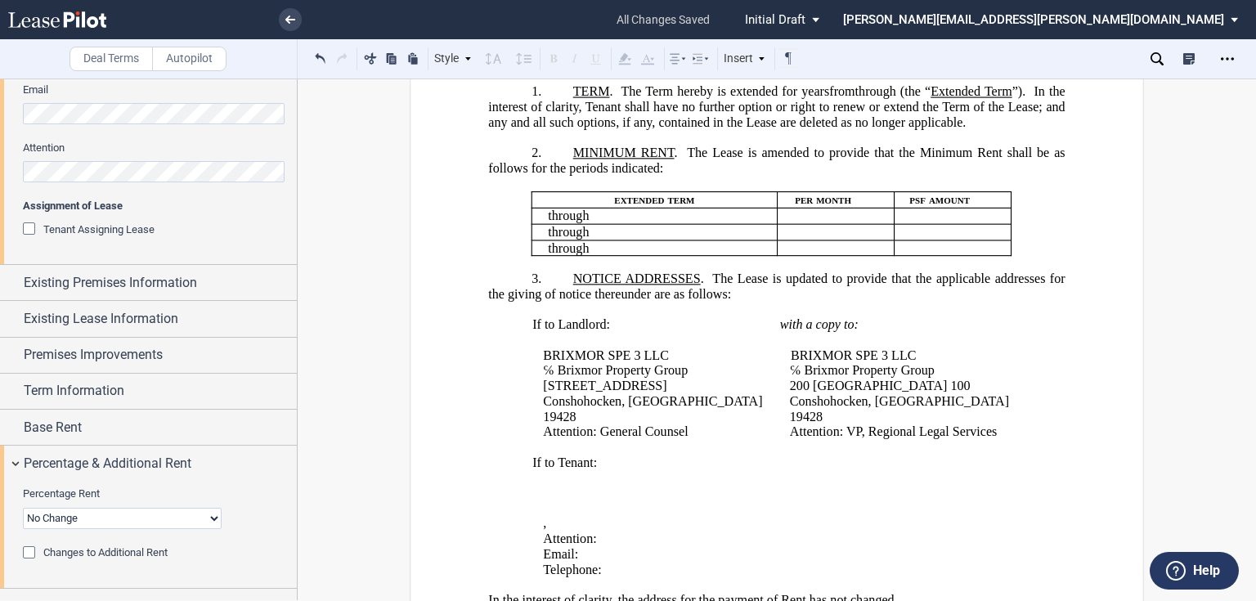
scroll to position [446, 0]
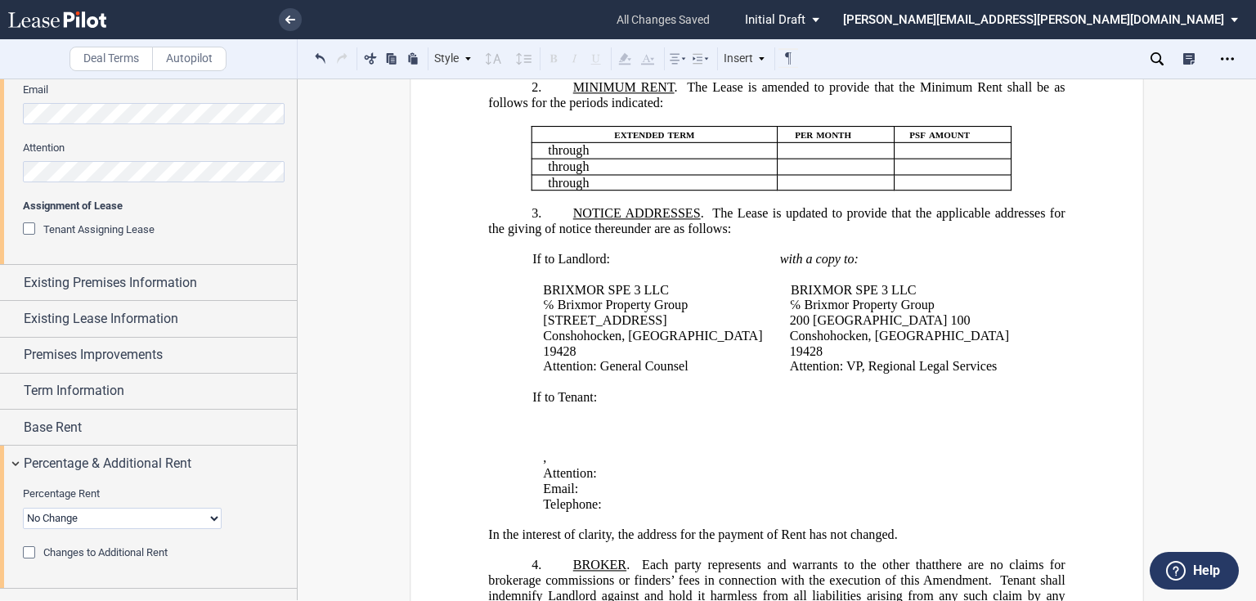
click at [637, 283] on p "﻿" at bounding box center [649, 275] width 235 height 16
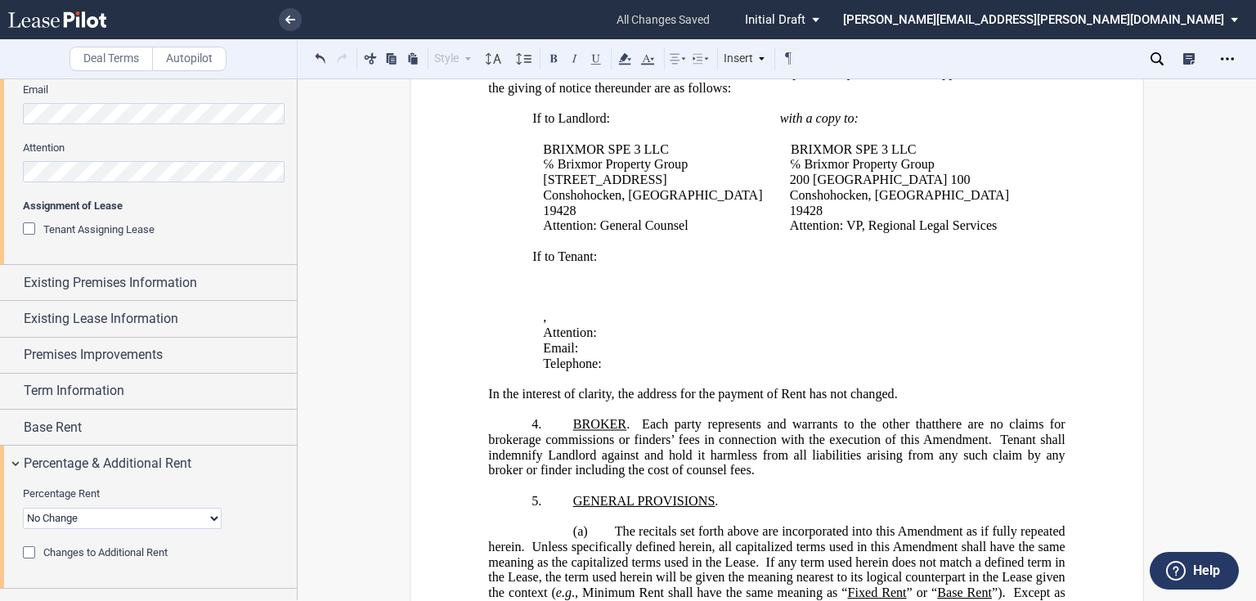
scroll to position [654, 0]
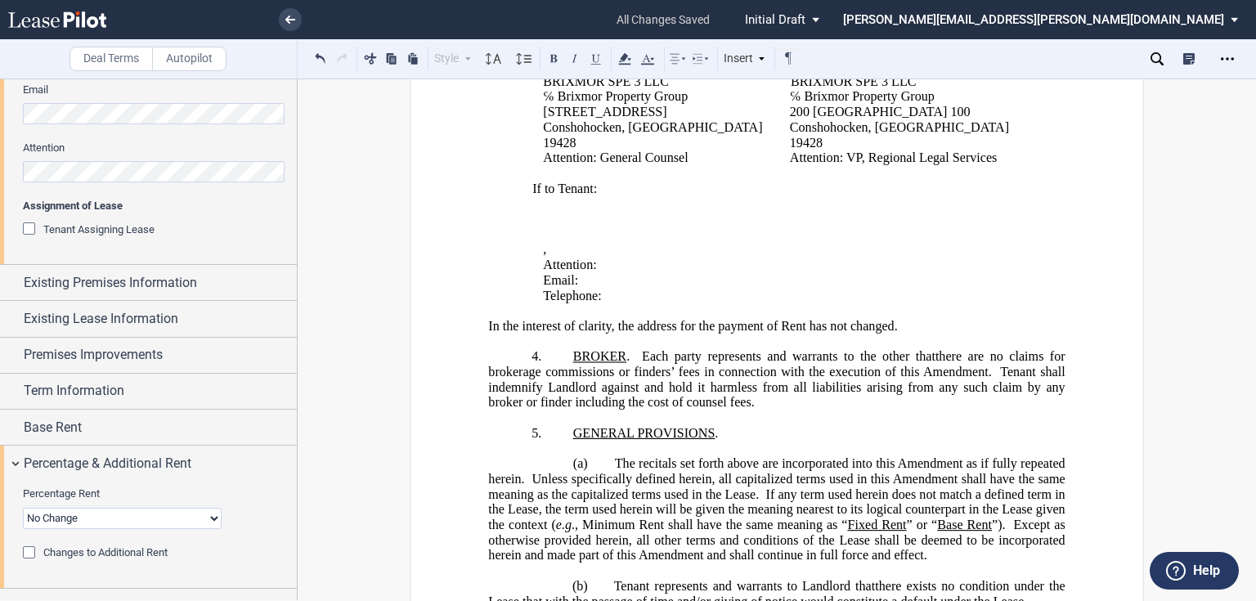
click at [759, 289] on p "Email: ﻿ ﻿" at bounding box center [785, 281] width 484 height 16
click at [717, 273] on p "Attention: ﻿ ﻿" at bounding box center [785, 266] width 484 height 16
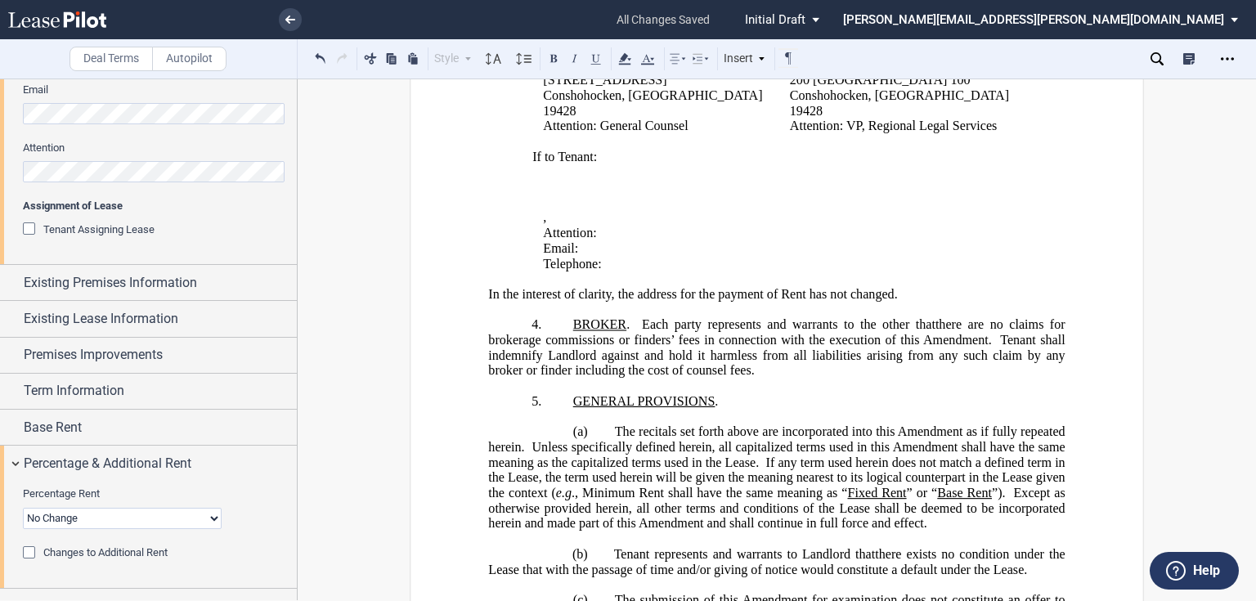
scroll to position [620, 0]
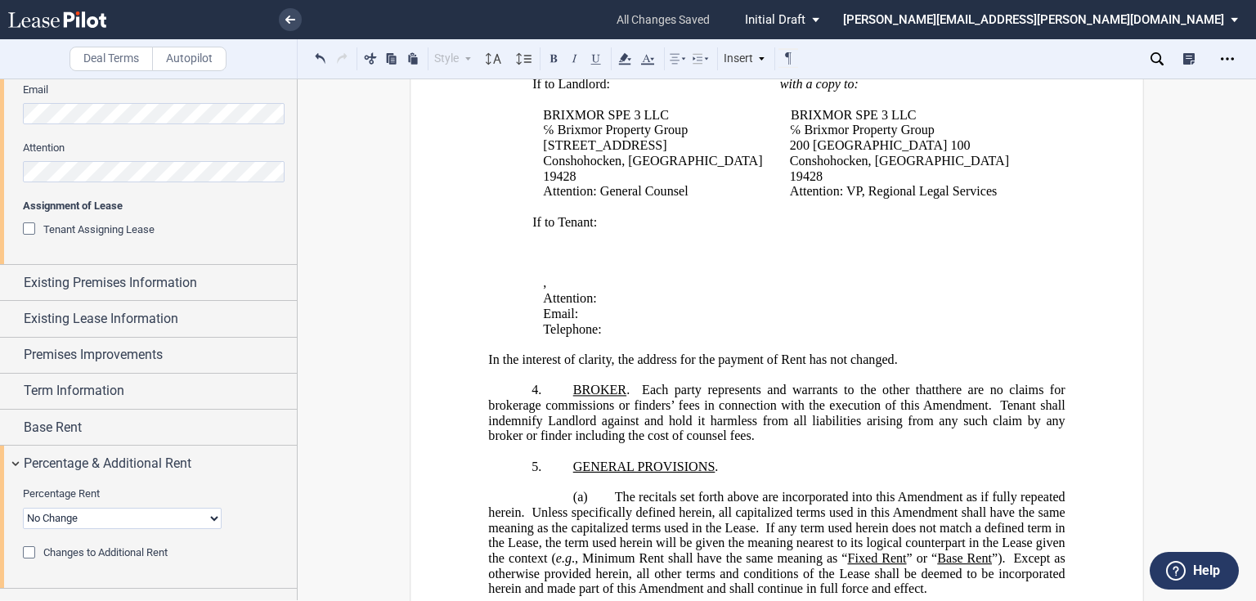
click at [566, 441] on p "4. BROKER . Assignor and Assignee each represents and warrants to Landlord that…" at bounding box center [776, 413] width 576 height 61
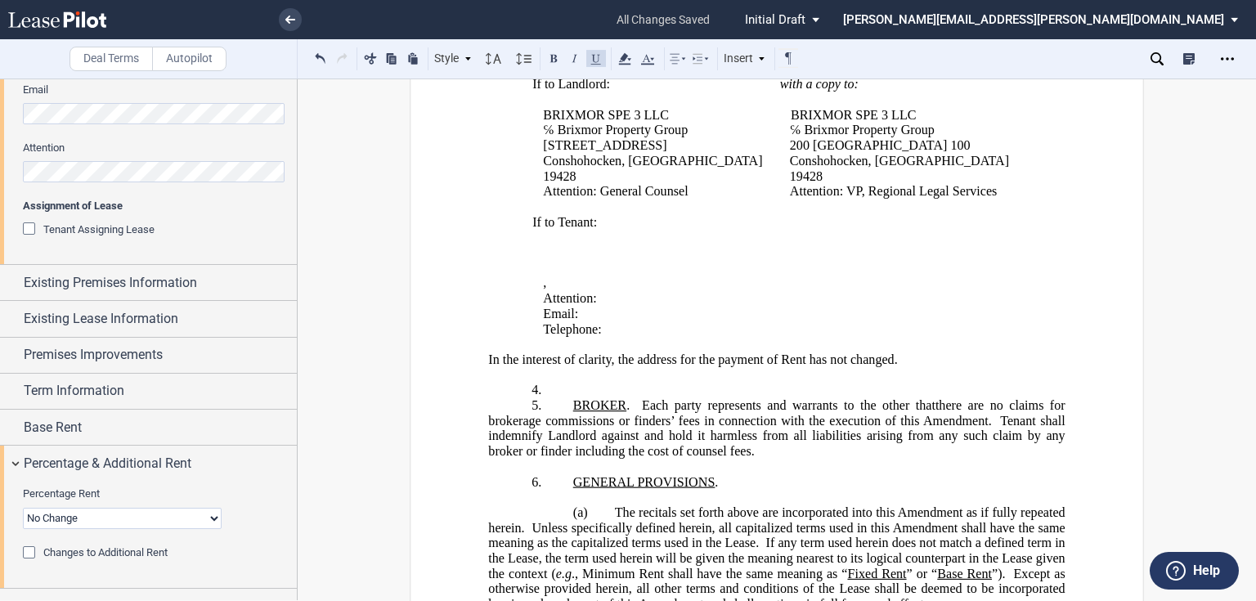
click at [669, 383] on p "﻿" at bounding box center [776, 376] width 576 height 16
click at [667, 398] on p "4. ﻿" at bounding box center [776, 391] width 576 height 16
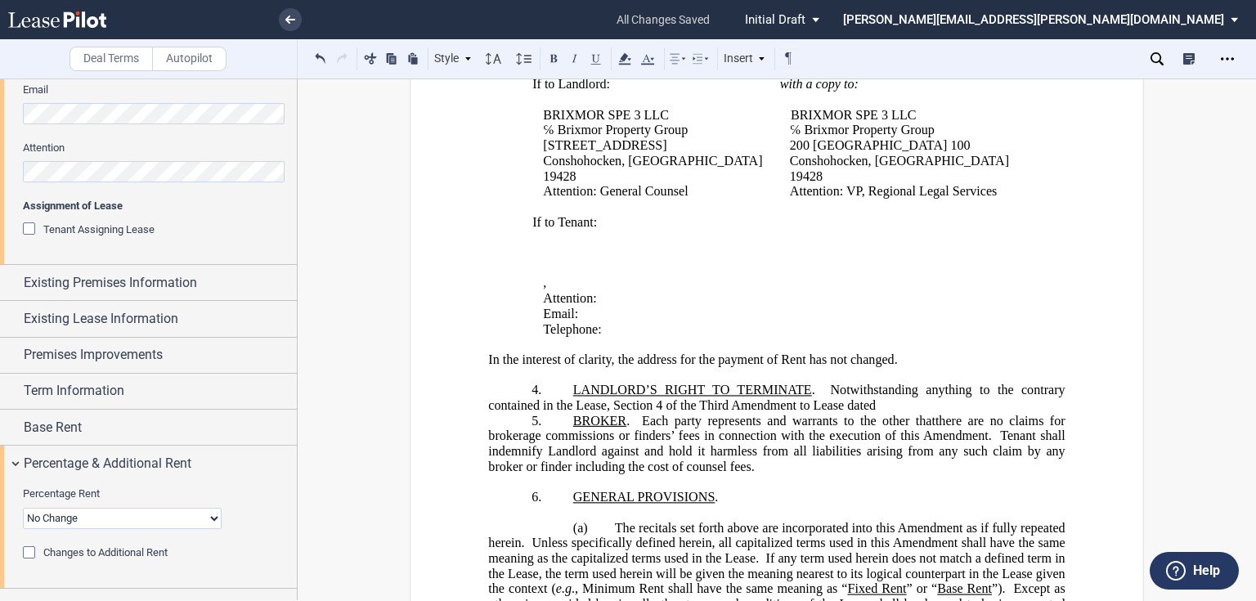
click at [899, 413] on p "4. ﻿ LANDLORD’S RIGHT TO TERMINATE . Notwithstanding anything to the contrary c…" at bounding box center [776, 398] width 576 height 30
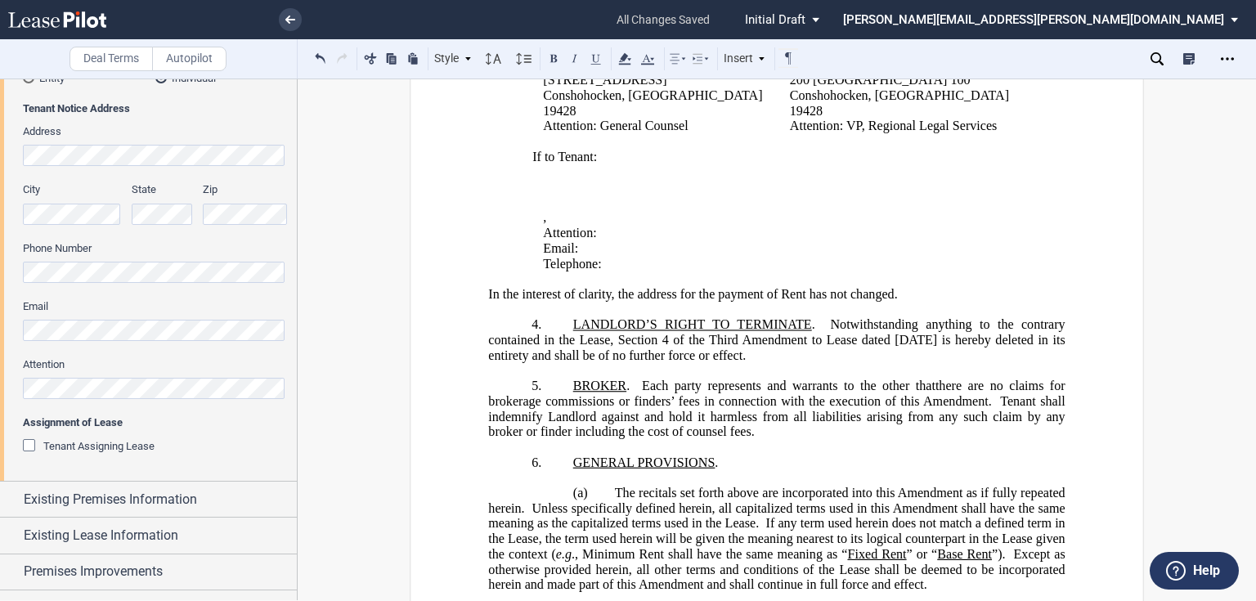
scroll to position [262, 0]
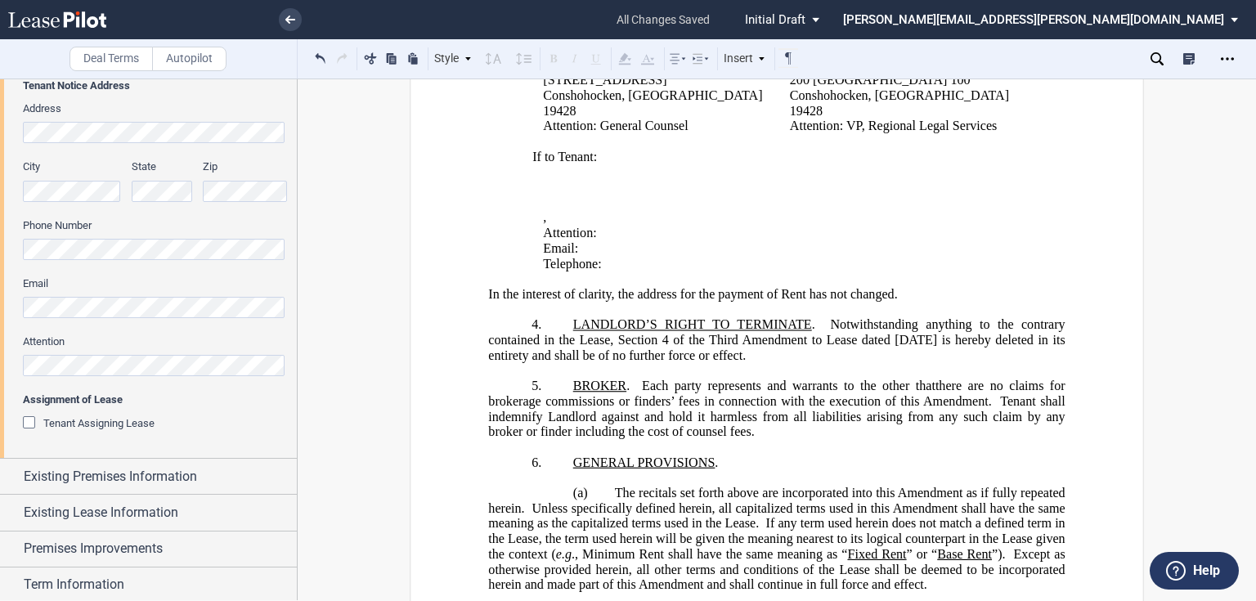
click at [0, 135] on html ".bocls-1{fill:#26354a;fill-rule:evenodd} Loading... × all changes saved Pending…" at bounding box center [628, 300] width 1256 height 601
click at [835, 226] on p "﻿ ﻿ , ﻿ ﻿ ﻿ ﻿" at bounding box center [785, 219] width 484 height 16
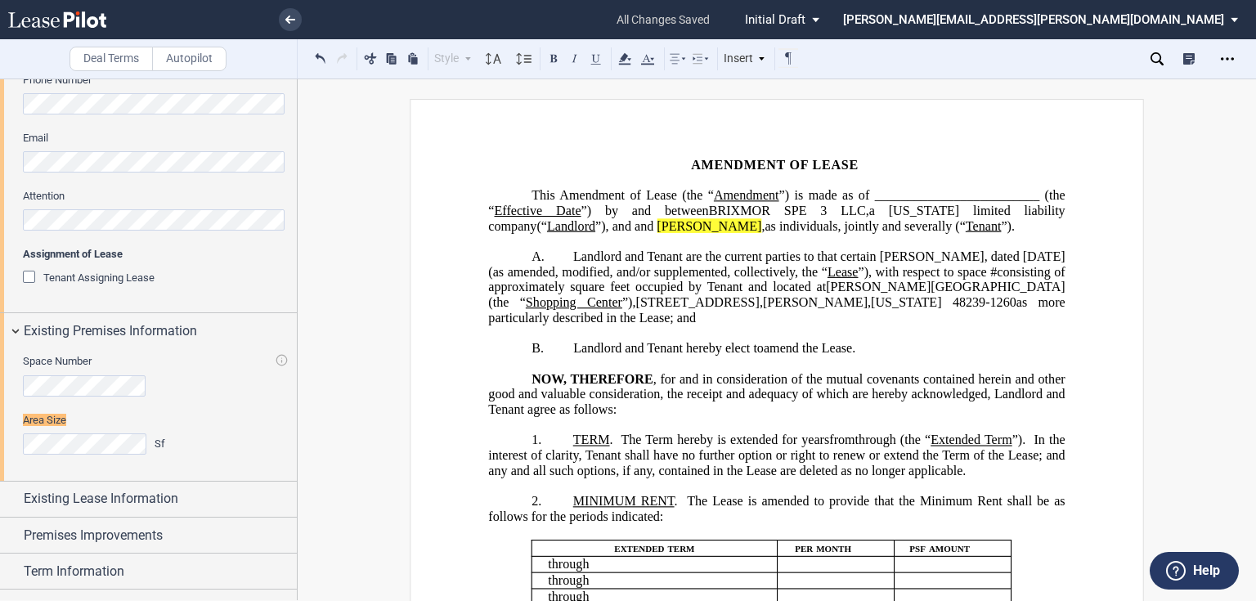
scroll to position [475, 0]
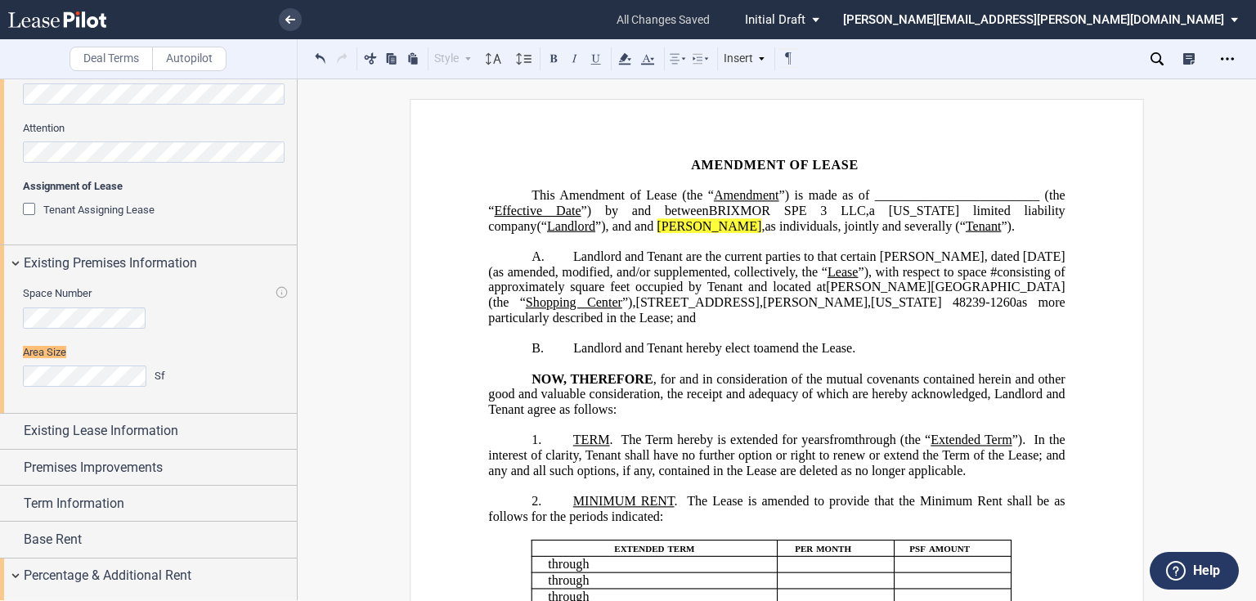
click at [831, 291] on p "A. Landlord and Tenant are the current parties to that certain Lease, dated Sep…" at bounding box center [776, 287] width 576 height 77
click at [683, 341] on p "﻿" at bounding box center [776, 333] width 576 height 16
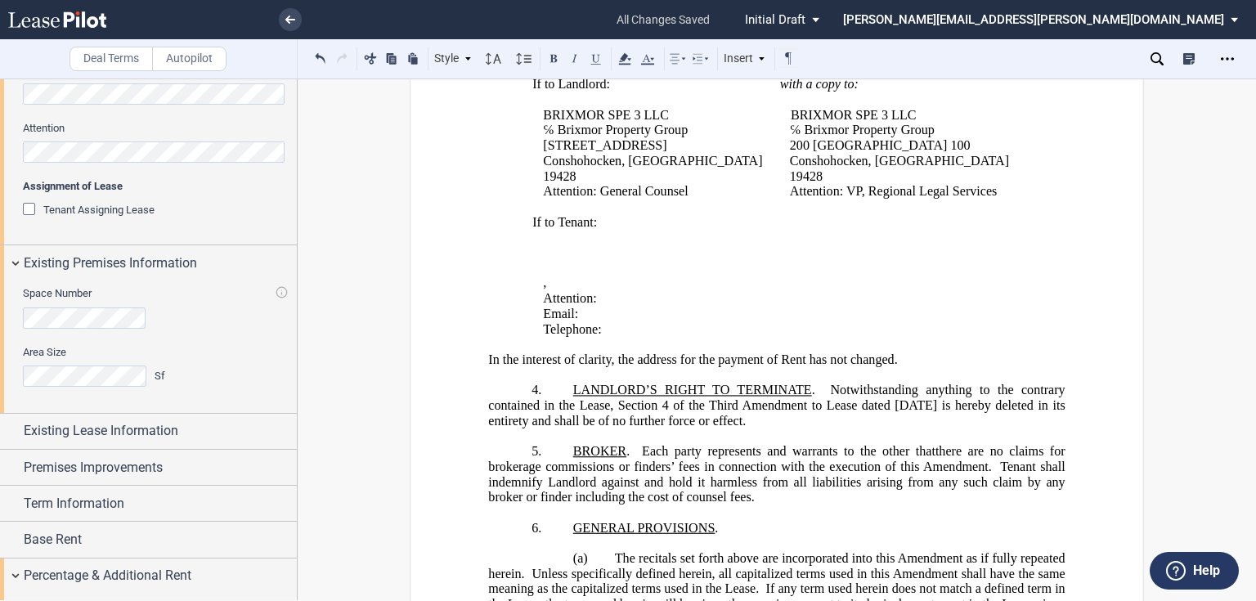
scroll to position [751, 0]
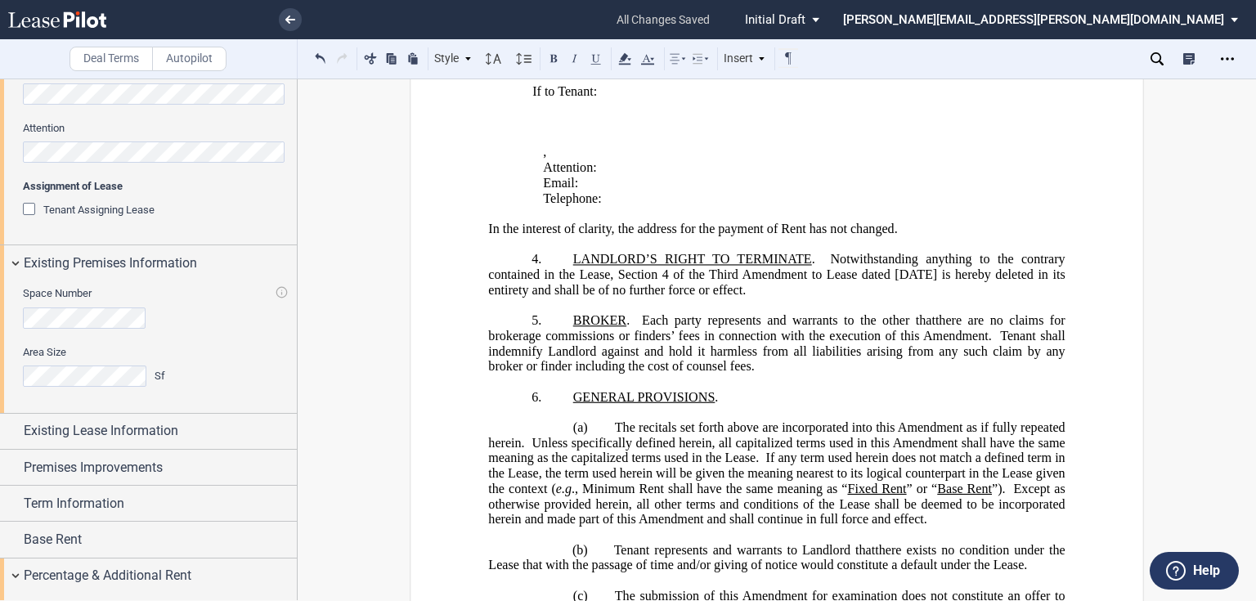
click at [854, 236] on span "In the interest of clarity, the address for the payment of Rent has not changed." at bounding box center [692, 229] width 409 height 15
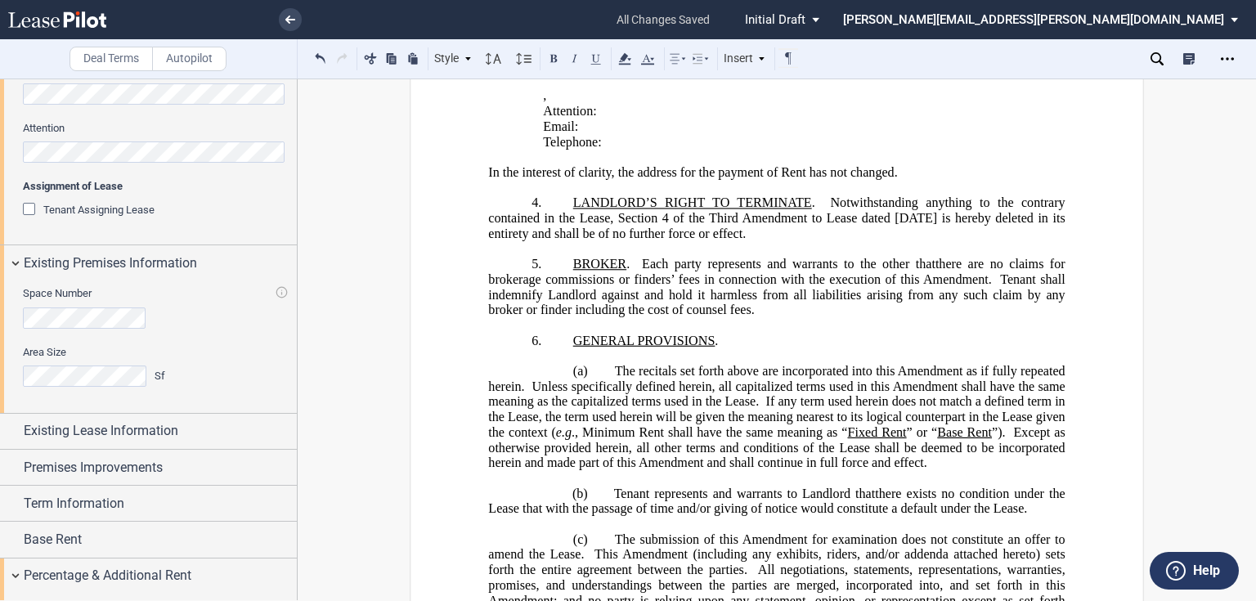
scroll to position [817, 0]
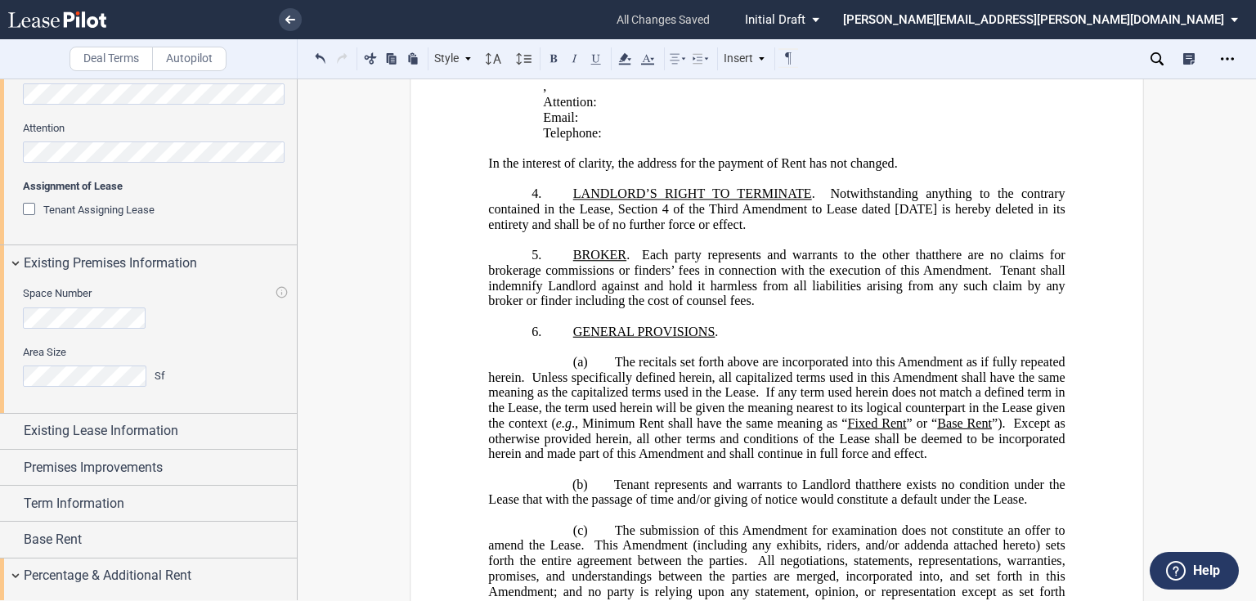
drag, startPoint x: 828, startPoint y: 244, endPoint x: 877, endPoint y: 235, distance: 49.7
click at [828, 231] on span ". Notwithstanding anything to the contrary contained in the Lease, Section 4 of…" at bounding box center [778, 208] width 580 height 45
click at [653, 201] on span "LANDLORD’S RIGHT TO TERMINATE" at bounding box center [692, 193] width 239 height 15
click at [677, 201] on span "LANDLORD’S RIGHT TO TERMINATE" at bounding box center [692, 193] width 239 height 15
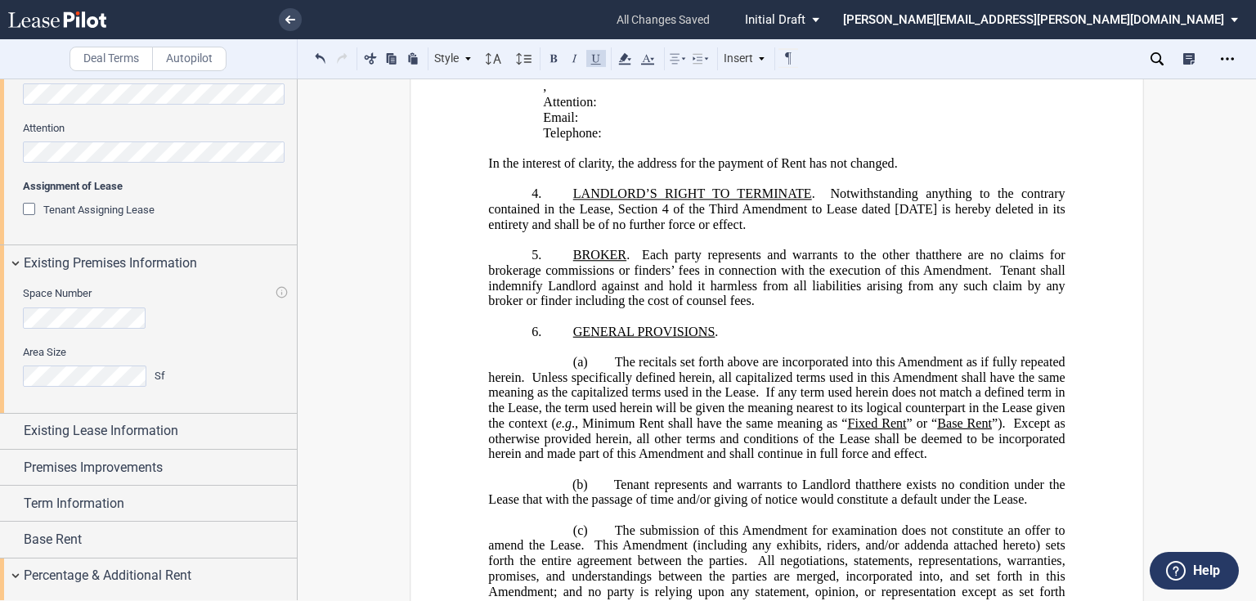
click at [677, 201] on span "LANDLORD’S RIGHT TO TERMINATE" at bounding box center [692, 193] width 239 height 15
drag, startPoint x: 808, startPoint y: 241, endPoint x: 661, endPoint y: 238, distance: 147.2
click at [661, 231] on span "LANDLORD’S RIGHT TO TERMINATE . Notwithstanding anything to the contrary contai…" at bounding box center [778, 208] width 580 height 45
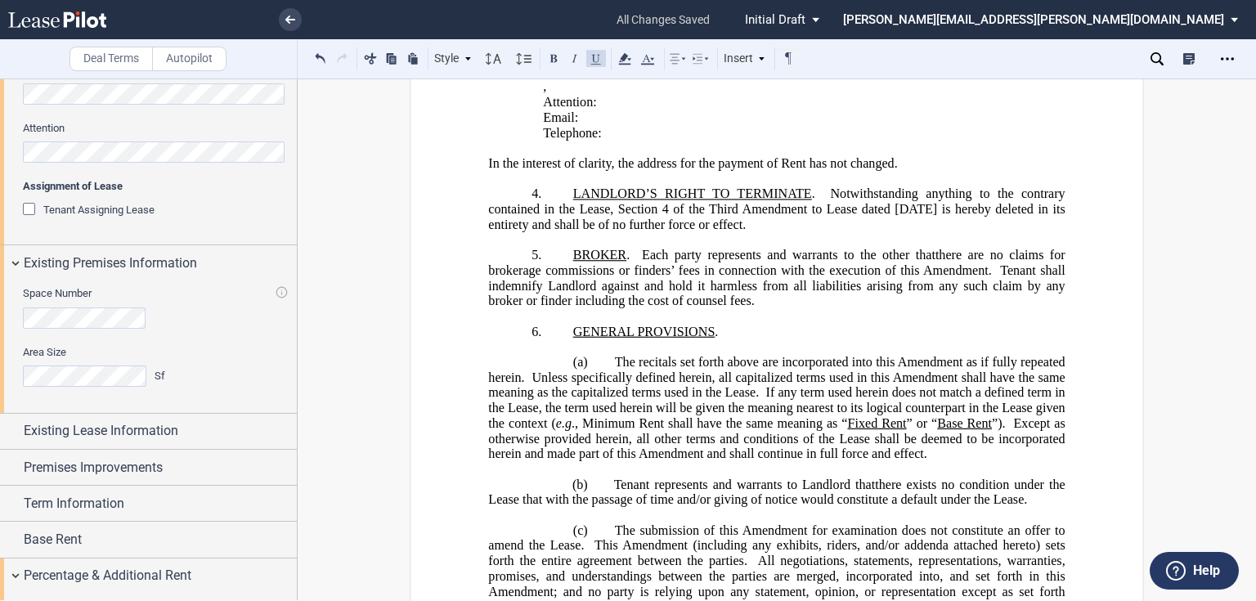
click at [713, 65] on p "﻿ ﻿" at bounding box center [785, 57] width 484 height 16
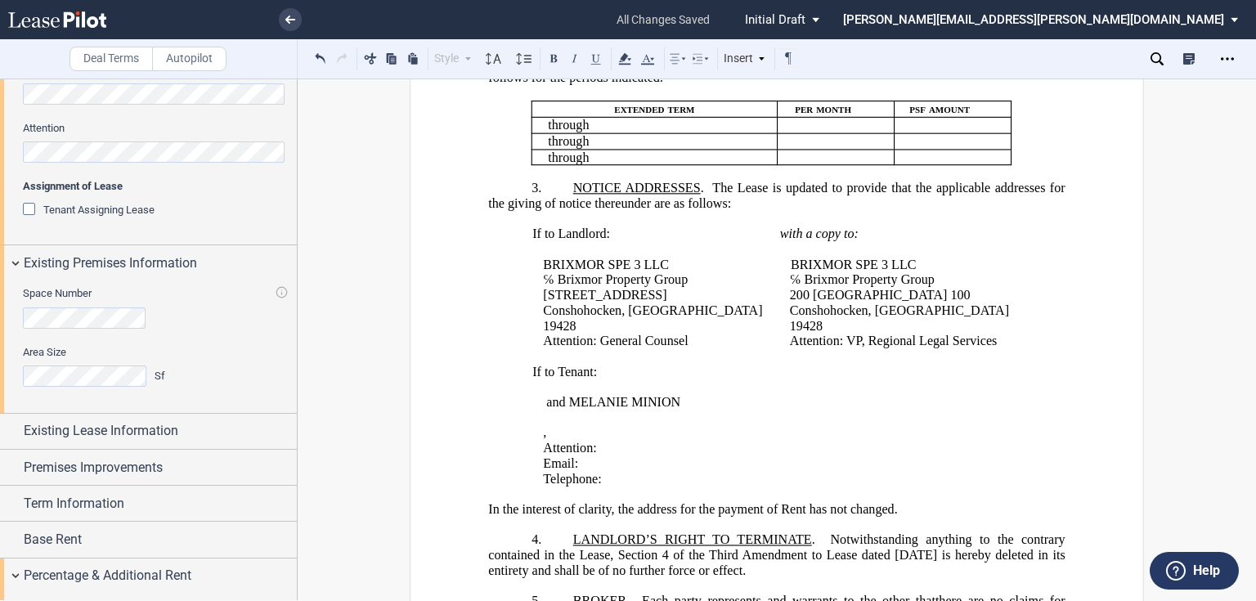
scroll to position [528, 0]
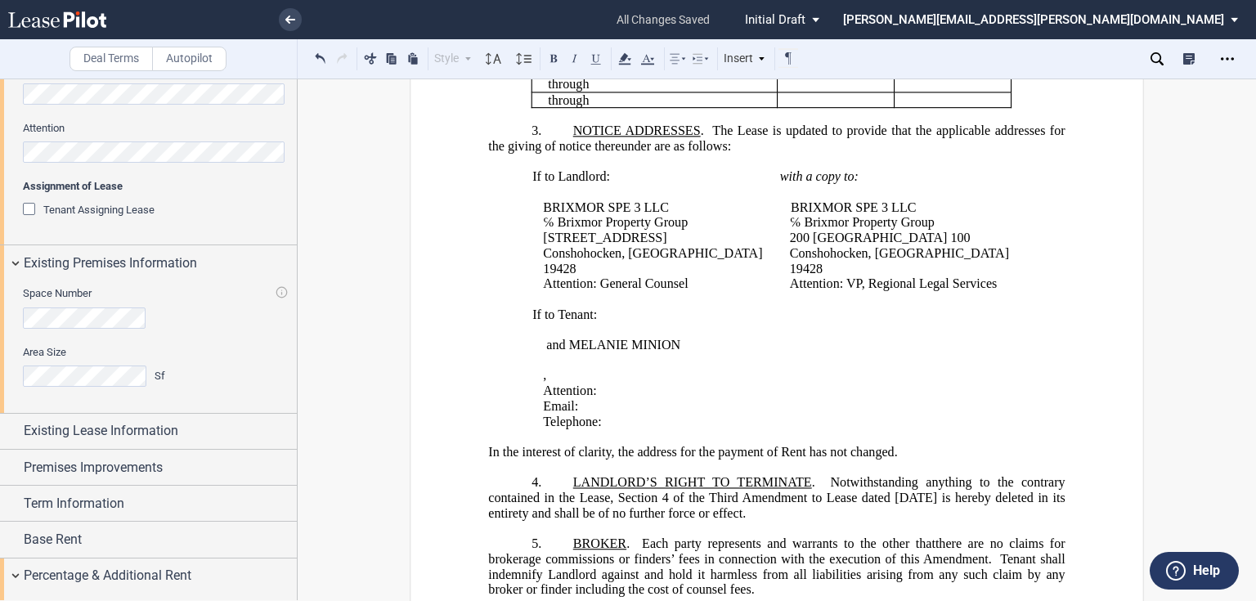
click at [750, 414] on p "Email: ﻿ ﻿" at bounding box center [785, 407] width 484 height 16
click at [741, 430] on p "Telephone: ﻿ ﻿" at bounding box center [785, 422] width 484 height 16
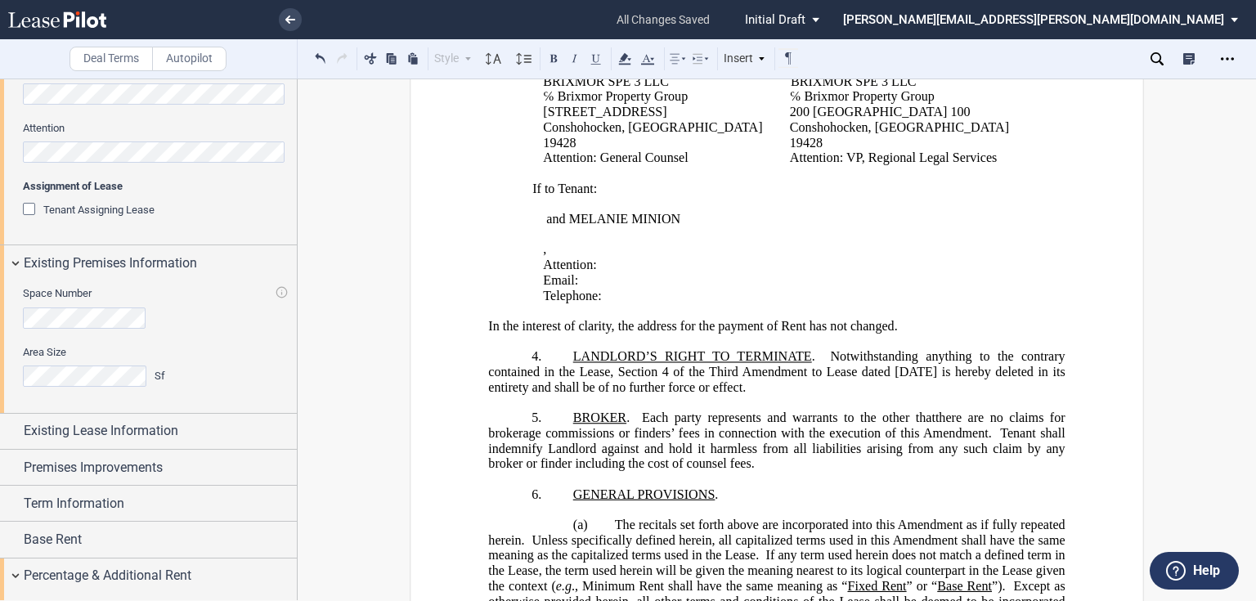
scroll to position [659, 0]
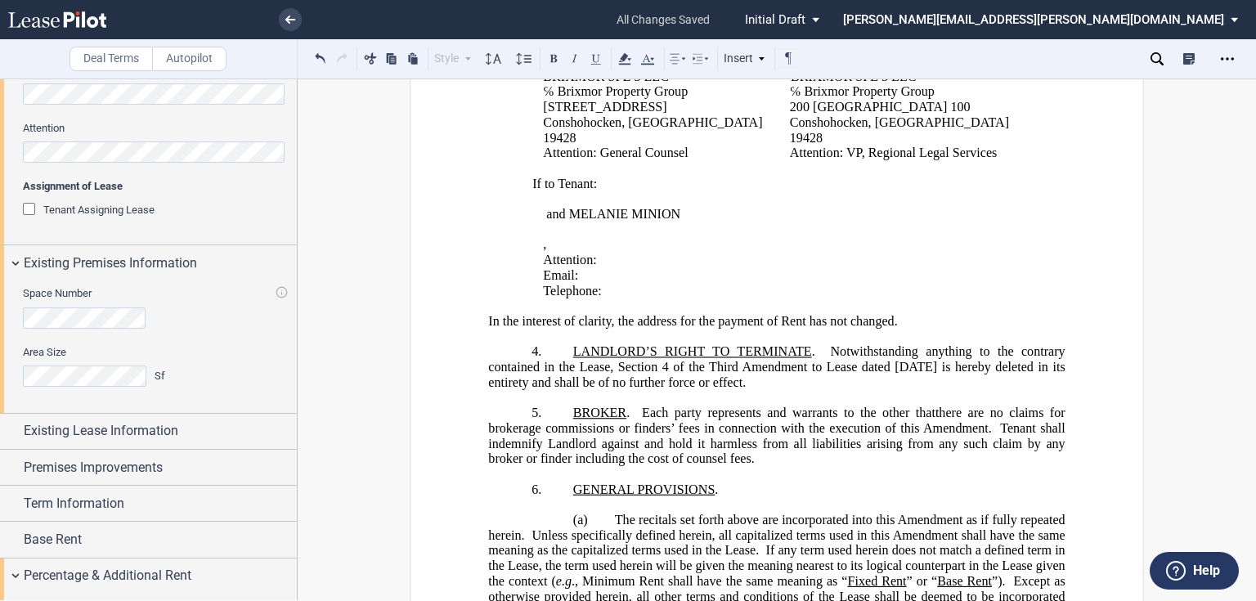
click at [834, 390] on p "4. ﻿ LANDLORD’S RIGHT TO TERMINATE . Notwithstanding anything to the contrary c…" at bounding box center [776, 367] width 576 height 46
click at [728, 359] on span "LANDLORD’S RIGHT TO TERMINATE" at bounding box center [692, 351] width 239 height 15
click at [880, 389] on span ". Notwithstanding anything to the contrary contained in the Lease, Section 4 of…" at bounding box center [778, 366] width 580 height 45
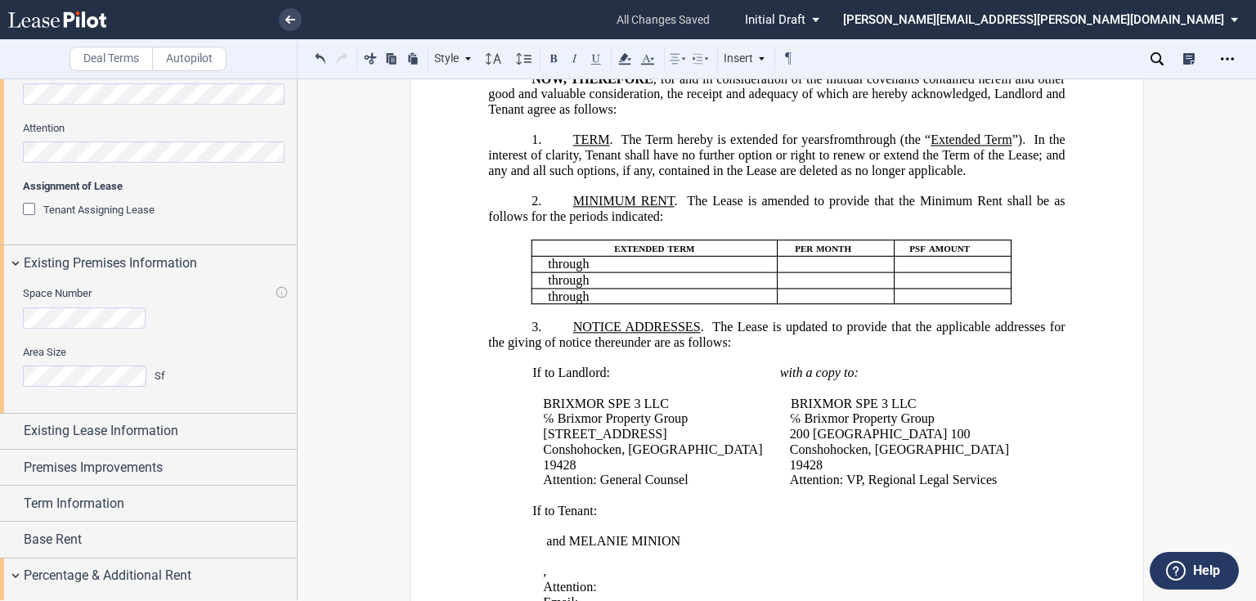
scroll to position [70, 0]
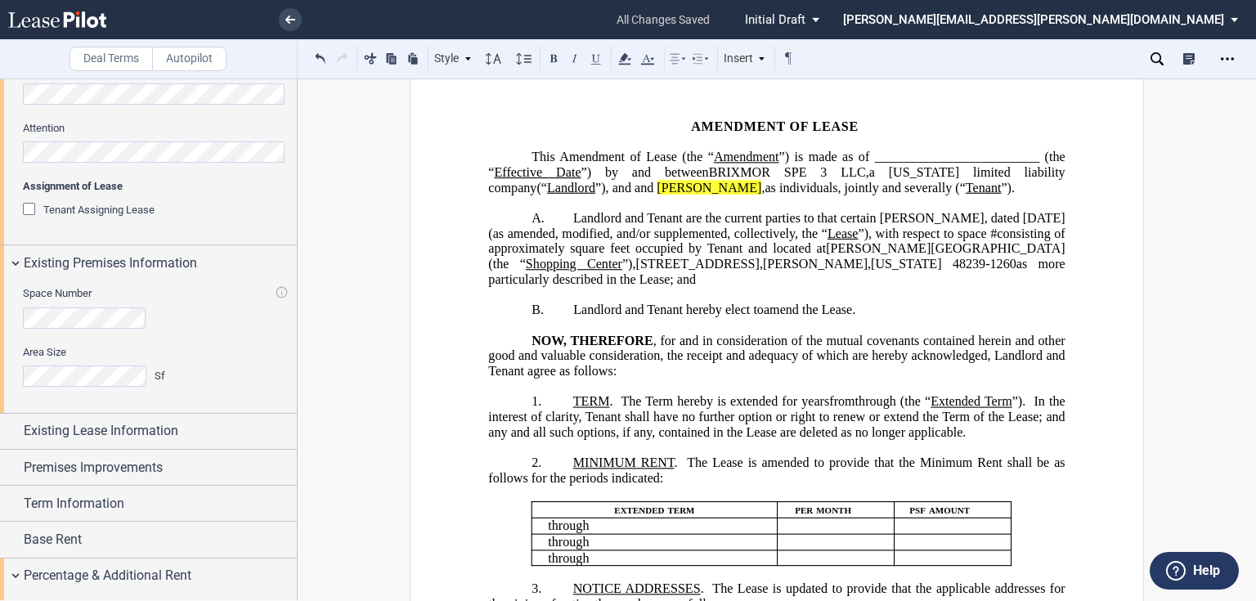
click at [761, 183] on span "Melanie Minion" at bounding box center [708, 187] width 105 height 15
click at [785, 211] on p "﻿" at bounding box center [776, 203] width 576 height 16
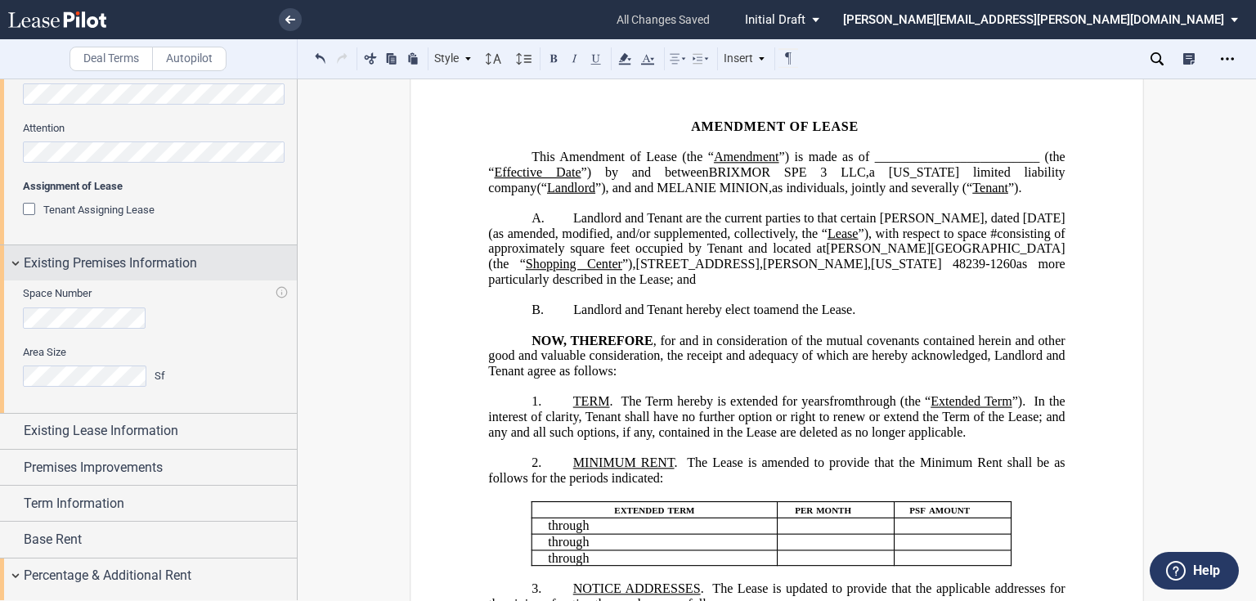
click at [184, 258] on span "Existing Premises Information" at bounding box center [110, 263] width 173 height 20
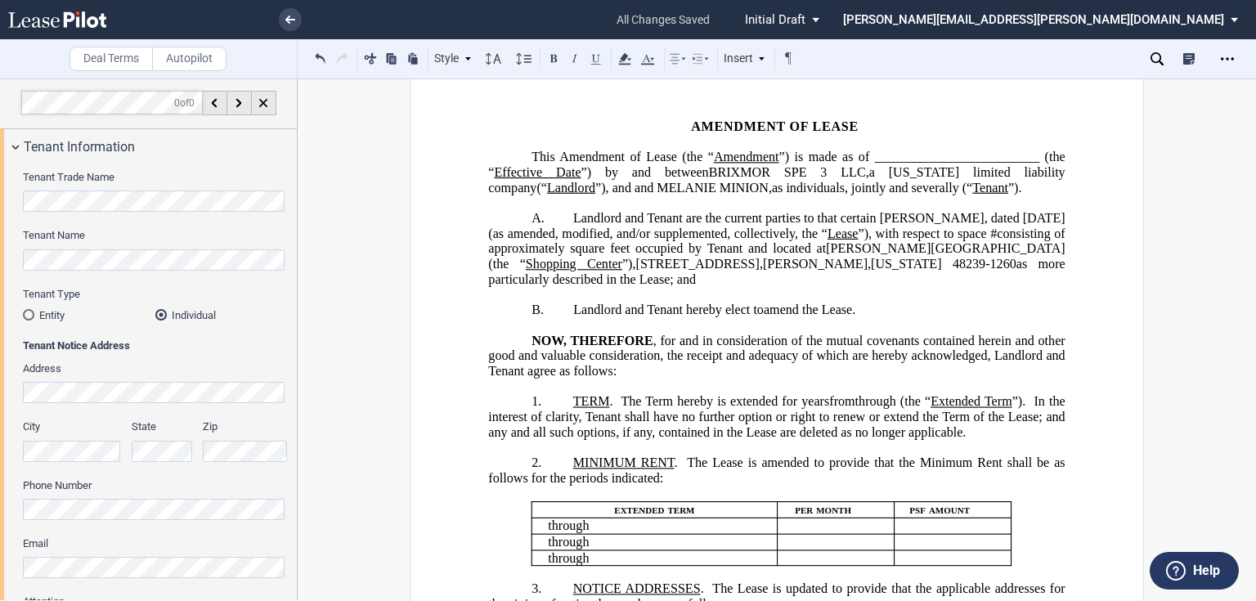
scroll to position [0, 0]
click at [65, 152] on span "Tenant Information" at bounding box center [79, 149] width 111 height 20
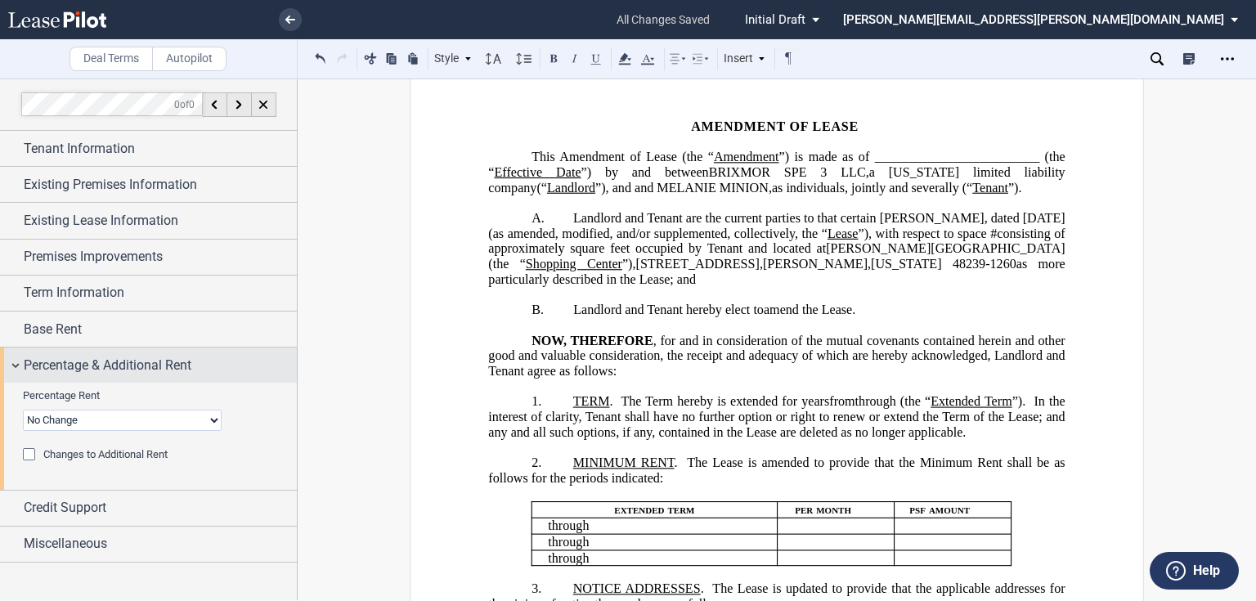
click at [150, 357] on span "Percentage & Additional Rent" at bounding box center [108, 366] width 168 height 20
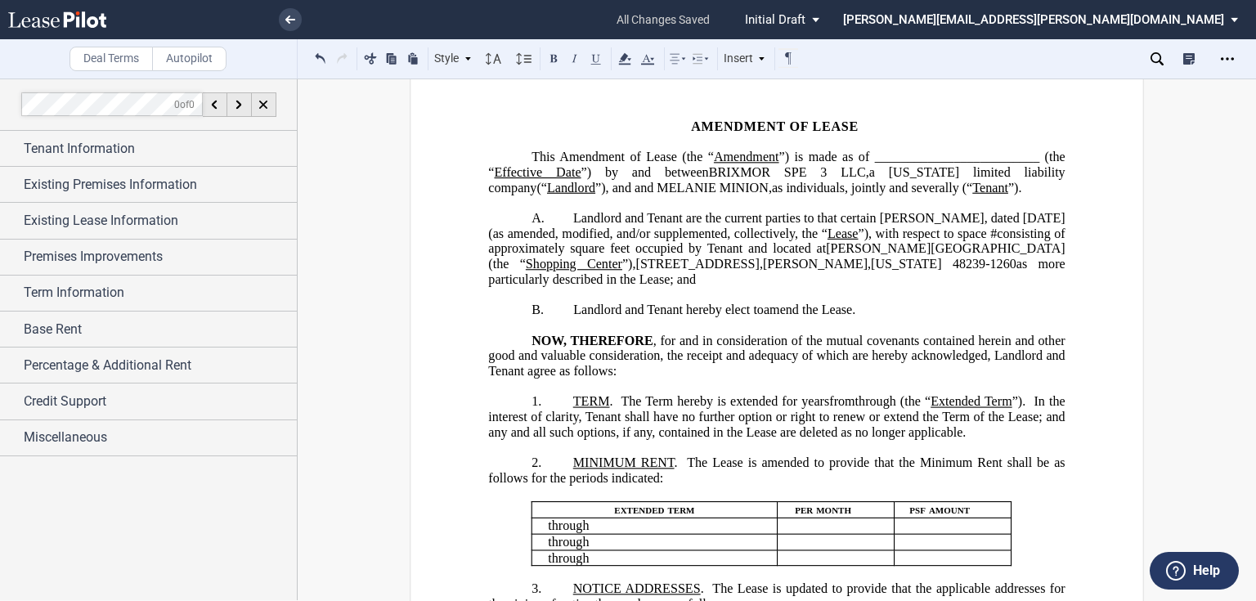
click at [665, 356] on span ", for and in consideration of the mutual covenants contained herein and other g…" at bounding box center [778, 355] width 580 height 45
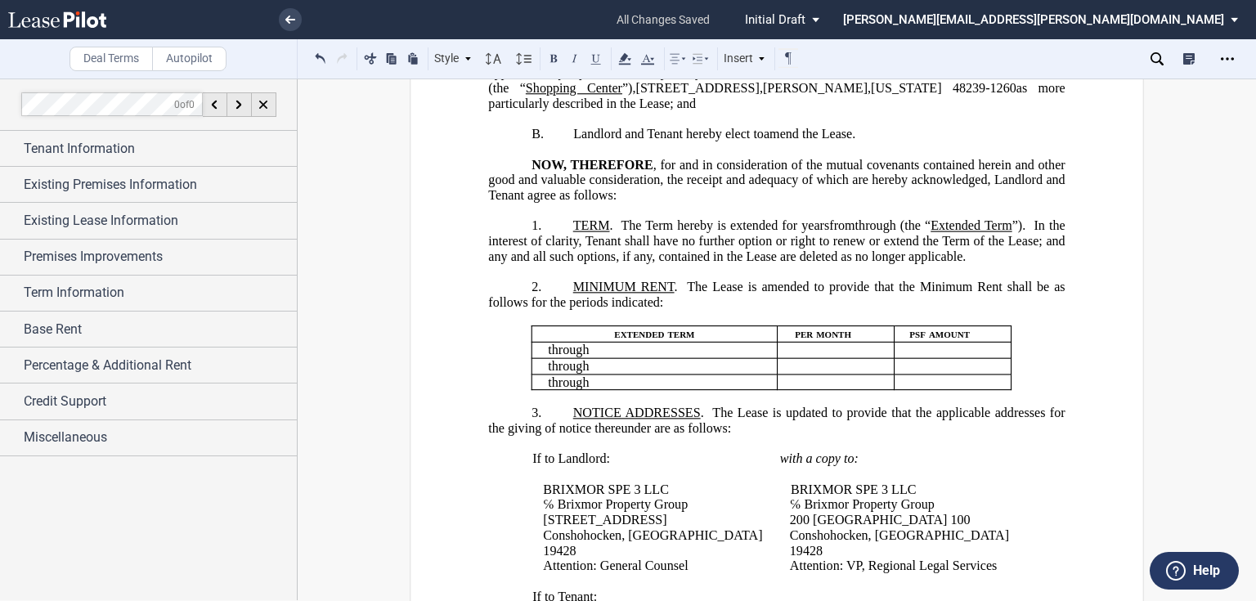
scroll to position [70, 0]
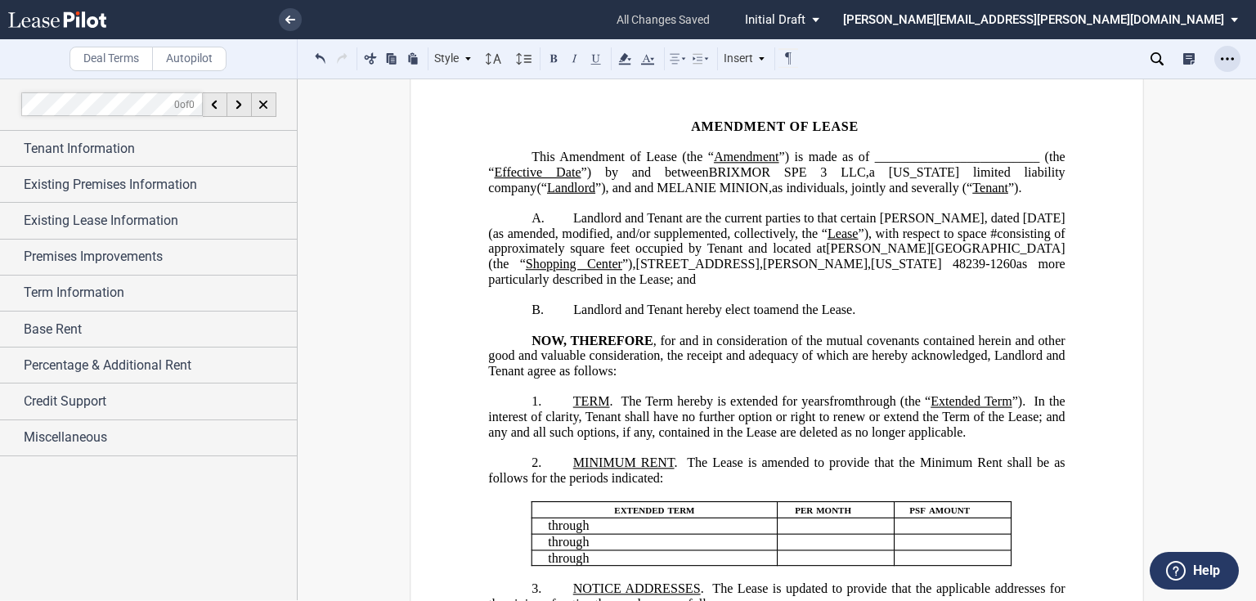
click at [1225, 56] on icon "Open Lease options menu" at bounding box center [1227, 58] width 13 height 13
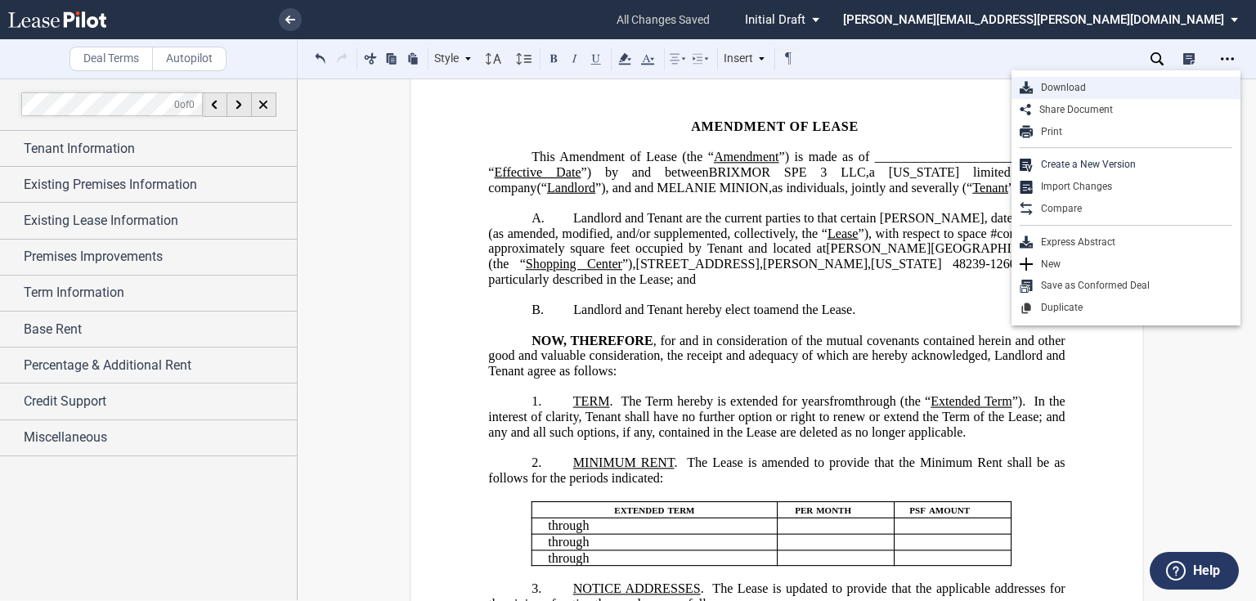
click at [1105, 85] on div "Download" at bounding box center [1132, 88] width 199 height 14
